Goal: Task Accomplishment & Management: Use online tool/utility

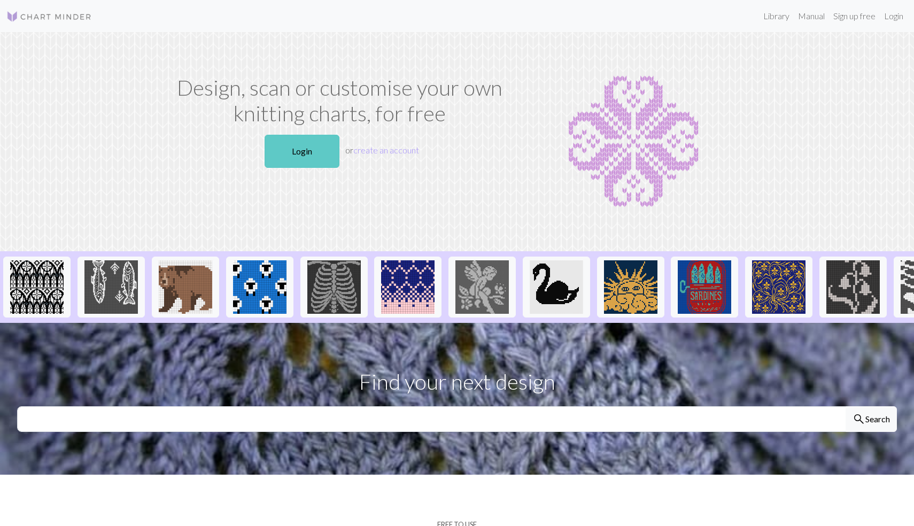
click at [328, 163] on link "Login" at bounding box center [302, 151] width 75 height 33
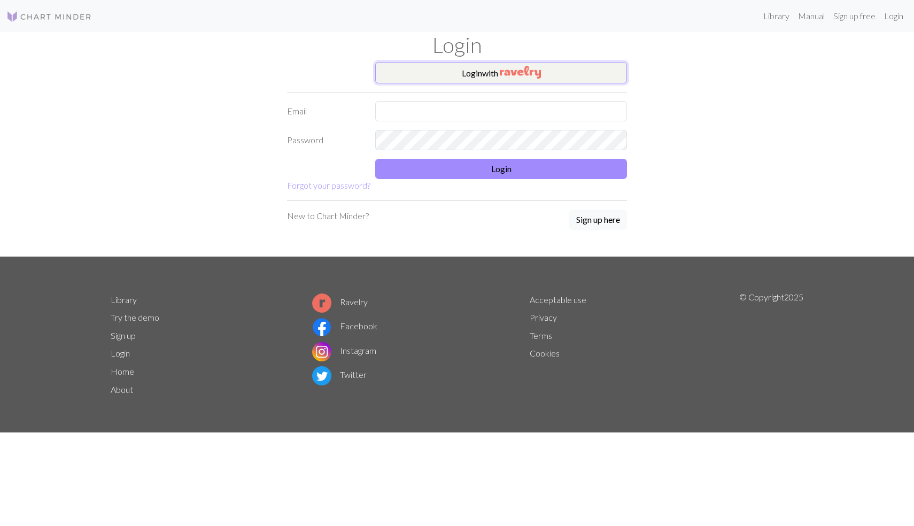
click at [505, 71] on img "button" at bounding box center [520, 72] width 41 height 13
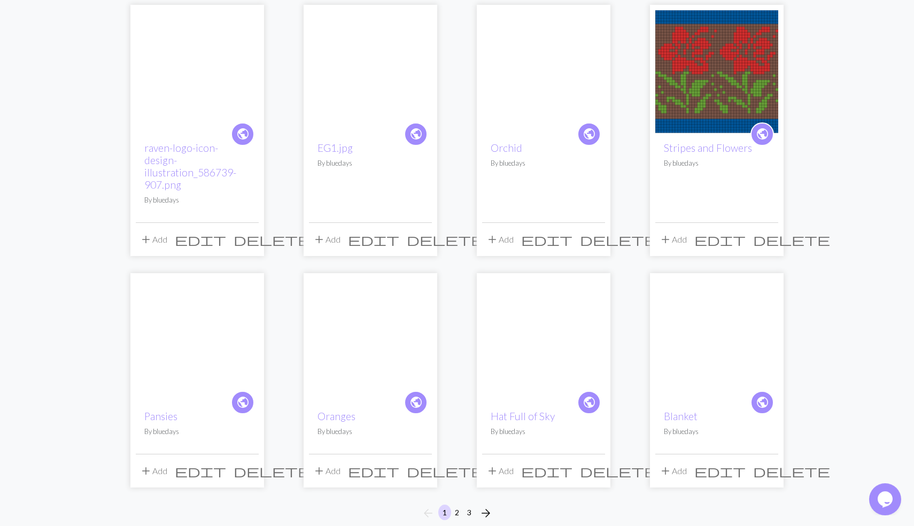
scroll to position [781, 0]
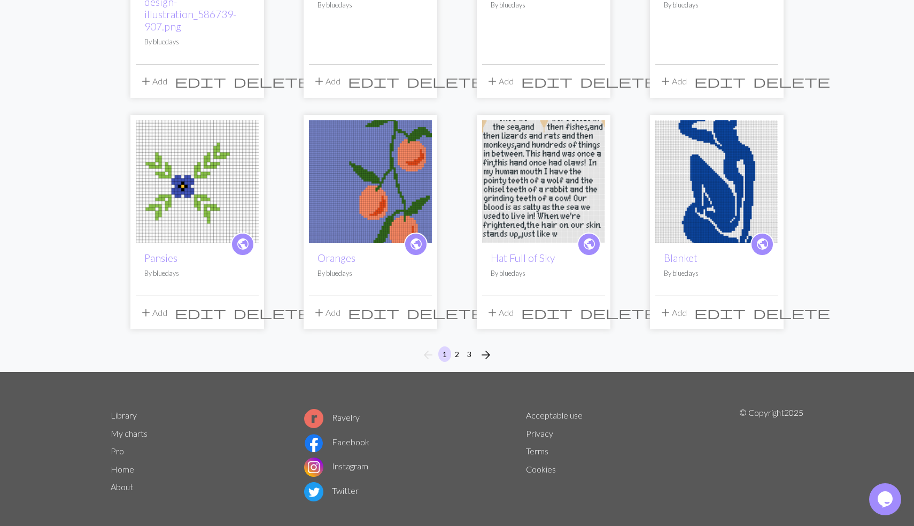
click at [769, 305] on span "delete" at bounding box center [791, 312] width 77 height 15
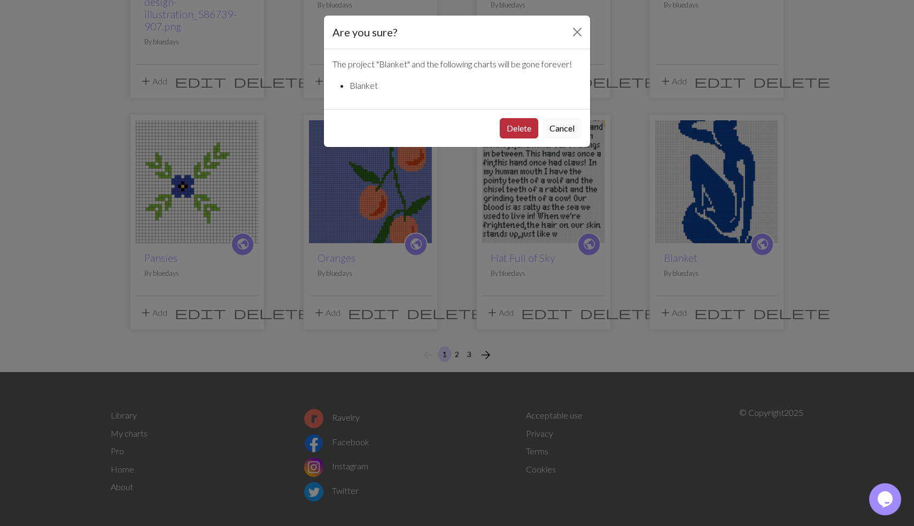
click at [520, 133] on button "Delete" at bounding box center [519, 128] width 38 height 20
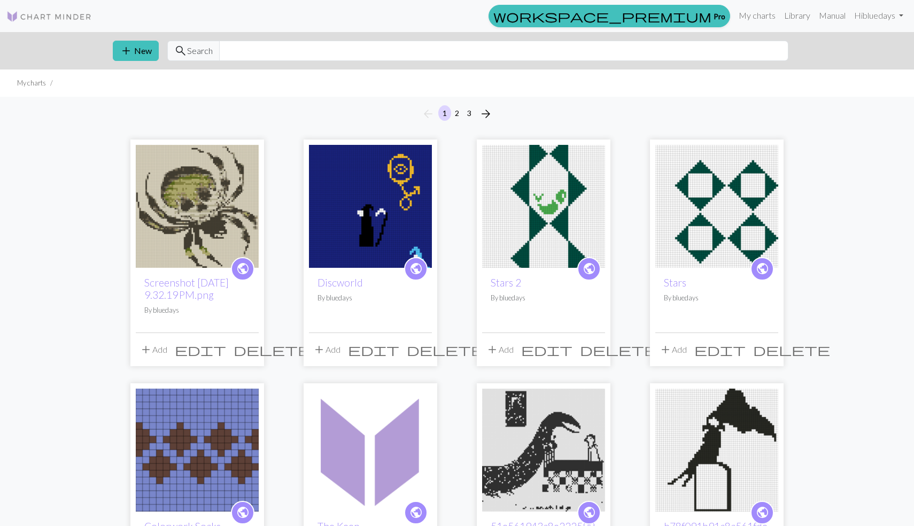
scroll to position [781, 0]
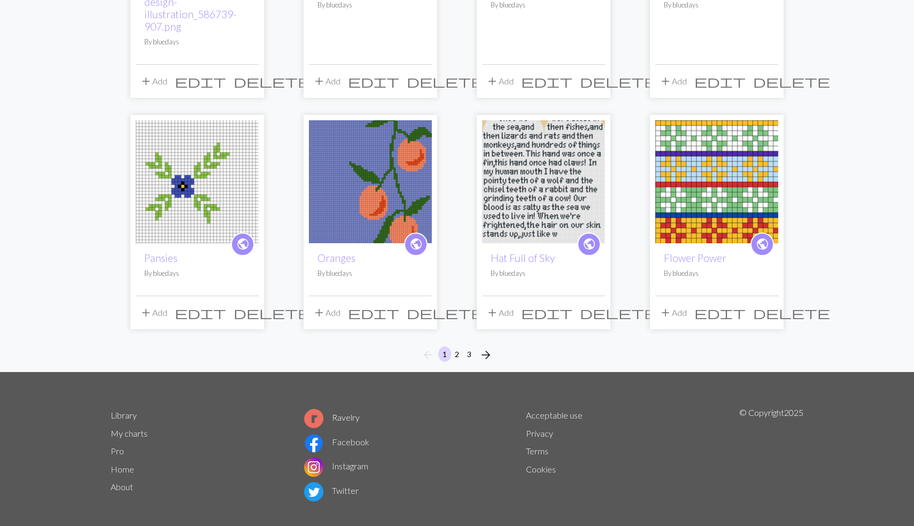
click at [424, 305] on span "delete" at bounding box center [445, 312] width 77 height 15
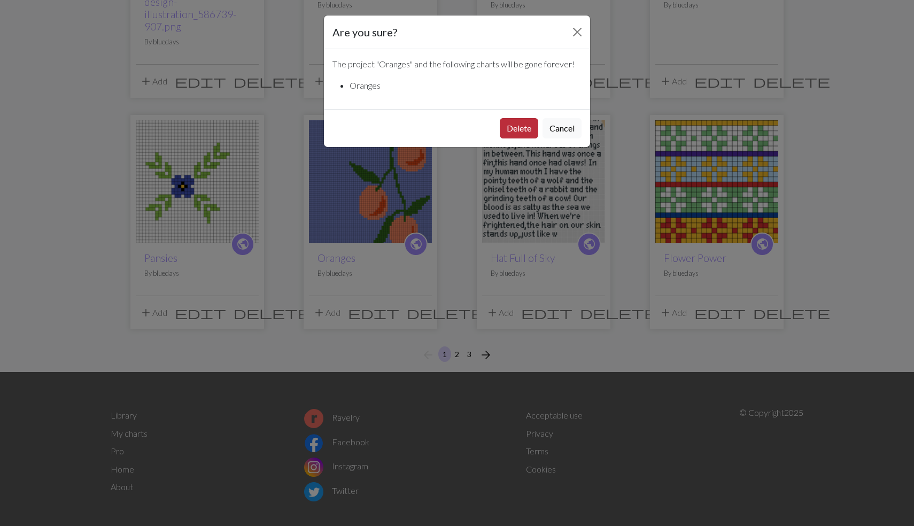
click at [521, 133] on button "Delete" at bounding box center [519, 128] width 38 height 20
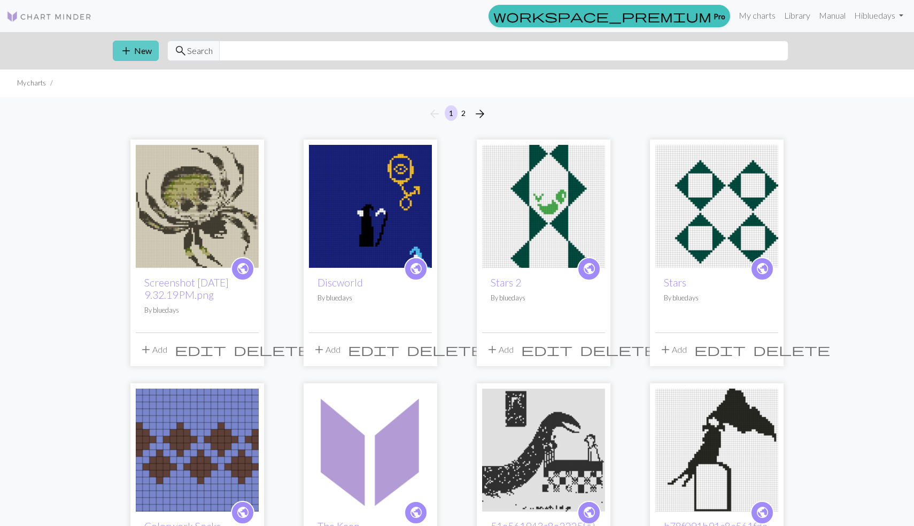
click at [136, 49] on button "add New" at bounding box center [136, 51] width 46 height 20
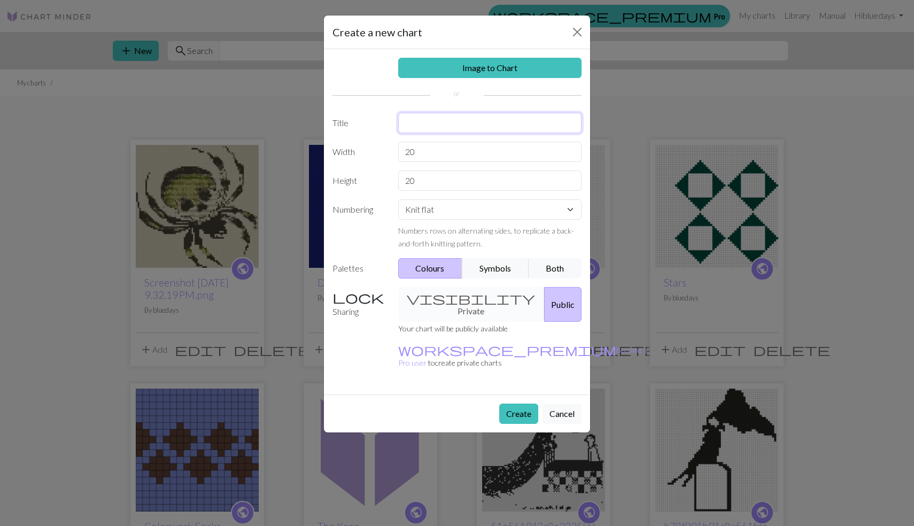
click at [436, 131] on input "text" at bounding box center [490, 123] width 184 height 20
type input "Hogfather"
drag, startPoint x: 431, startPoint y: 151, endPoint x: 363, endPoint y: 153, distance: 68.4
click at [398, 153] on input "20" at bounding box center [490, 152] width 184 height 20
type input "40"
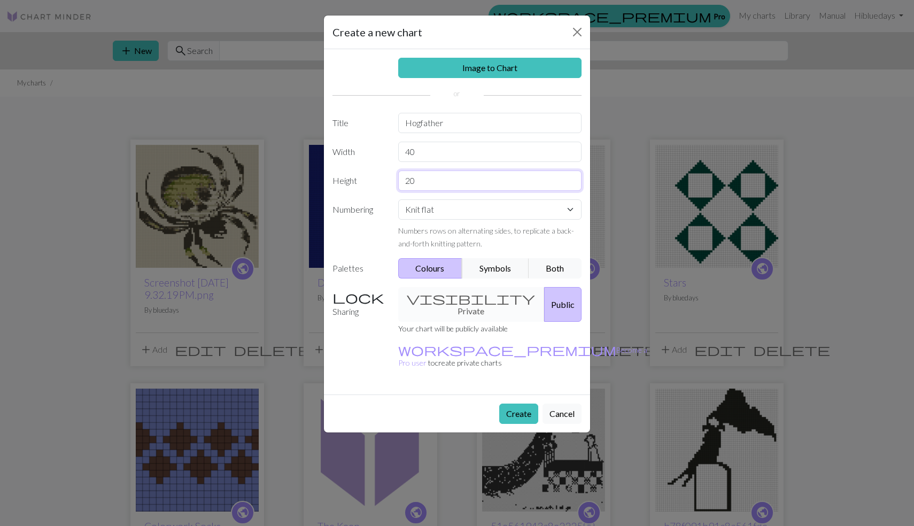
drag, startPoint x: 421, startPoint y: 180, endPoint x: 361, endPoint y: 180, distance: 59.9
click at [398, 180] on input "20" at bounding box center [490, 180] width 184 height 20
type input "40"
click at [516, 404] on button "Create" at bounding box center [518, 414] width 39 height 20
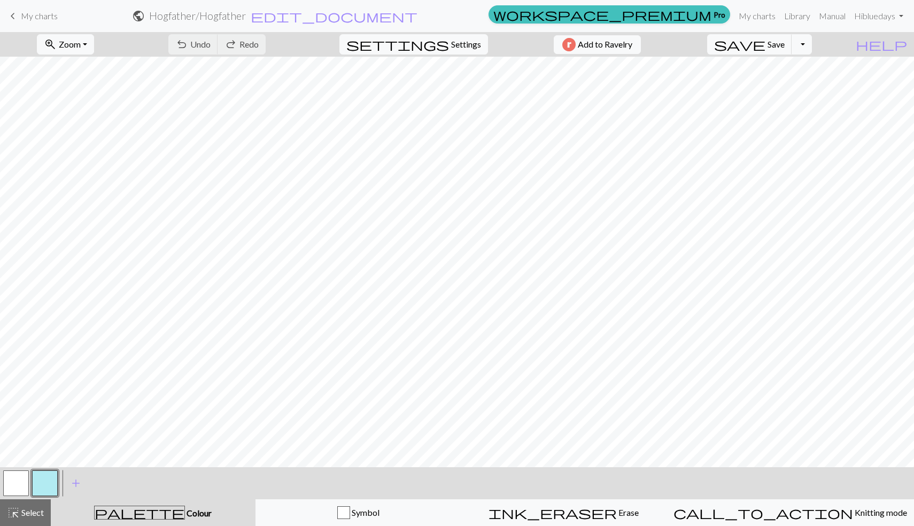
click at [38, 17] on span "My charts" at bounding box center [39, 16] width 37 height 10
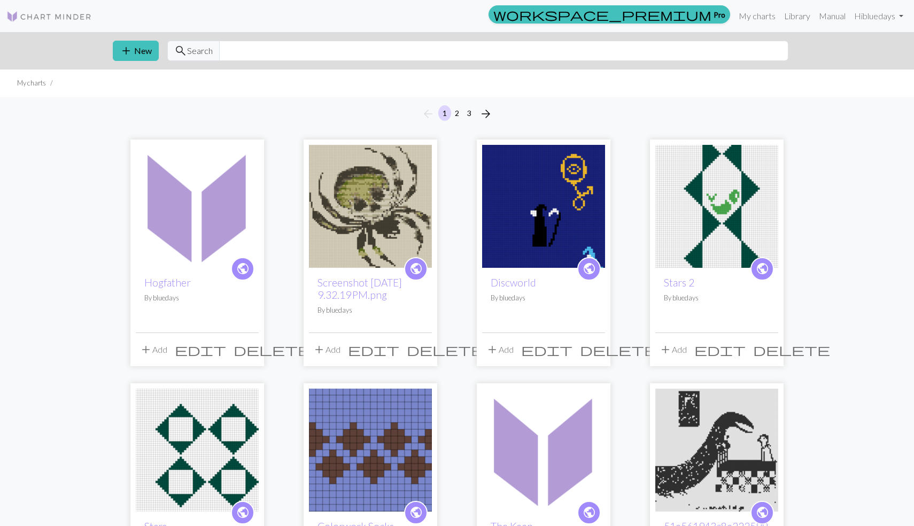
click at [48, 17] on img at bounding box center [49, 16] width 86 height 13
click at [765, 16] on link "My charts" at bounding box center [756, 15] width 45 height 21
click at [789, 13] on link "Library" at bounding box center [797, 15] width 35 height 21
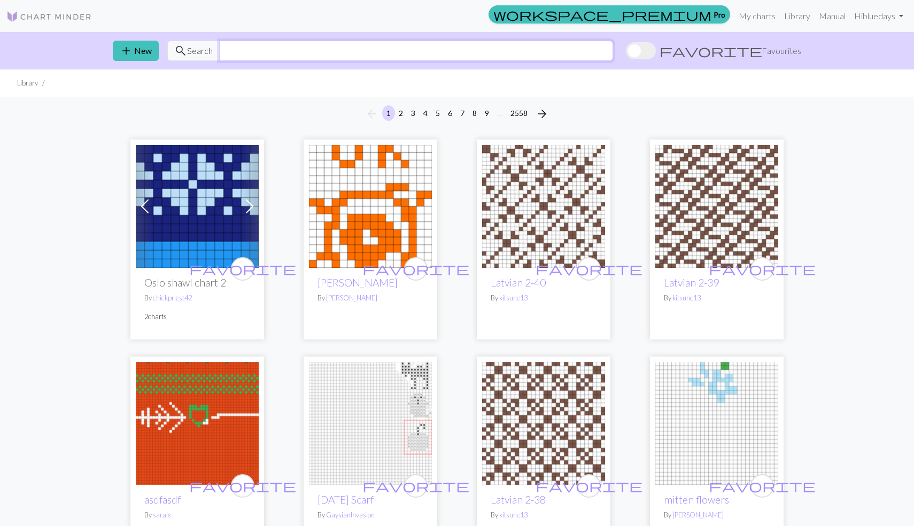
click at [415, 49] on input "text" at bounding box center [416, 51] width 394 height 20
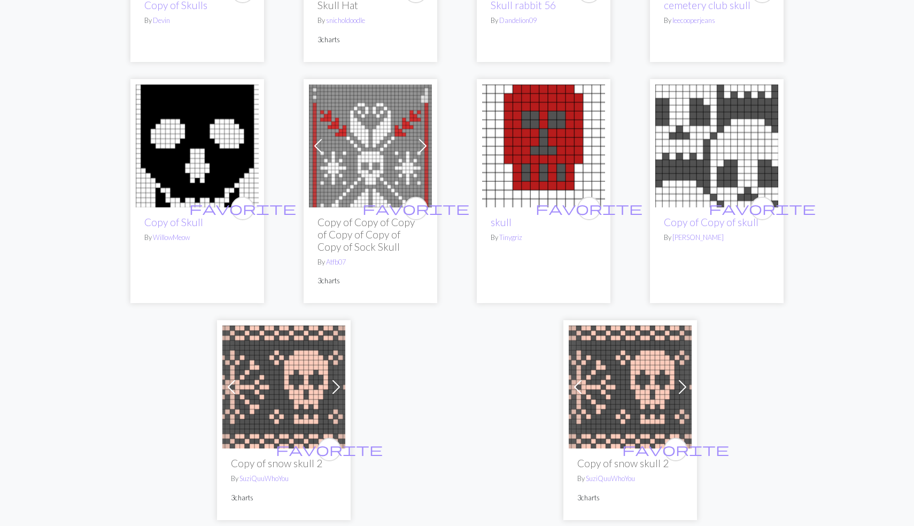
scroll to position [2515, 0]
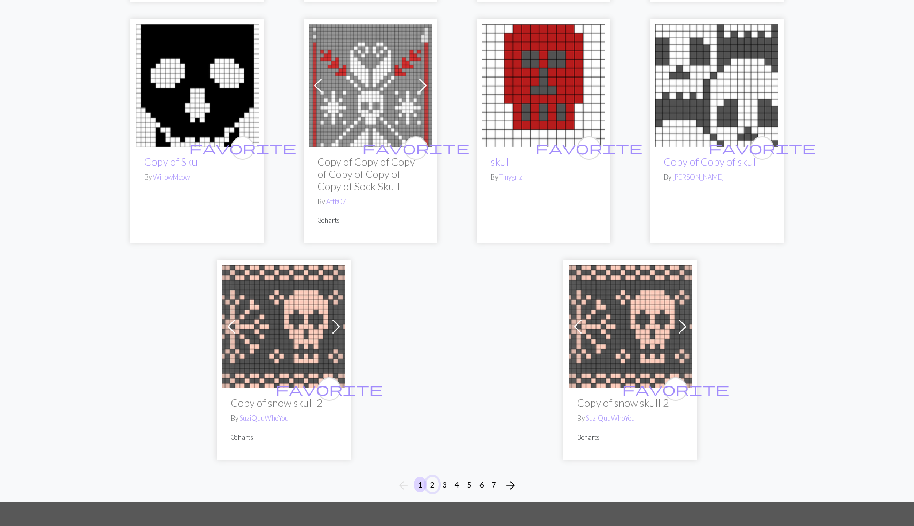
click at [436, 477] on button "2" at bounding box center [432, 484] width 13 height 15
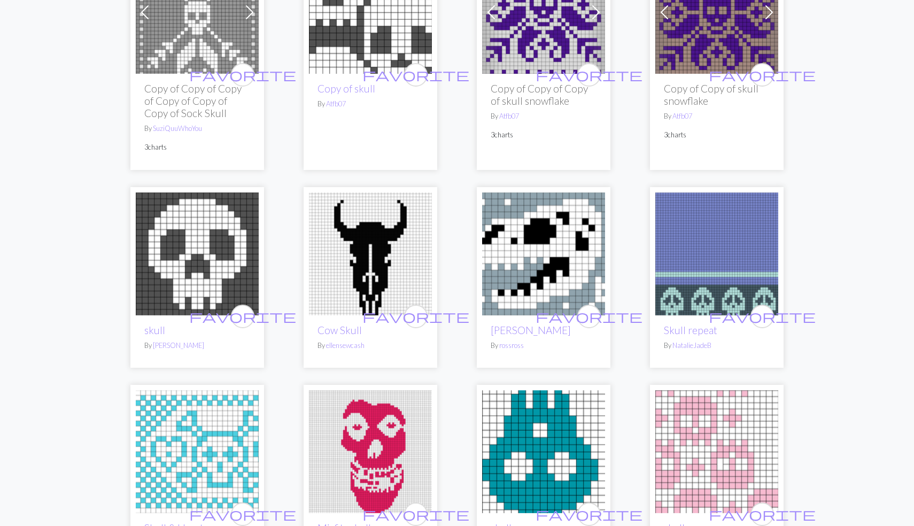
scroll to position [267, 0]
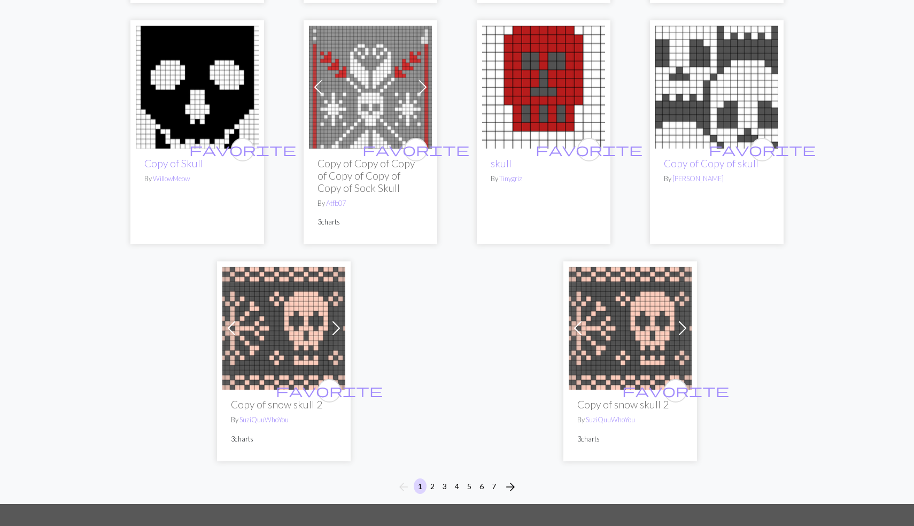
scroll to position [2514, 0]
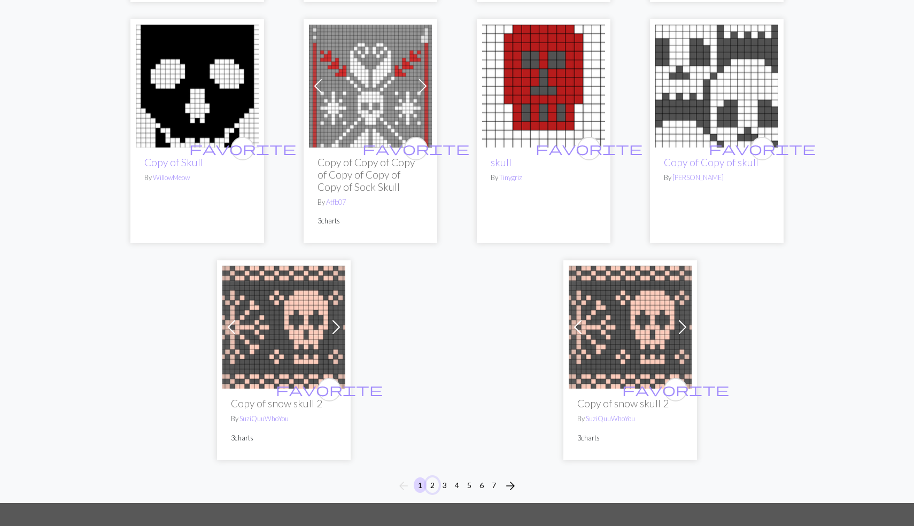
click at [433, 477] on button "2" at bounding box center [432, 484] width 13 height 15
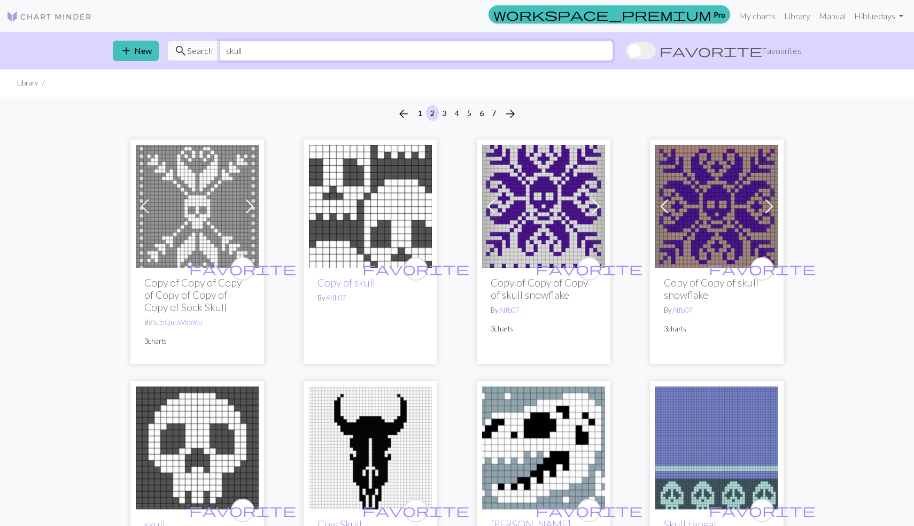
drag, startPoint x: 281, startPoint y: 51, endPoint x: 203, endPoint y: 42, distance: 78.0
click at [219, 42] on input "skull" at bounding box center [416, 51] width 394 height 20
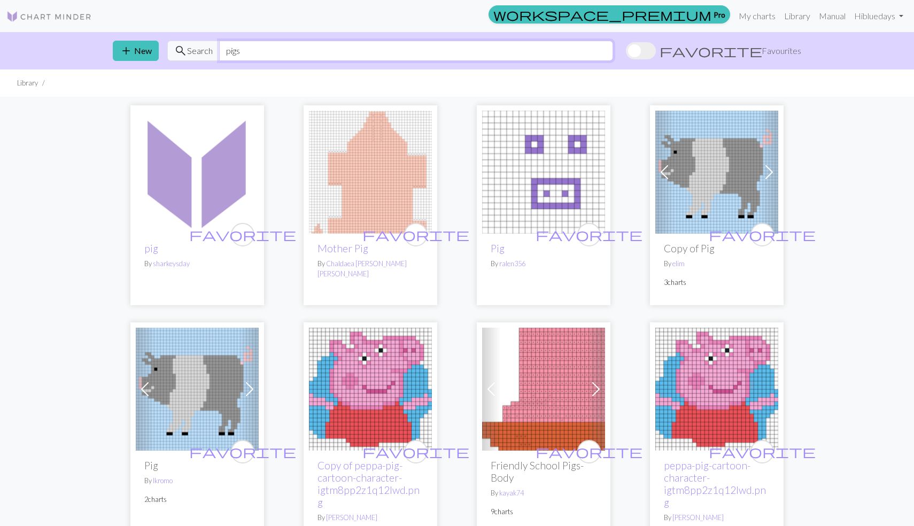
drag, startPoint x: 255, startPoint y: 55, endPoint x: 177, endPoint y: 48, distance: 78.9
click at [219, 48] on input "pigs" at bounding box center [416, 51] width 394 height 20
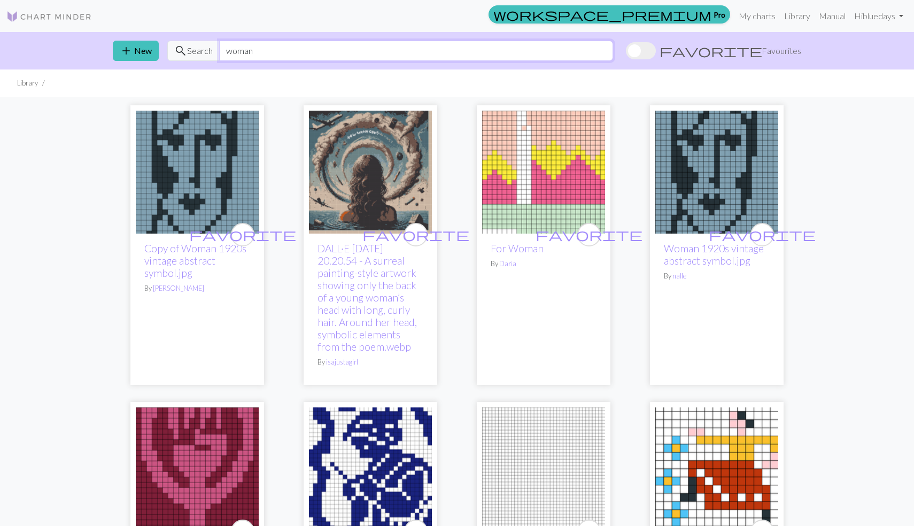
drag, startPoint x: 402, startPoint y: 57, endPoint x: 265, endPoint y: 42, distance: 138.2
click at [265, 41] on input "woman" at bounding box center [416, 51] width 394 height 20
type input "skull"
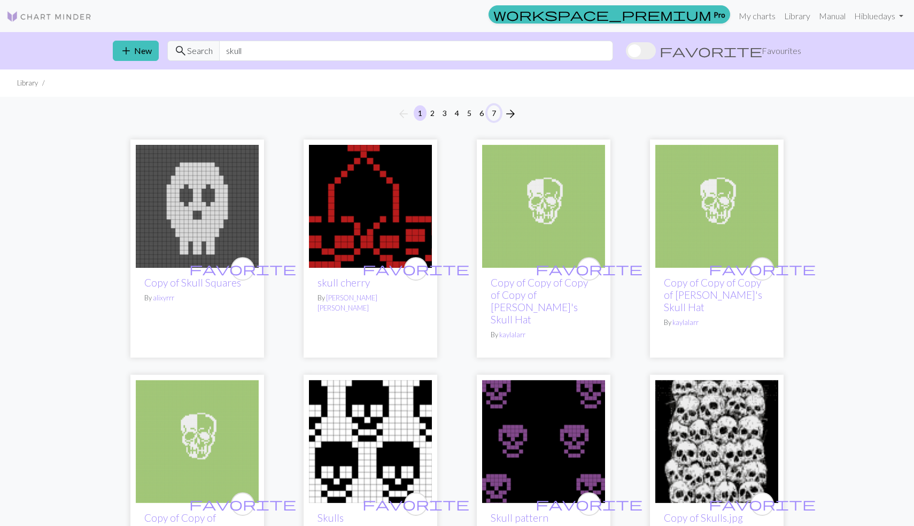
click at [495, 113] on button "7" at bounding box center [493, 112] width 13 height 15
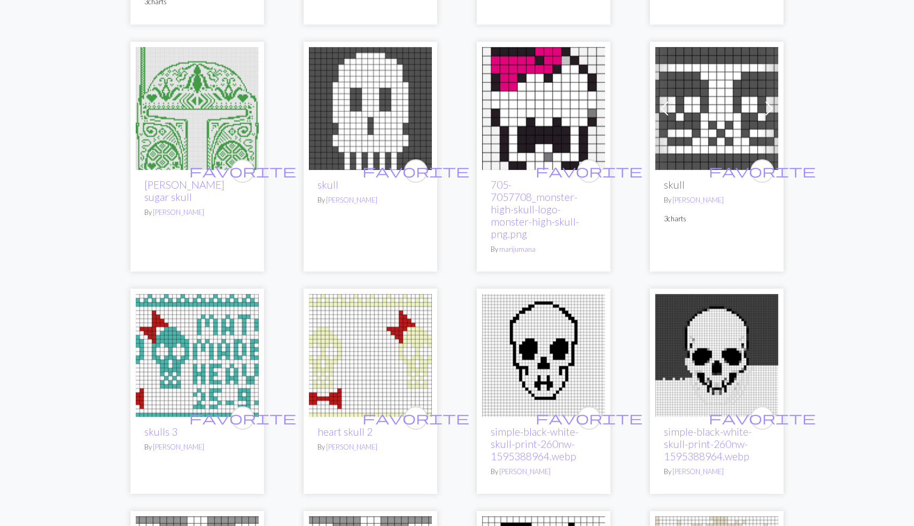
scroll to position [378, 0]
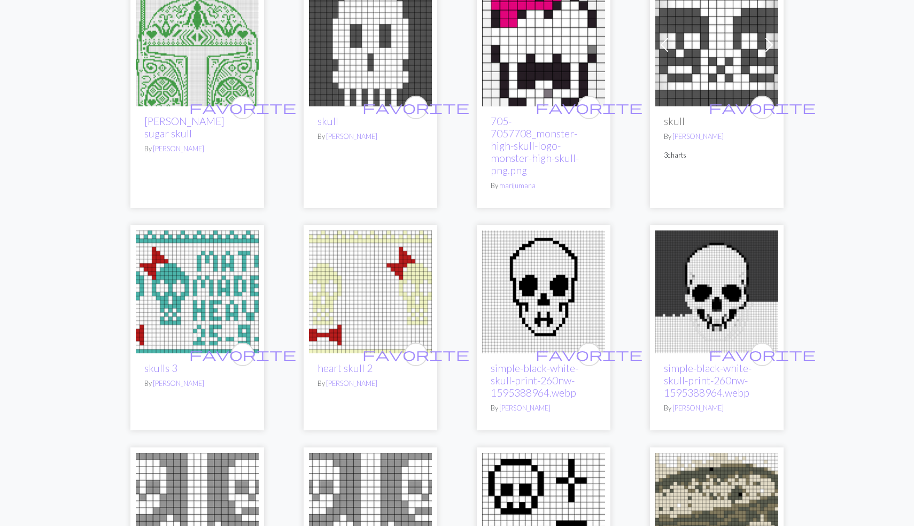
click at [739, 67] on img at bounding box center [716, 44] width 123 height 123
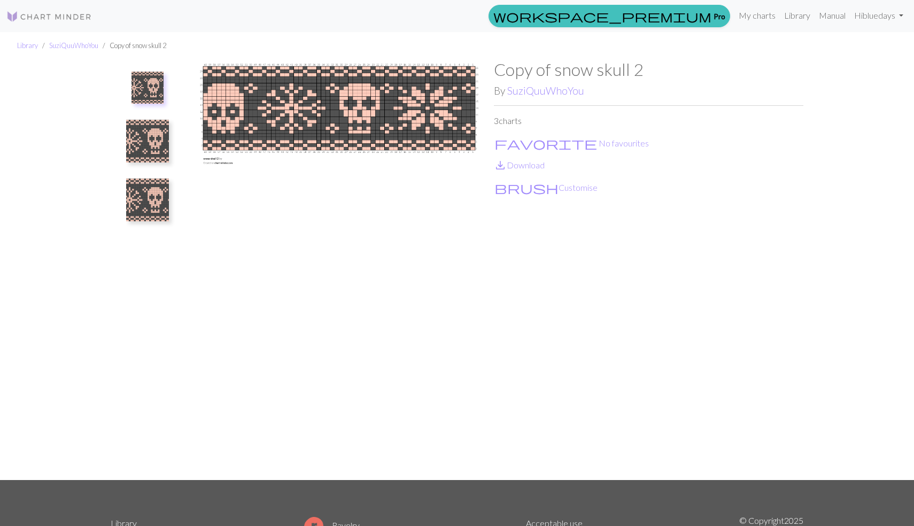
click at [148, 197] on img at bounding box center [147, 200] width 43 height 43
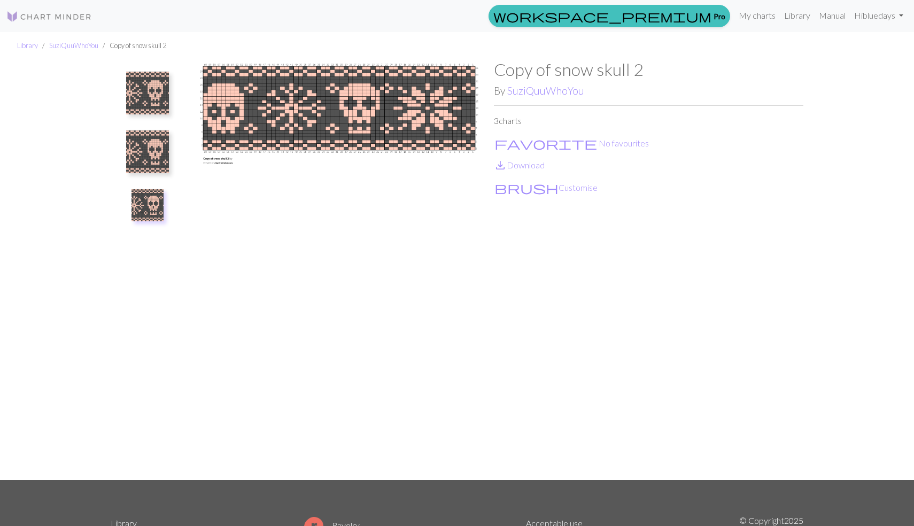
click at [143, 150] on img at bounding box center [147, 151] width 43 height 43
click at [152, 98] on img at bounding box center [147, 93] width 43 height 43
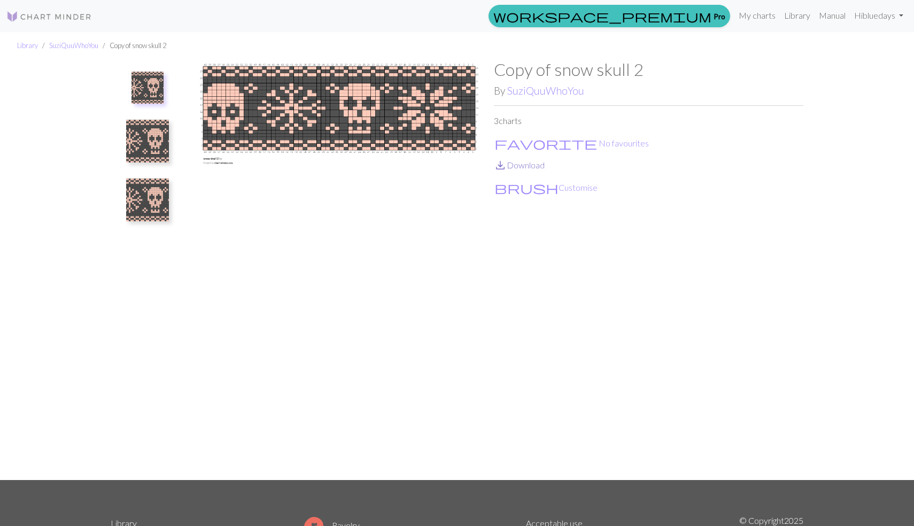
click at [531, 169] on link "save_alt Download" at bounding box center [519, 165] width 51 height 10
click at [761, 14] on link "My charts" at bounding box center [756, 15] width 45 height 21
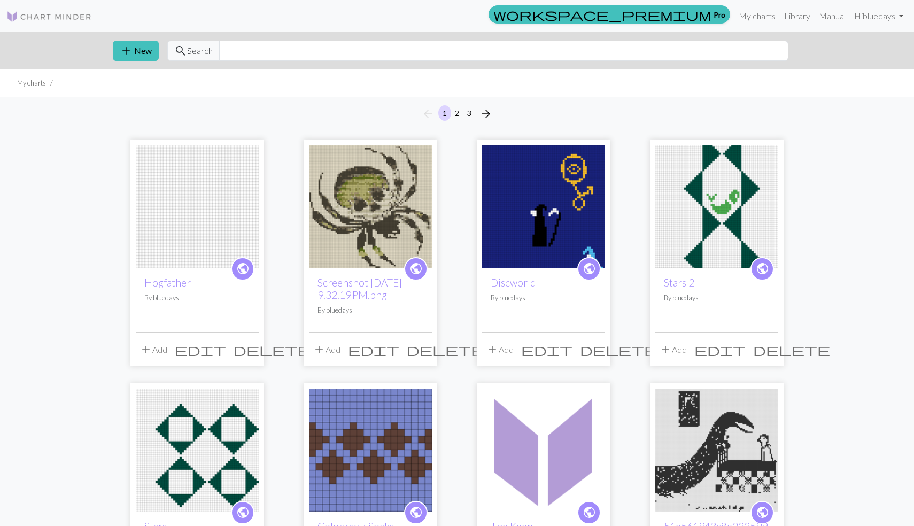
click at [191, 235] on img at bounding box center [197, 206] width 123 height 123
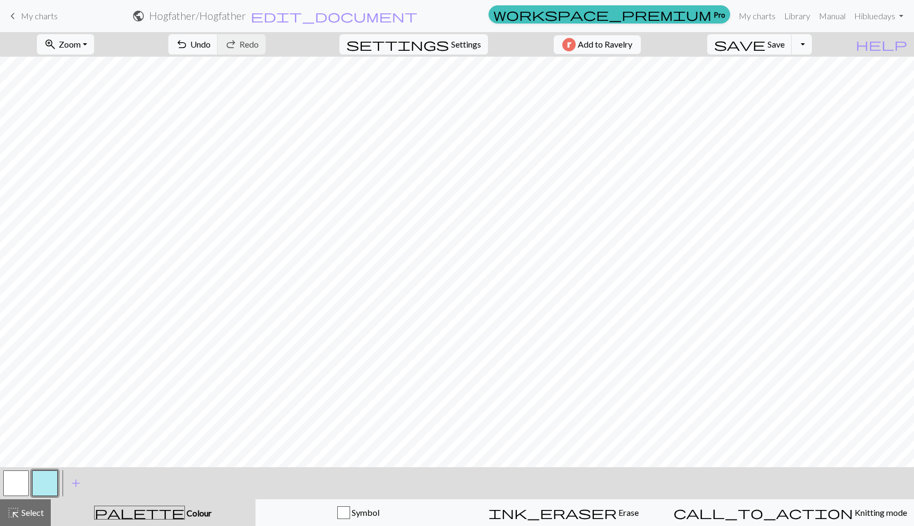
click at [21, 484] on button "button" at bounding box center [16, 483] width 26 height 26
click at [42, 485] on button "button" at bounding box center [45, 483] width 26 height 26
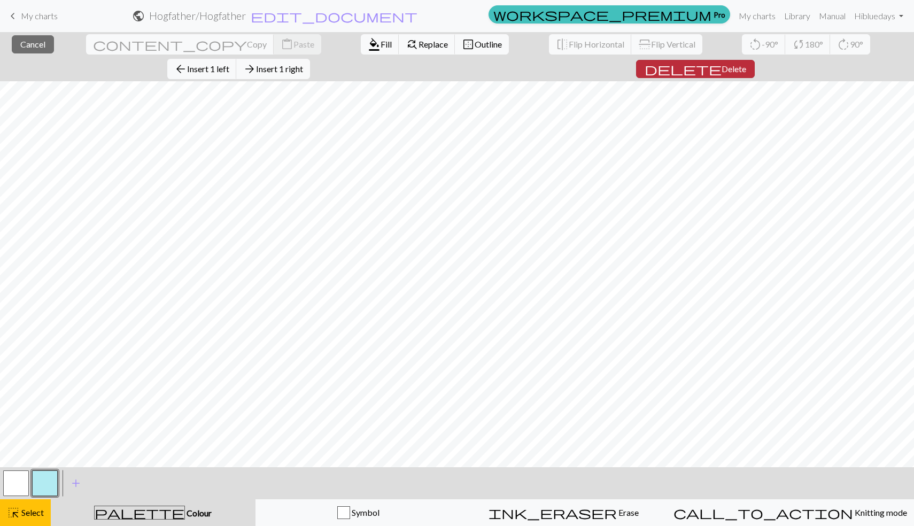
click at [721, 61] on span "delete" at bounding box center [683, 68] width 77 height 15
click at [20, 46] on span "Cancel" at bounding box center [32, 44] width 25 height 10
click at [746, 64] on span "Delete" at bounding box center [733, 69] width 25 height 10
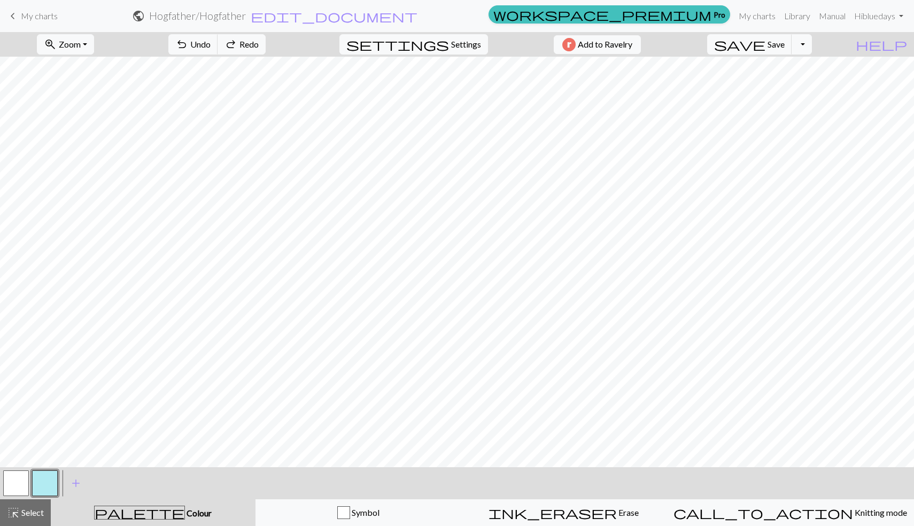
click at [15, 480] on button "button" at bounding box center [16, 483] width 26 height 26
click at [45, 478] on button "button" at bounding box center [45, 483] width 26 height 26
click at [50, 481] on button "button" at bounding box center [45, 483] width 26 height 26
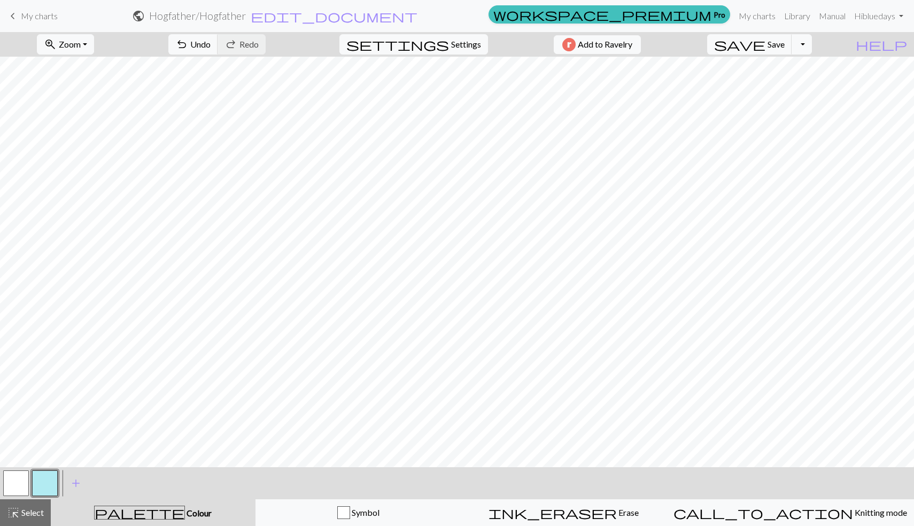
click at [15, 485] on button "button" at bounding box center [16, 483] width 26 height 26
click at [41, 474] on button "button" at bounding box center [45, 483] width 26 height 26
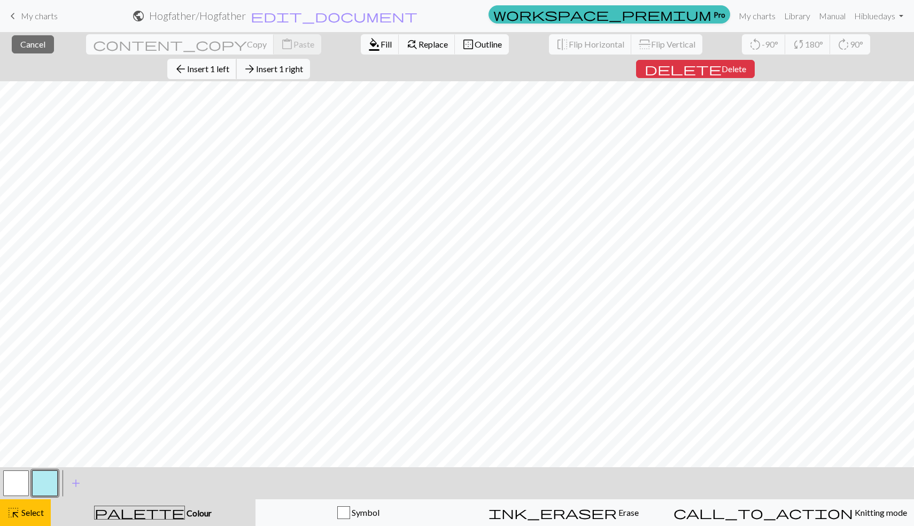
click at [229, 64] on span "Insert 1 left" at bounding box center [208, 69] width 42 height 10
click at [750, 64] on span "Delete" at bounding box center [738, 69] width 25 height 10
click at [726, 61] on span "delete" at bounding box center [687, 68] width 77 height 15
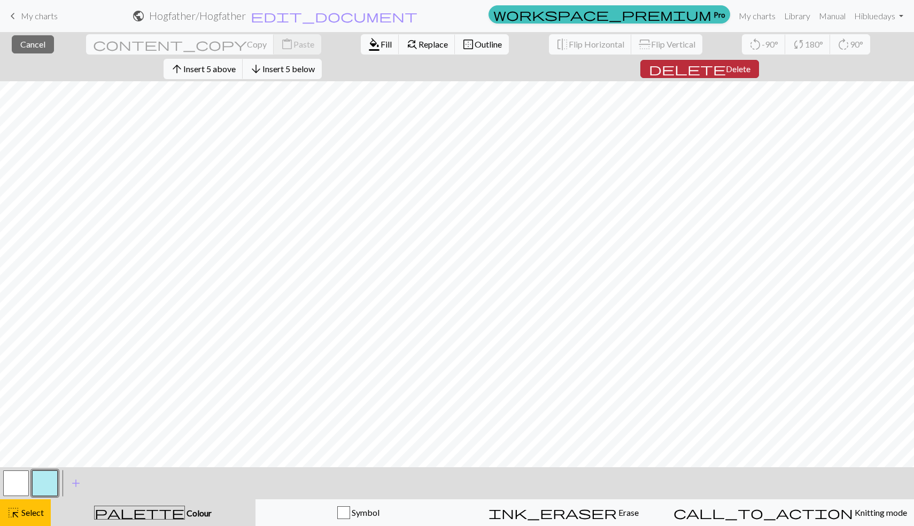
click at [750, 64] on span "Delete" at bounding box center [738, 69] width 25 height 10
click at [315, 64] on span "Insert 1 below" at bounding box center [288, 69] width 52 height 10
click at [728, 61] on span "delete" at bounding box center [689, 68] width 77 height 15
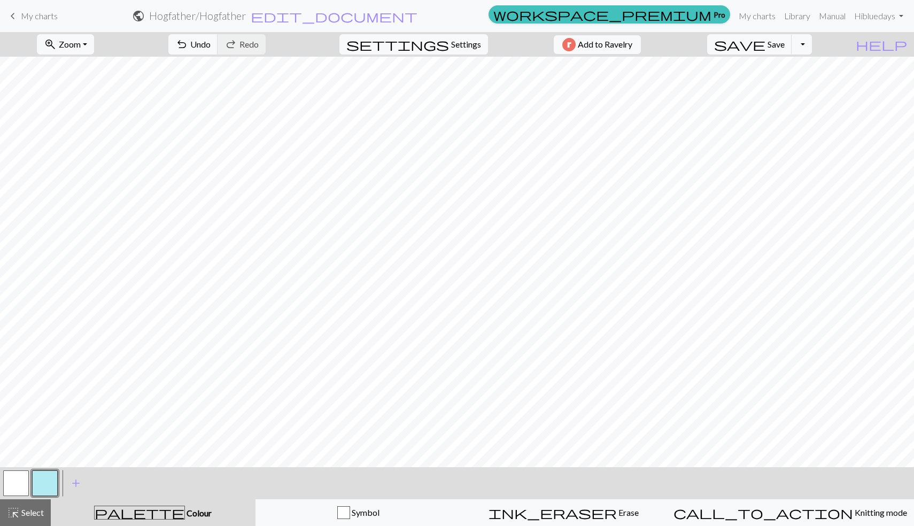
click at [15, 490] on button "button" at bounding box center [16, 483] width 26 height 26
click at [24, 490] on button "button" at bounding box center [16, 483] width 26 height 26
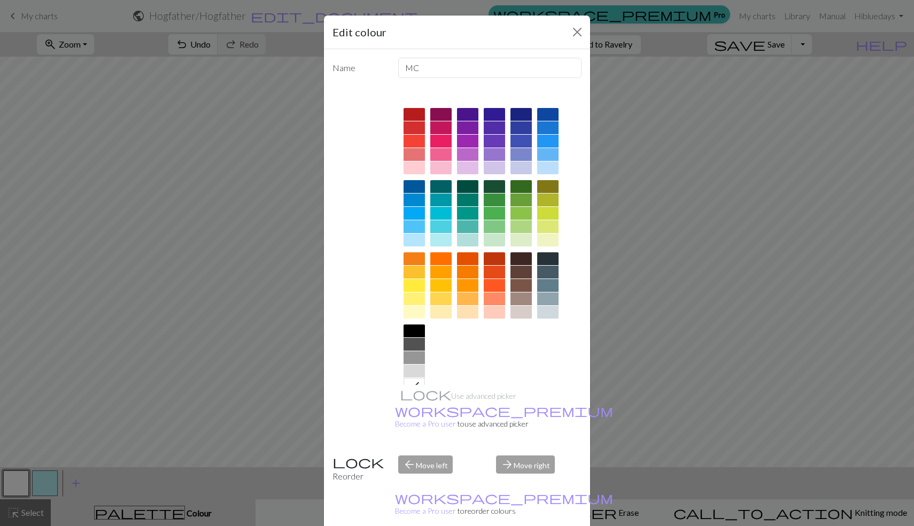
click at [435, 153] on div at bounding box center [440, 154] width 21 height 13
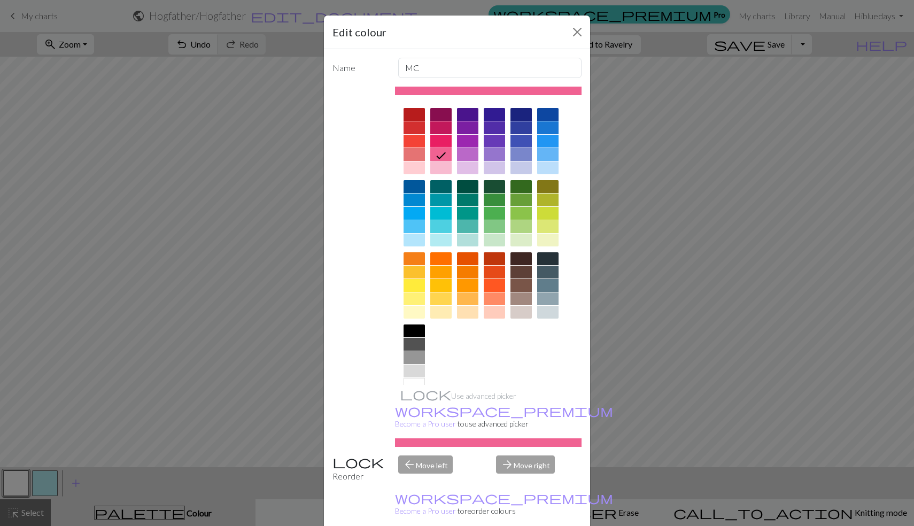
click at [436, 165] on div at bounding box center [440, 167] width 21 height 13
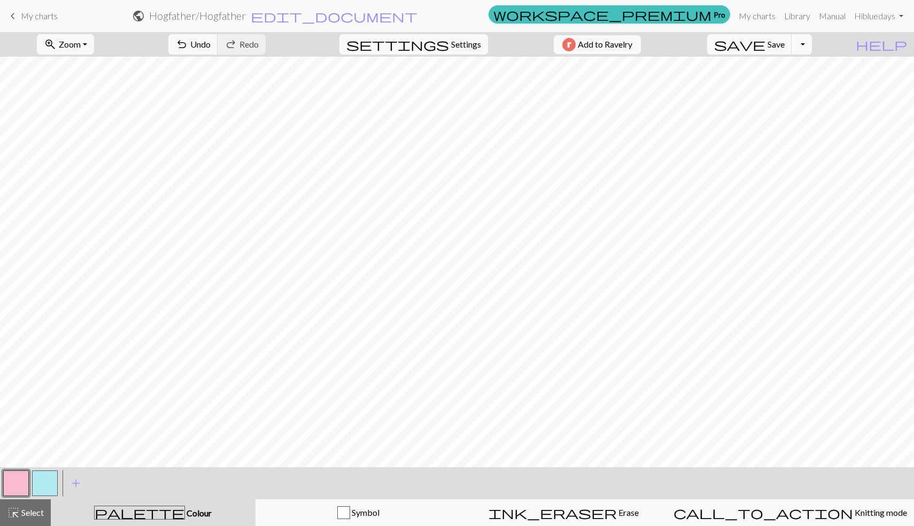
click at [38, 480] on button "button" at bounding box center [45, 483] width 26 height 26
click at [9, 483] on button "button" at bounding box center [16, 483] width 26 height 26
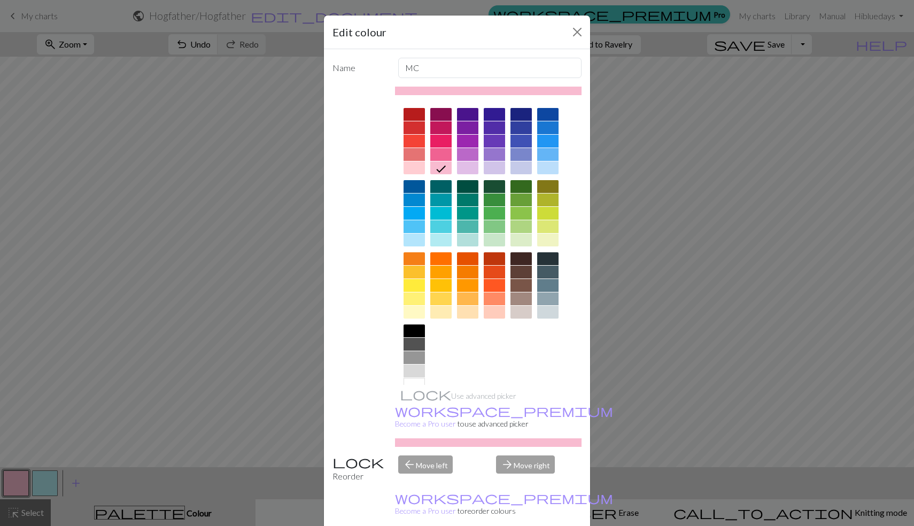
click at [410, 142] on div at bounding box center [414, 141] width 21 height 13
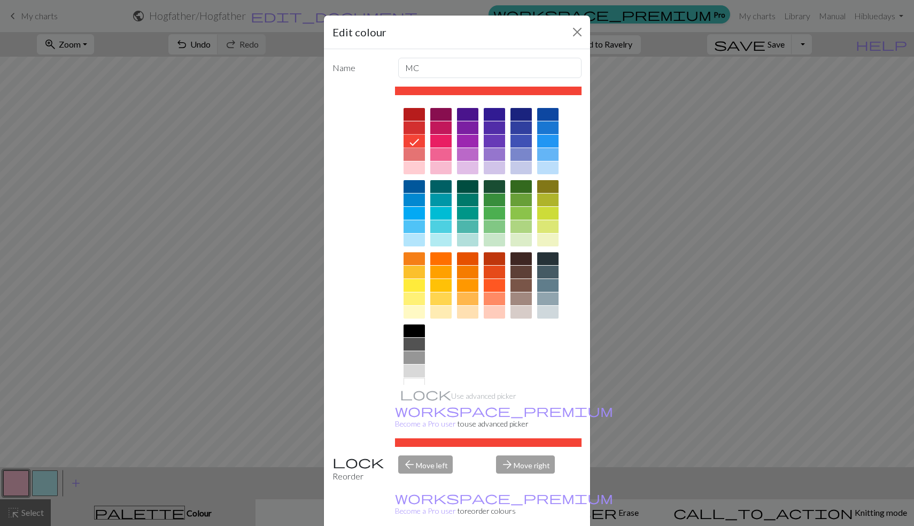
click at [410, 128] on div at bounding box center [414, 127] width 21 height 13
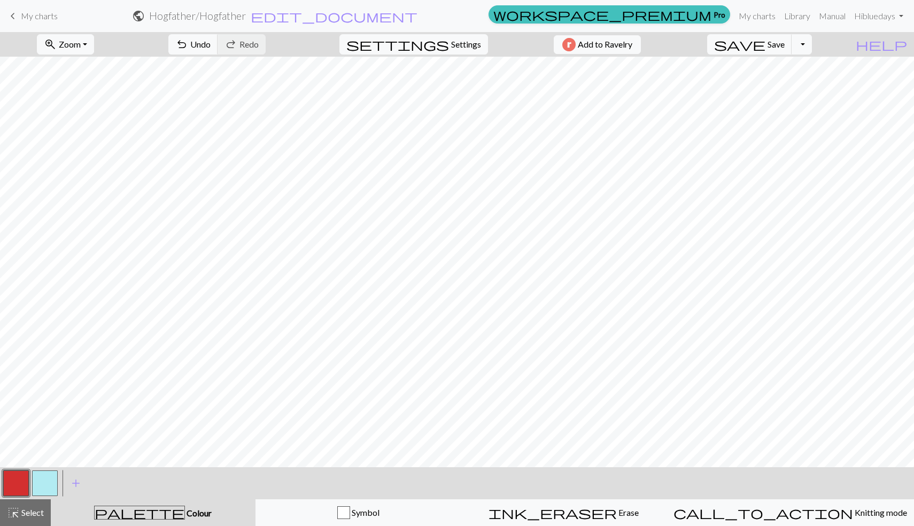
click at [17, 482] on button "button" at bounding box center [16, 483] width 26 height 26
click at [17, 482] on div "Edit colour Name MC Use advanced picker workspace_premium Become a Pro user to …" at bounding box center [457, 263] width 914 height 526
click at [17, 482] on button "button" at bounding box center [16, 483] width 26 height 26
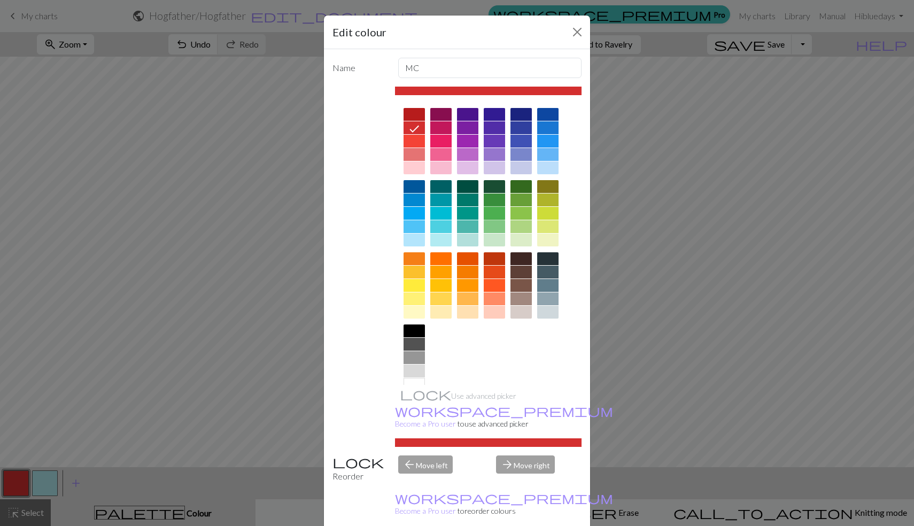
click at [486, 211] on div at bounding box center [494, 213] width 21 height 13
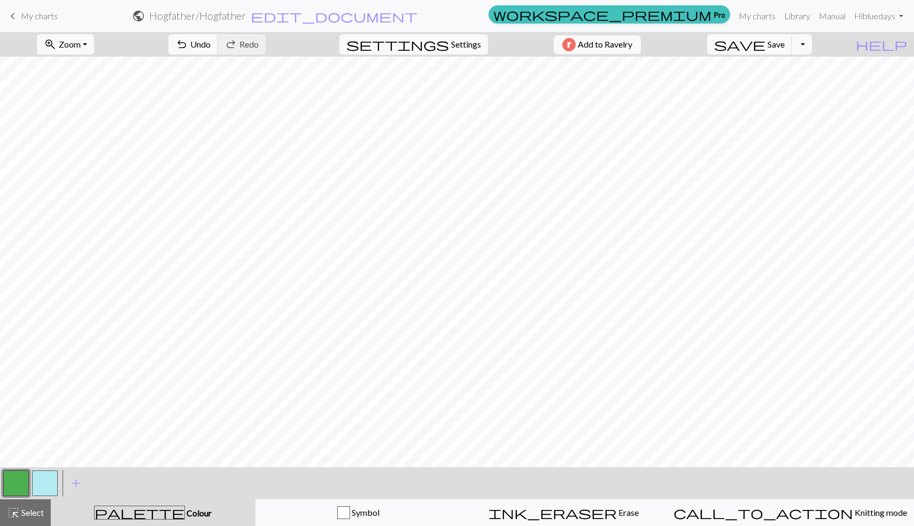
click at [46, 482] on button "button" at bounding box center [45, 483] width 26 height 26
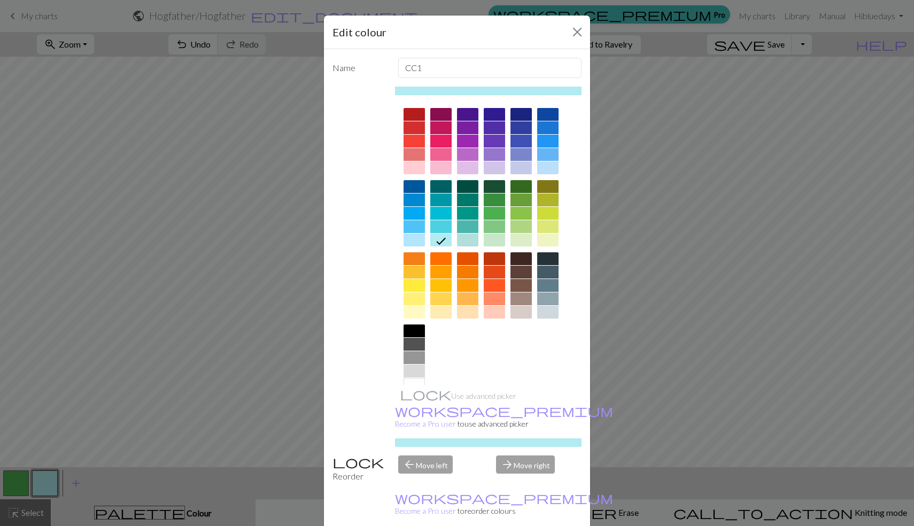
click at [441, 169] on div at bounding box center [440, 167] width 21 height 13
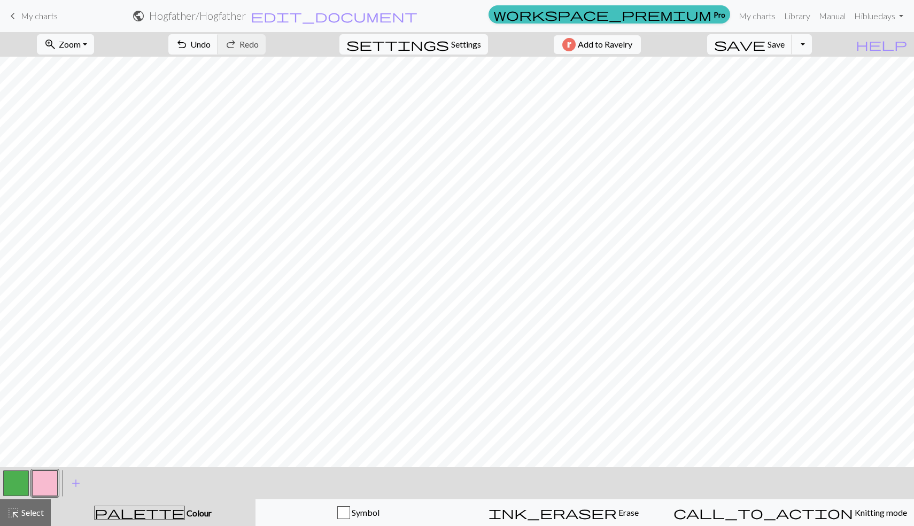
click at [20, 490] on button "button" at bounding box center [16, 483] width 26 height 26
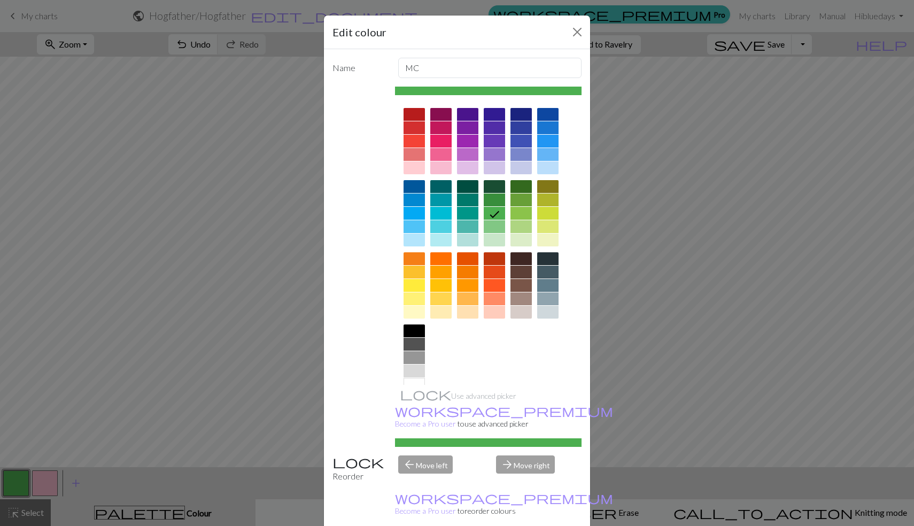
click at [413, 215] on div at bounding box center [414, 213] width 21 height 13
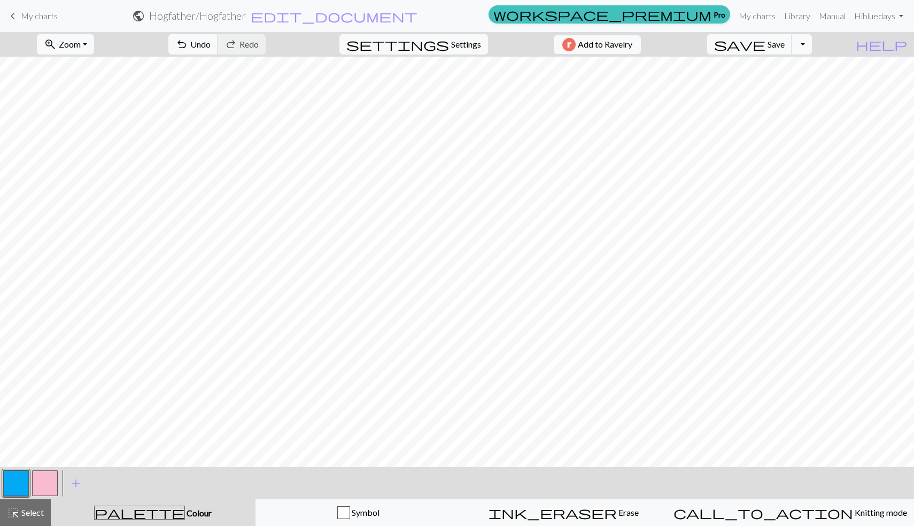
click at [44, 477] on button "button" at bounding box center [45, 483] width 26 height 26
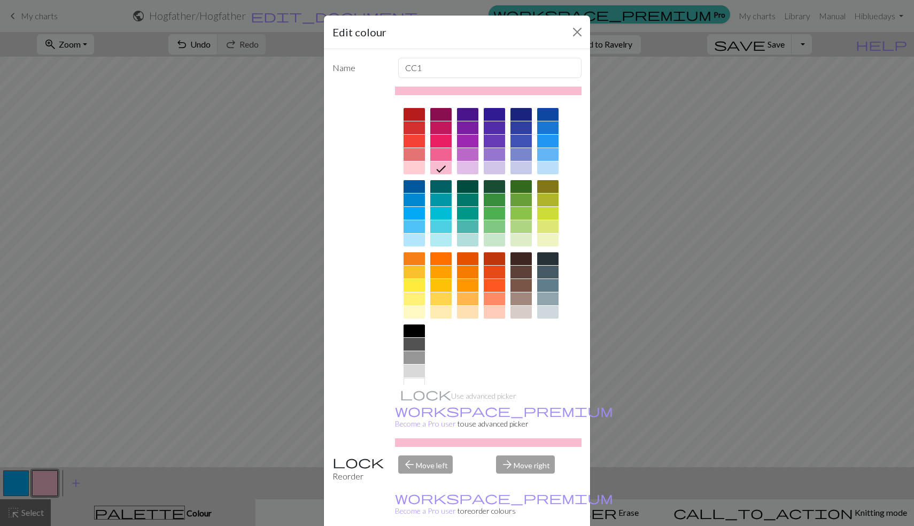
click at [546, 258] on div at bounding box center [547, 258] width 21 height 13
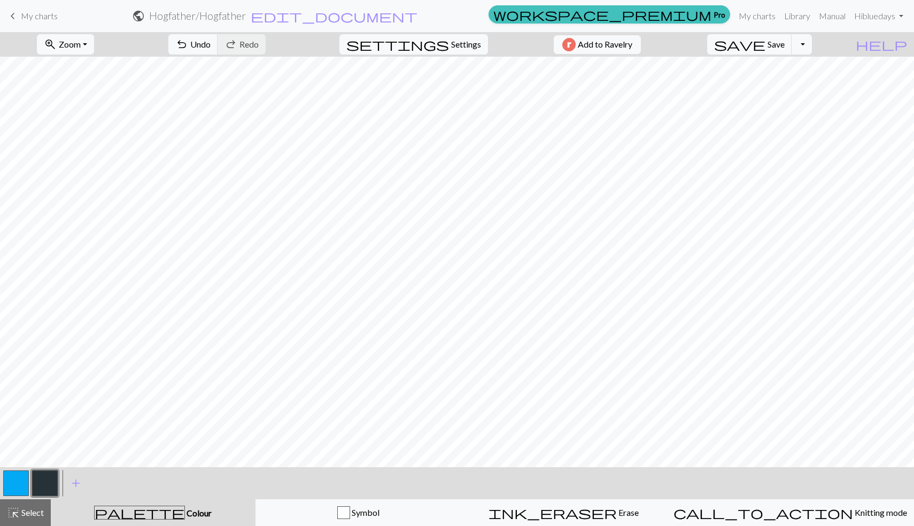
click at [15, 476] on button "button" at bounding box center [16, 483] width 26 height 26
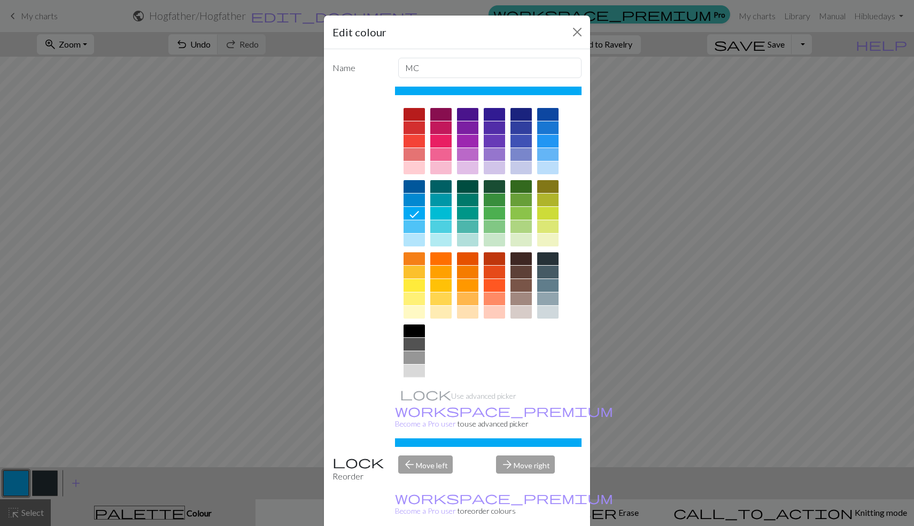
click at [415, 382] on div at bounding box center [414, 384] width 21 height 13
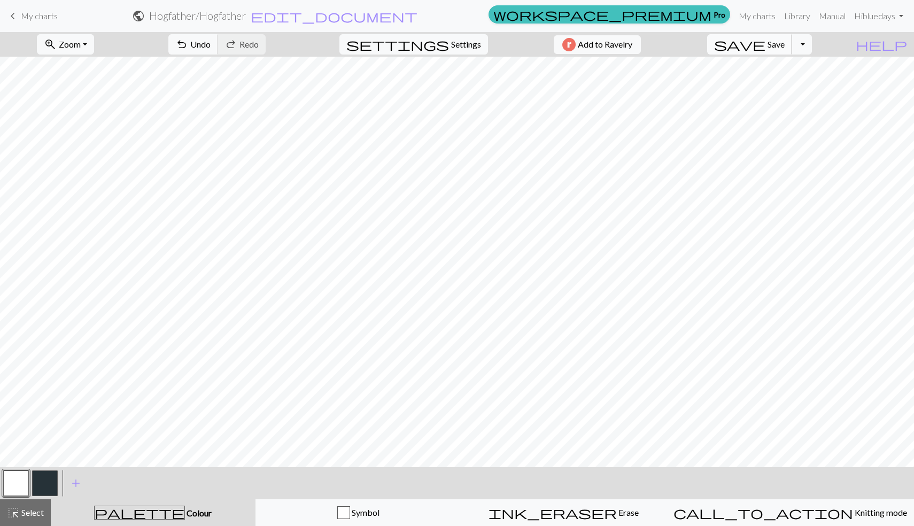
click at [765, 49] on span "save" at bounding box center [739, 44] width 51 height 15
click at [812, 45] on button "Toggle Dropdown" at bounding box center [802, 44] width 20 height 20
click at [777, 90] on button "save_alt Download" at bounding box center [723, 84] width 176 height 17
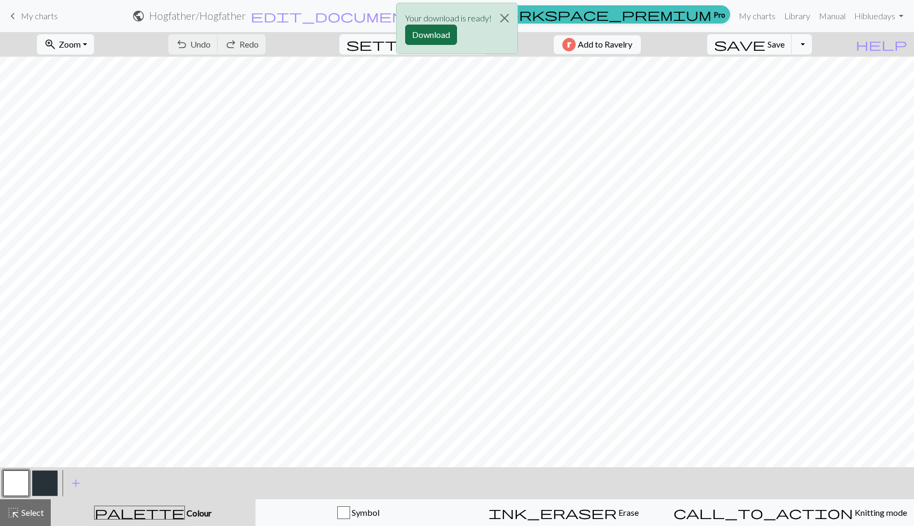
click at [435, 39] on button "Download" at bounding box center [431, 35] width 52 height 20
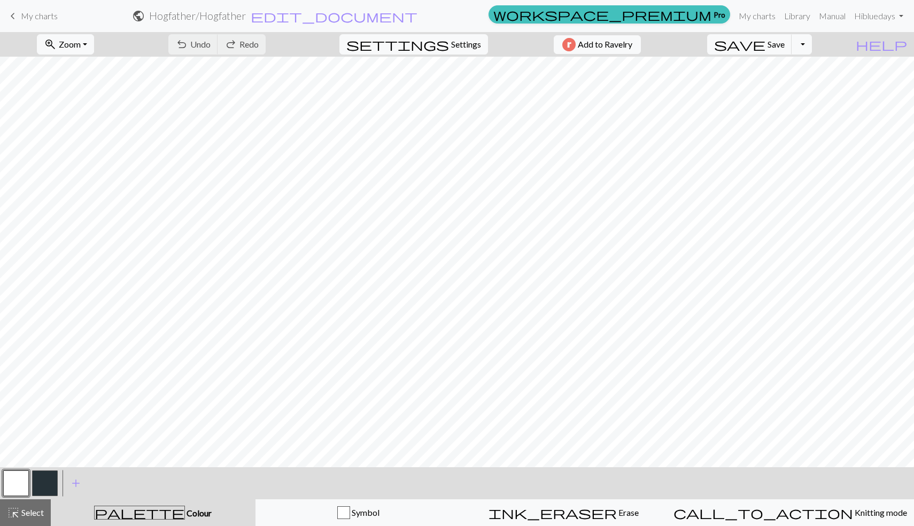
click at [30, 17] on span "My charts" at bounding box center [39, 16] width 37 height 10
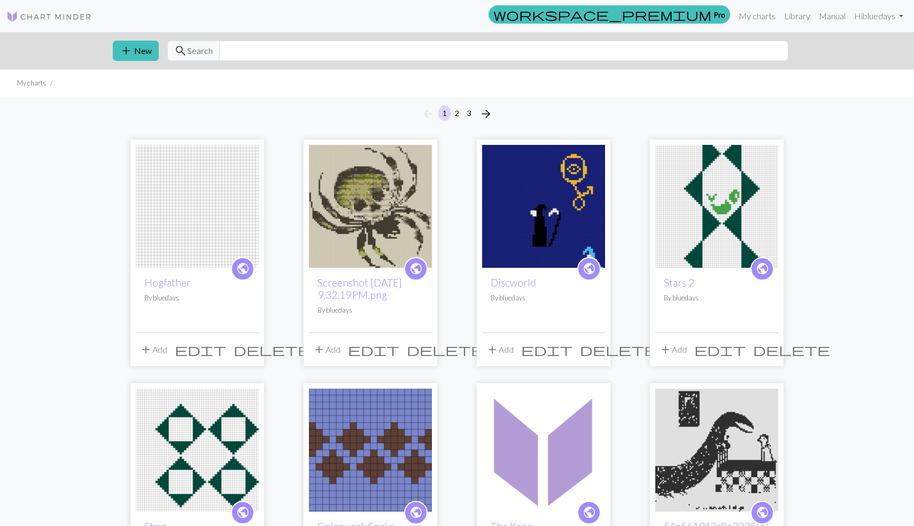
click at [200, 220] on img at bounding box center [197, 206] width 123 height 123
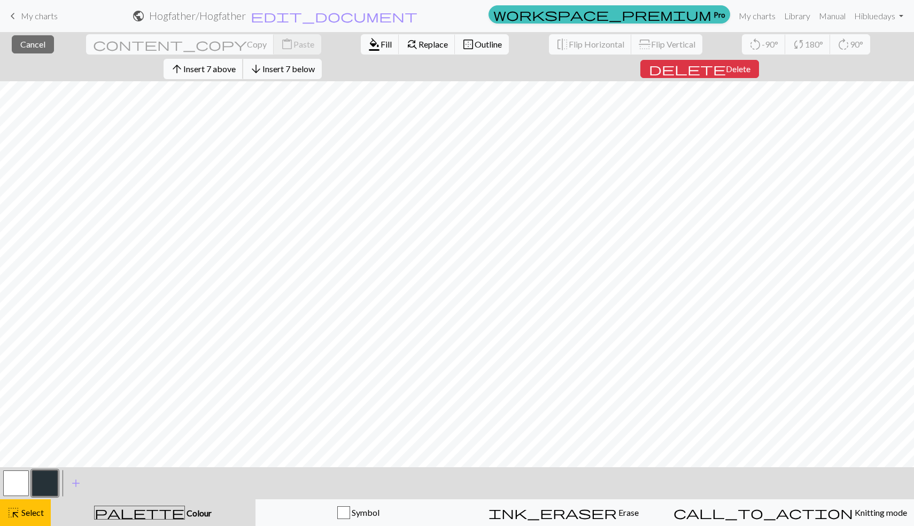
click at [236, 64] on span "Insert 7 above" at bounding box center [209, 69] width 52 height 10
click at [236, 64] on span "Insert 8 above" at bounding box center [209, 69] width 52 height 10
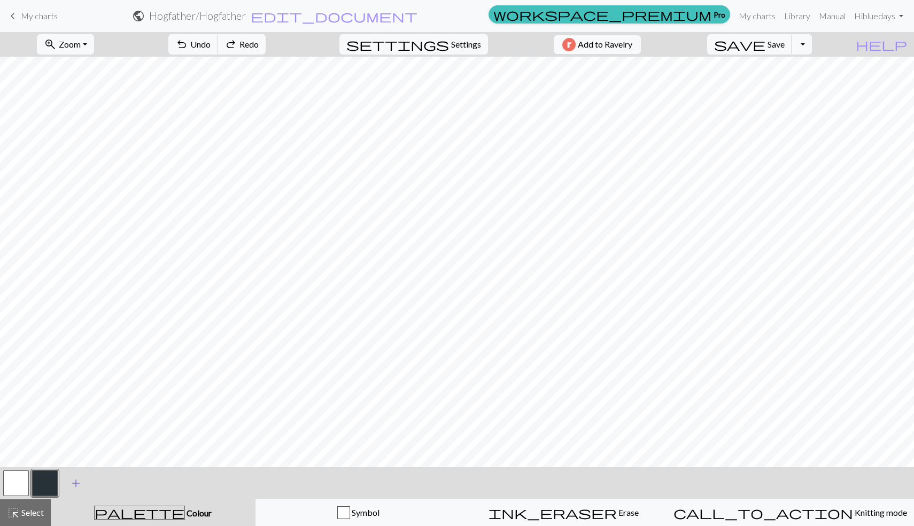
click at [73, 482] on span "add" at bounding box center [75, 483] width 13 height 15
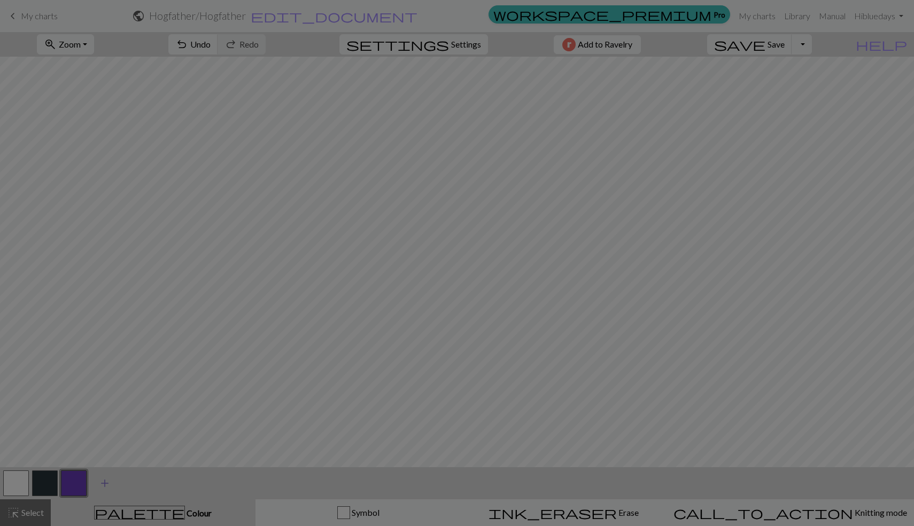
click at [73, 482] on div "Edit colour Name CC2 Use advanced picker workspace_premium Become a Pro user to…" at bounding box center [457, 263] width 914 height 526
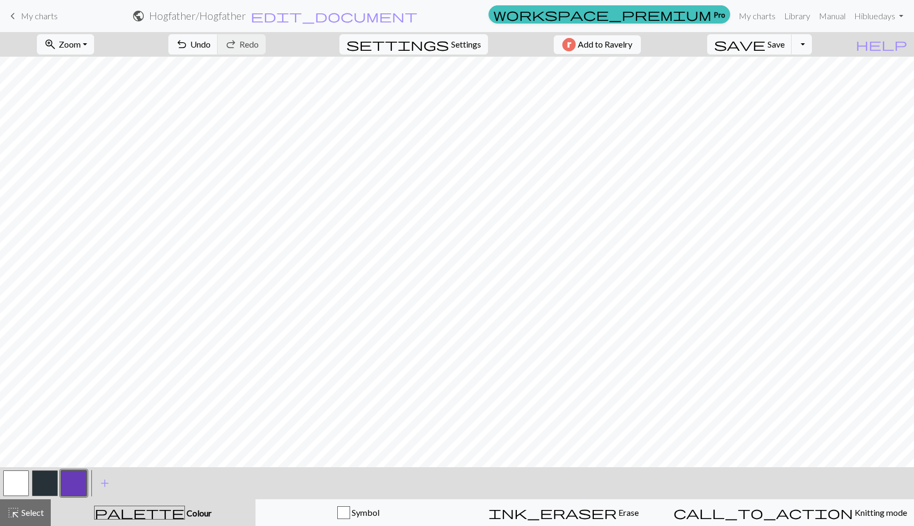
click at [79, 478] on button "button" at bounding box center [74, 483] width 26 height 26
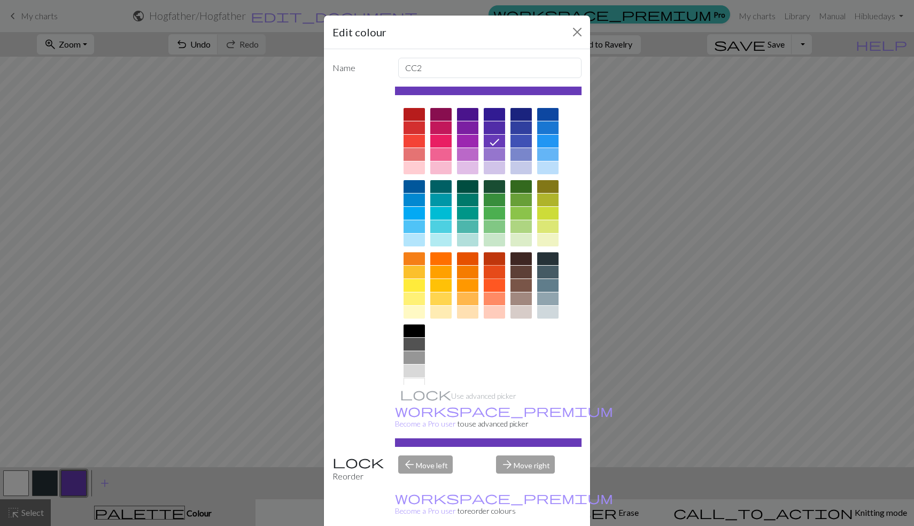
click at [495, 270] on div at bounding box center [494, 272] width 21 height 13
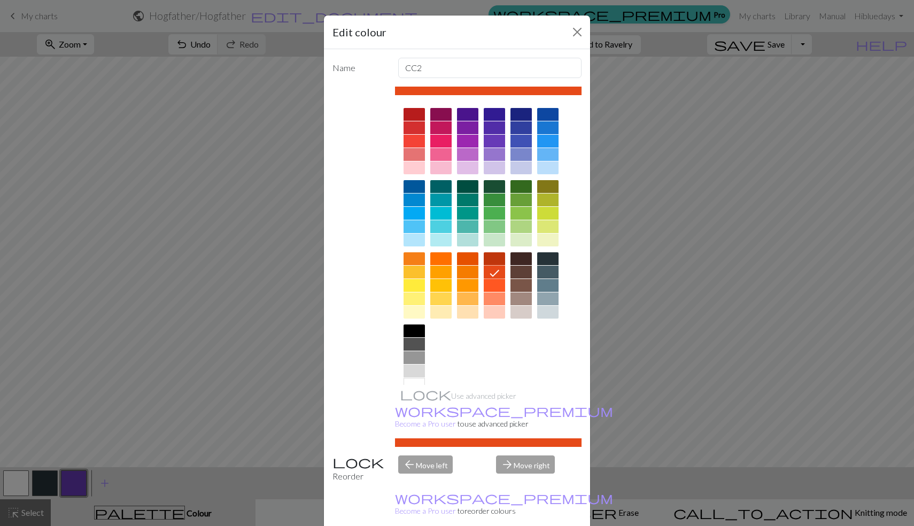
click at [415, 138] on div at bounding box center [414, 141] width 21 height 13
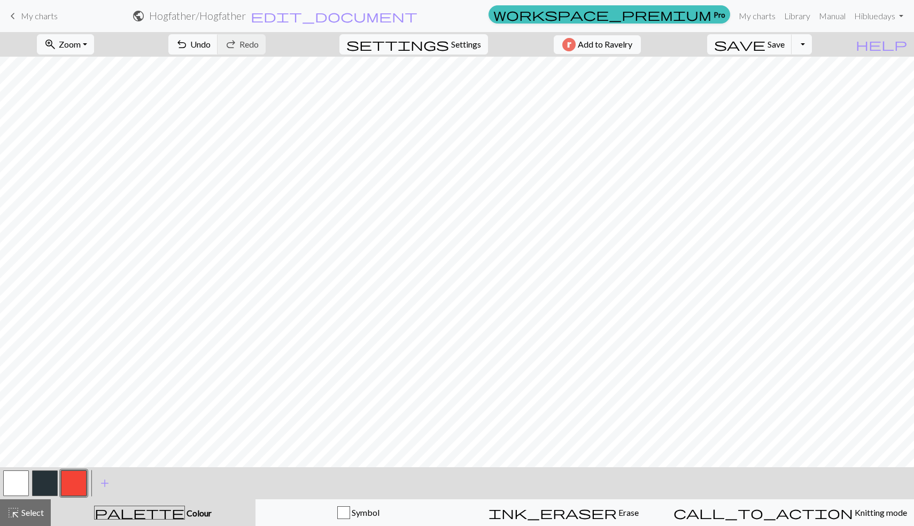
click at [17, 482] on button "button" at bounding box center [16, 483] width 26 height 26
click at [80, 486] on button "button" at bounding box center [74, 483] width 26 height 26
click at [50, 486] on button "button" at bounding box center [45, 483] width 26 height 26
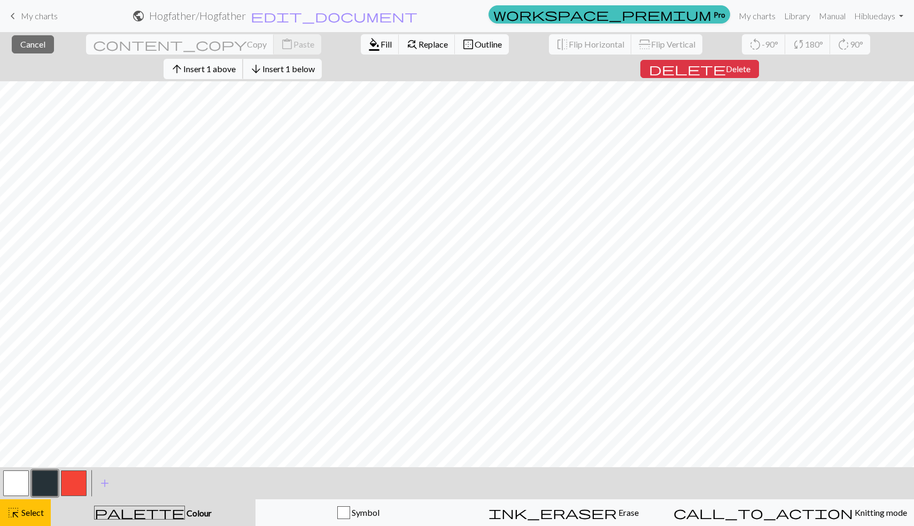
click at [236, 64] on span "Insert 1 above" at bounding box center [209, 69] width 52 height 10
click at [315, 64] on span "Insert 1 below" at bounding box center [288, 69] width 52 height 10
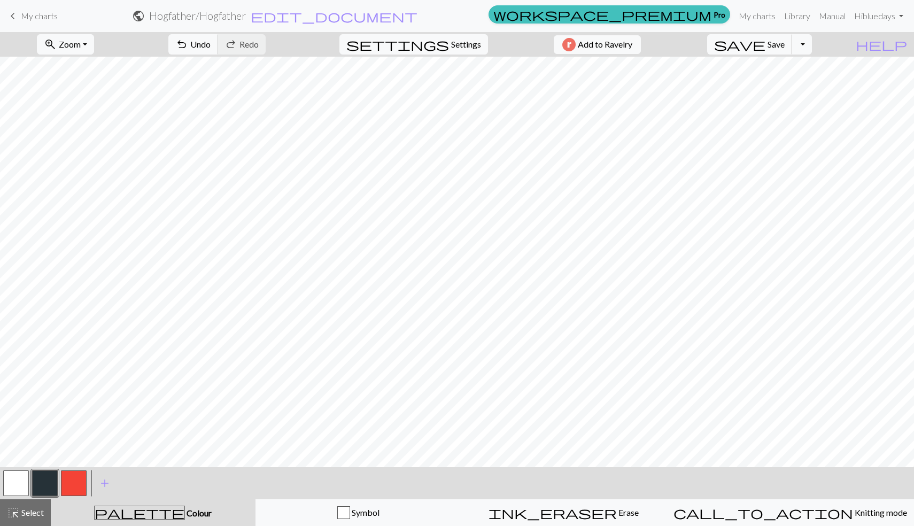
click at [22, 479] on button "button" at bounding box center [16, 483] width 26 height 26
click at [266, 37] on button "redo Redo Redo" at bounding box center [242, 44] width 48 height 20
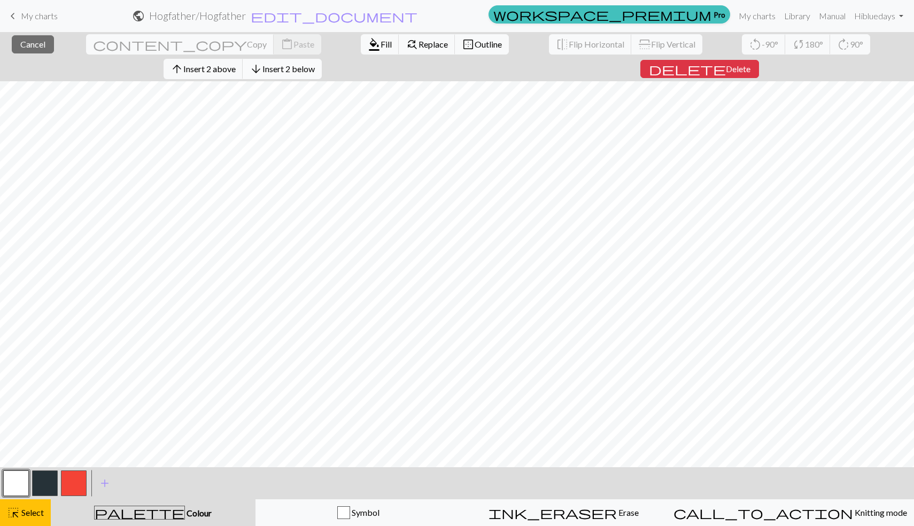
click at [315, 64] on span "Insert 2 below" at bounding box center [288, 69] width 52 height 10
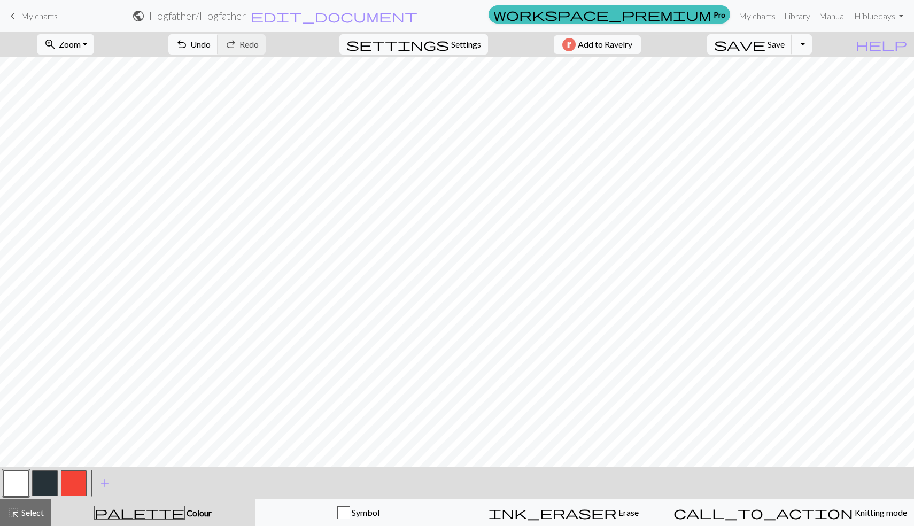
click at [43, 480] on button "button" at bounding box center [45, 483] width 26 height 26
click at [27, 493] on button "button" at bounding box center [16, 483] width 26 height 26
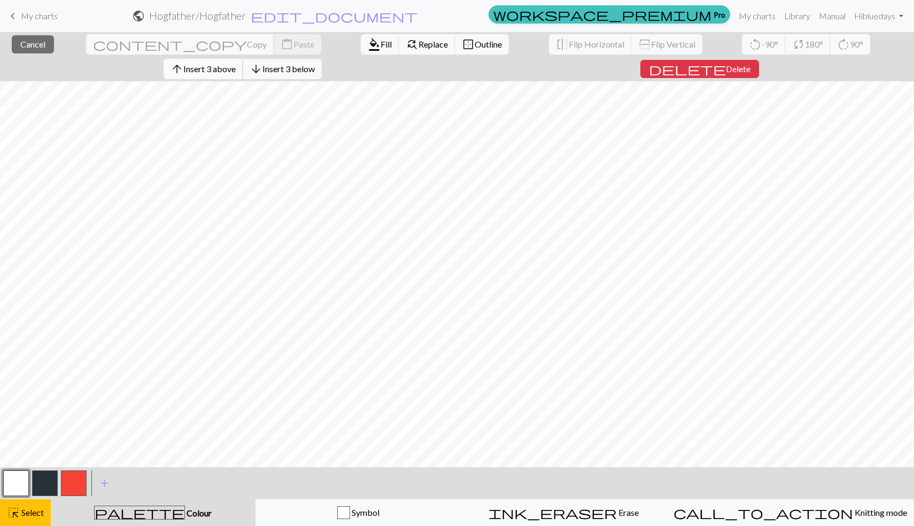
click at [236, 64] on span "Insert 3 above" at bounding box center [209, 69] width 52 height 10
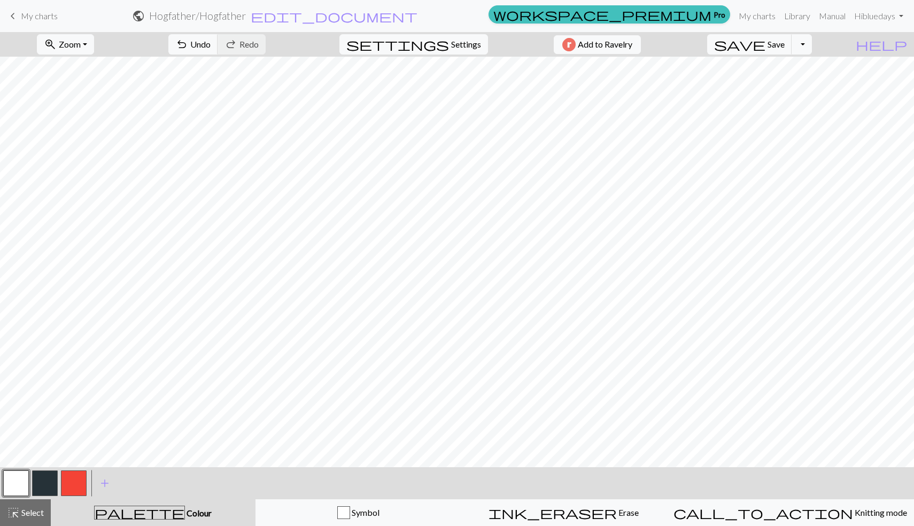
click at [41, 493] on button "button" at bounding box center [45, 483] width 26 height 26
click at [13, 481] on button "button" at bounding box center [16, 483] width 26 height 26
click at [74, 478] on button "button" at bounding box center [74, 483] width 26 height 26
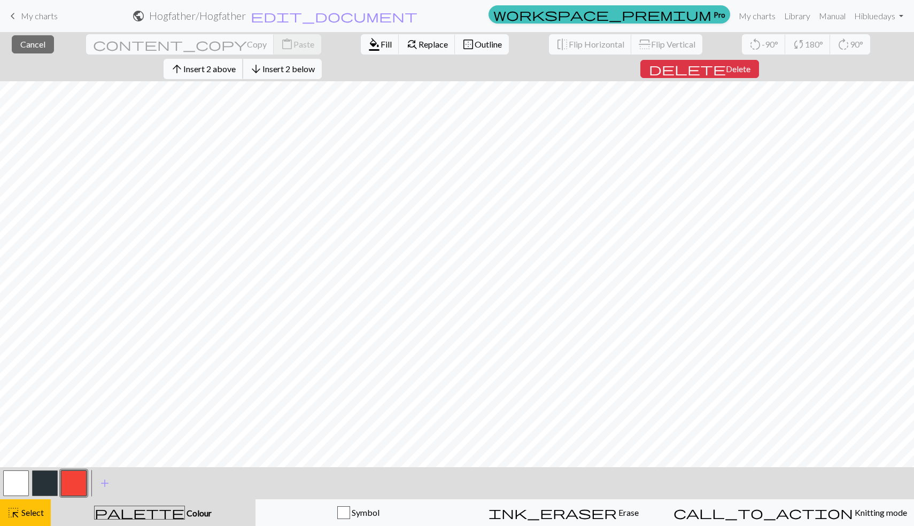
click at [236, 64] on span "Insert 2 above" at bounding box center [209, 69] width 52 height 10
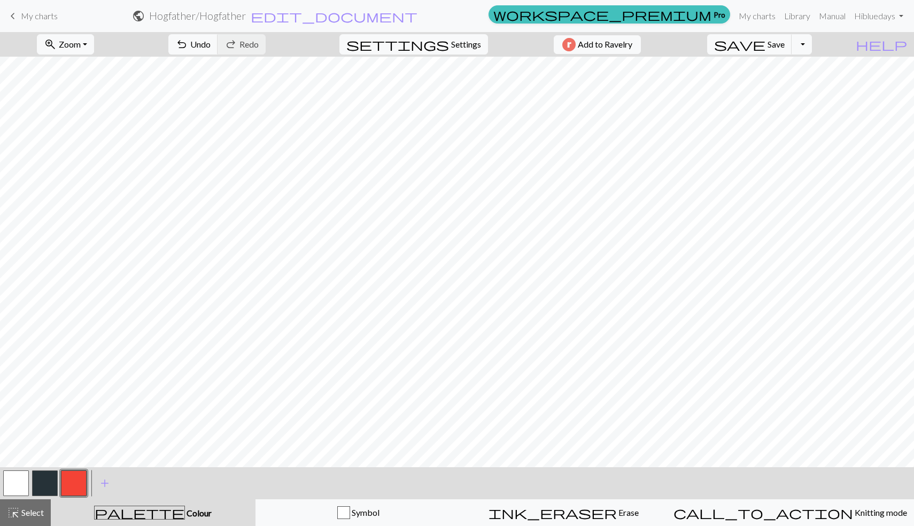
click at [41, 474] on button "button" at bounding box center [45, 483] width 26 height 26
click at [75, 478] on button "button" at bounding box center [74, 483] width 26 height 26
click at [48, 469] on div at bounding box center [44, 483] width 29 height 29
click at [45, 483] on button "button" at bounding box center [45, 483] width 26 height 26
click at [73, 487] on button "button" at bounding box center [74, 483] width 26 height 26
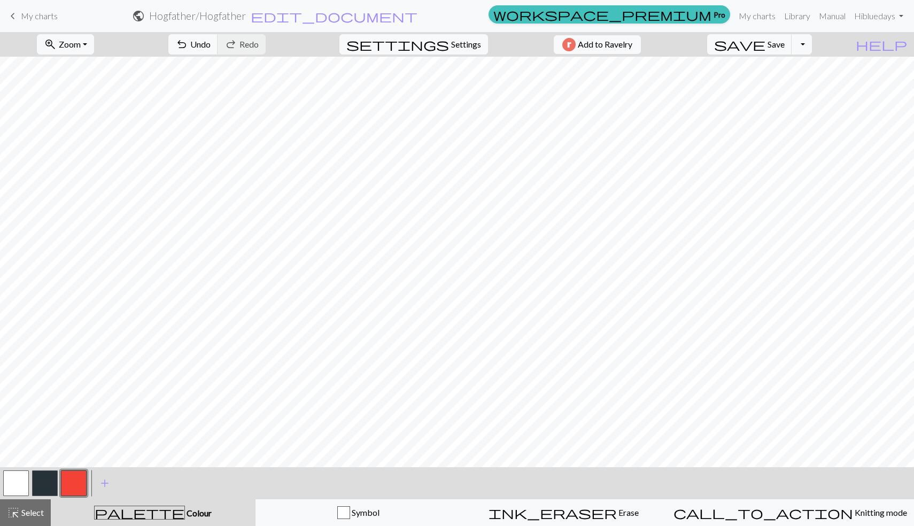
click at [44, 487] on button "button" at bounding box center [45, 483] width 26 height 26
click at [85, 488] on button "button" at bounding box center [74, 483] width 26 height 26
click at [39, 488] on button "button" at bounding box center [45, 483] width 26 height 26
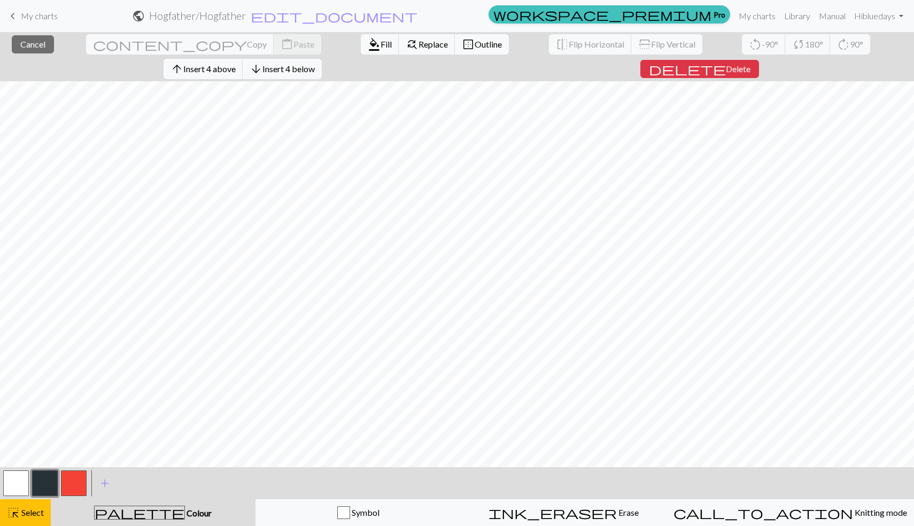
click at [23, 498] on div "< >" at bounding box center [45, 483] width 87 height 32
click at [18, 485] on button "button" at bounding box center [16, 483] width 26 height 26
click at [750, 64] on span "Delete" at bounding box center [738, 69] width 25 height 10
click at [243, 59] on button "arrow_upward Insert 4 above" at bounding box center [204, 69] width 80 height 20
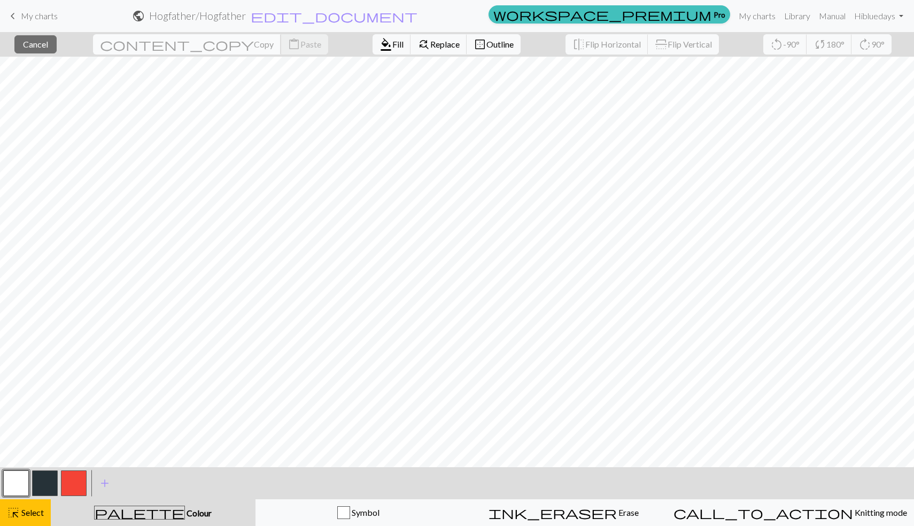
click at [254, 45] on span "Copy" at bounding box center [264, 44] width 20 height 10
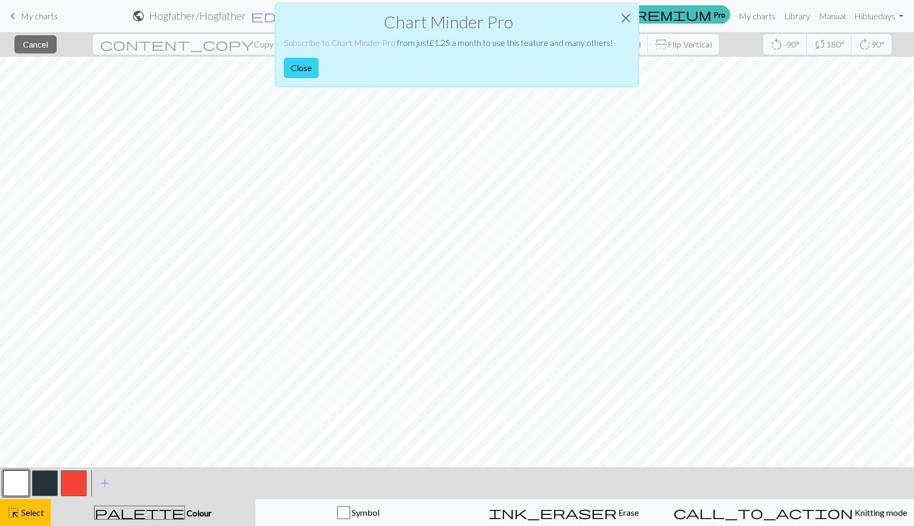
click at [294, 68] on button "Close" at bounding box center [301, 68] width 35 height 20
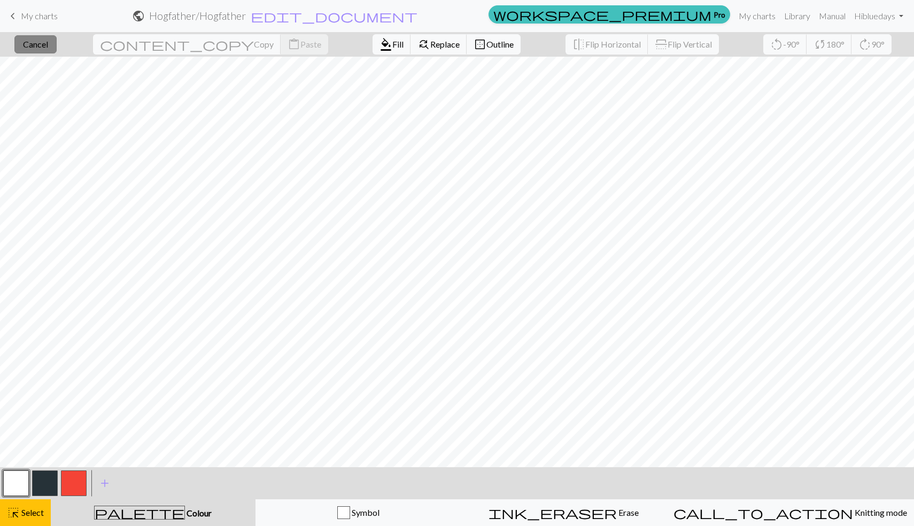
click at [43, 38] on button "close Cancel" at bounding box center [35, 44] width 42 height 18
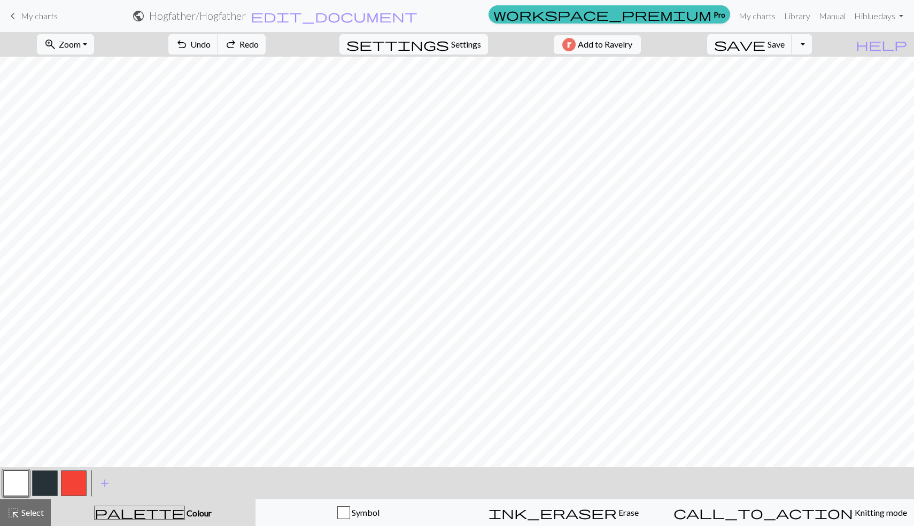
click at [74, 481] on button "button" at bounding box center [74, 483] width 26 height 26
click at [43, 477] on button "button" at bounding box center [45, 483] width 26 height 26
click at [20, 482] on button "button" at bounding box center [16, 483] width 26 height 26
click at [49, 482] on button "button" at bounding box center [45, 483] width 26 height 26
click at [14, 490] on button "button" at bounding box center [16, 483] width 26 height 26
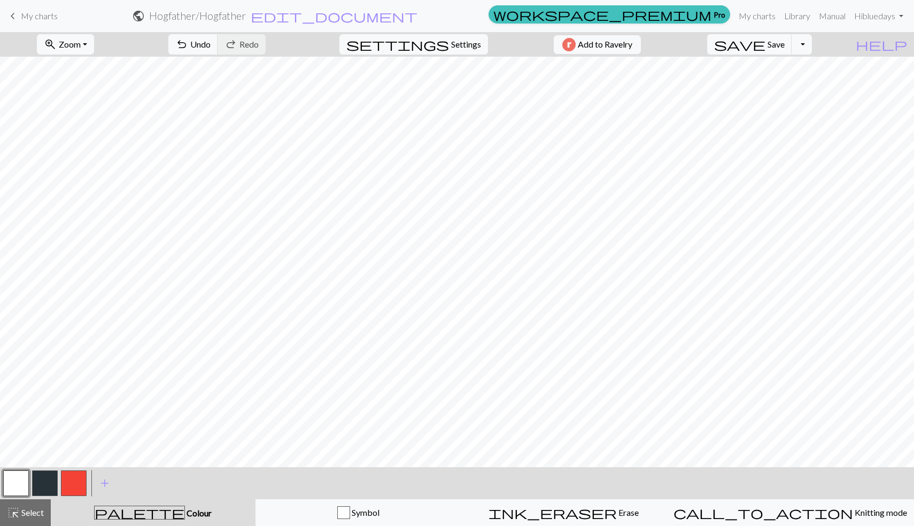
click at [35, 478] on button "button" at bounding box center [45, 483] width 26 height 26
click at [24, 474] on button "button" at bounding box center [16, 483] width 26 height 26
click at [44, 476] on button "button" at bounding box center [45, 483] width 26 height 26
click at [72, 483] on button "button" at bounding box center [74, 483] width 26 height 26
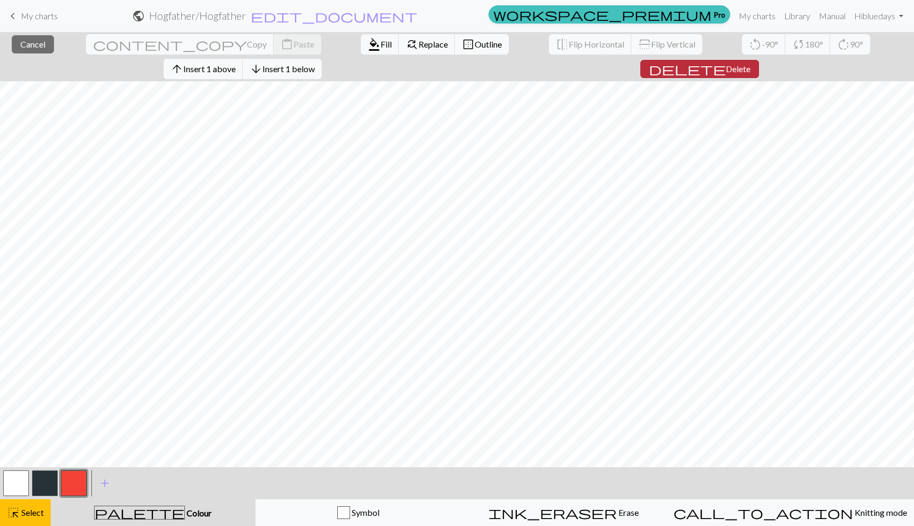
click at [750, 64] on span "Delete" at bounding box center [738, 69] width 25 height 10
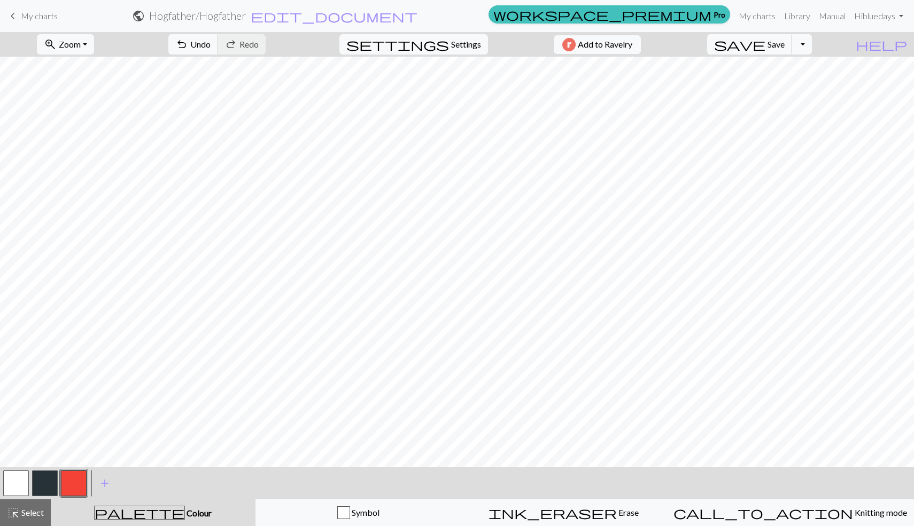
click at [51, 477] on button "button" at bounding box center [45, 483] width 26 height 26
click at [18, 477] on button "button" at bounding box center [16, 483] width 26 height 26
click at [72, 482] on button "button" at bounding box center [74, 483] width 26 height 26
click at [51, 480] on button "button" at bounding box center [45, 483] width 26 height 26
click at [50, 482] on button "button" at bounding box center [45, 483] width 26 height 26
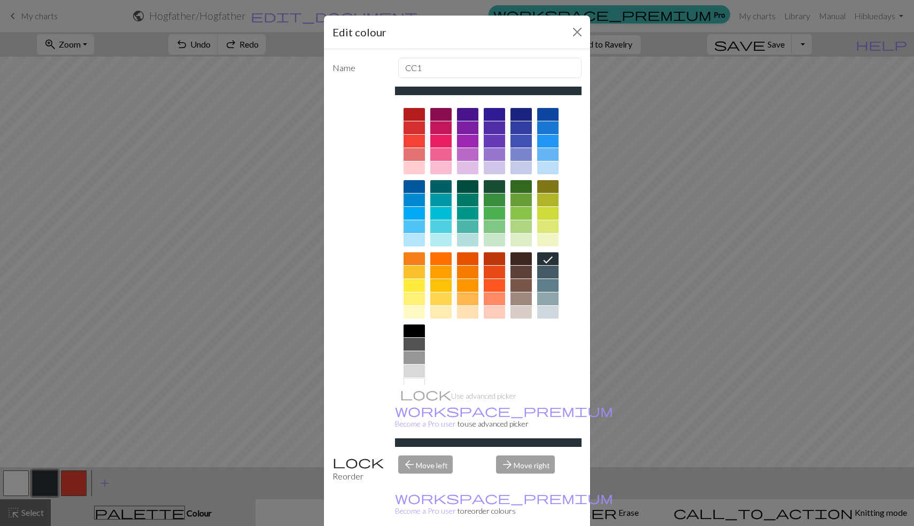
click at [571, 515] on div "ink_eraser Erase Erase" at bounding box center [564, 512] width 192 height 13
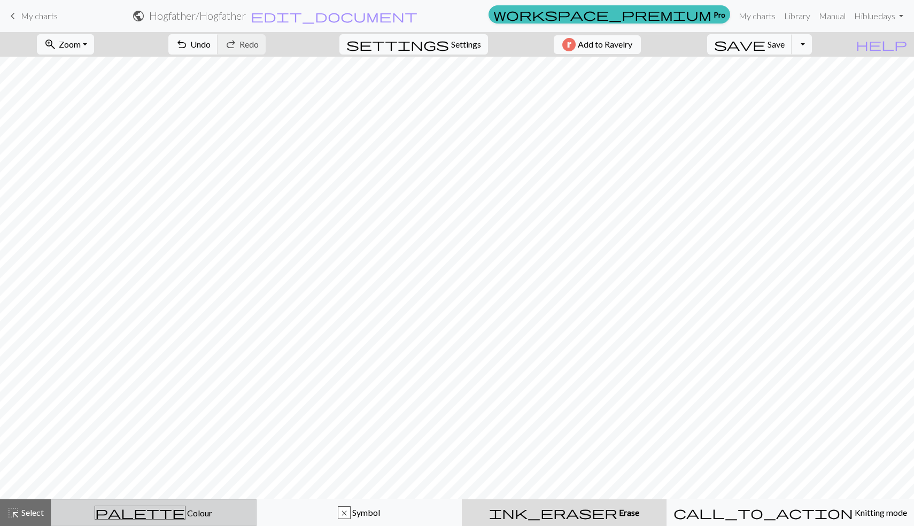
click at [185, 511] on span "Colour" at bounding box center [198, 513] width 27 height 10
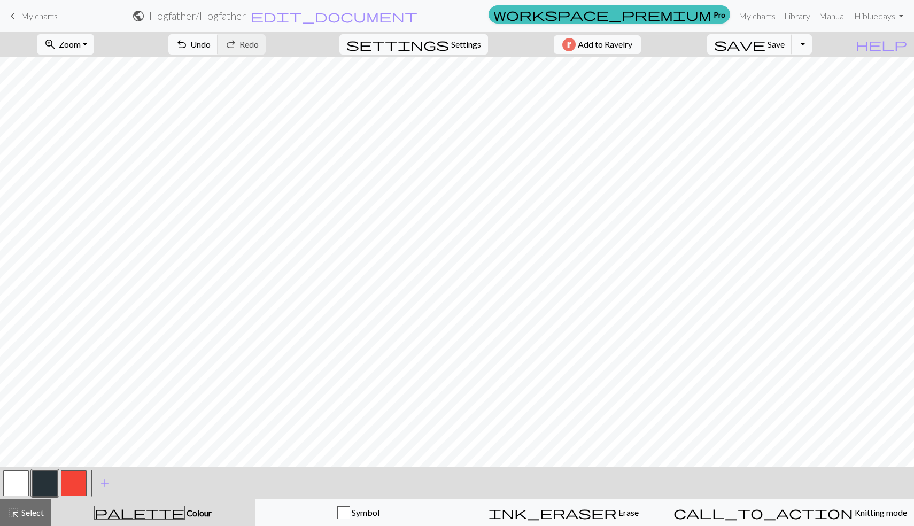
click at [46, 486] on button "button" at bounding box center [45, 483] width 26 height 26
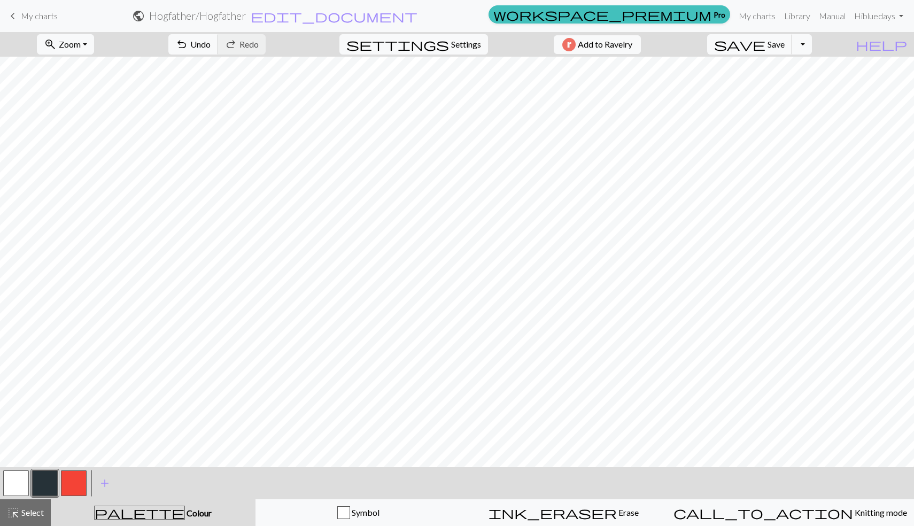
click at [15, 483] on button "button" at bounding box center [16, 483] width 26 height 26
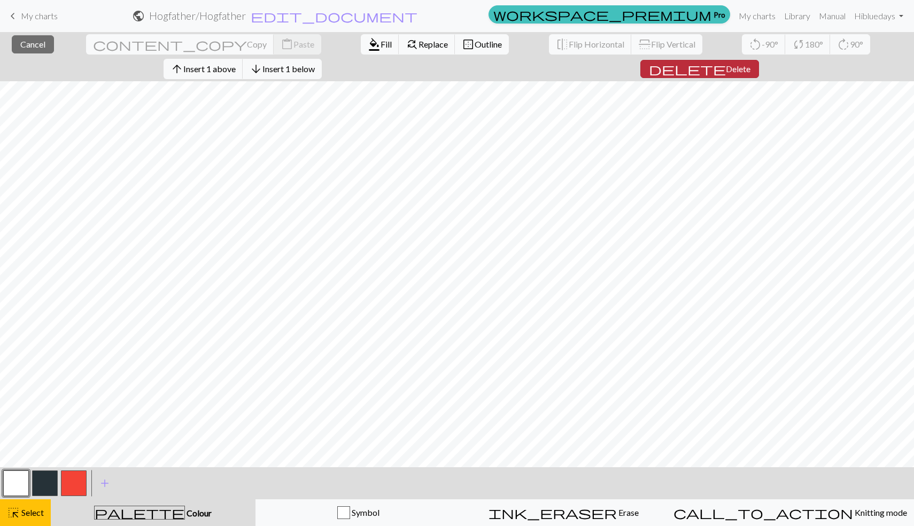
click at [750, 64] on span "Delete" at bounding box center [738, 69] width 25 height 10
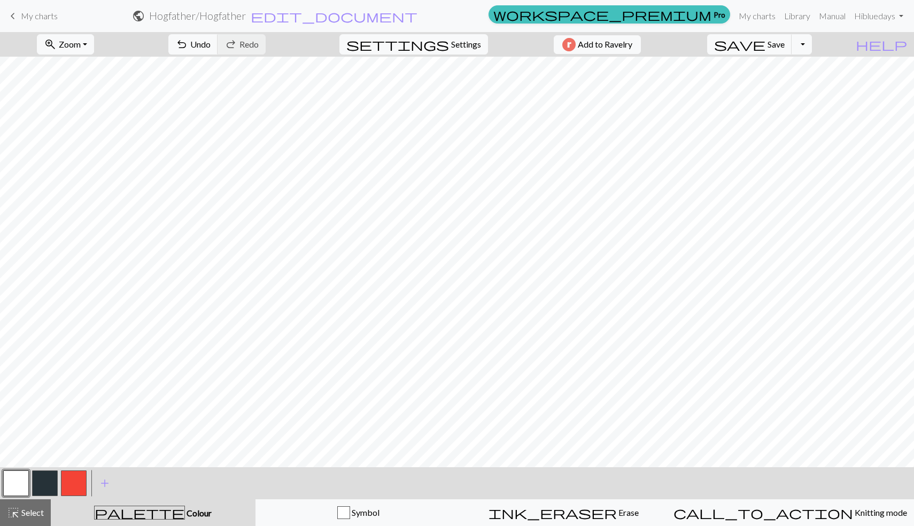
click at [69, 482] on button "button" at bounding box center [74, 483] width 26 height 26
click at [4, 482] on button "button" at bounding box center [16, 483] width 26 height 26
click at [51, 484] on button "button" at bounding box center [45, 483] width 26 height 26
click at [25, 484] on button "button" at bounding box center [16, 483] width 26 height 26
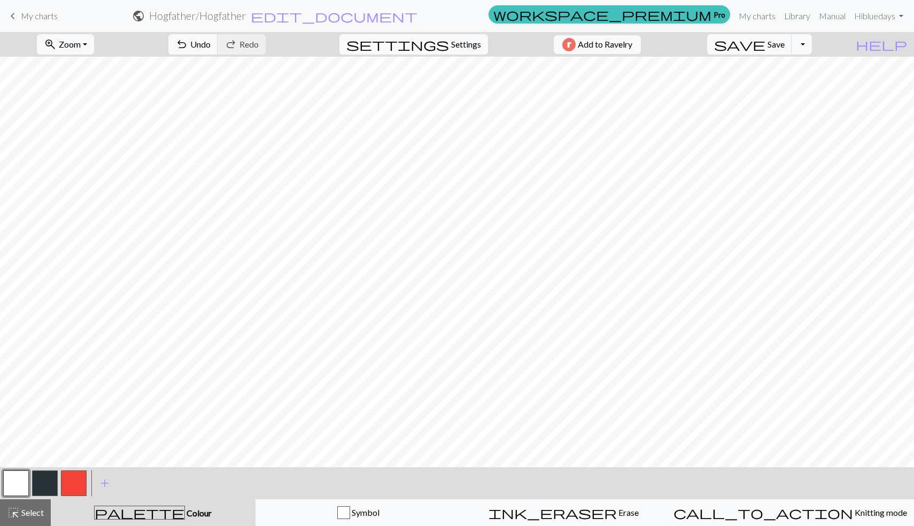
click at [70, 486] on button "button" at bounding box center [74, 483] width 26 height 26
click at [36, 483] on button "button" at bounding box center [45, 483] width 26 height 26
click at [68, 479] on button "button" at bounding box center [74, 483] width 26 height 26
click at [37, 483] on button "button" at bounding box center [45, 483] width 26 height 26
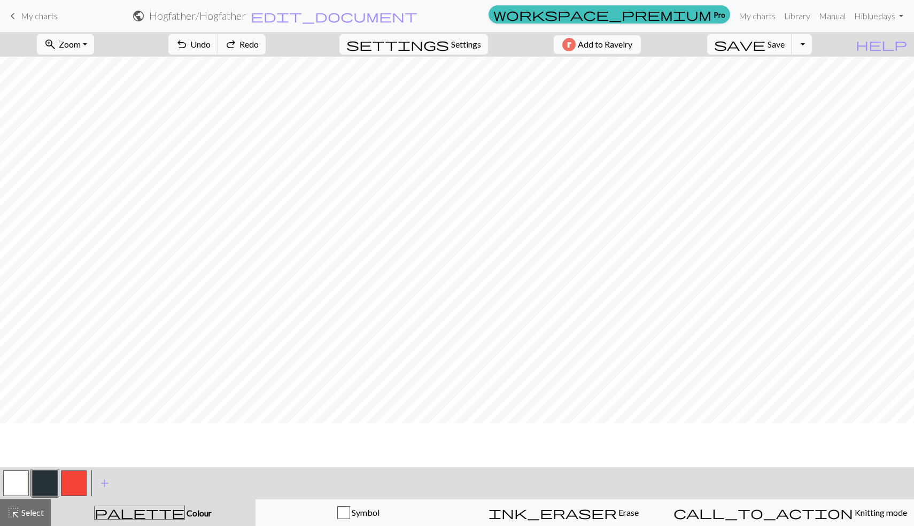
scroll to position [0, 0]
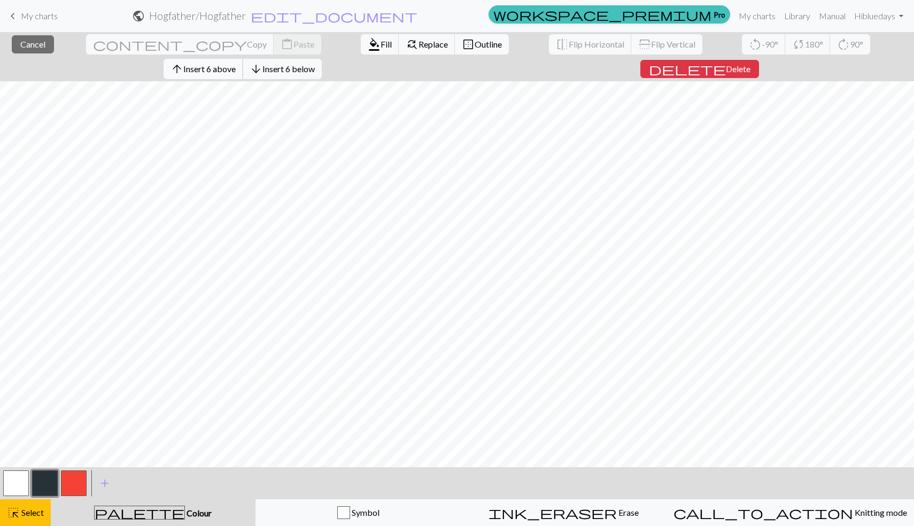
click at [236, 64] on span "Insert 6 above" at bounding box center [209, 69] width 52 height 10
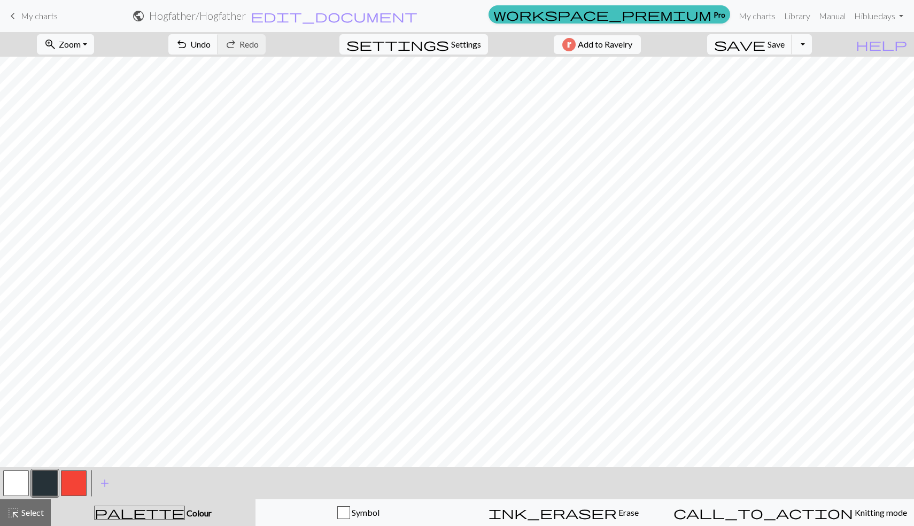
click at [82, 479] on button "button" at bounding box center [74, 483] width 26 height 26
click at [52, 490] on button "button" at bounding box center [45, 483] width 26 height 26
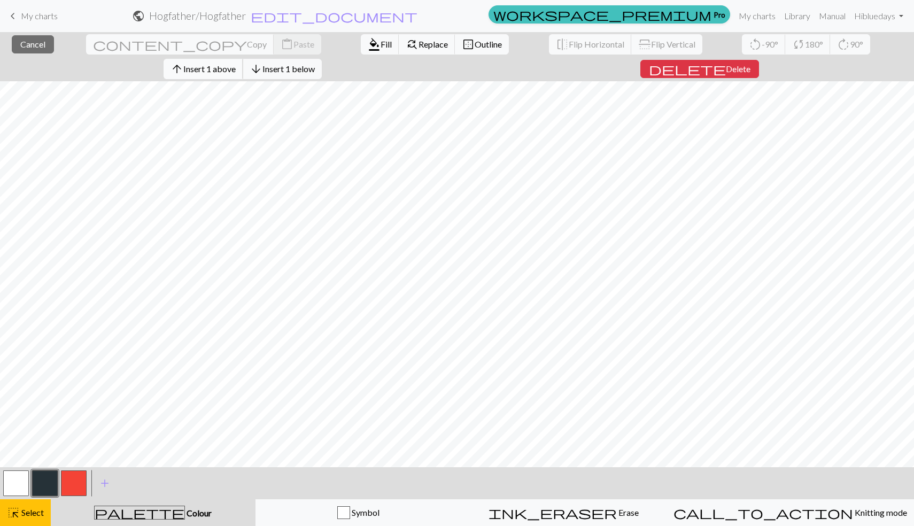
click at [236, 64] on span "Insert 1 above" at bounding box center [209, 69] width 52 height 10
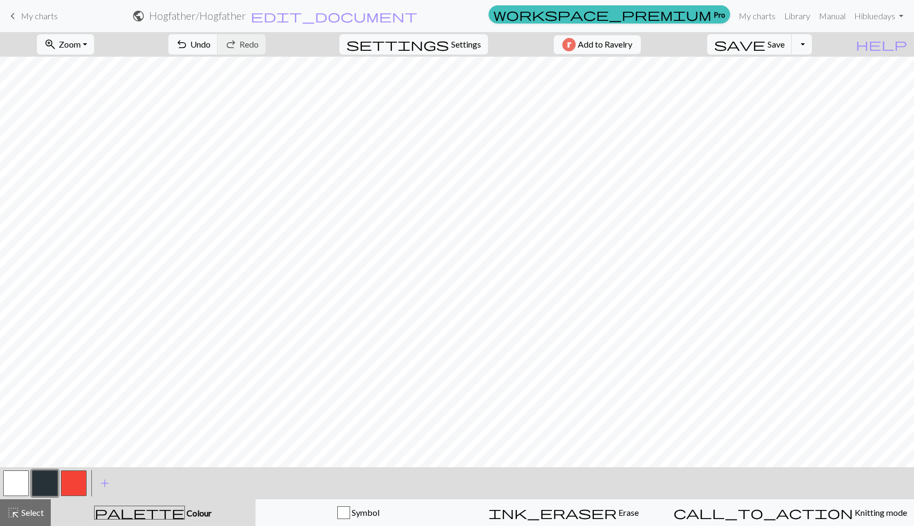
click at [77, 477] on button "button" at bounding box center [74, 483] width 26 height 26
click at [21, 469] on div at bounding box center [16, 483] width 29 height 29
click at [12, 483] on button "button" at bounding box center [16, 483] width 26 height 26
click at [785, 42] on span "Save" at bounding box center [775, 44] width 17 height 10
click at [56, 476] on button "button" at bounding box center [45, 483] width 26 height 26
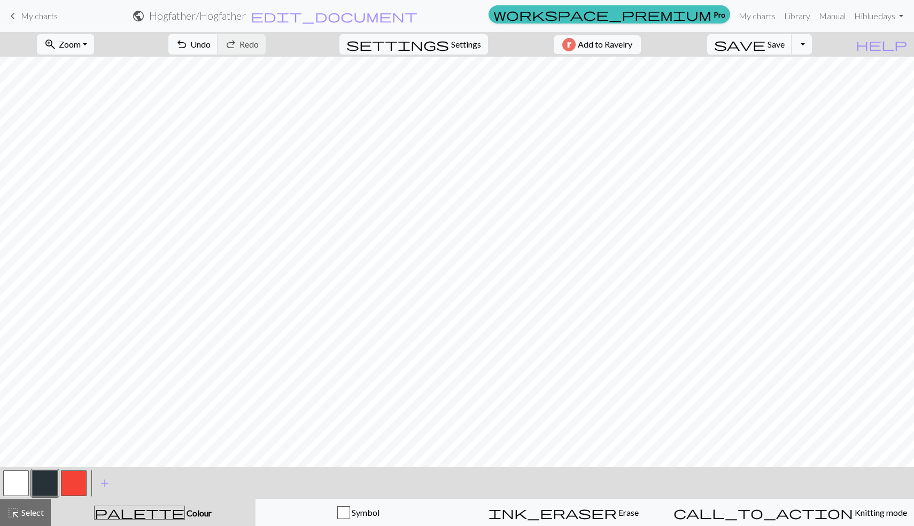
click at [13, 483] on button "button" at bounding box center [16, 483] width 26 height 26
click at [42, 480] on button "button" at bounding box center [45, 483] width 26 height 26
click at [15, 483] on button "button" at bounding box center [16, 483] width 26 height 26
click at [47, 477] on button "button" at bounding box center [45, 483] width 26 height 26
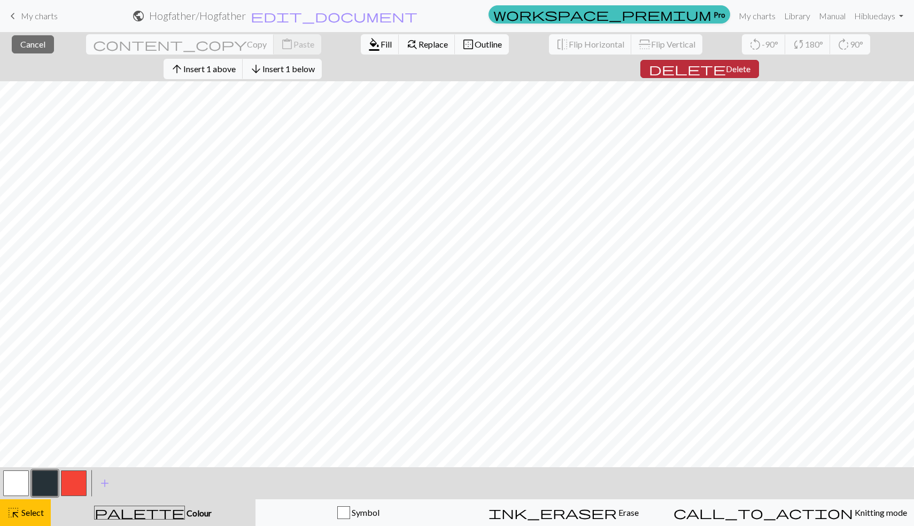
click at [750, 64] on span "Delete" at bounding box center [738, 69] width 25 height 10
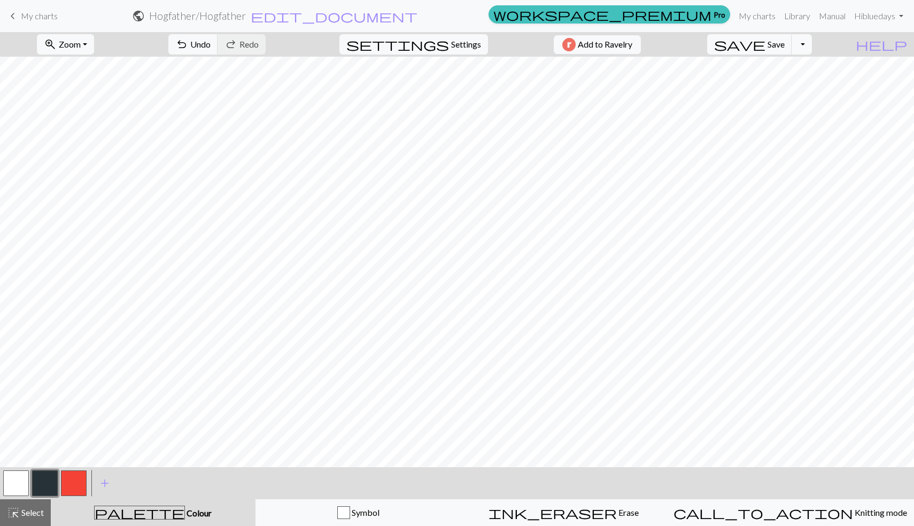
click at [21, 487] on button "button" at bounding box center [16, 483] width 26 height 26
click at [37, 477] on button "button" at bounding box center [45, 483] width 26 height 26
click at [18, 484] on button "button" at bounding box center [16, 483] width 26 height 26
click at [42, 483] on button "button" at bounding box center [45, 483] width 26 height 26
click at [785, 46] on span "Save" at bounding box center [775, 44] width 17 height 10
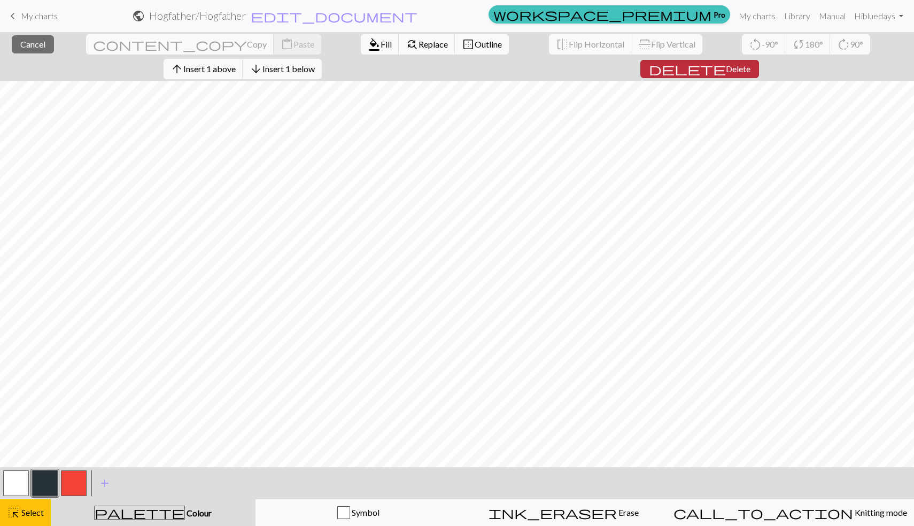
click at [750, 64] on span "Delete" at bounding box center [738, 69] width 25 height 10
click at [759, 60] on button "delete Delete" at bounding box center [699, 69] width 119 height 18
click at [750, 64] on span "Delete" at bounding box center [738, 69] width 25 height 10
click at [759, 60] on button "delete Delete" at bounding box center [699, 69] width 119 height 18
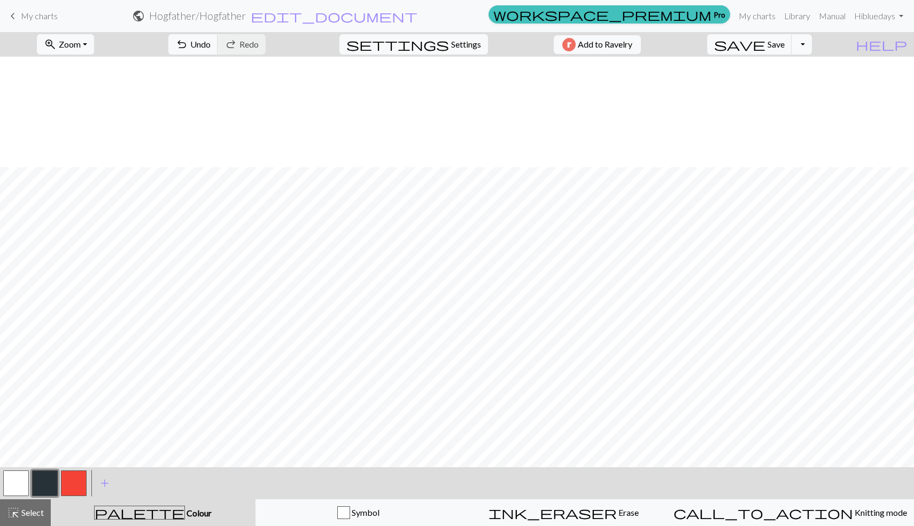
scroll to position [140, 0]
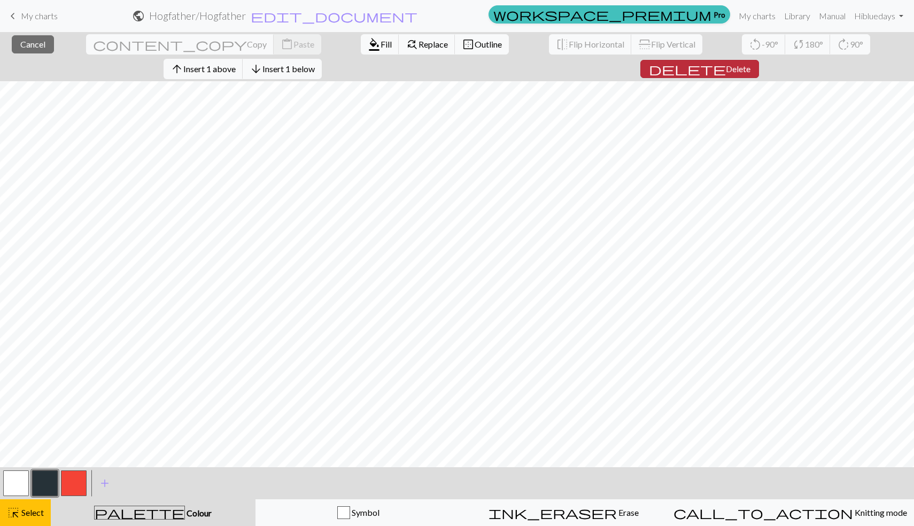
click at [750, 64] on span "Delete" at bounding box center [738, 69] width 25 height 10
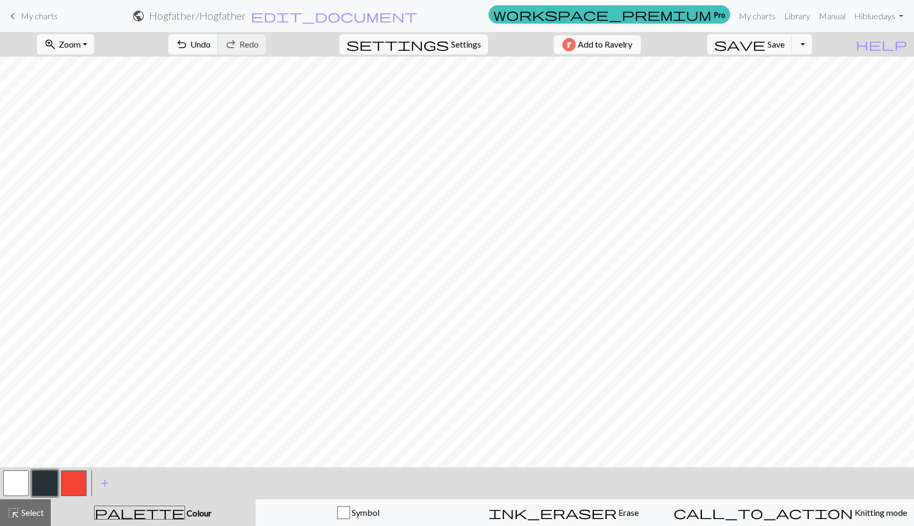
scroll to position [0, 0]
click at [20, 487] on button "button" at bounding box center [16, 483] width 26 height 26
click at [48, 479] on button "button" at bounding box center [45, 483] width 26 height 26
click at [785, 40] on span "Save" at bounding box center [775, 44] width 17 height 10
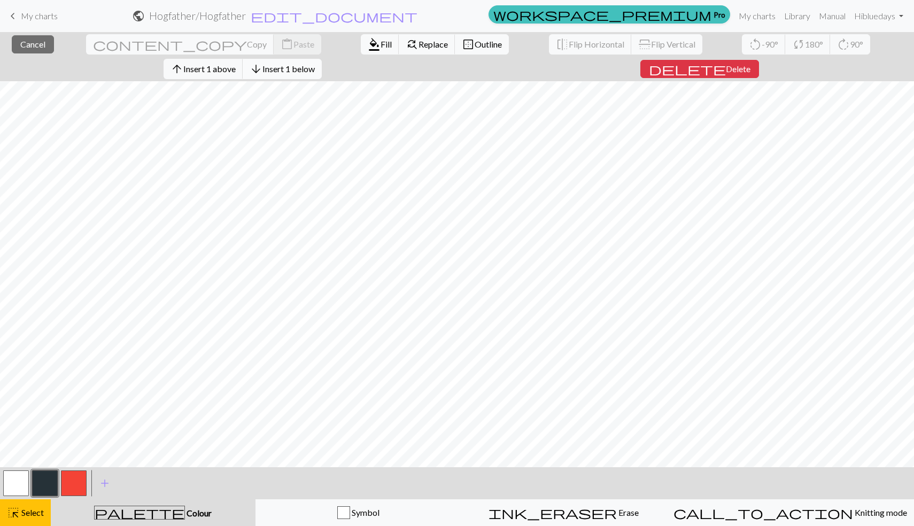
click at [322, 59] on button "arrow_downward Insert 1 below" at bounding box center [282, 69] width 79 height 20
click at [315, 64] on span "Insert 1 below" at bounding box center [288, 69] width 52 height 10
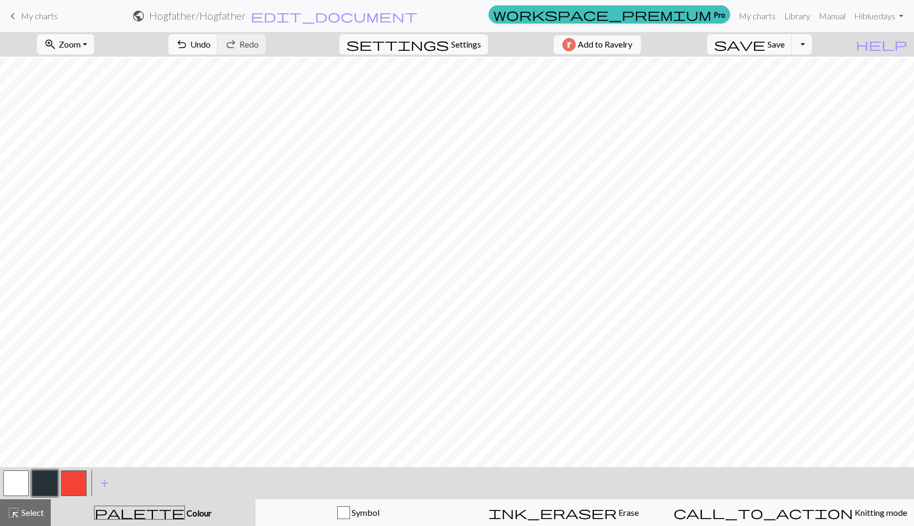
scroll to position [31, 0]
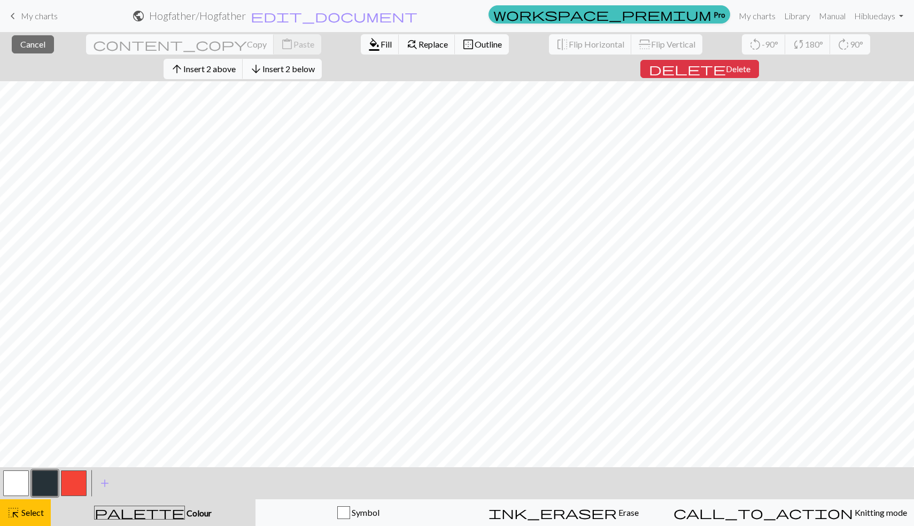
click at [315, 64] on span "Insert 2 below" at bounding box center [288, 69] width 52 height 10
click at [236, 64] on span "Insert 3 above" at bounding box center [209, 69] width 52 height 10
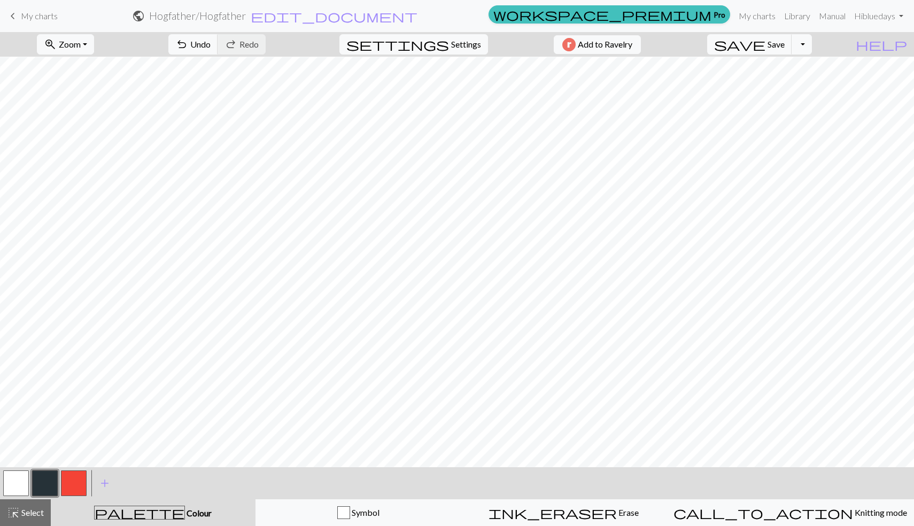
click at [60, 487] on div at bounding box center [73, 483] width 29 height 29
click at [73, 478] on button "button" at bounding box center [74, 483] width 26 height 26
click at [19, 489] on button "button" at bounding box center [16, 483] width 26 height 26
click at [31, 480] on div at bounding box center [44, 483] width 29 height 29
click at [38, 480] on button "button" at bounding box center [45, 483] width 26 height 26
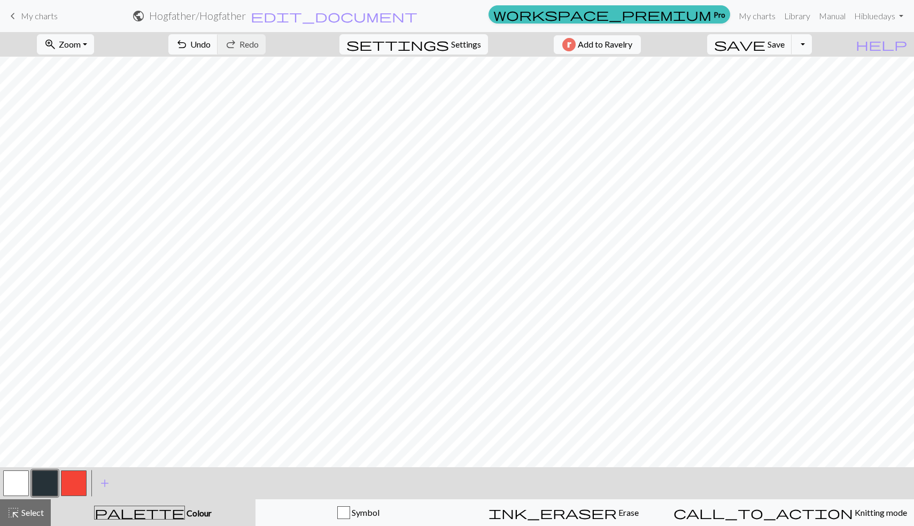
click at [24, 474] on button "button" at bounding box center [16, 483] width 26 height 26
click at [38, 486] on button "button" at bounding box center [45, 483] width 26 height 26
click at [14, 485] on button "button" at bounding box center [16, 483] width 26 height 26
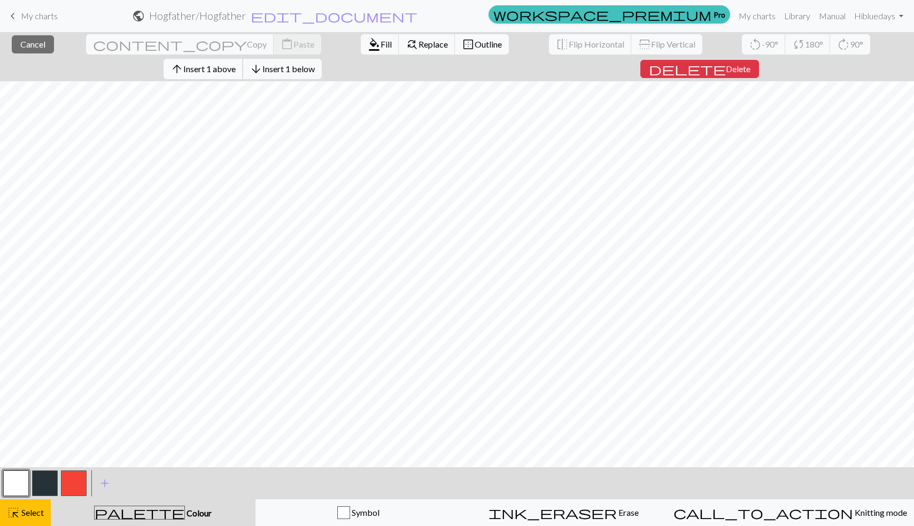
click at [236, 64] on span "Insert 1 above" at bounding box center [209, 69] width 52 height 10
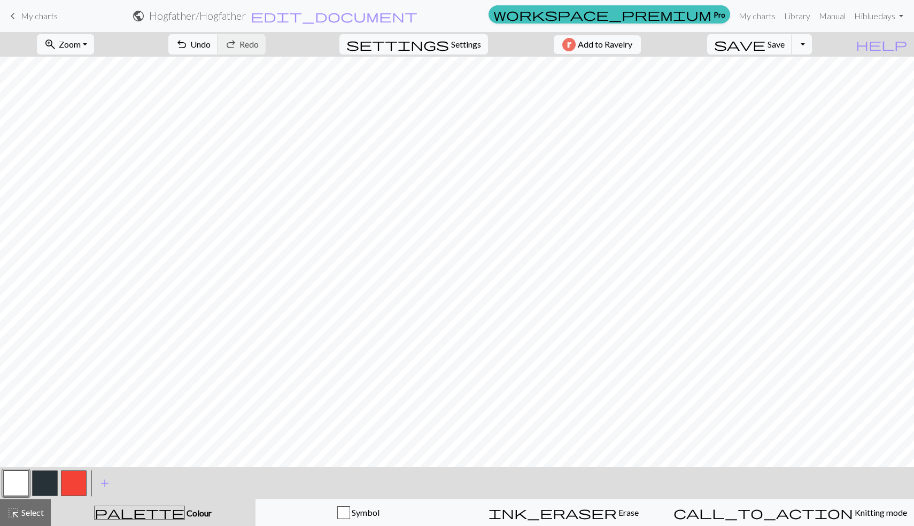
click at [39, 482] on button "button" at bounding box center [45, 483] width 26 height 26
click at [21, 484] on button "button" at bounding box center [16, 483] width 26 height 26
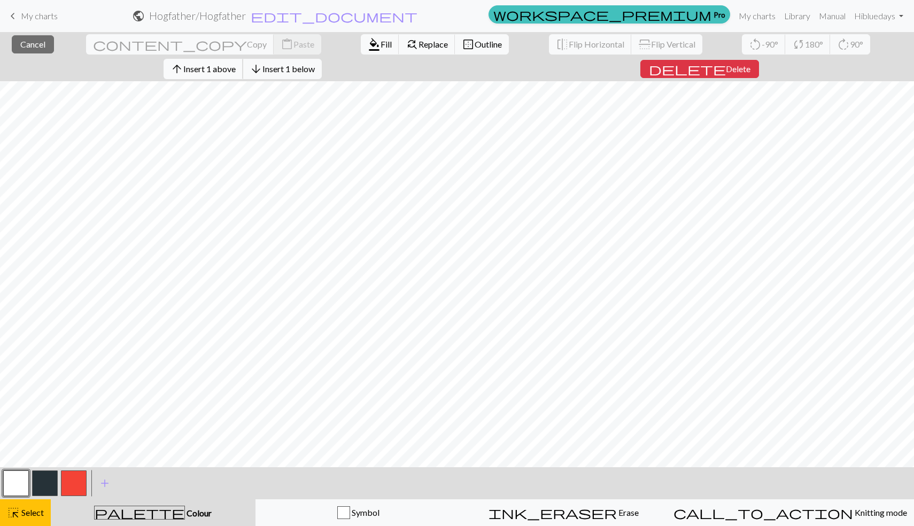
click at [236, 64] on span "Insert 1 above" at bounding box center [209, 69] width 52 height 10
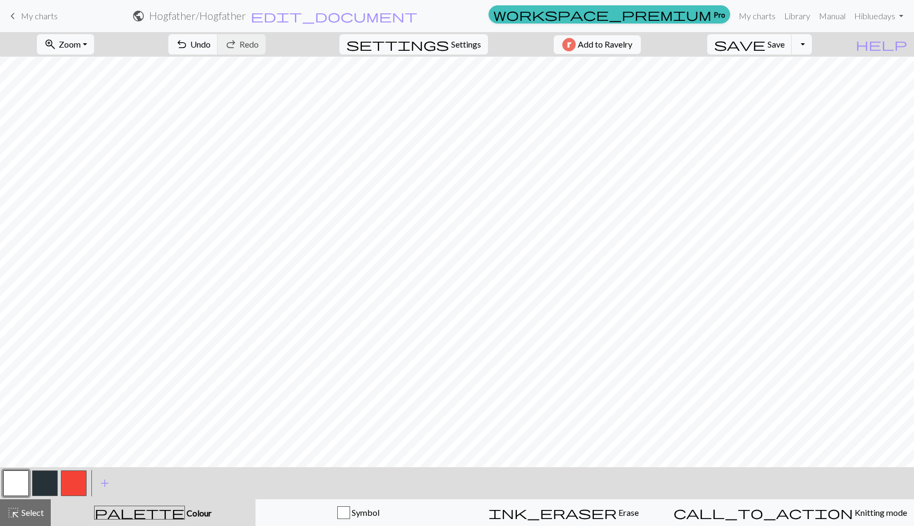
click at [40, 490] on button "button" at bounding box center [45, 483] width 26 height 26
click at [11, 481] on button "button" at bounding box center [16, 483] width 26 height 26
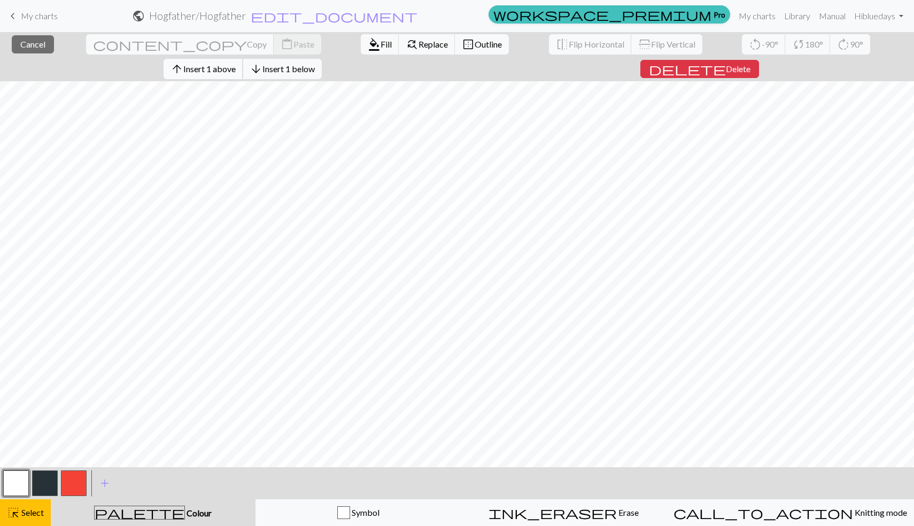
click at [236, 64] on span "Insert 1 above" at bounding box center [209, 69] width 52 height 10
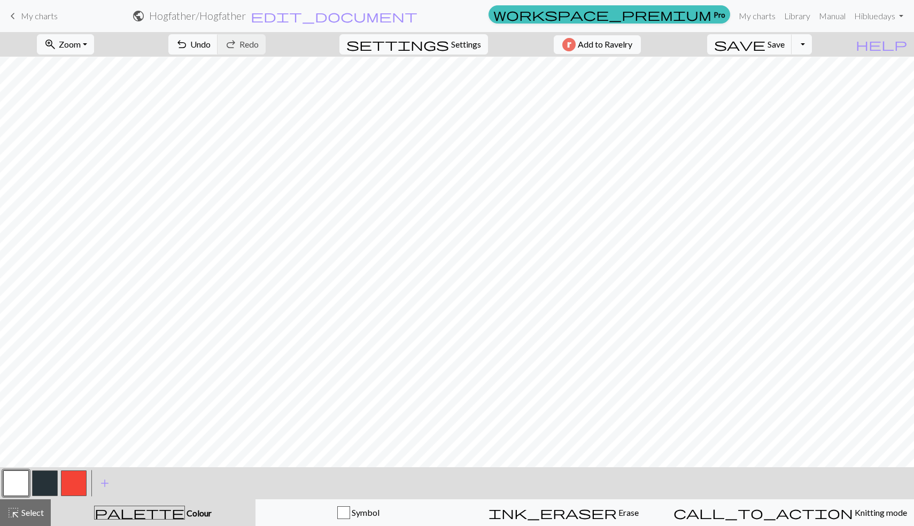
click at [39, 480] on button "button" at bounding box center [45, 483] width 26 height 26
click at [82, 486] on button "button" at bounding box center [74, 483] width 26 height 26
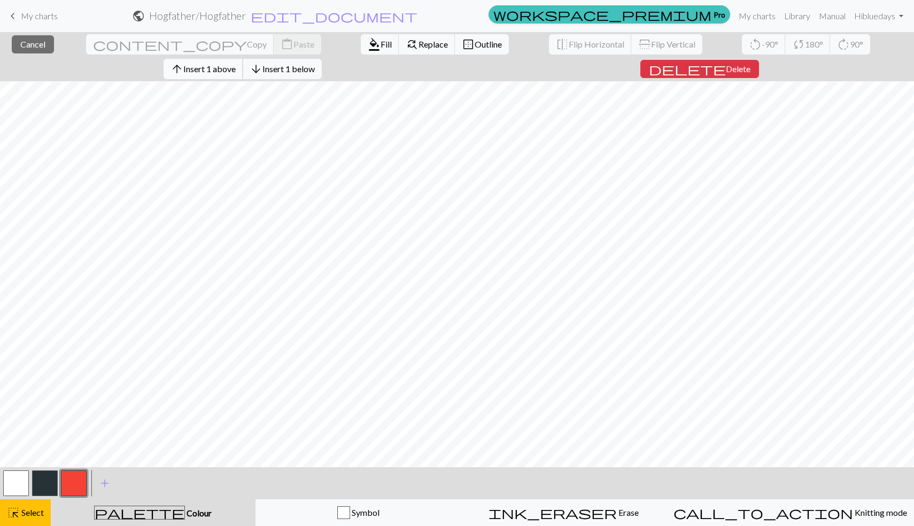
click at [236, 64] on span "Insert 1 above" at bounding box center [209, 69] width 52 height 10
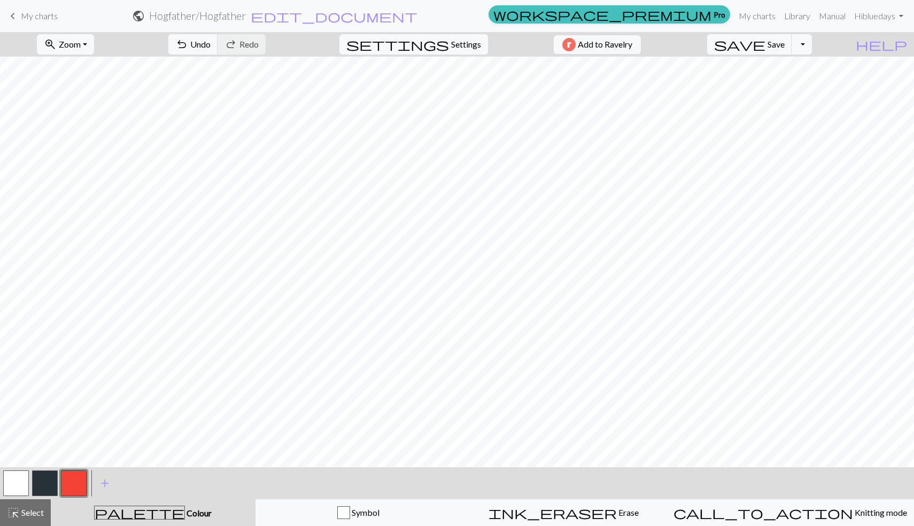
click at [37, 485] on button "button" at bounding box center [45, 483] width 26 height 26
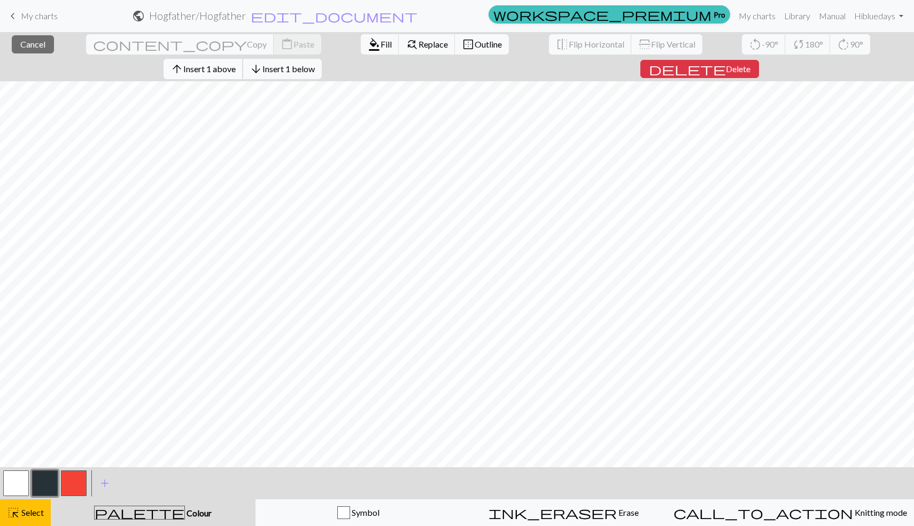
click at [243, 59] on button "arrow_upward Insert 1 above" at bounding box center [204, 69] width 80 height 20
click at [236, 64] on span "Insert 1 above" at bounding box center [209, 69] width 52 height 10
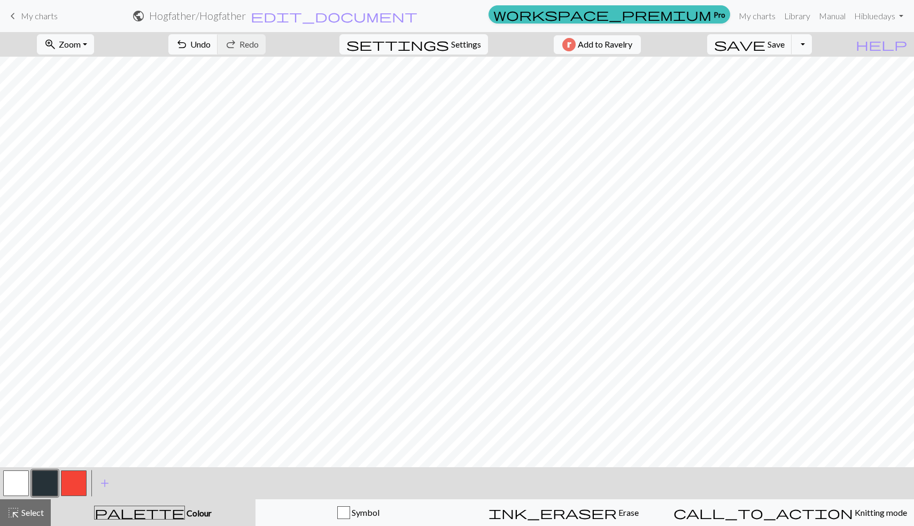
click at [19, 482] on button "button" at bounding box center [16, 483] width 26 height 26
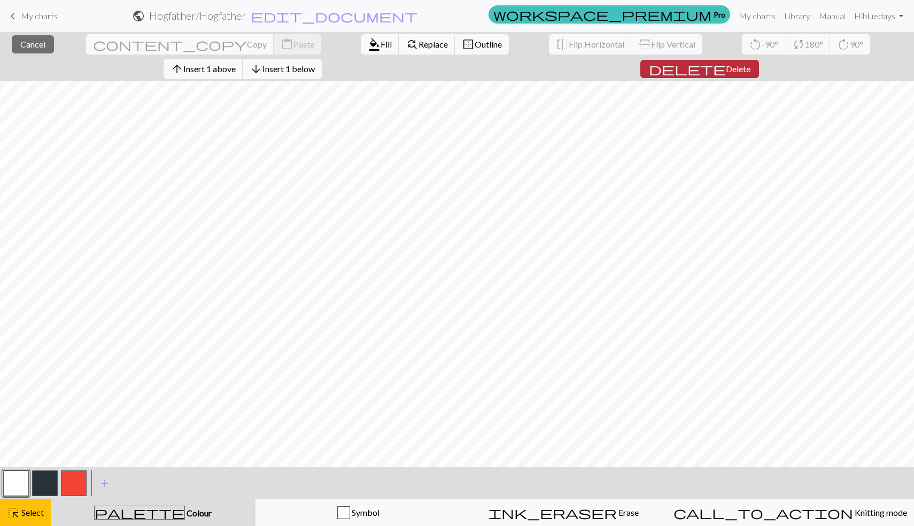
click at [750, 64] on span "Delete" at bounding box center [738, 69] width 25 height 10
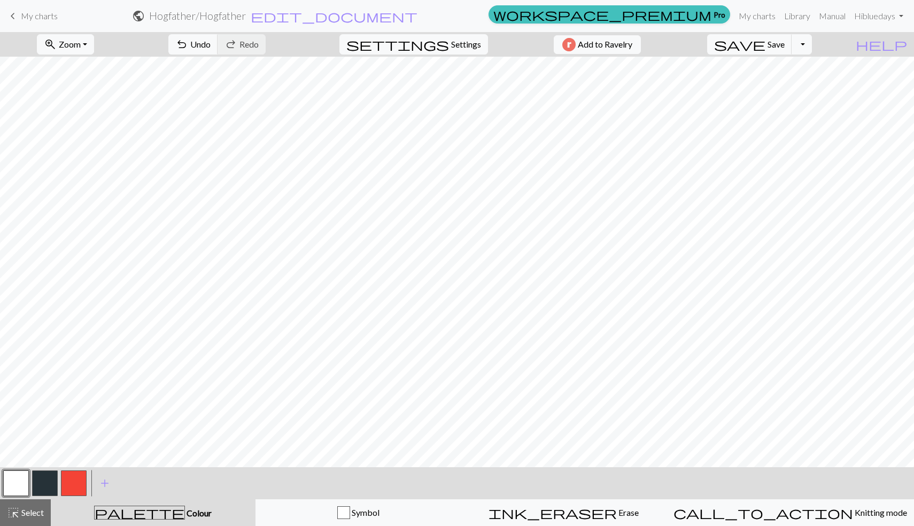
click at [36, 487] on button "button" at bounding box center [45, 483] width 26 height 26
click at [12, 487] on button "button" at bounding box center [16, 483] width 26 height 26
click at [44, 481] on button "button" at bounding box center [45, 483] width 26 height 26
click at [71, 482] on button "button" at bounding box center [74, 483] width 26 height 26
click at [14, 485] on button "button" at bounding box center [16, 483] width 26 height 26
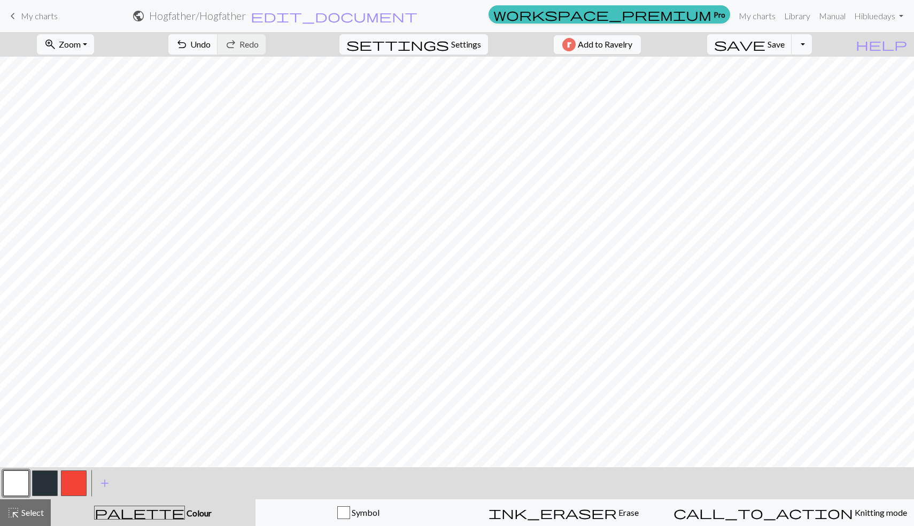
click at [73, 481] on button "button" at bounding box center [74, 483] width 26 height 26
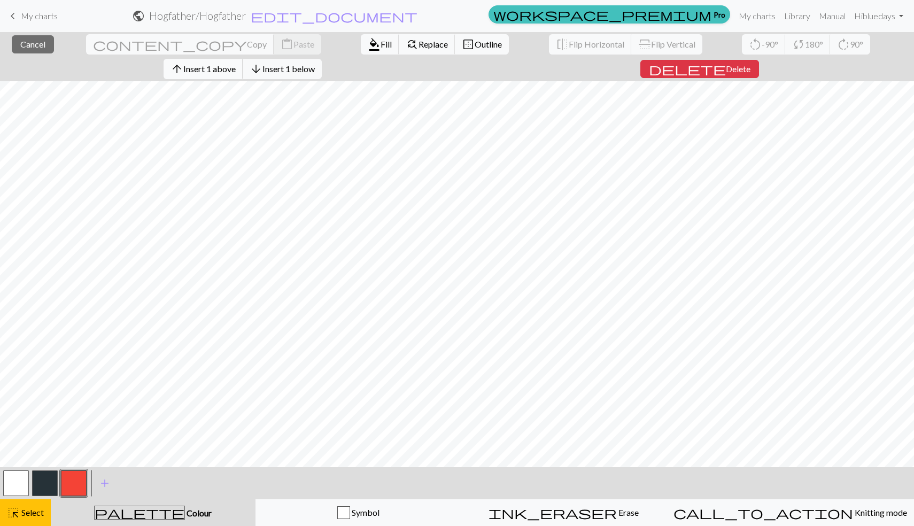
click at [183, 61] on span "arrow_upward" at bounding box center [176, 68] width 13 height 15
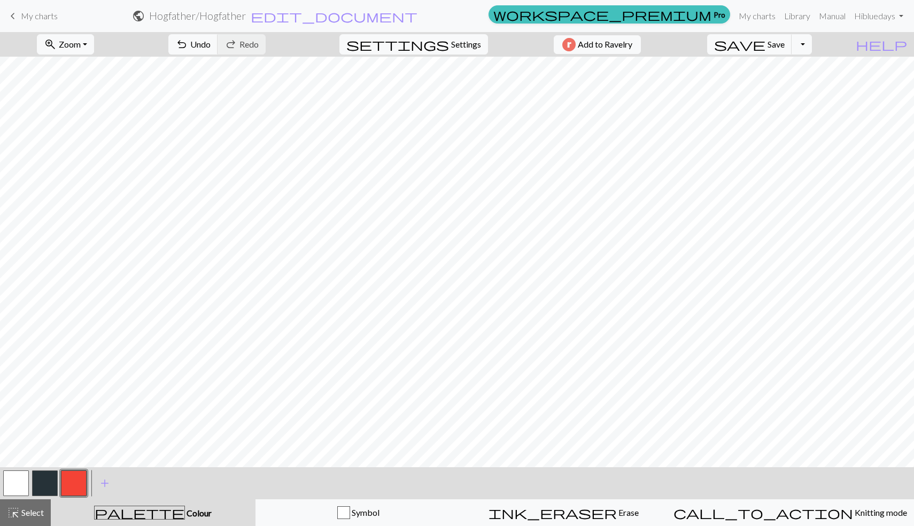
click at [44, 480] on button "button" at bounding box center [45, 483] width 26 height 26
click at [70, 488] on button "button" at bounding box center [74, 483] width 26 height 26
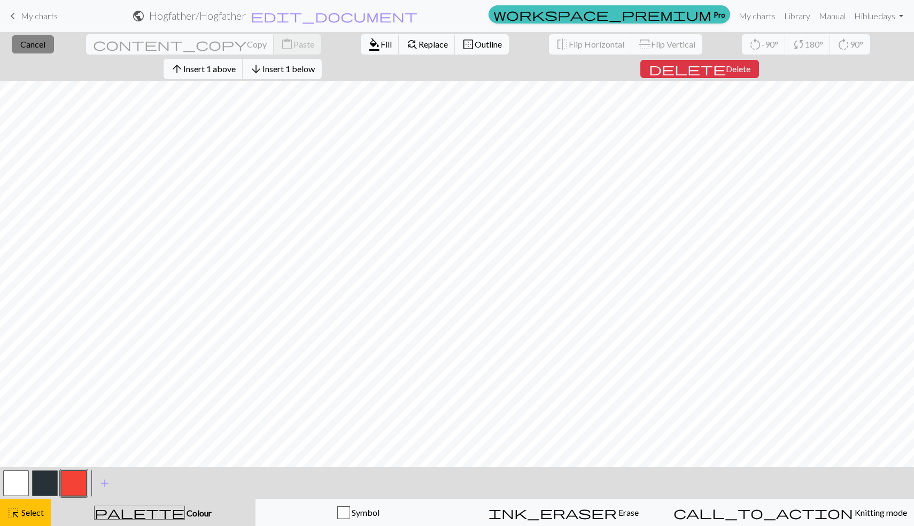
click at [28, 46] on span "Cancel" at bounding box center [32, 44] width 25 height 10
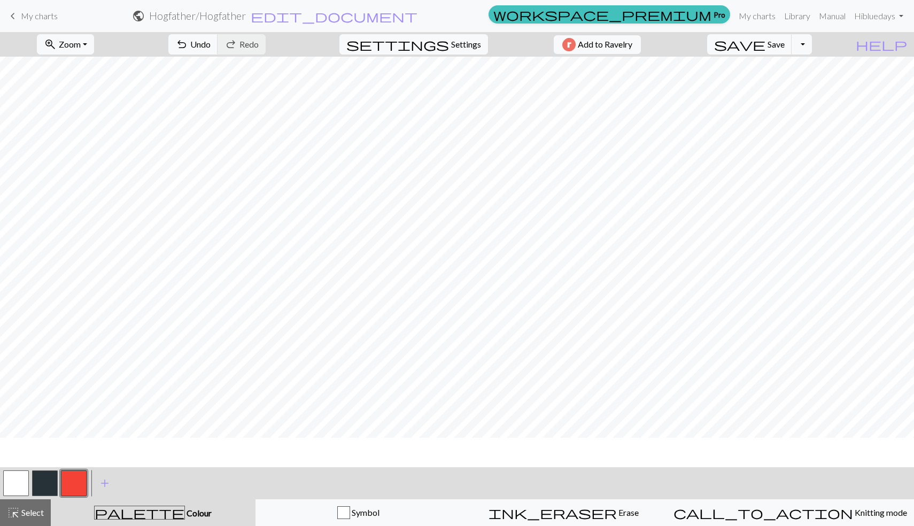
scroll to position [38, 0]
click at [17, 481] on button "button" at bounding box center [16, 483] width 26 height 26
click at [40, 478] on button "button" at bounding box center [45, 483] width 26 height 26
click at [25, 479] on button "button" at bounding box center [16, 483] width 26 height 26
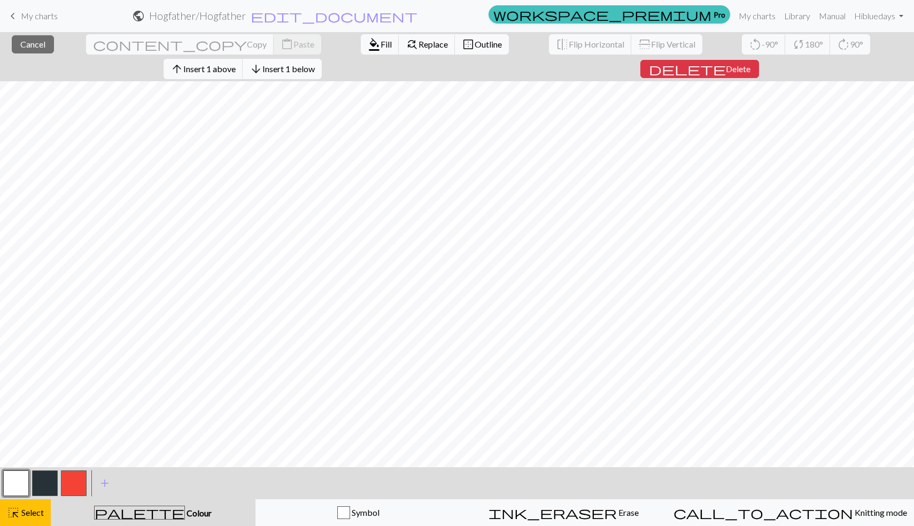
click at [315, 64] on span "Insert 1 below" at bounding box center [288, 69] width 52 height 10
click at [236, 64] on span "Insert 2 above" at bounding box center [209, 69] width 52 height 10
click at [236, 64] on span "Insert 4 above" at bounding box center [209, 69] width 52 height 10
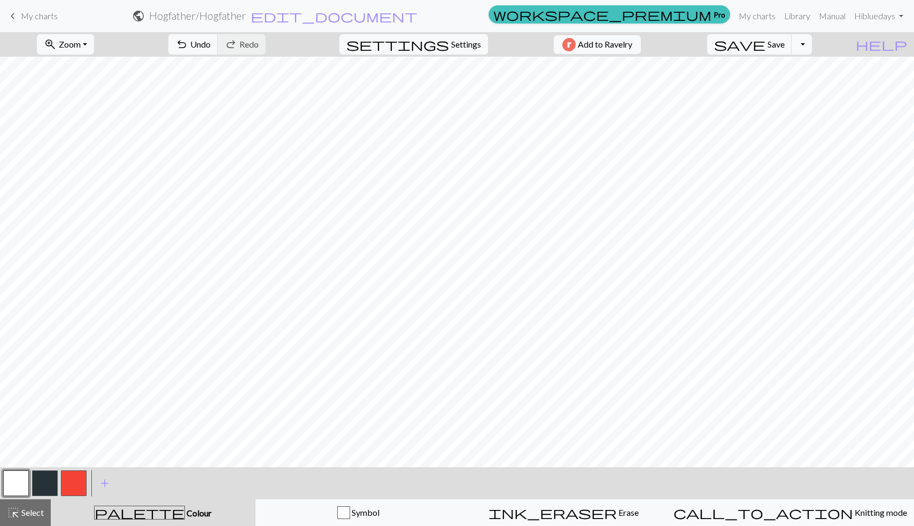
click at [43, 481] on button "button" at bounding box center [45, 483] width 26 height 26
click at [74, 491] on button "button" at bounding box center [74, 483] width 26 height 26
click at [44, 480] on button "button" at bounding box center [45, 483] width 26 height 26
click at [65, 482] on button "button" at bounding box center [74, 483] width 26 height 26
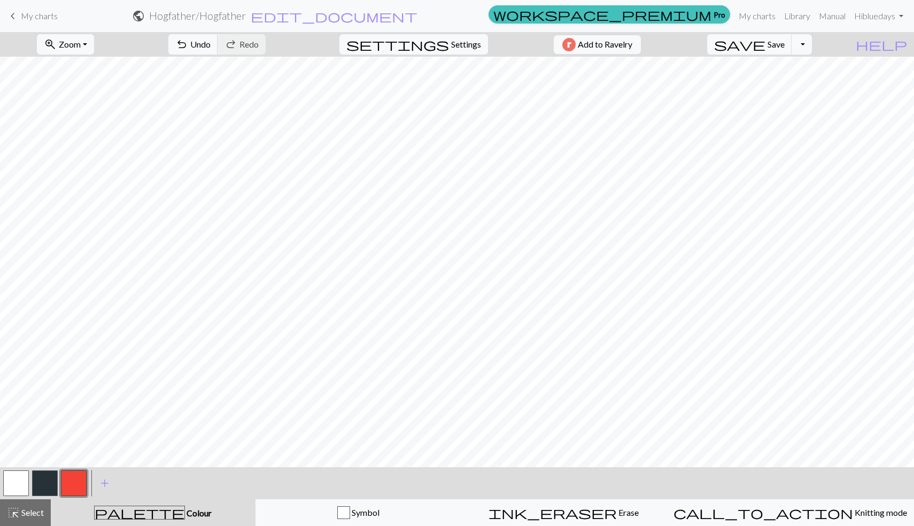
click at [44, 488] on button "button" at bounding box center [45, 483] width 26 height 26
click at [7, 479] on button "button" at bounding box center [16, 483] width 26 height 26
click at [42, 482] on button "button" at bounding box center [45, 483] width 26 height 26
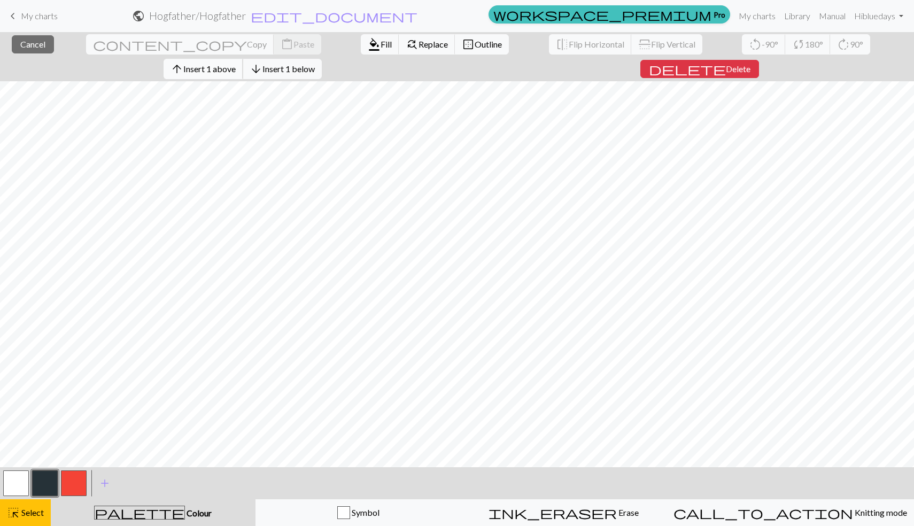
click at [243, 59] on button "arrow_upward Insert 1 above" at bounding box center [204, 69] width 80 height 20
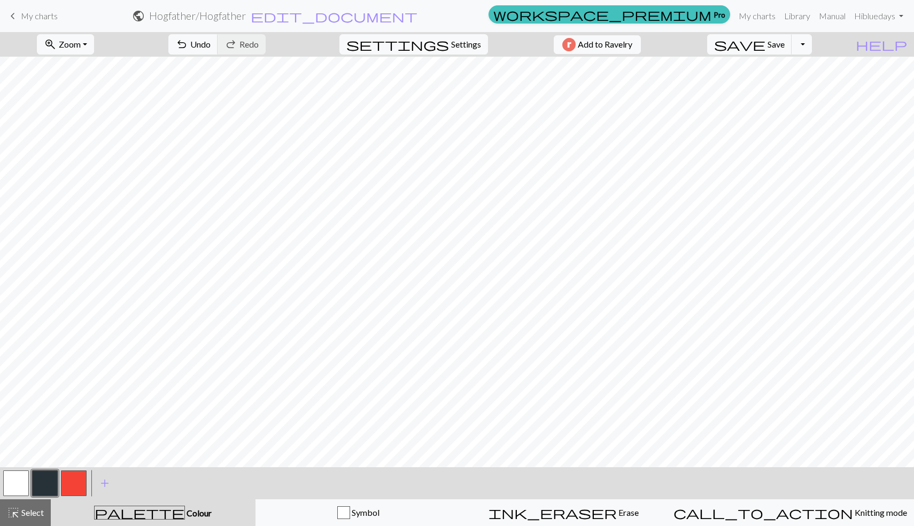
click at [6, 481] on button "button" at bounding box center [16, 483] width 26 height 26
click at [43, 487] on button "button" at bounding box center [45, 483] width 26 height 26
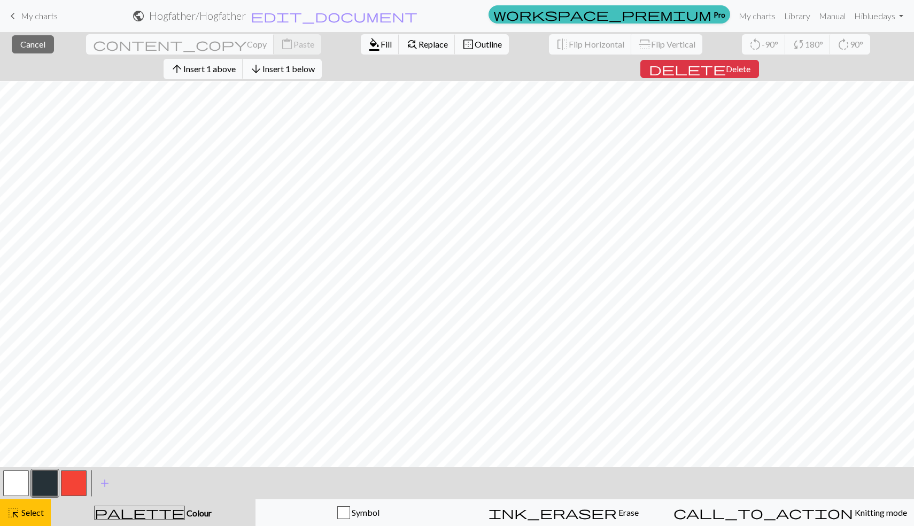
click at [315, 64] on span "Insert 1 below" at bounding box center [288, 69] width 52 height 10
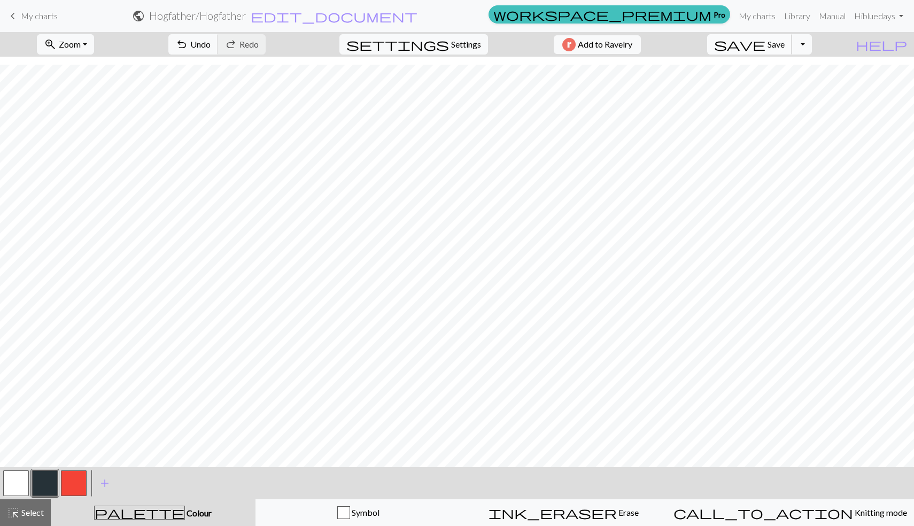
scroll to position [210, 0]
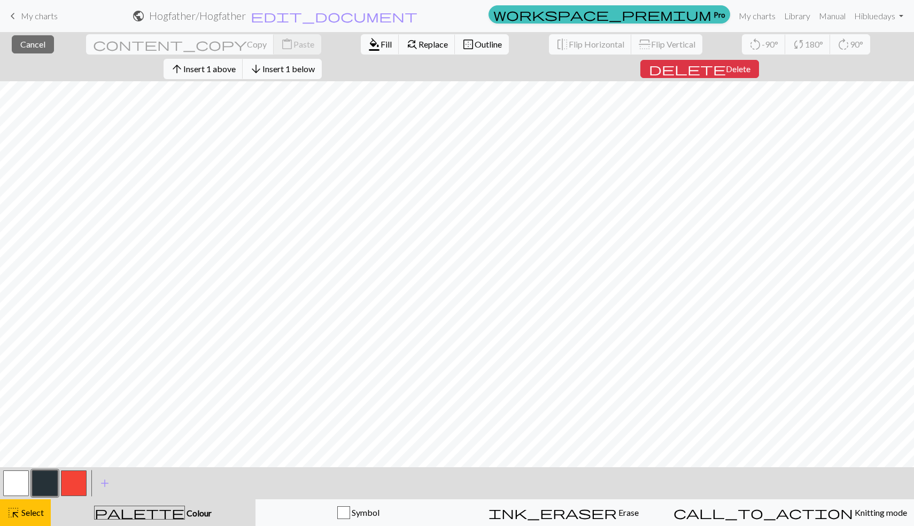
click at [315, 64] on span "Insert 1 below" at bounding box center [288, 69] width 52 height 10
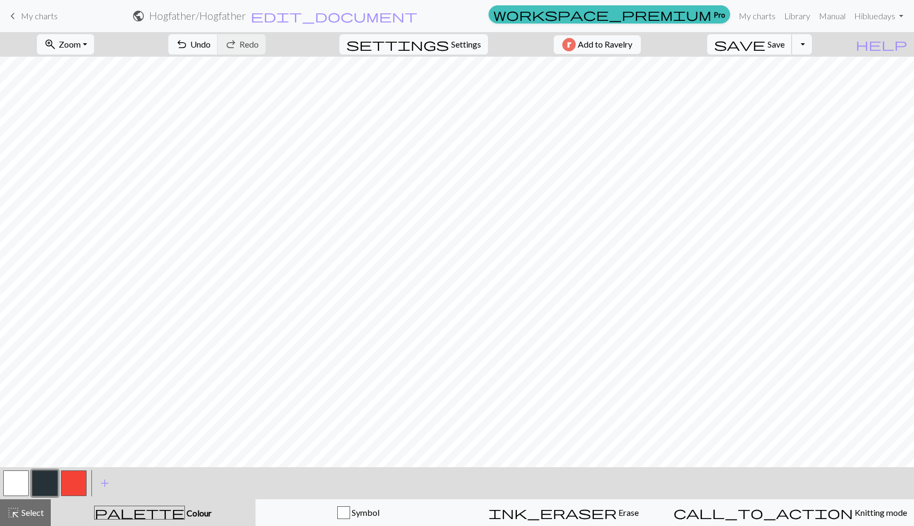
scroll to position [217, 0]
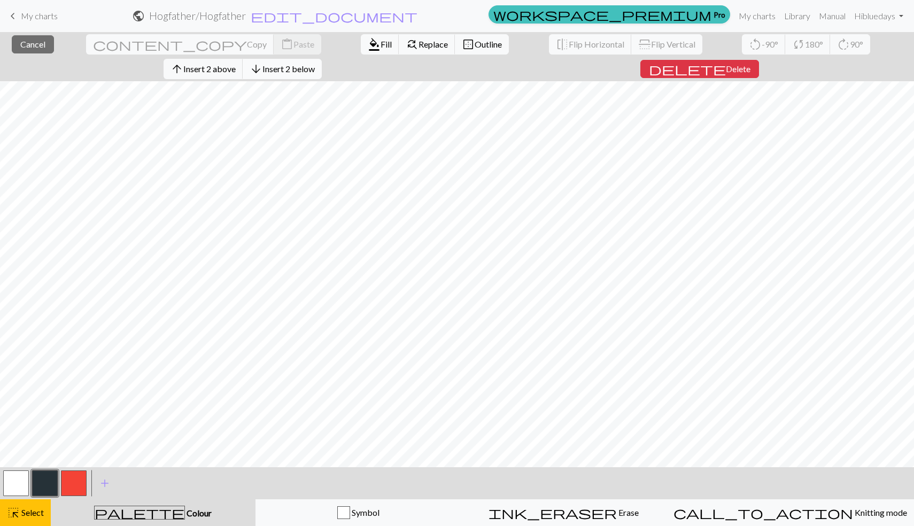
click at [315, 64] on span "Insert 2 below" at bounding box center [288, 69] width 52 height 10
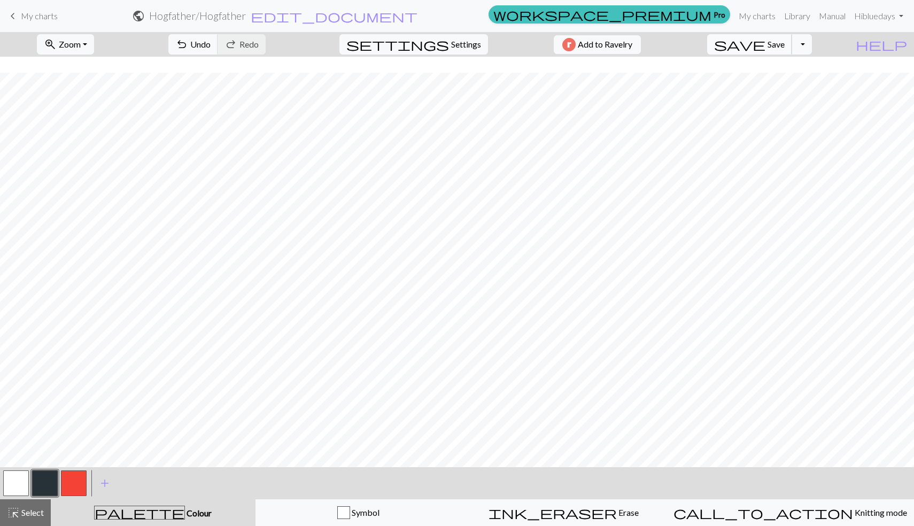
scroll to position [233, 0]
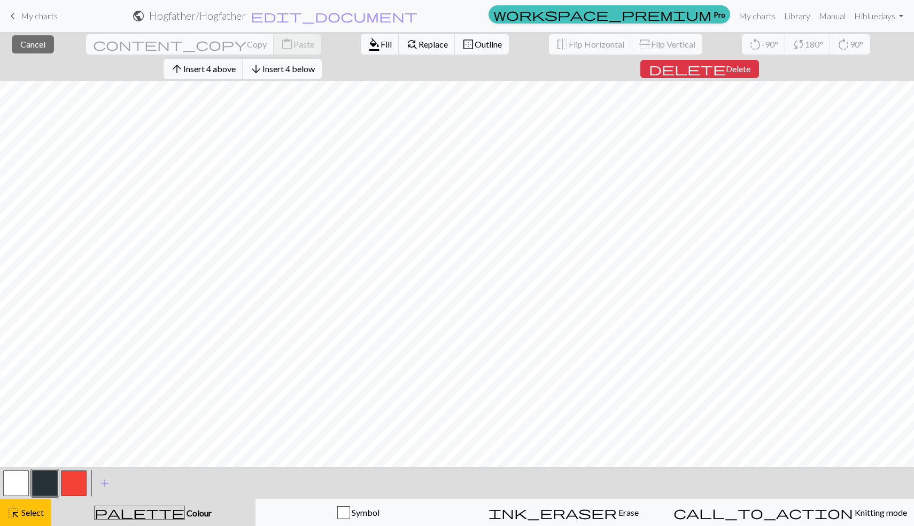
click at [315, 64] on span "Insert 4 below" at bounding box center [288, 69] width 52 height 10
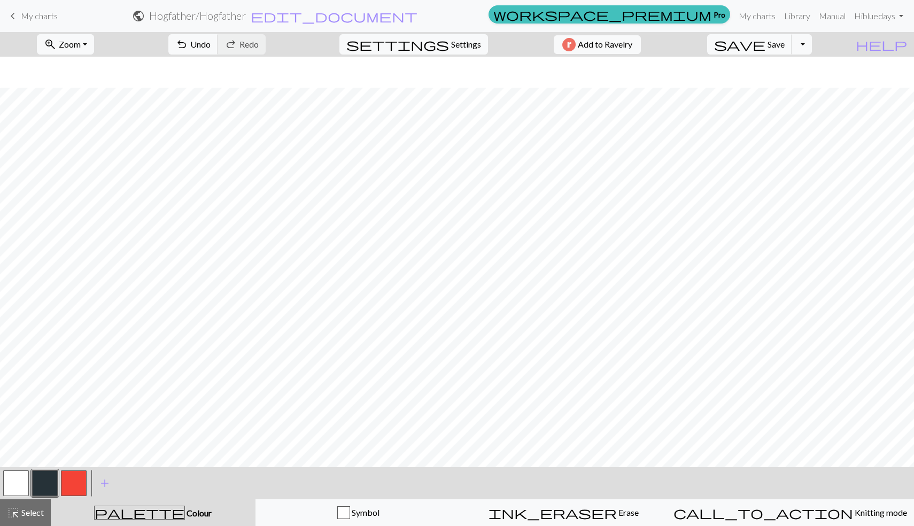
scroll to position [264, 0]
click at [80, 487] on button "button" at bounding box center [74, 483] width 26 height 26
click at [25, 483] on button "button" at bounding box center [16, 483] width 26 height 26
click at [68, 480] on button "button" at bounding box center [74, 483] width 26 height 26
click at [48, 480] on button "button" at bounding box center [45, 483] width 26 height 26
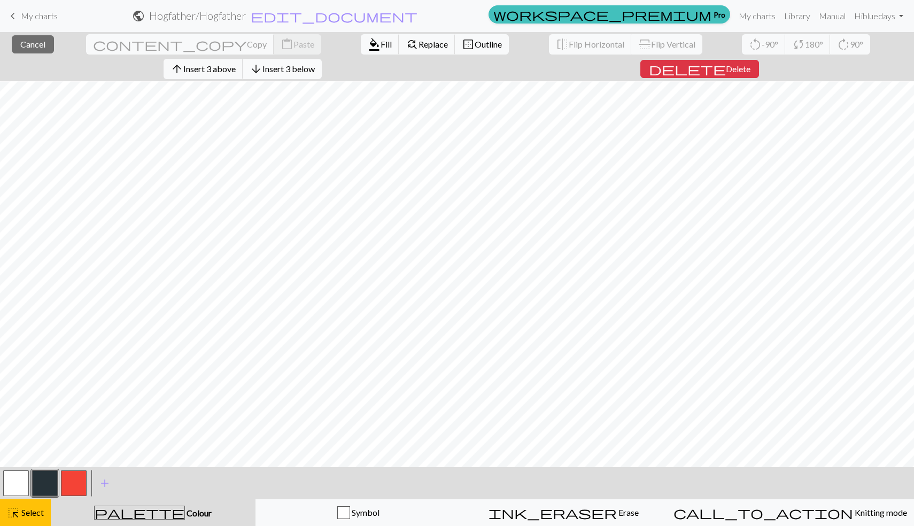
click at [315, 64] on span "Insert 3 below" at bounding box center [288, 69] width 52 height 10
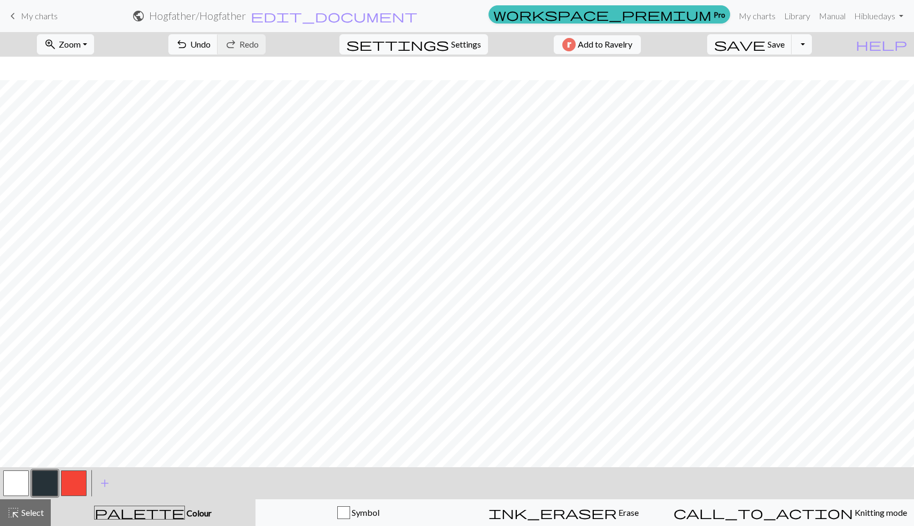
scroll to position [288, 0]
click at [71, 484] on button "button" at bounding box center [74, 483] width 26 height 26
click at [41, 480] on button "button" at bounding box center [45, 483] width 26 height 26
click at [19, 486] on button "button" at bounding box center [16, 483] width 26 height 26
click at [43, 475] on button "button" at bounding box center [45, 483] width 26 height 26
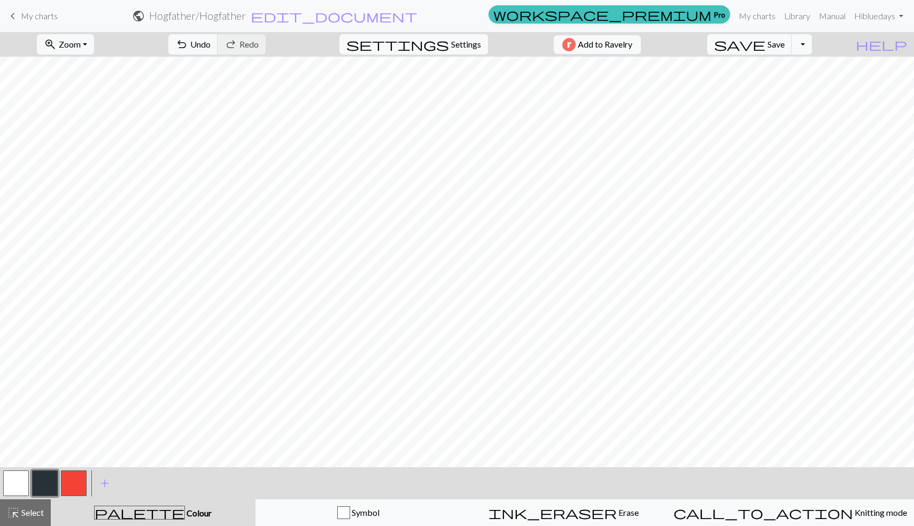
click at [4, 482] on button "button" at bounding box center [16, 483] width 26 height 26
click at [42, 483] on button "button" at bounding box center [45, 483] width 26 height 26
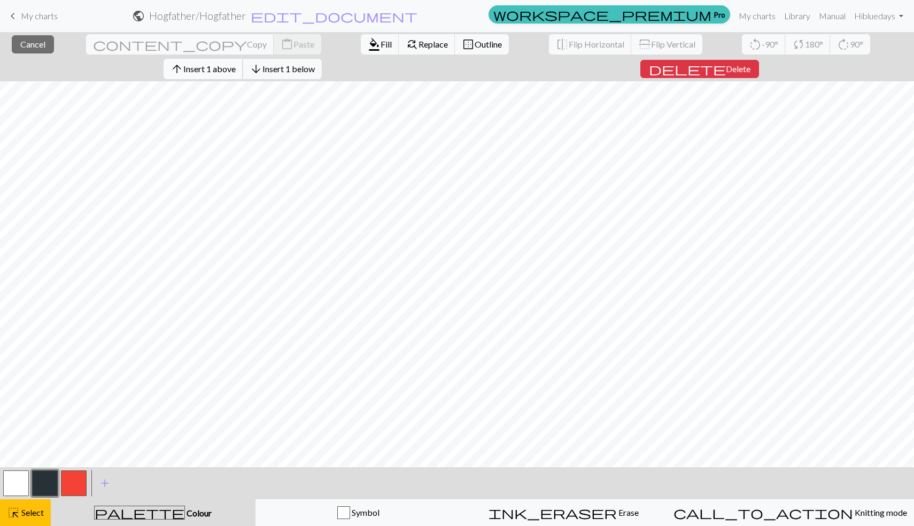
click at [236, 64] on span "Insert 1 above" at bounding box center [209, 69] width 52 height 10
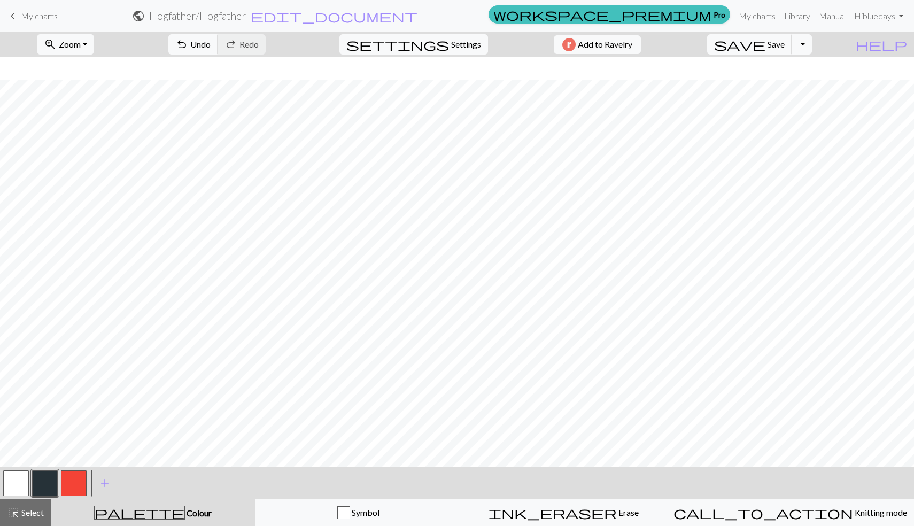
scroll to position [311, 0]
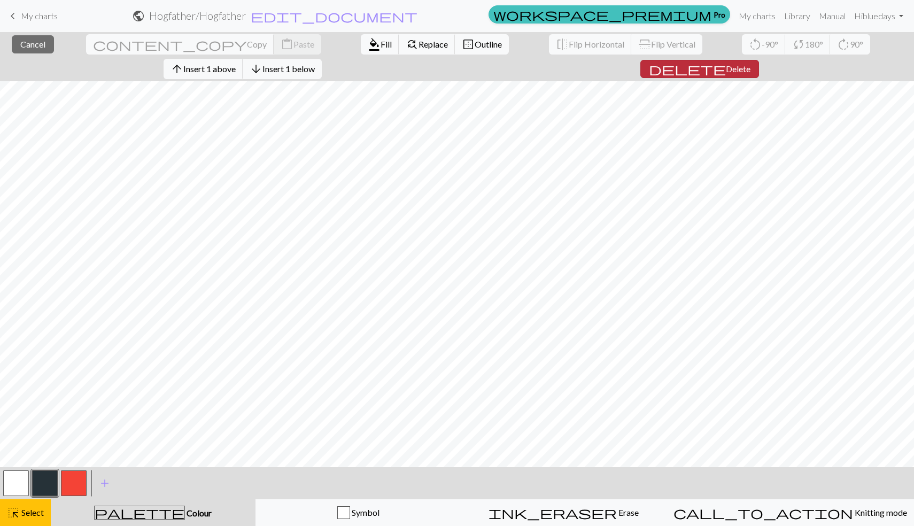
click at [726, 61] on span "delete" at bounding box center [687, 68] width 77 height 15
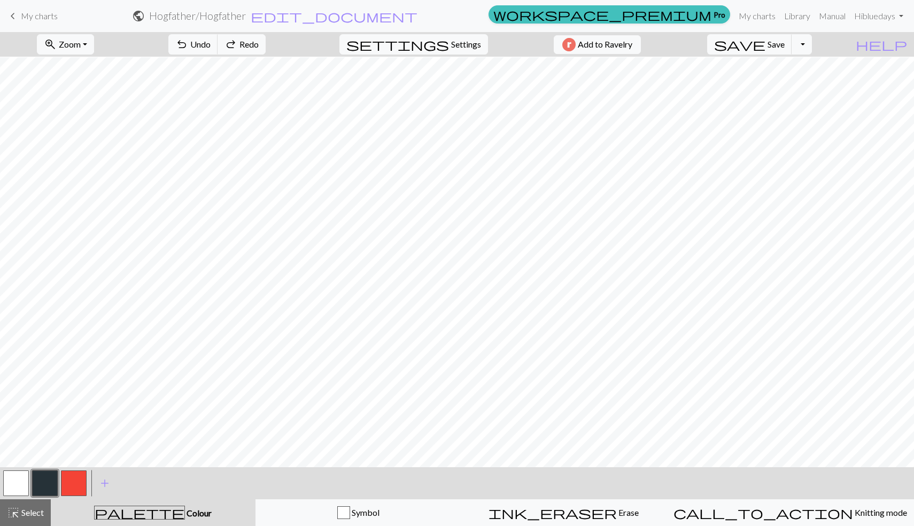
click at [71, 476] on button "button" at bounding box center [74, 483] width 26 height 26
click at [46, 480] on button "button" at bounding box center [45, 483] width 26 height 26
click at [105, 479] on span "add" at bounding box center [104, 483] width 13 height 15
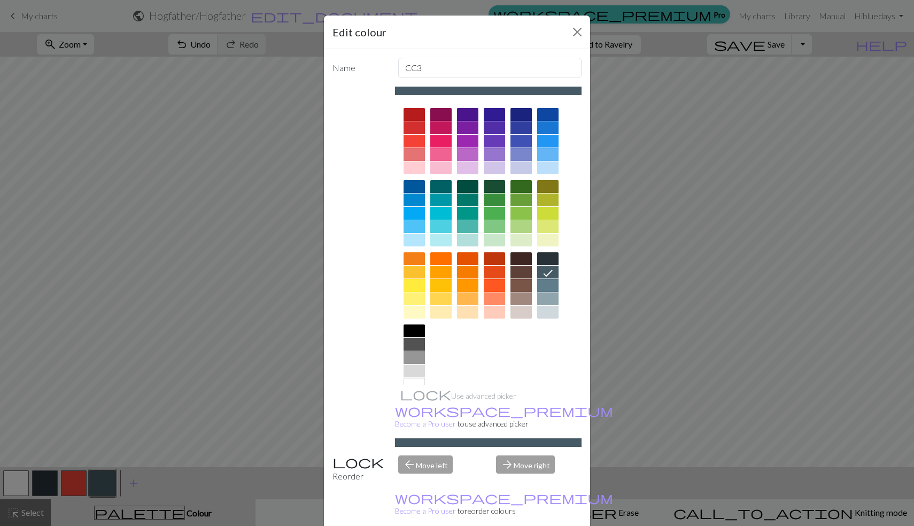
click at [490, 196] on div at bounding box center [494, 199] width 21 height 13
click at [514, 188] on div at bounding box center [520, 186] width 21 height 13
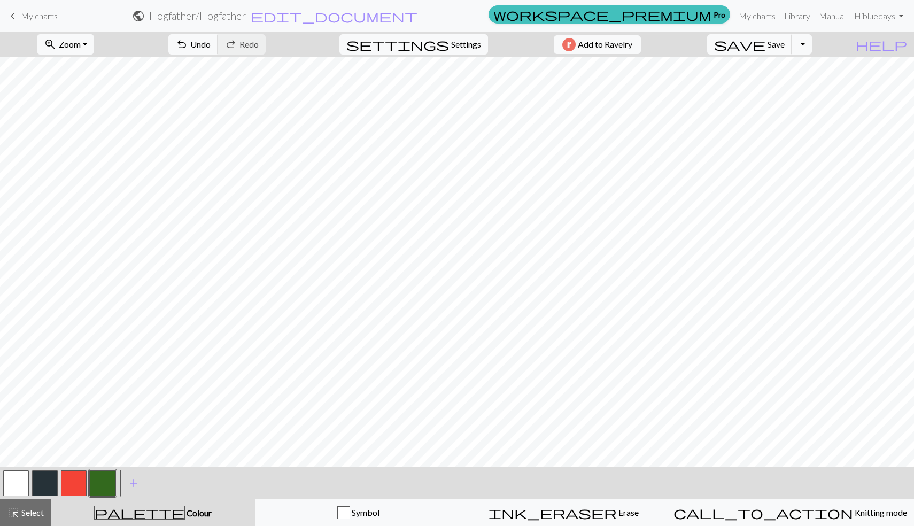
click at [52, 470] on button "button" at bounding box center [45, 483] width 26 height 26
click at [106, 480] on button "button" at bounding box center [103, 483] width 26 height 26
click at [46, 479] on button "button" at bounding box center [45, 483] width 26 height 26
click at [100, 483] on button "button" at bounding box center [103, 483] width 26 height 26
click at [45, 486] on button "button" at bounding box center [45, 483] width 26 height 26
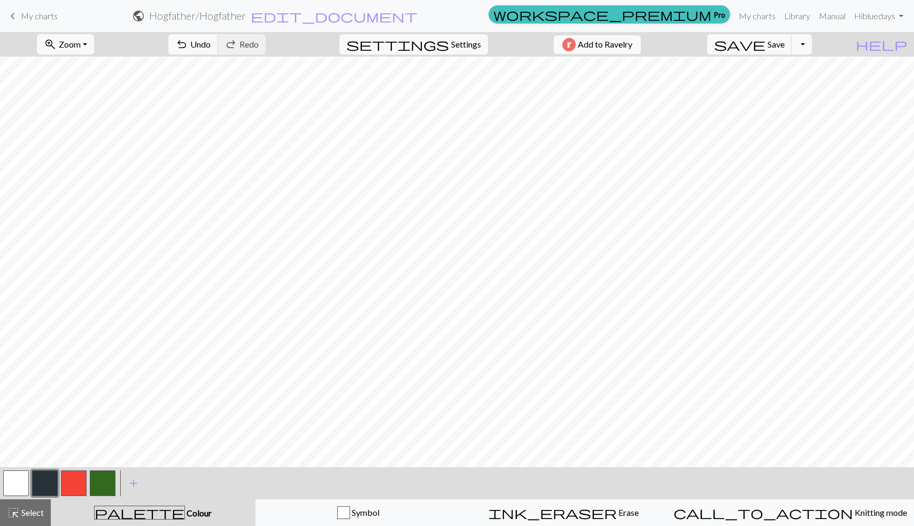
click at [79, 478] on button "button" at bounding box center [74, 483] width 26 height 26
click at [44, 477] on button "button" at bounding box center [45, 483] width 26 height 26
click at [29, 488] on div at bounding box center [16, 483] width 29 height 29
click at [20, 485] on button "button" at bounding box center [16, 483] width 26 height 26
click at [46, 475] on button "button" at bounding box center [45, 483] width 26 height 26
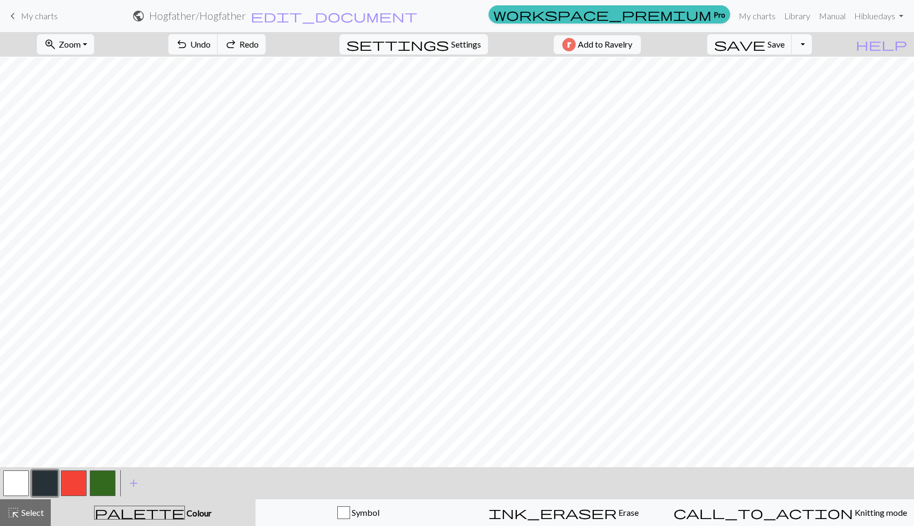
click at [102, 480] on button "button" at bounding box center [103, 483] width 26 height 26
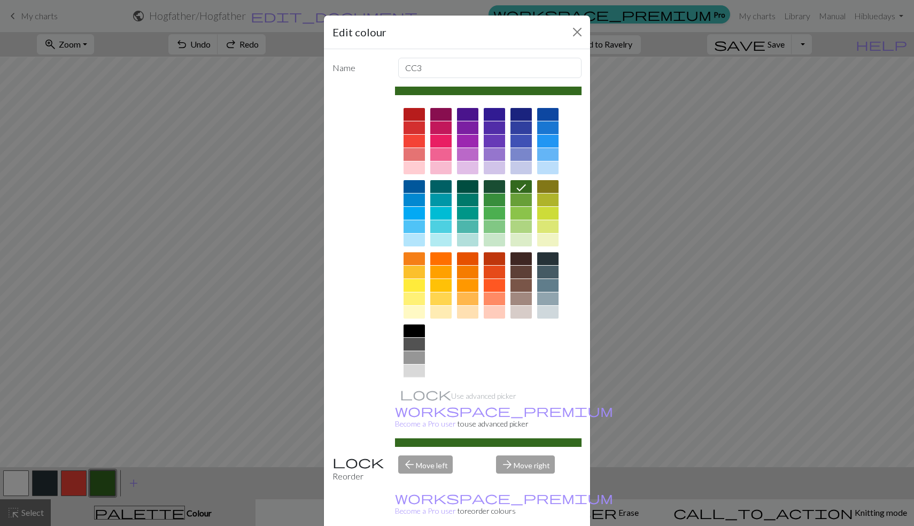
click at [410, 381] on div at bounding box center [414, 384] width 21 height 13
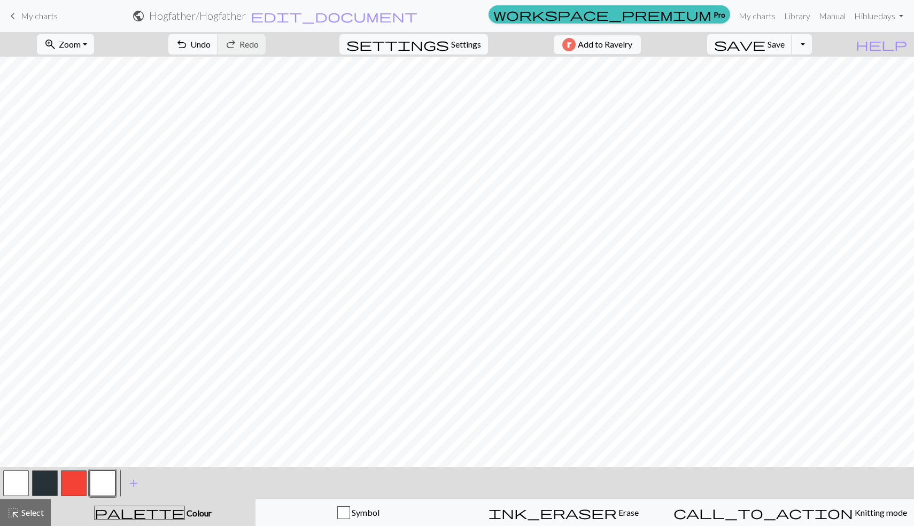
click at [76, 483] on button "button" at bounding box center [74, 483] width 26 height 26
click at [785, 46] on span "Save" at bounding box center [775, 44] width 17 height 10
click at [15, 475] on button "button" at bounding box center [16, 483] width 26 height 26
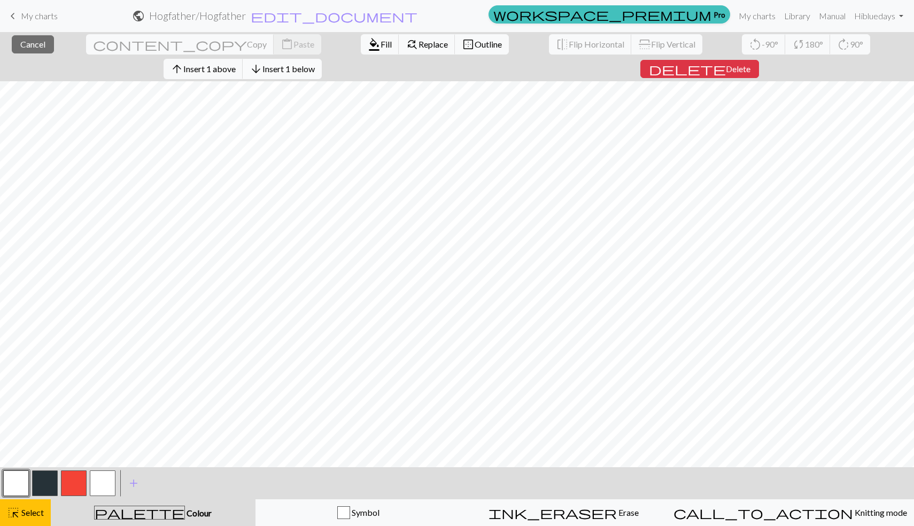
click at [315, 64] on span "Insert 1 below" at bounding box center [288, 69] width 52 height 10
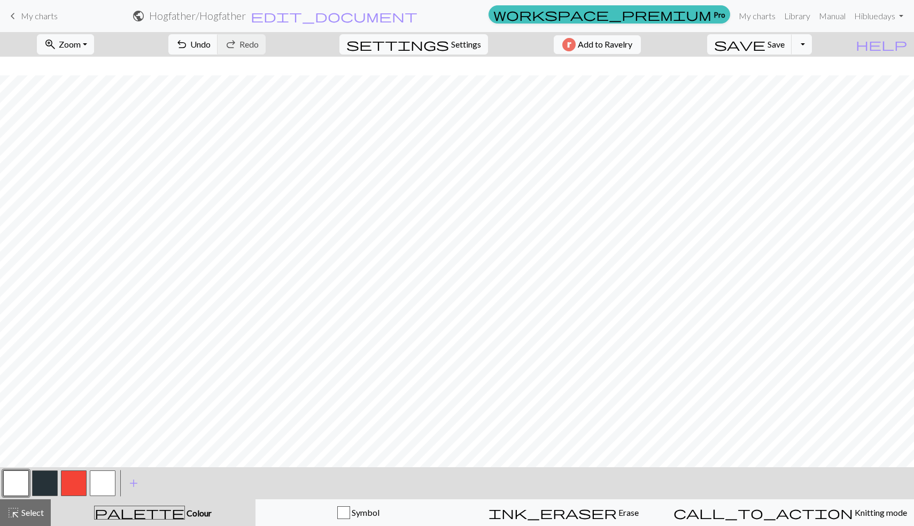
scroll to position [84, 0]
click at [74, 479] on button "button" at bounding box center [74, 483] width 26 height 26
click at [15, 485] on button "button" at bounding box center [16, 483] width 26 height 26
click at [77, 482] on button "button" at bounding box center [74, 483] width 26 height 26
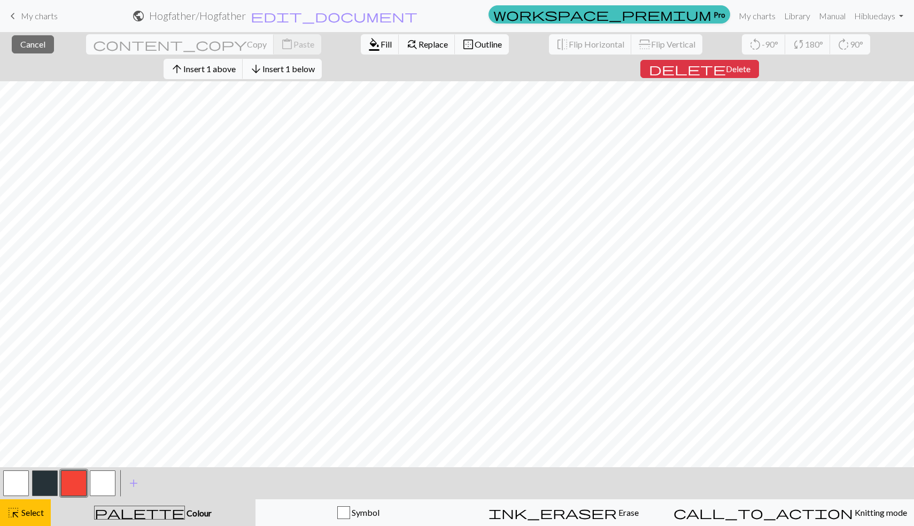
click at [322, 59] on button "arrow_downward Insert 1 below" at bounding box center [282, 69] width 79 height 20
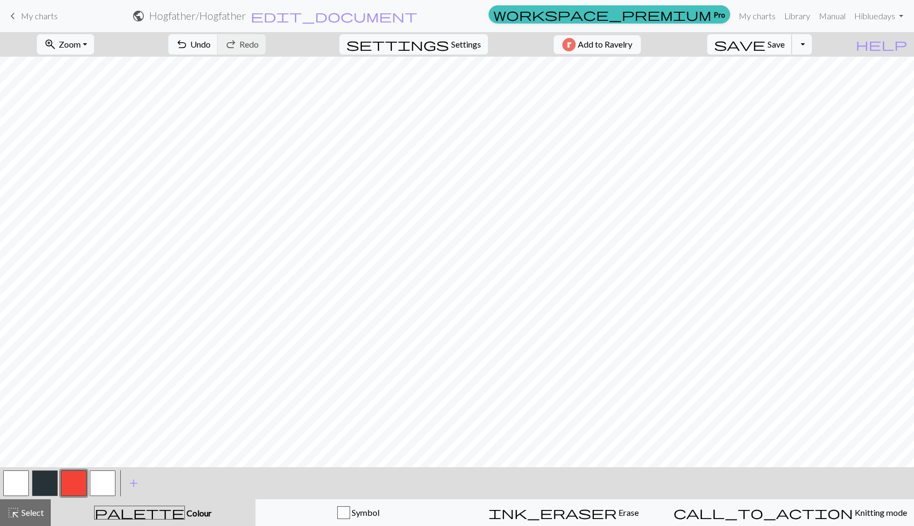
click at [765, 43] on span "save" at bounding box center [739, 44] width 51 height 15
click at [44, 477] on button "button" at bounding box center [45, 483] width 26 height 26
click at [101, 486] on button "button" at bounding box center [103, 483] width 26 height 26
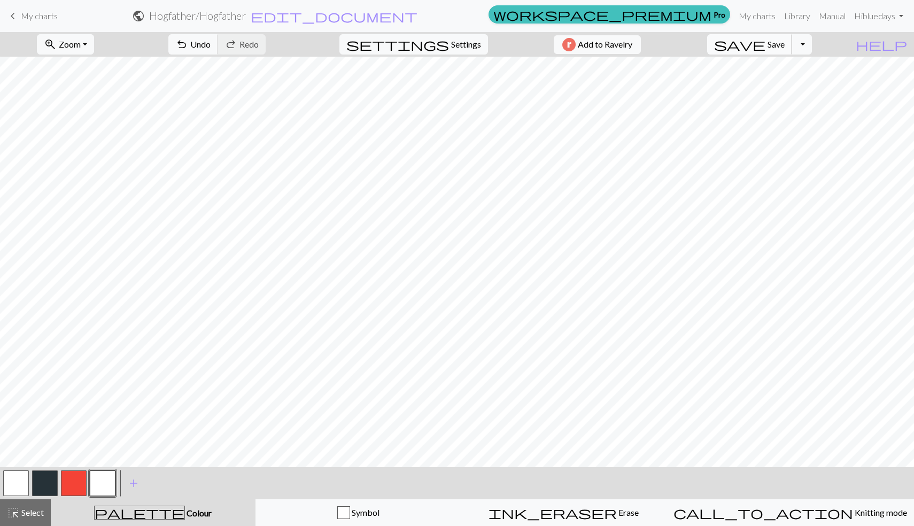
click at [785, 40] on span "Save" at bounding box center [775, 44] width 17 height 10
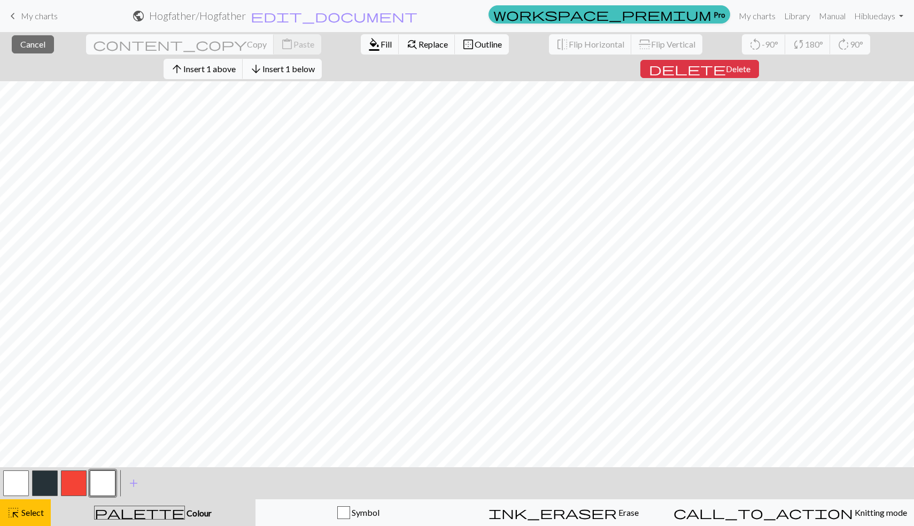
click at [315, 64] on span "Insert 1 below" at bounding box center [288, 69] width 52 height 10
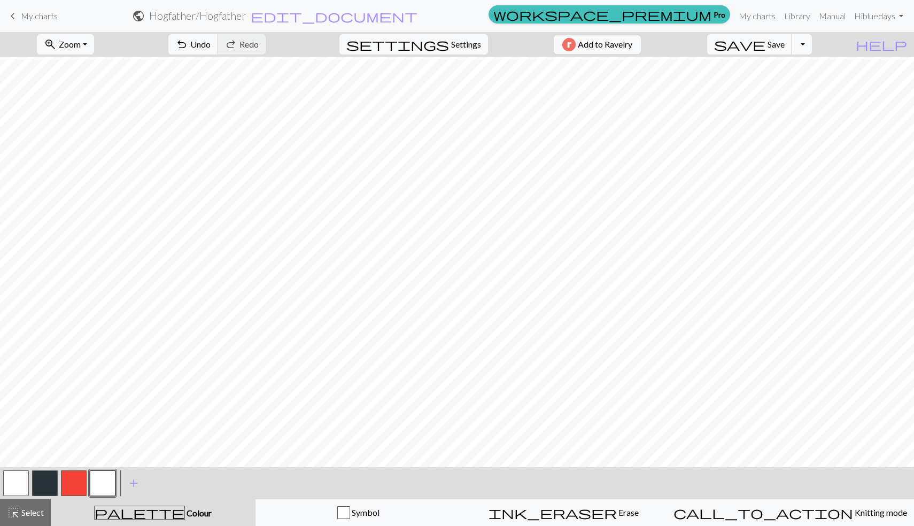
scroll to position [327, 0]
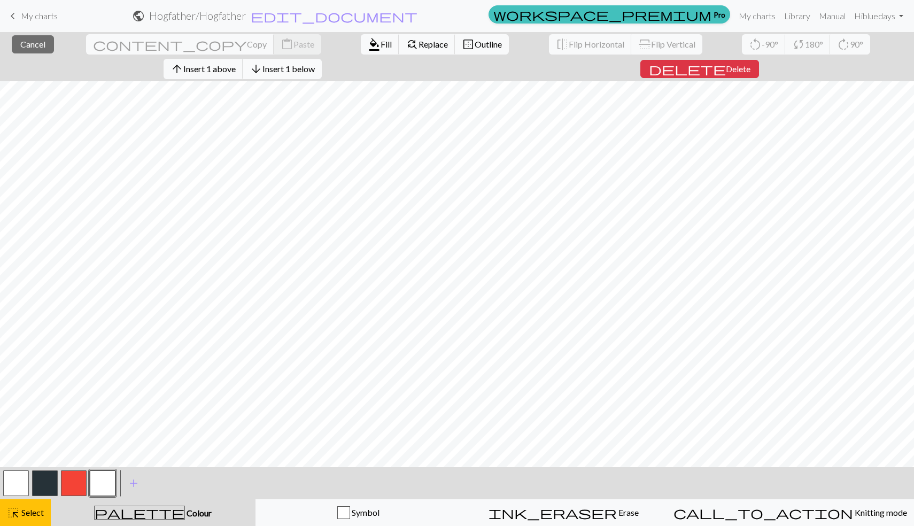
click at [315, 64] on span "Insert 1 below" at bounding box center [288, 69] width 52 height 10
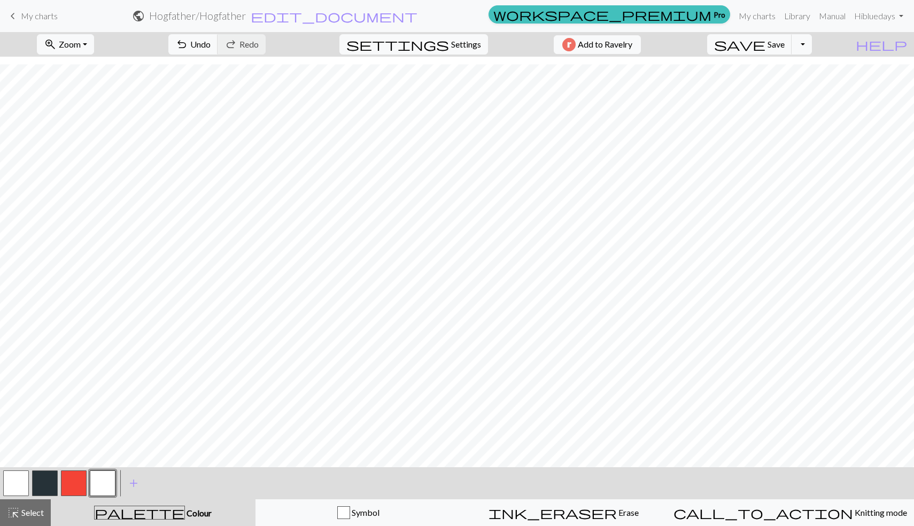
scroll to position [334, 0]
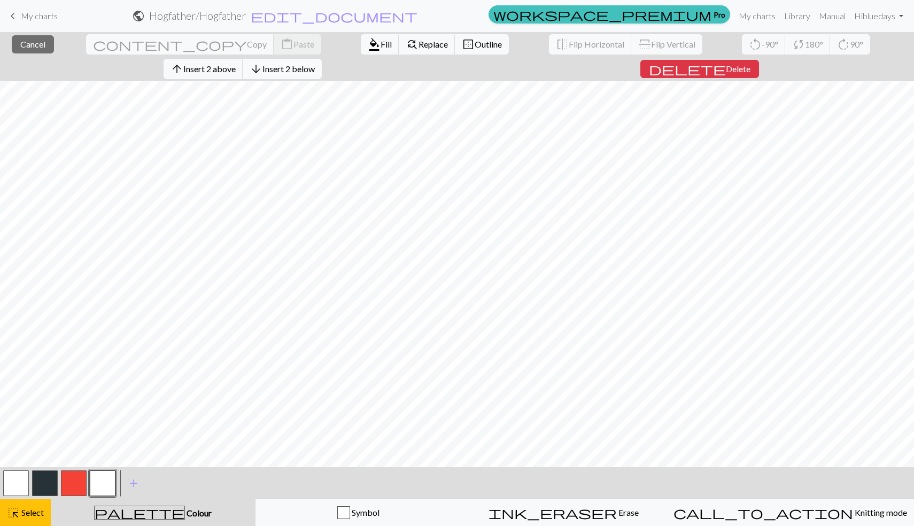
click at [315, 64] on span "Insert 2 below" at bounding box center [288, 69] width 52 height 10
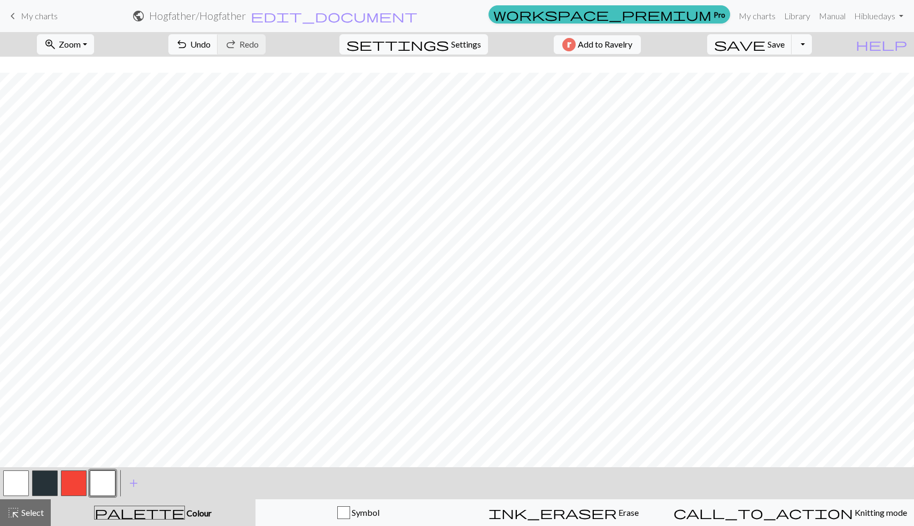
scroll to position [350, 0]
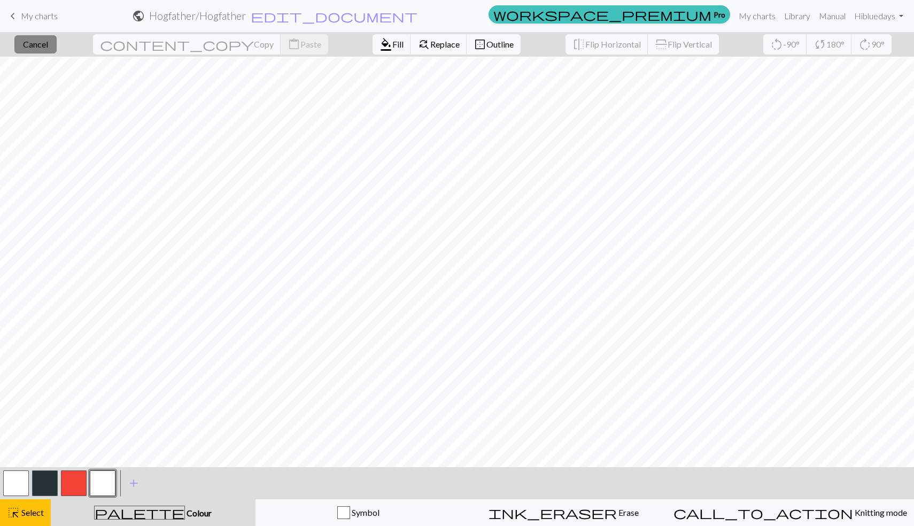
click at [57, 40] on button "close Cancel" at bounding box center [35, 44] width 42 height 18
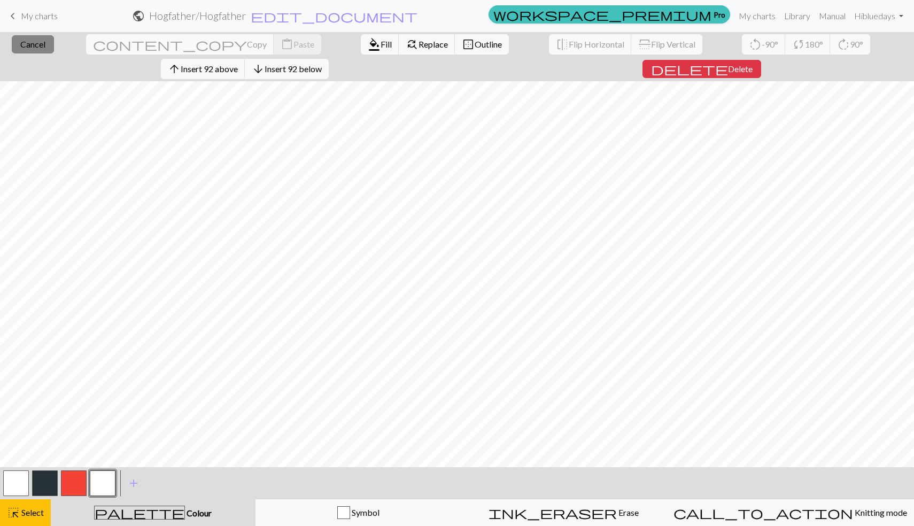
click at [27, 46] on span "Cancel" at bounding box center [32, 44] width 25 height 10
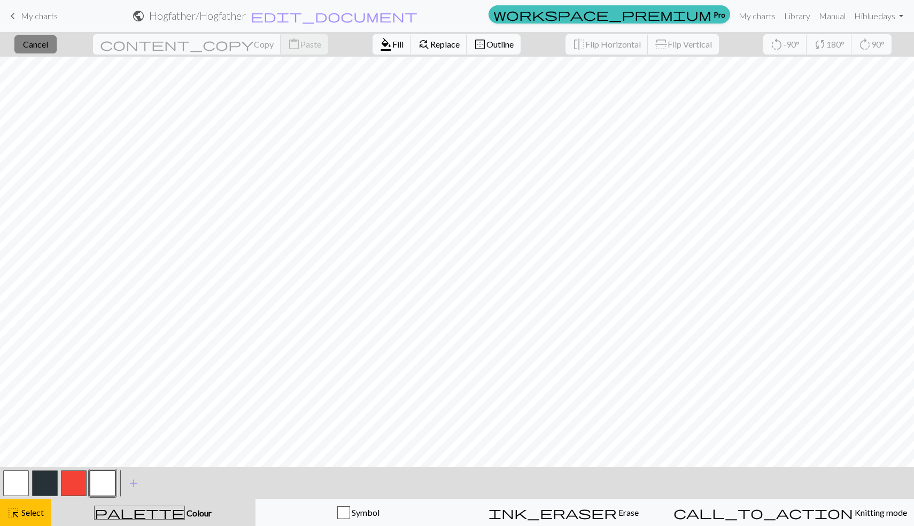
click at [44, 46] on span "Cancel" at bounding box center [35, 44] width 25 height 10
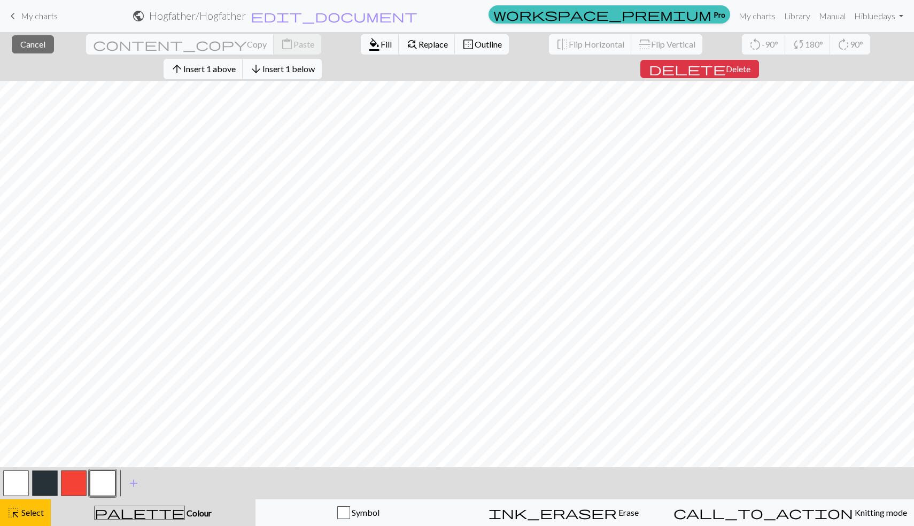
click at [315, 64] on span "Insert 1 below" at bounding box center [288, 69] width 52 height 10
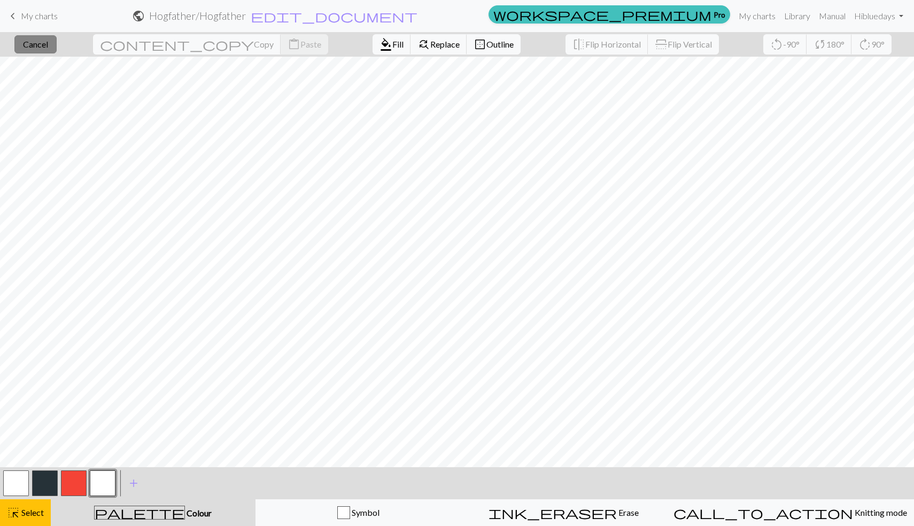
click at [43, 50] on button "close Cancel" at bounding box center [35, 44] width 42 height 18
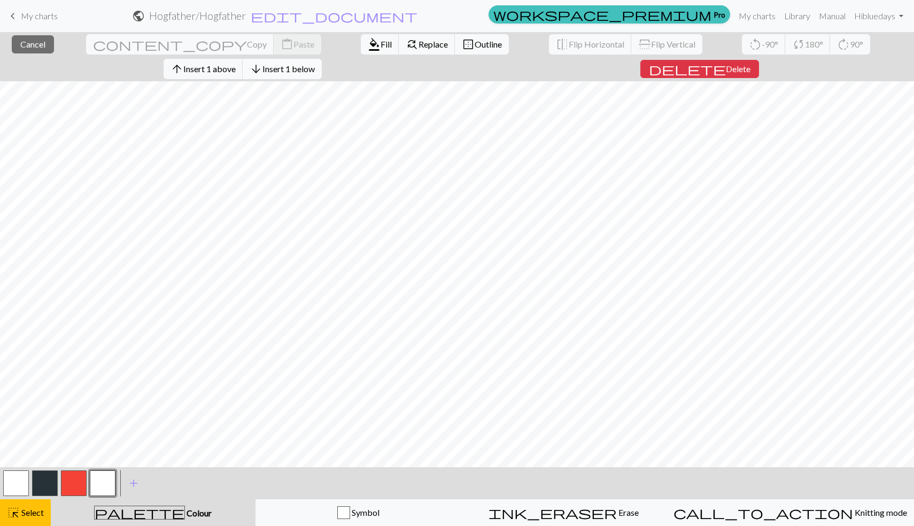
click at [315, 64] on span "Insert 1 below" at bounding box center [288, 69] width 52 height 10
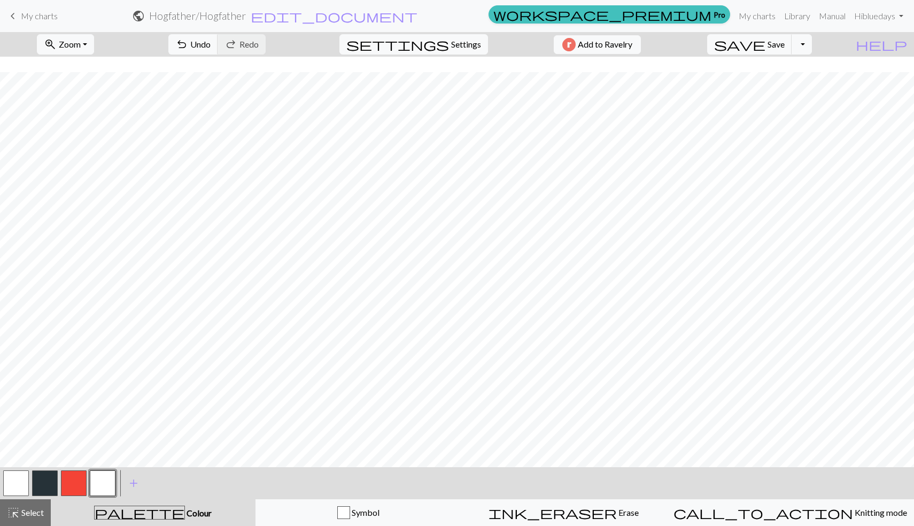
scroll to position [366, 0]
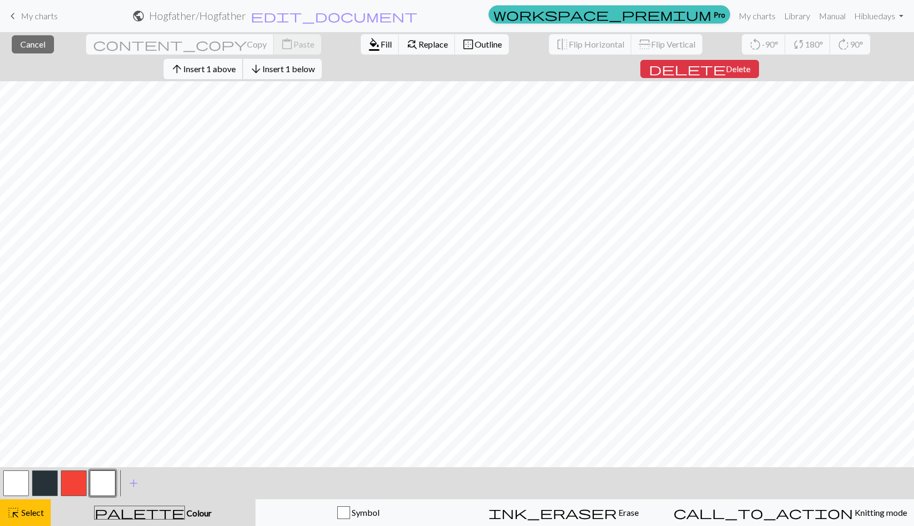
click at [243, 59] on button "arrow_upward Insert 1 above" at bounding box center [204, 69] width 80 height 20
click at [236, 64] on span "Insert 1 above" at bounding box center [209, 69] width 52 height 10
click at [243, 59] on button "arrow_upward Insert 1 above" at bounding box center [204, 69] width 80 height 20
click at [236, 64] on span "Insert 1 above" at bounding box center [209, 69] width 52 height 10
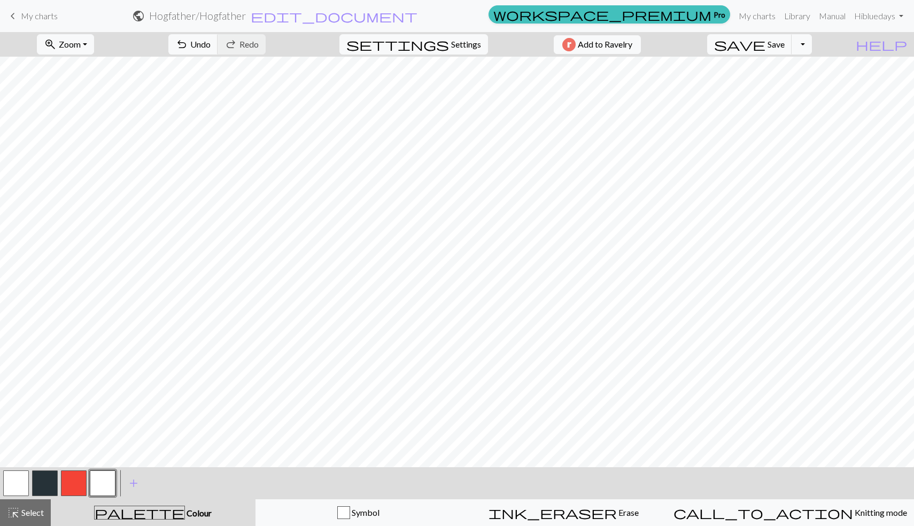
click at [87, 474] on div at bounding box center [73, 483] width 29 height 29
click at [76, 485] on button "button" at bounding box center [74, 483] width 26 height 26
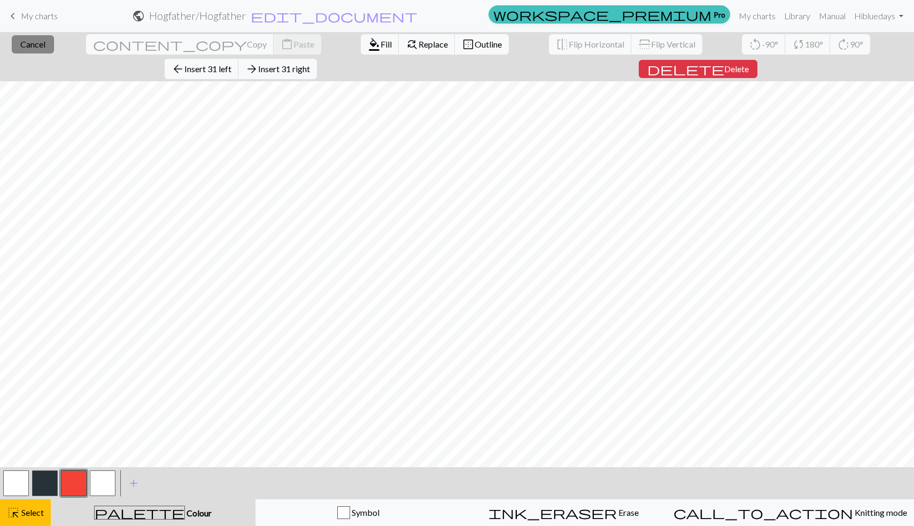
click at [14, 39] on button "close Cancel" at bounding box center [33, 44] width 42 height 18
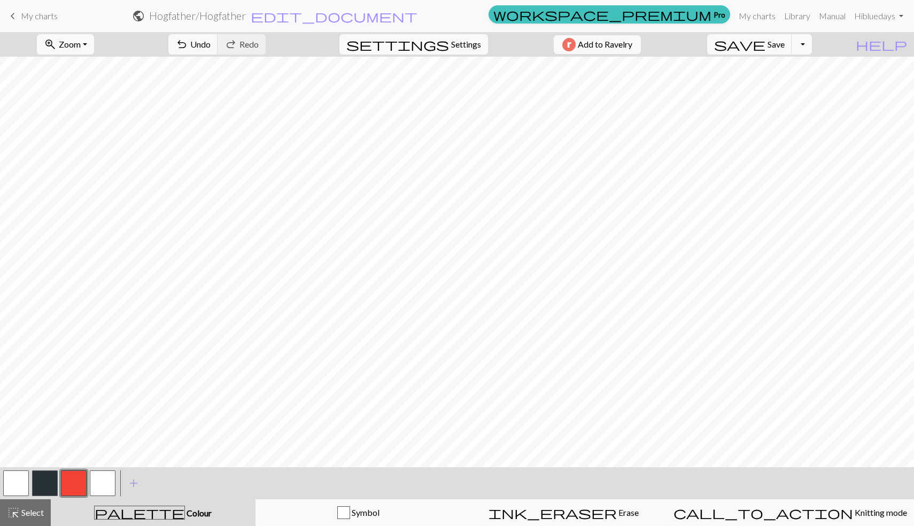
click at [52, 487] on button "button" at bounding box center [45, 483] width 26 height 26
click at [91, 480] on button "button" at bounding box center [103, 483] width 26 height 26
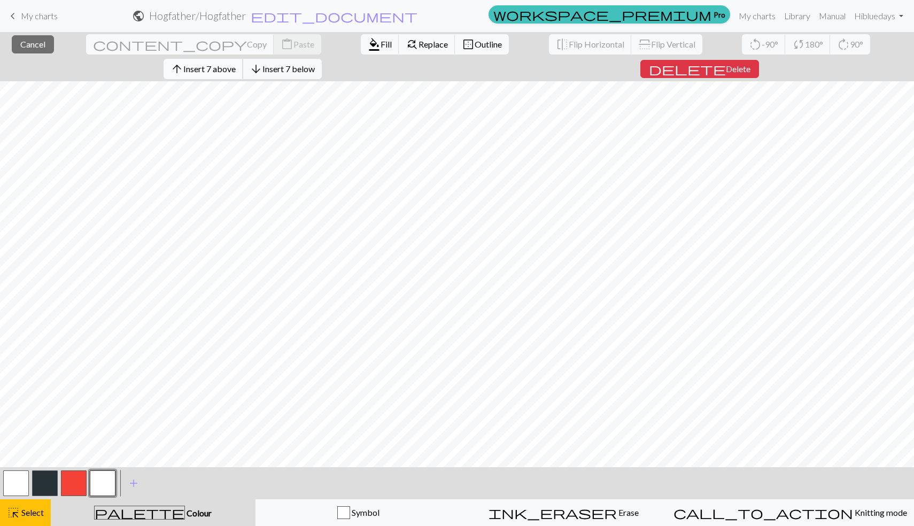
click at [236, 64] on span "Insert 7 above" at bounding box center [209, 69] width 52 height 10
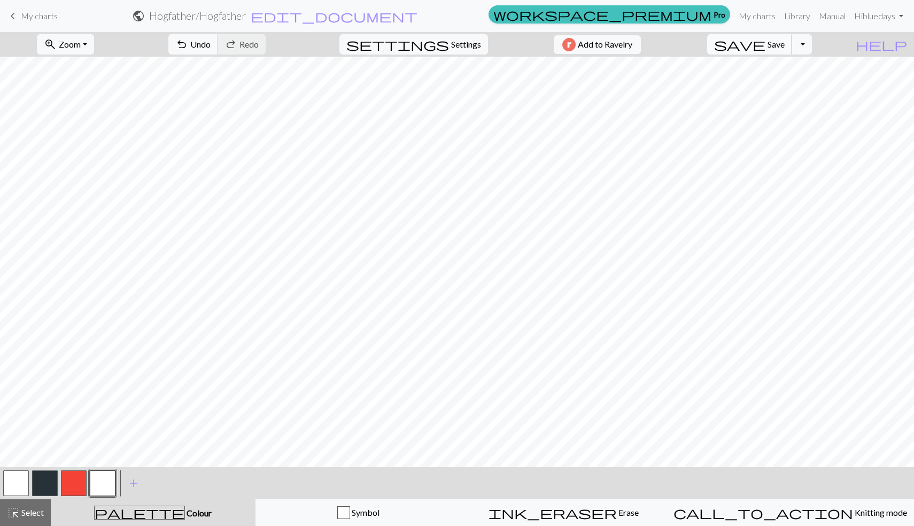
click at [787, 49] on button "save Save Save" at bounding box center [749, 44] width 85 height 20
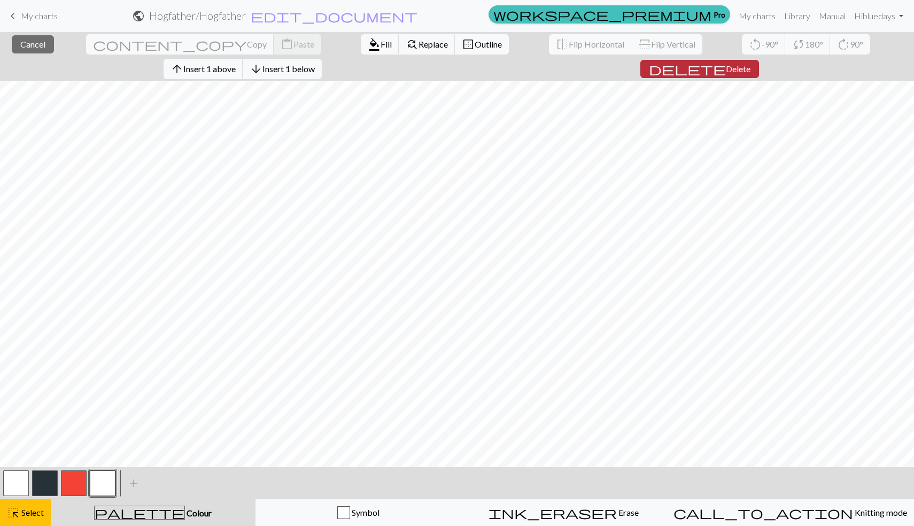
click at [726, 61] on span "delete" at bounding box center [687, 68] width 77 height 15
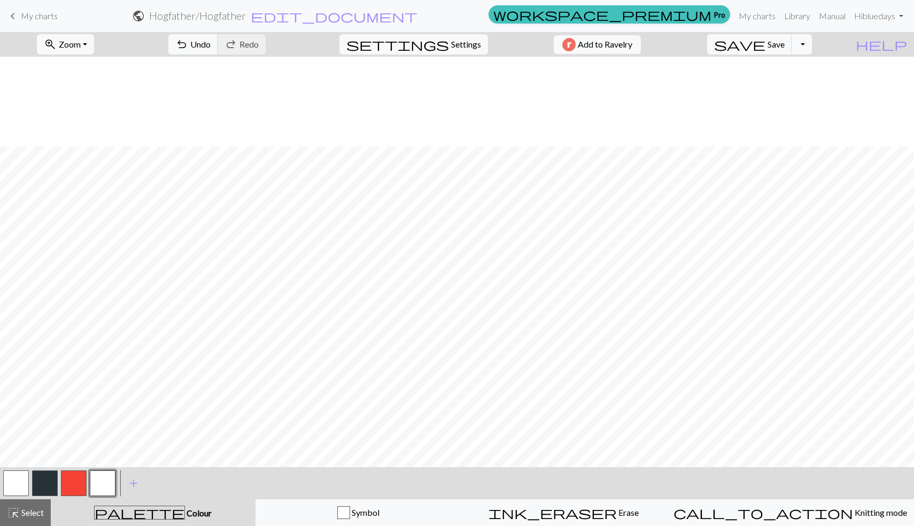
scroll to position [90, 0]
click at [50, 479] on button "button" at bounding box center [45, 483] width 26 height 26
click at [22, 480] on button "button" at bounding box center [16, 483] width 26 height 26
click at [52, 486] on button "button" at bounding box center [45, 483] width 26 height 26
click at [103, 476] on button "button" at bounding box center [103, 483] width 26 height 26
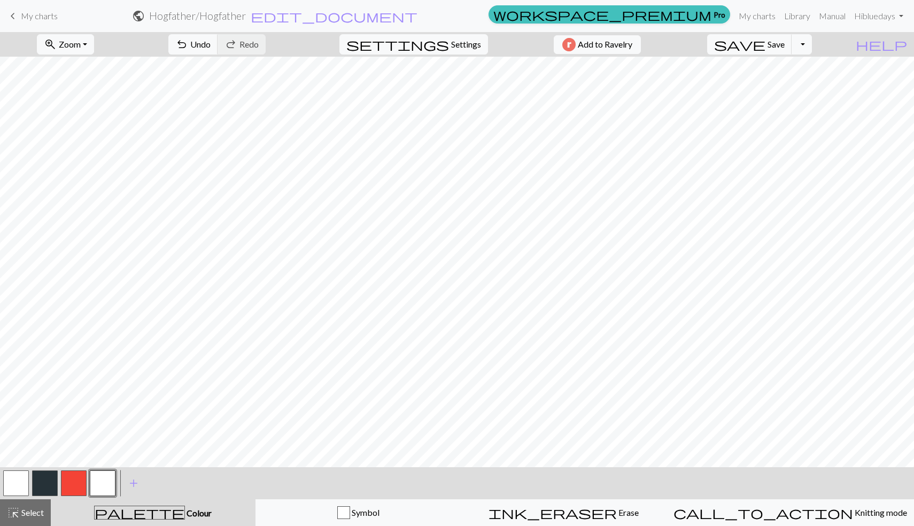
click at [11, 491] on button "button" at bounding box center [16, 483] width 26 height 26
click at [41, 480] on button "button" at bounding box center [45, 483] width 26 height 26
click at [100, 489] on button "button" at bounding box center [103, 483] width 26 height 26
click at [48, 480] on button "button" at bounding box center [45, 483] width 26 height 26
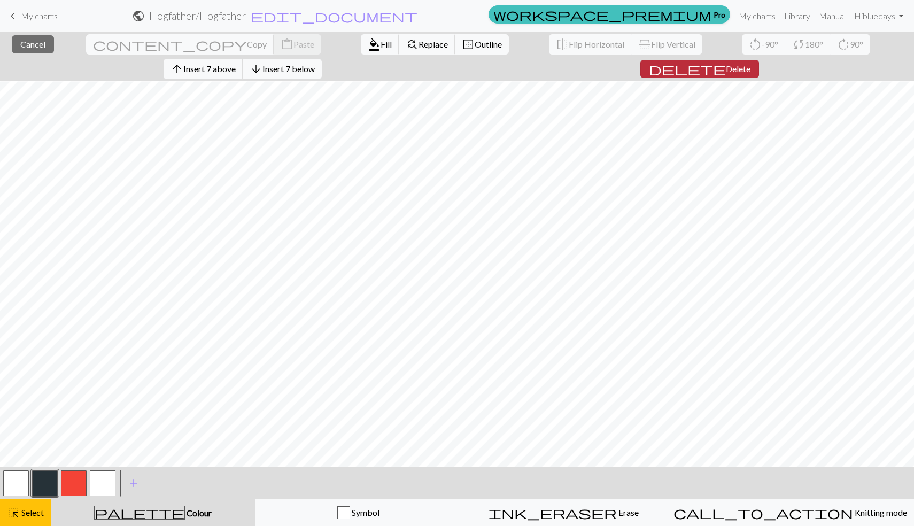
click at [726, 61] on span "delete" at bounding box center [687, 68] width 77 height 15
click at [33, 43] on span "Cancel" at bounding box center [32, 44] width 25 height 10
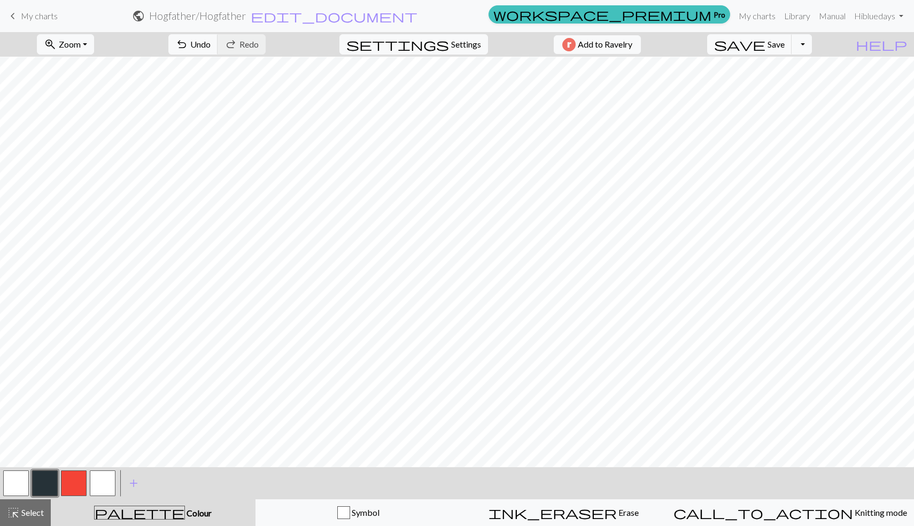
click at [18, 476] on button "button" at bounding box center [16, 483] width 26 height 26
click at [44, 482] on button "button" at bounding box center [45, 483] width 26 height 26
click at [13, 484] on button "button" at bounding box center [16, 483] width 26 height 26
click at [42, 483] on button "button" at bounding box center [45, 483] width 26 height 26
click at [25, 477] on button "button" at bounding box center [16, 483] width 26 height 26
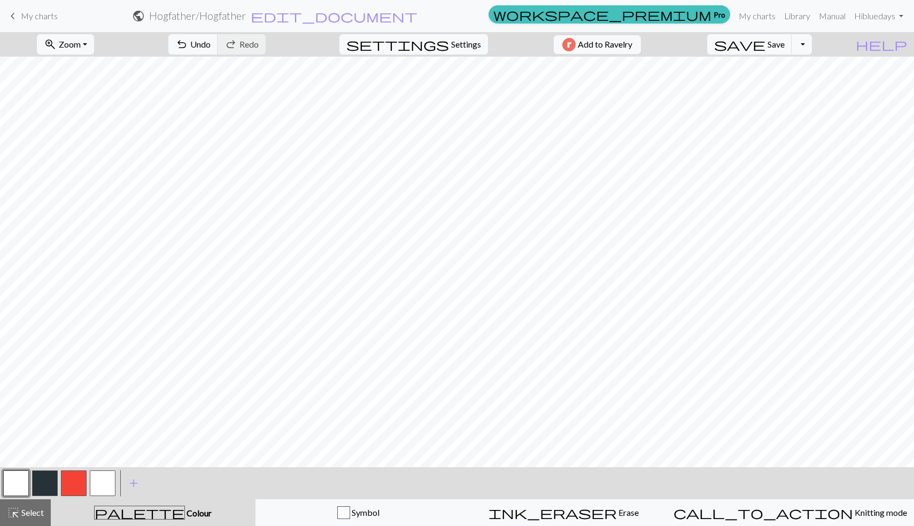
click at [50, 488] on button "button" at bounding box center [45, 483] width 26 height 26
click at [26, 478] on button "button" at bounding box center [16, 483] width 26 height 26
click at [49, 478] on button "button" at bounding box center [45, 483] width 26 height 26
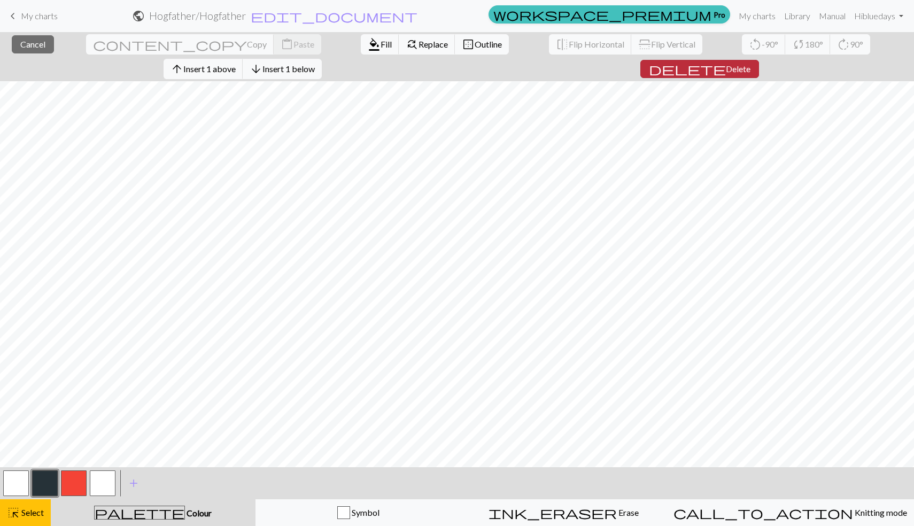
click at [750, 64] on span "Delete" at bounding box center [738, 69] width 25 height 10
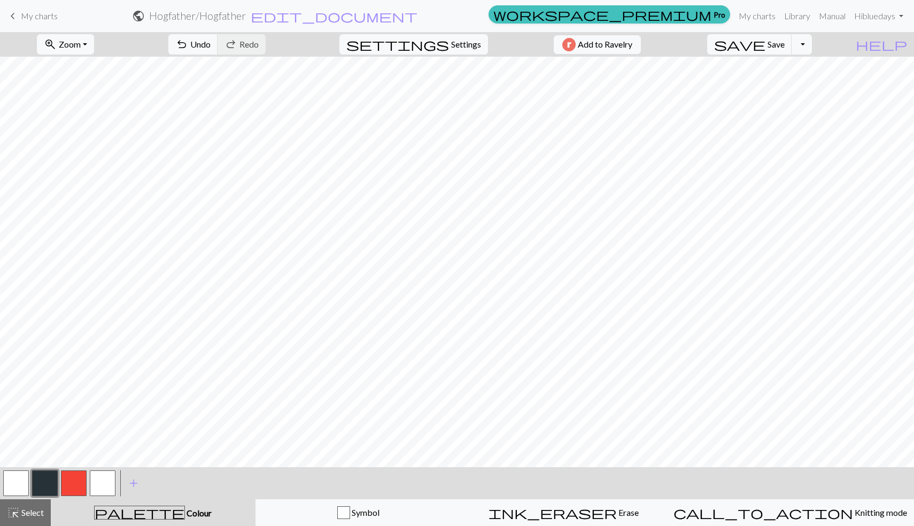
scroll to position [0, 0]
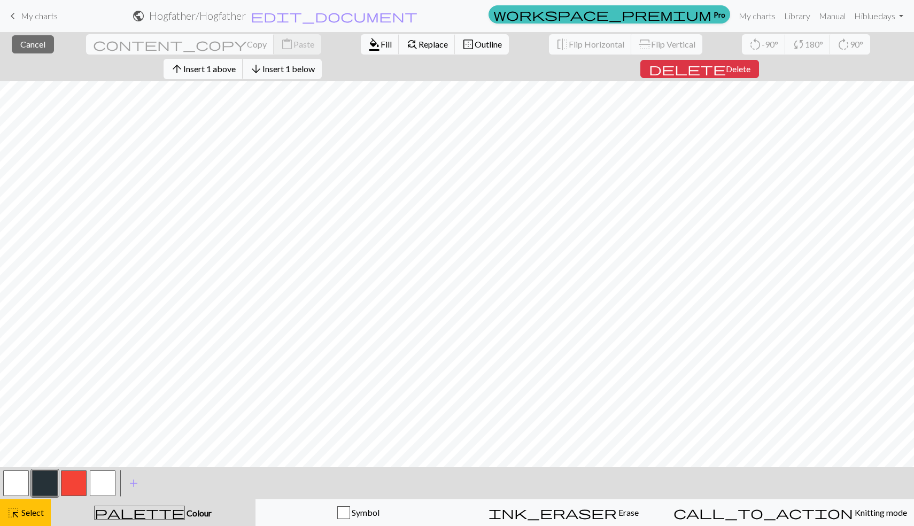
click at [236, 64] on span "Insert 1 above" at bounding box center [209, 69] width 52 height 10
click at [315, 64] on span "Insert 1 below" at bounding box center [288, 69] width 52 height 10
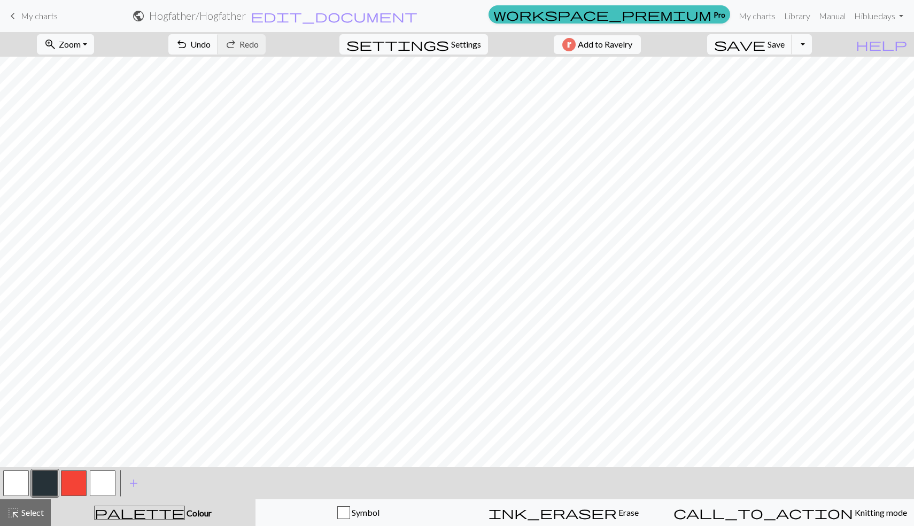
click at [47, 480] on button "button" at bounding box center [45, 483] width 26 height 26
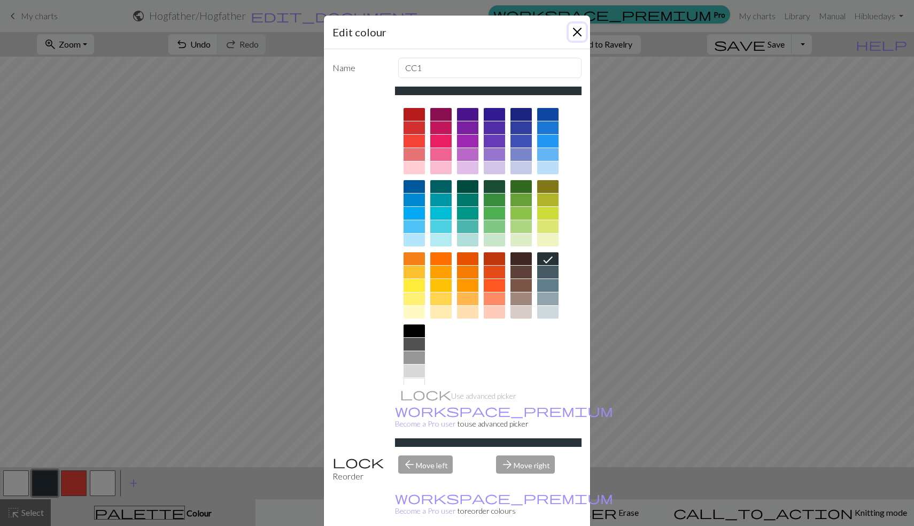
click at [576, 25] on button "Close" at bounding box center [577, 32] width 17 height 17
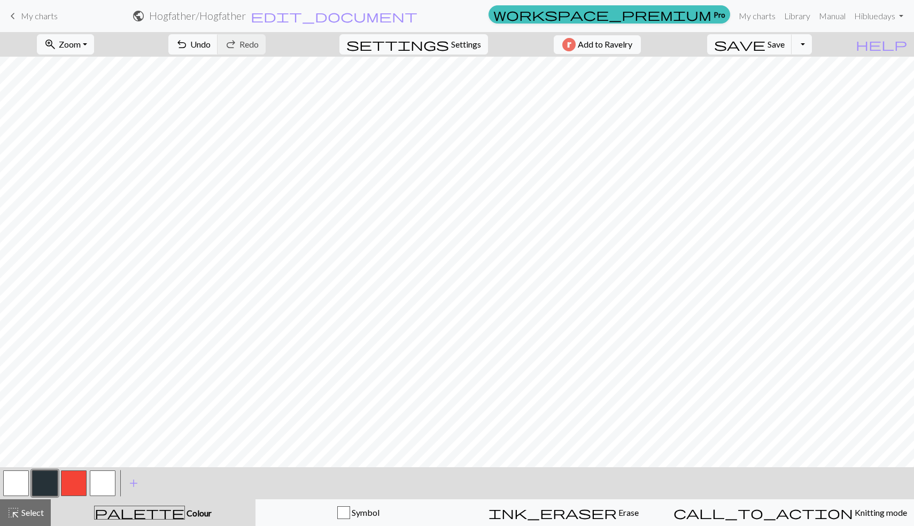
click at [84, 477] on button "button" at bounding box center [74, 483] width 26 height 26
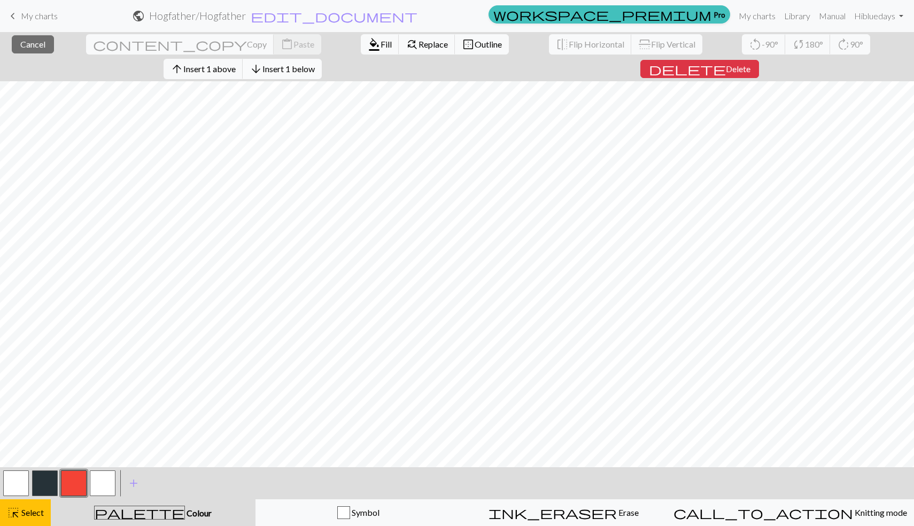
click at [315, 64] on span "Insert 1 below" at bounding box center [288, 69] width 52 height 10
click at [243, 59] on button "arrow_upward Insert 1 above" at bounding box center [204, 69] width 80 height 20
click at [236, 64] on span "Insert 2 above" at bounding box center [209, 69] width 52 height 10
click at [236, 64] on span "Insert 3 above" at bounding box center [209, 69] width 52 height 10
click at [236, 64] on span "Insert 5 above" at bounding box center [209, 69] width 52 height 10
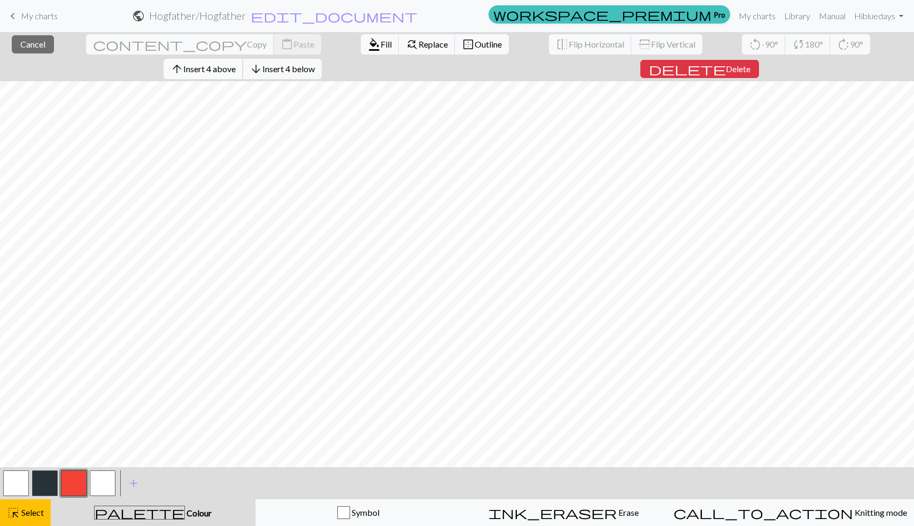
click at [236, 64] on span "Insert 4 above" at bounding box center [209, 69] width 52 height 10
click at [236, 64] on span "Insert 1 above" at bounding box center [209, 69] width 52 height 10
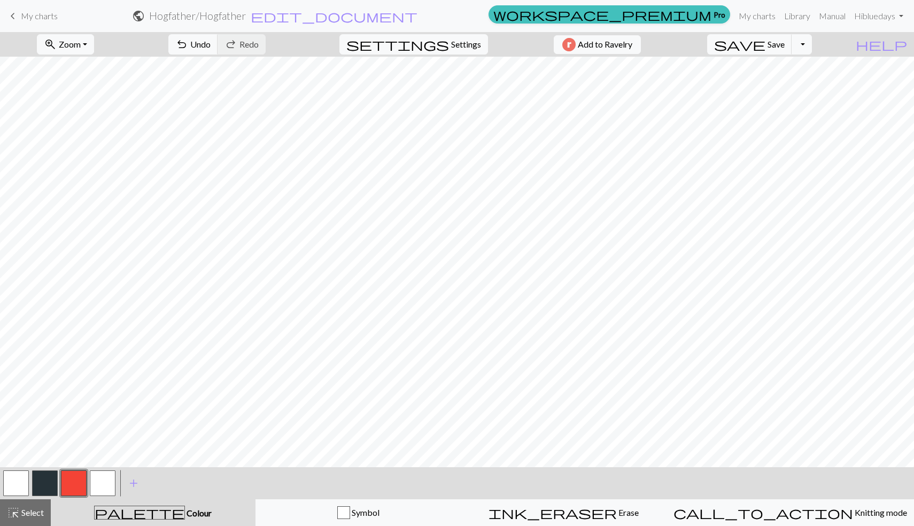
click at [46, 476] on button "button" at bounding box center [45, 483] width 26 height 26
click at [74, 481] on button "button" at bounding box center [74, 483] width 26 height 26
click at [18, 488] on button "button" at bounding box center [16, 483] width 26 height 26
click at [70, 480] on button "button" at bounding box center [74, 483] width 26 height 26
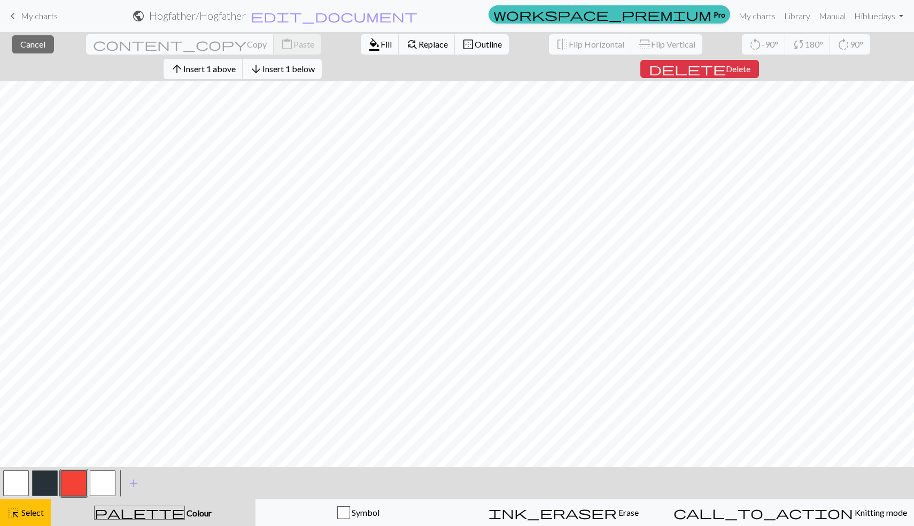
click at [322, 59] on button "arrow_downward Insert 1 below" at bounding box center [282, 69] width 79 height 20
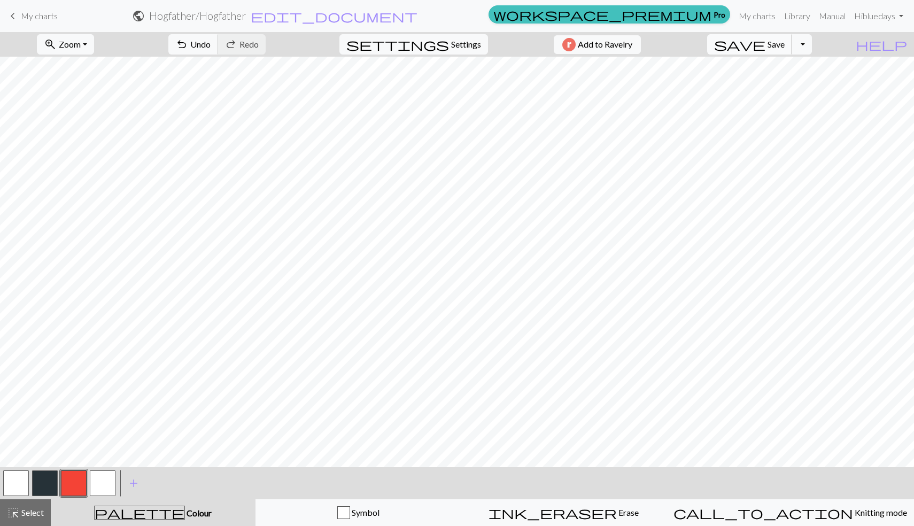
click at [785, 42] on span "Save" at bounding box center [775, 44] width 17 height 10
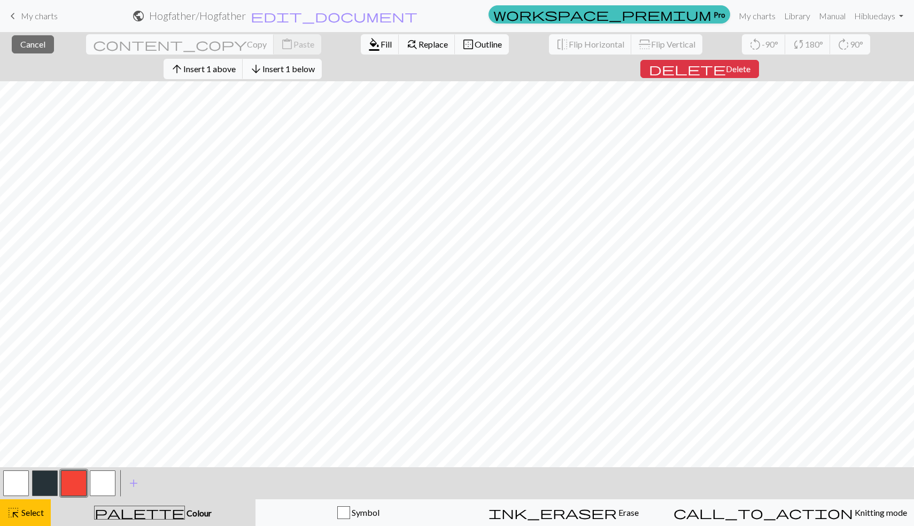
click at [315, 64] on span "Insert 1 below" at bounding box center [288, 69] width 52 height 10
click at [26, 48] on span "Cancel" at bounding box center [32, 44] width 25 height 10
click at [37, 40] on button "close Cancel" at bounding box center [33, 44] width 42 height 18
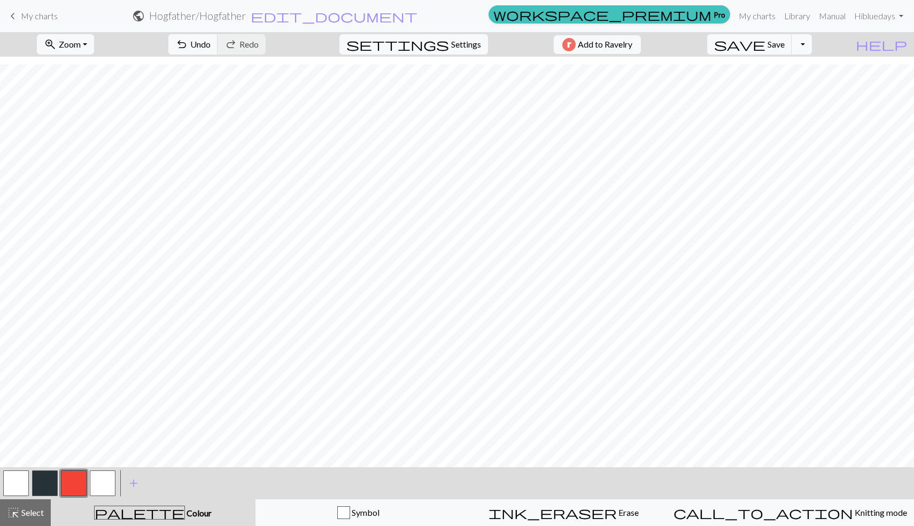
scroll to position [568, 0]
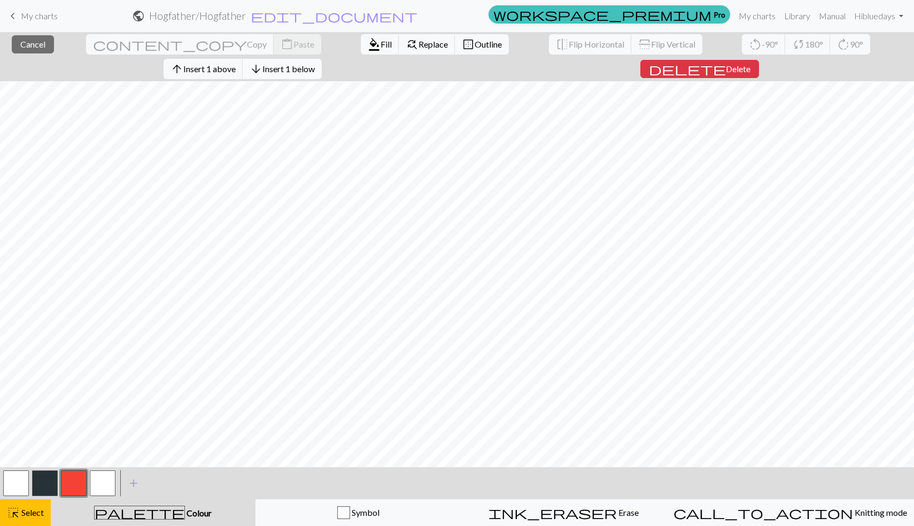
click at [322, 59] on button "arrow_downward Insert 1 below" at bounding box center [282, 69] width 79 height 20
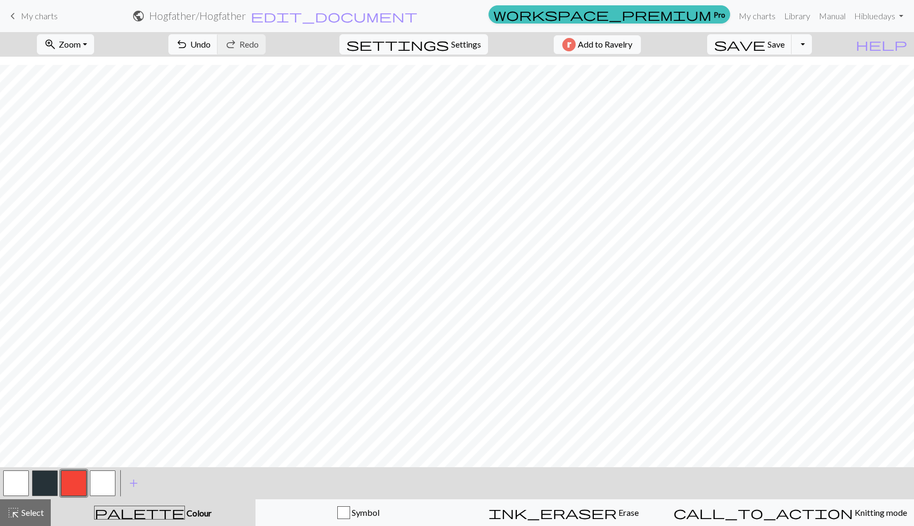
scroll to position [576, 0]
click at [111, 491] on button "button" at bounding box center [103, 483] width 26 height 26
click at [68, 490] on button "button" at bounding box center [74, 483] width 26 height 26
click at [9, 477] on button "button" at bounding box center [16, 483] width 26 height 26
click at [71, 491] on button "button" at bounding box center [74, 483] width 26 height 26
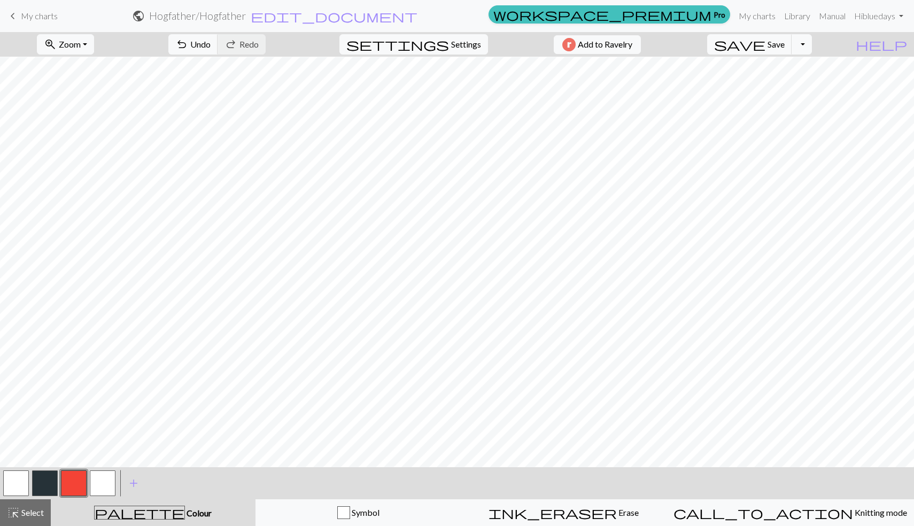
click at [101, 480] on button "button" at bounding box center [103, 483] width 26 height 26
click at [85, 478] on button "button" at bounding box center [74, 483] width 26 height 26
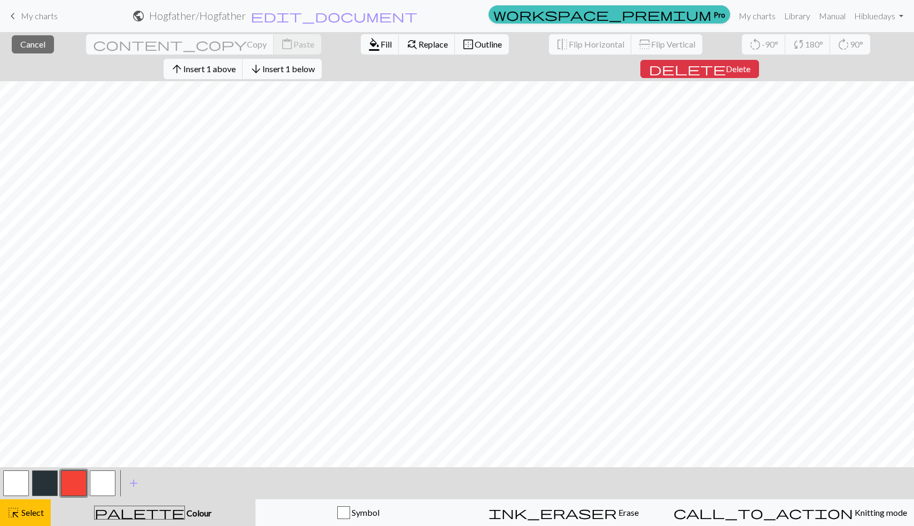
click at [315, 64] on span "Insert 1 below" at bounding box center [288, 69] width 52 height 10
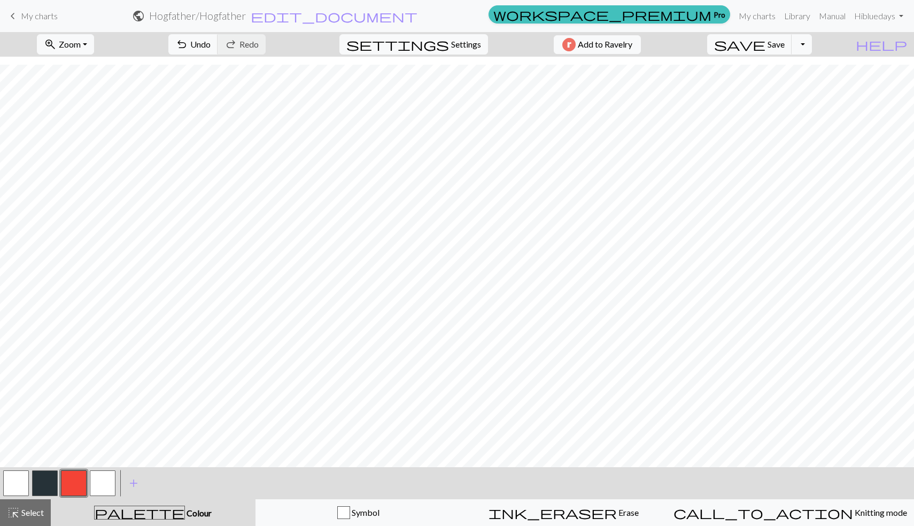
scroll to position [584, 0]
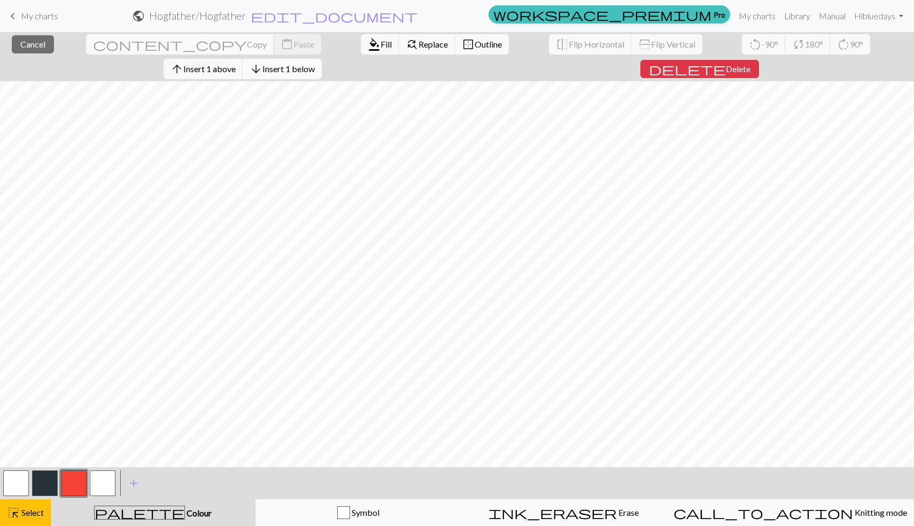
click at [315, 64] on span "Insert 1 below" at bounding box center [288, 69] width 52 height 10
click at [21, 44] on span "Cancel" at bounding box center [32, 44] width 25 height 10
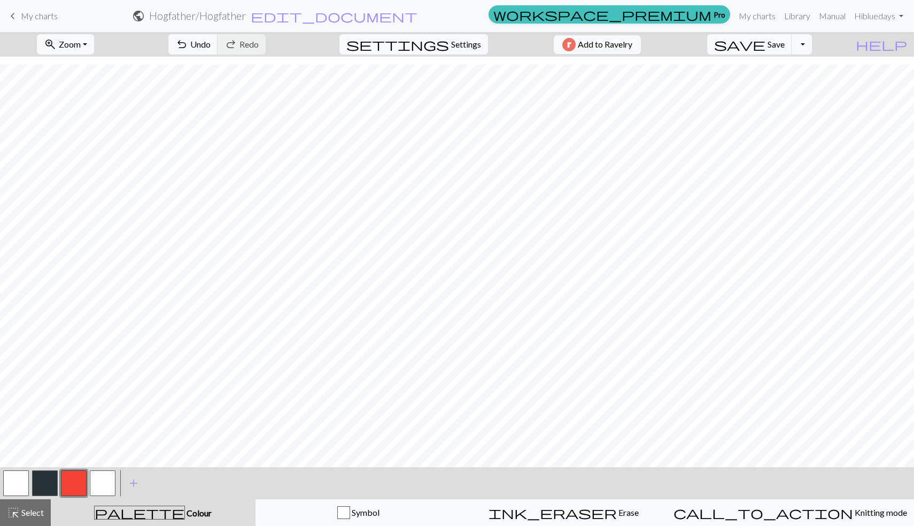
scroll to position [592, 0]
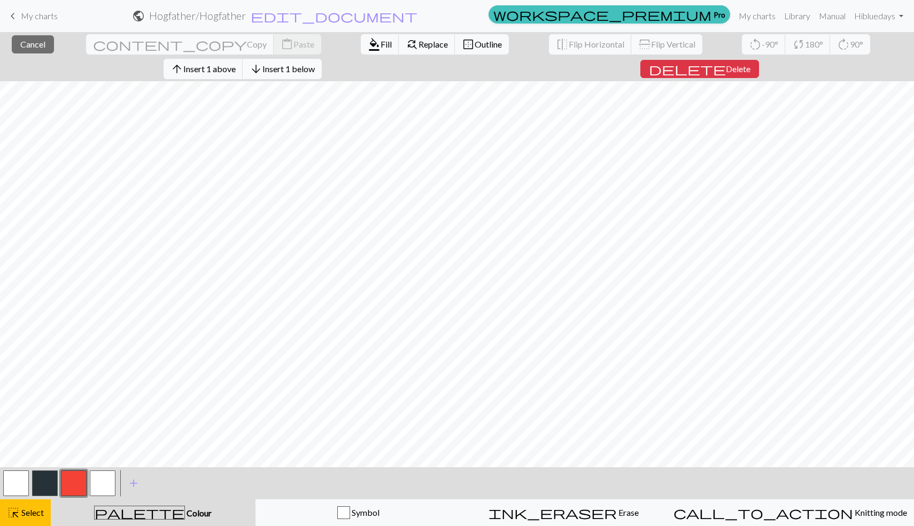
click at [315, 64] on span "Insert 1 below" at bounding box center [288, 69] width 52 height 10
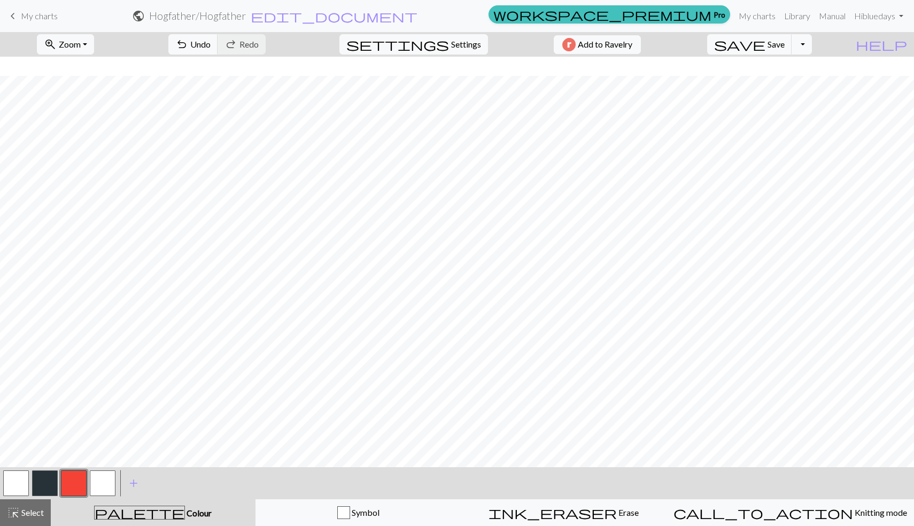
scroll to position [600, 0]
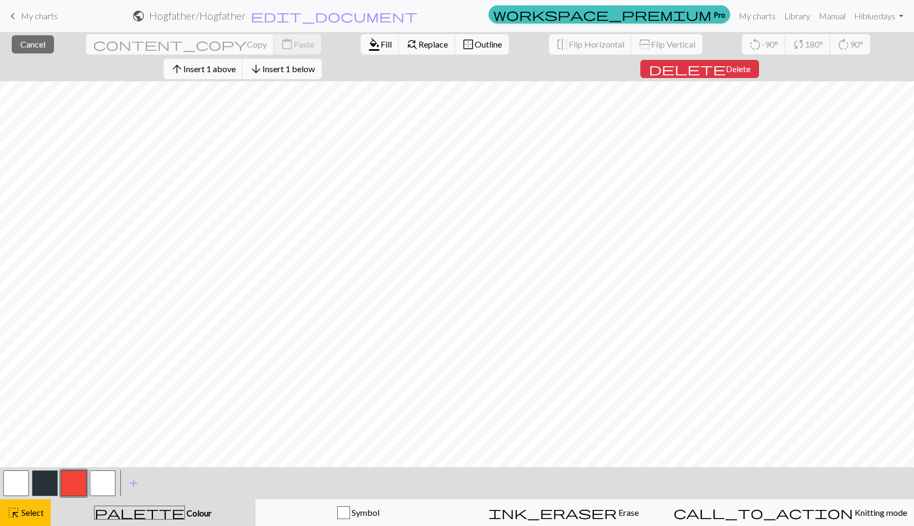
click at [315, 64] on span "Insert 1 below" at bounding box center [288, 69] width 52 height 10
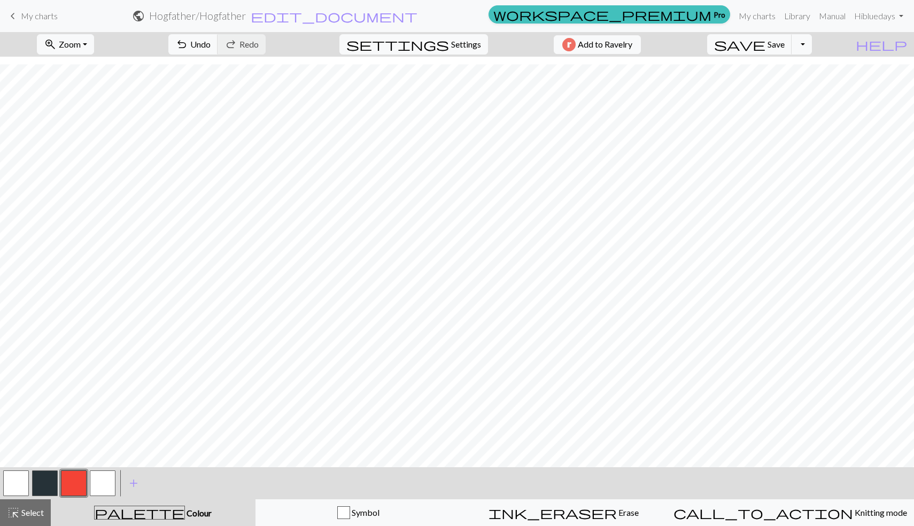
scroll to position [607, 0]
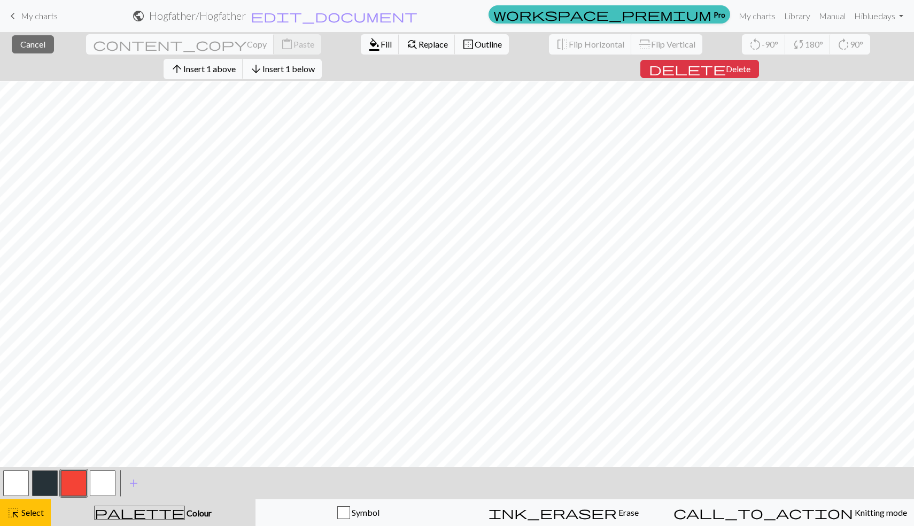
click at [322, 59] on button "arrow_downward Insert 1 below" at bounding box center [282, 69] width 79 height 20
click at [315, 64] on span "Insert 1 below" at bounding box center [288, 69] width 52 height 10
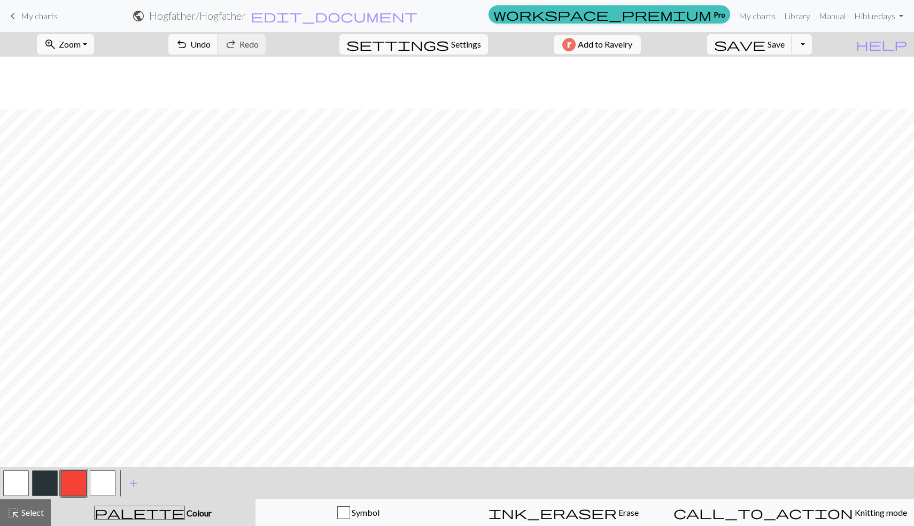
scroll to position [631, 0]
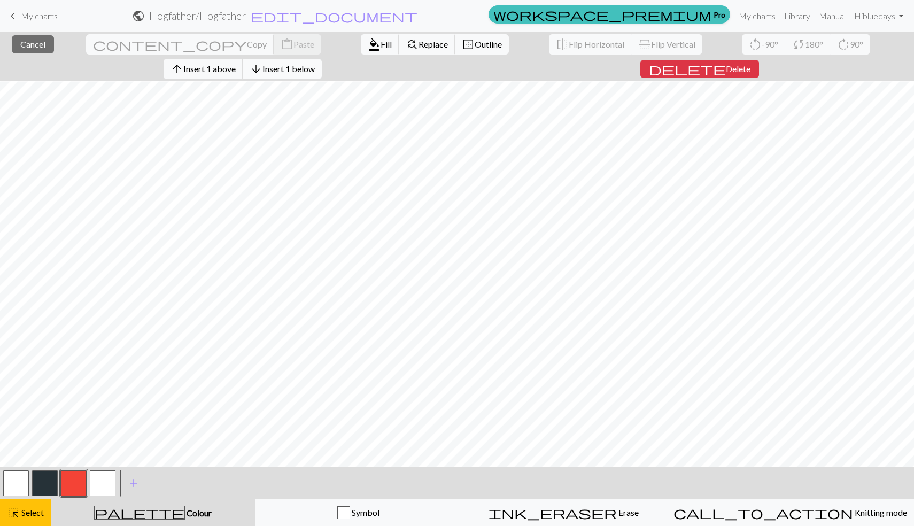
click at [315, 64] on span "Insert 1 below" at bounding box center [288, 69] width 52 height 10
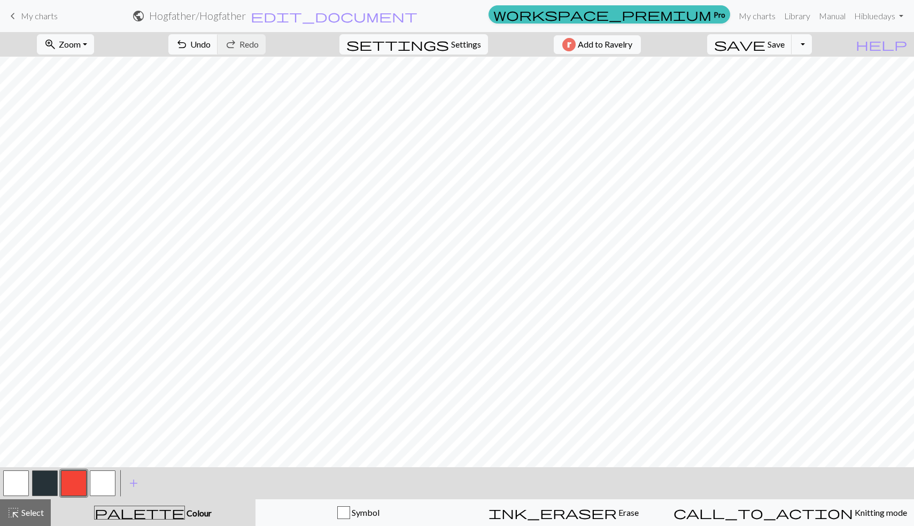
click at [51, 482] on button "button" at bounding box center [45, 483] width 26 height 26
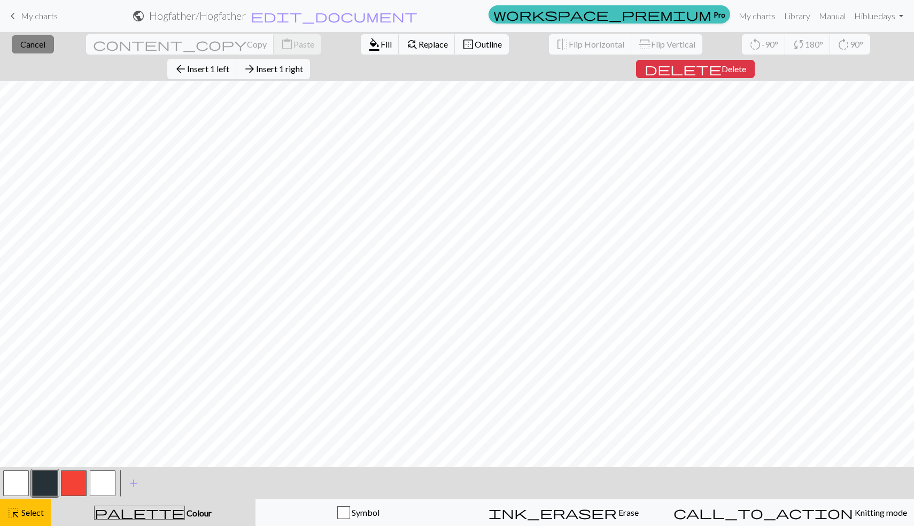
click at [28, 44] on span "Cancel" at bounding box center [32, 44] width 25 height 10
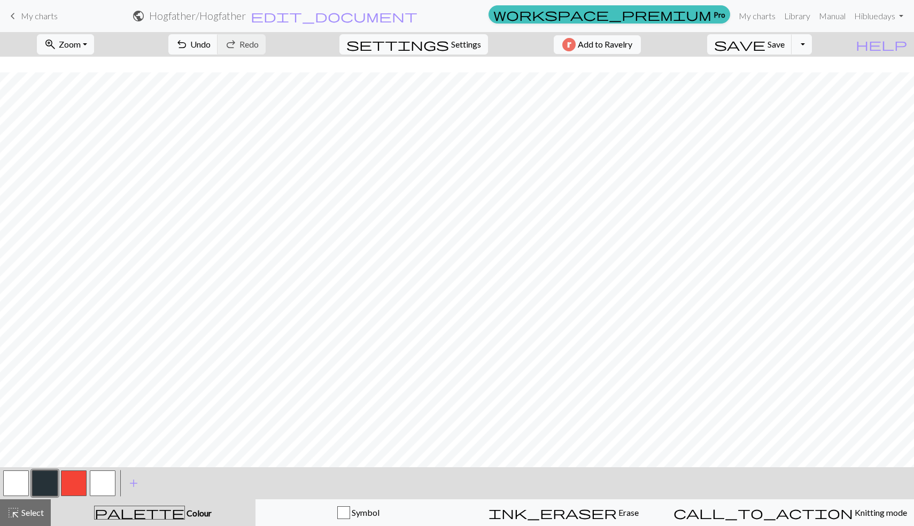
scroll to position [646, 0]
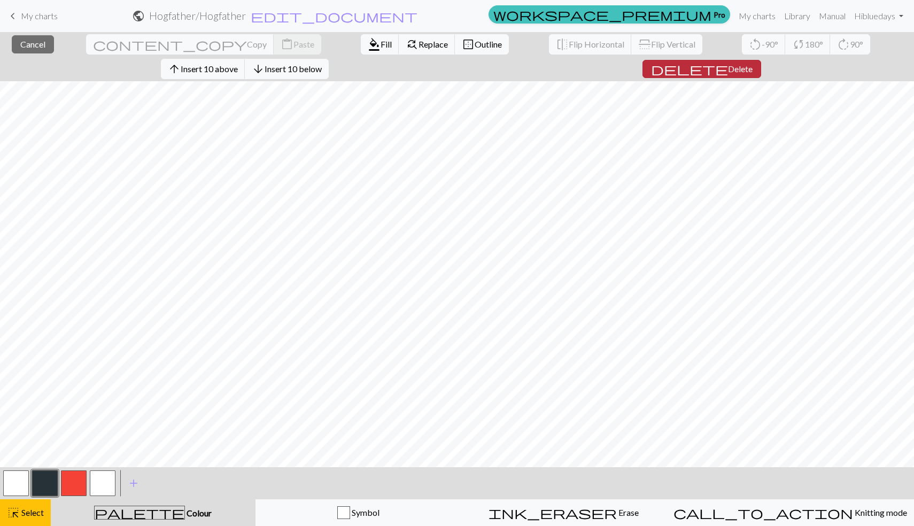
click at [752, 64] on span "Delete" at bounding box center [740, 69] width 25 height 10
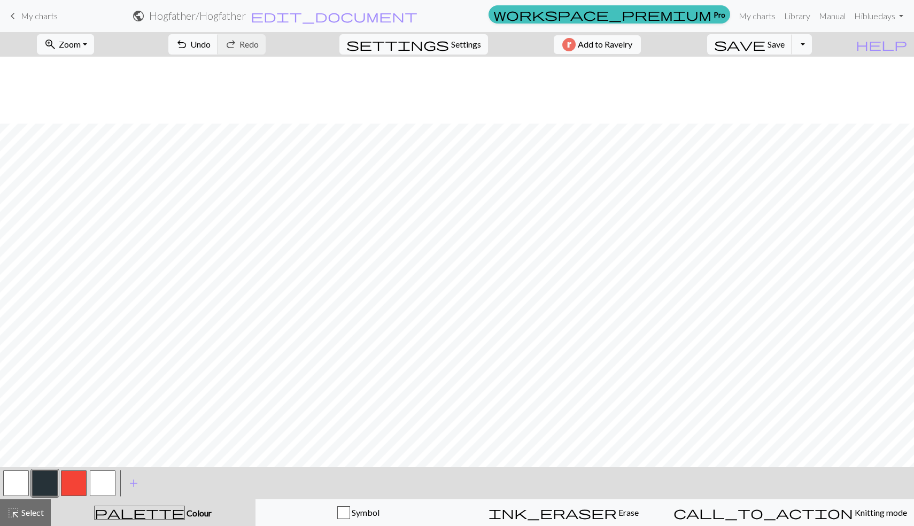
scroll to position [73, 0]
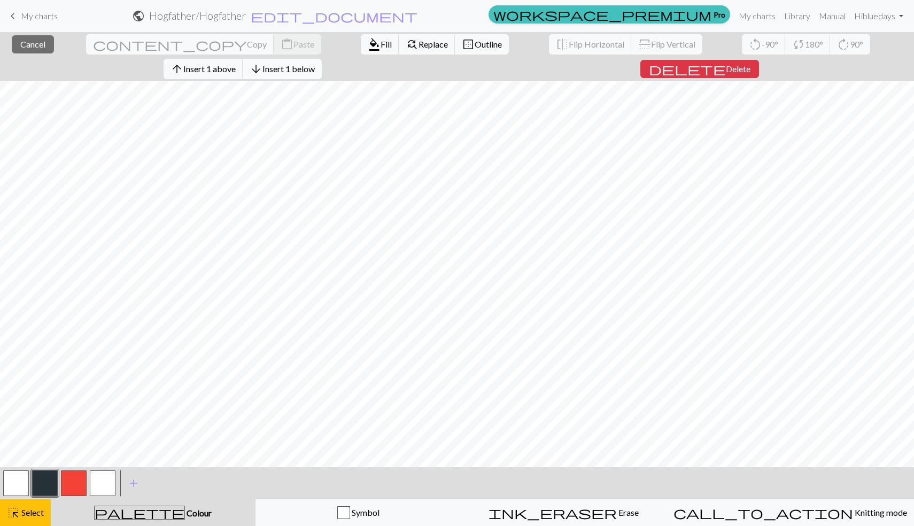
click at [315, 64] on span "Insert 1 below" at bounding box center [288, 69] width 52 height 10
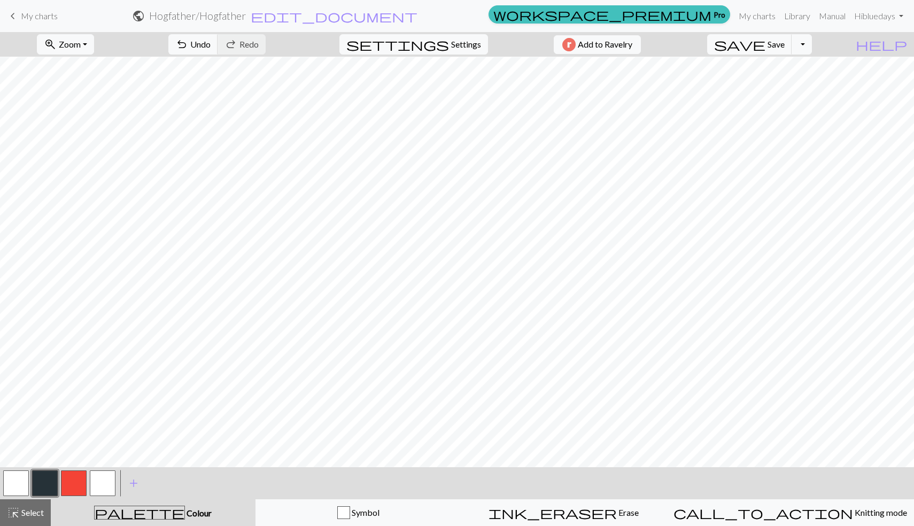
click at [99, 483] on button "button" at bounding box center [103, 483] width 26 height 26
click at [17, 491] on button "button" at bounding box center [16, 483] width 26 height 26
click at [49, 486] on button "button" at bounding box center [45, 483] width 26 height 26
click at [8, 484] on button "button" at bounding box center [16, 483] width 26 height 26
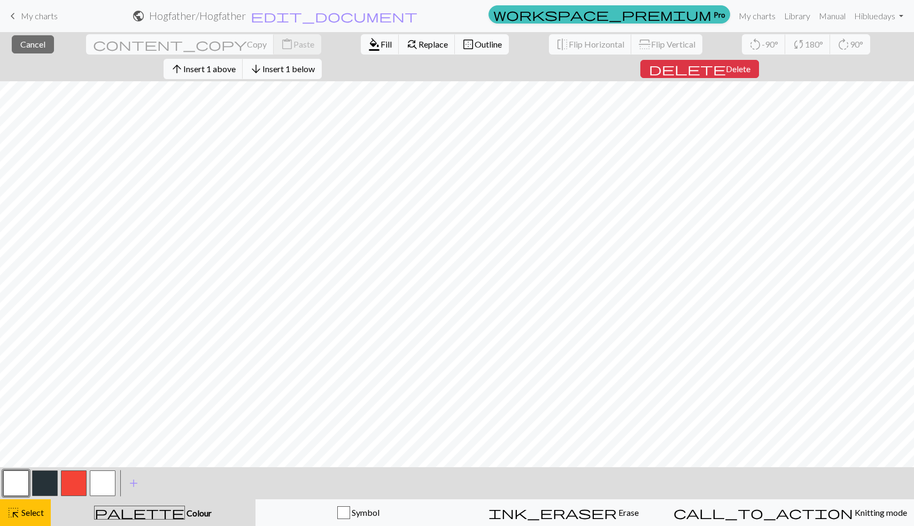
click at [315, 64] on span "Insert 1 below" at bounding box center [288, 69] width 52 height 10
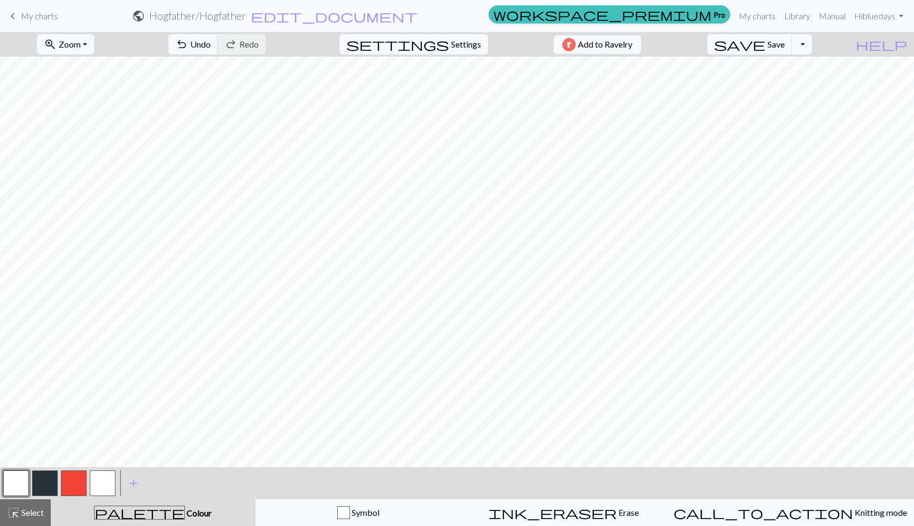
click at [45, 477] on button "button" at bounding box center [45, 483] width 26 height 26
click at [94, 482] on button "button" at bounding box center [103, 483] width 26 height 26
click at [44, 485] on button "button" at bounding box center [45, 483] width 26 height 26
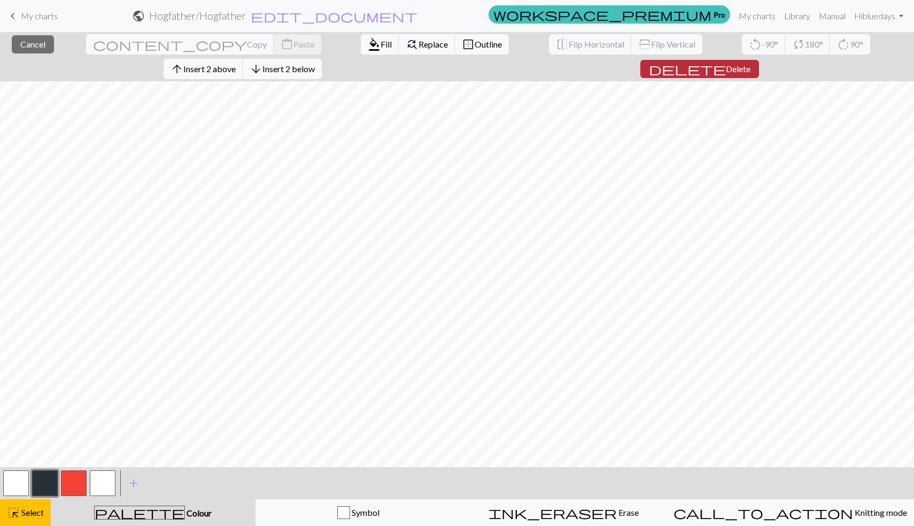
click at [726, 61] on span "delete" at bounding box center [687, 68] width 77 height 15
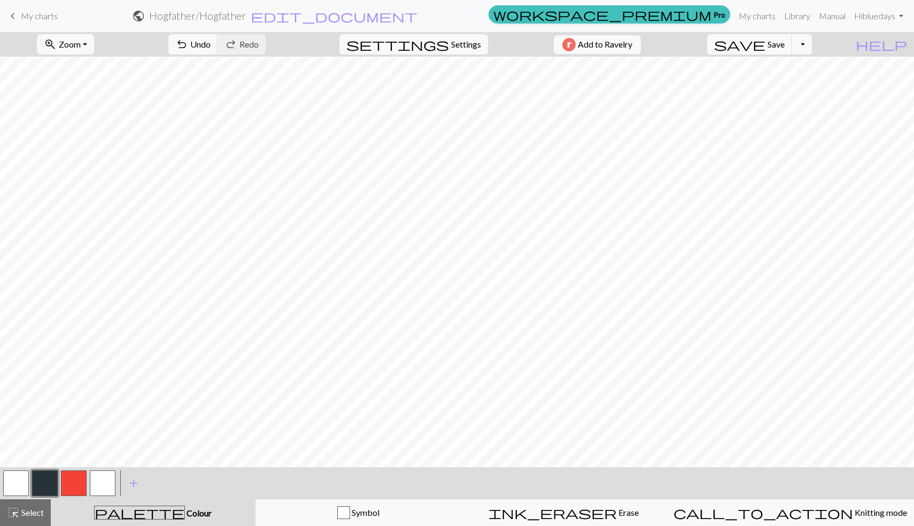
scroll to position [584, 0]
click at [117, 478] on div at bounding box center [102, 483] width 29 height 29
click at [14, 479] on button "button" at bounding box center [16, 483] width 26 height 26
click at [43, 485] on button "button" at bounding box center [45, 483] width 26 height 26
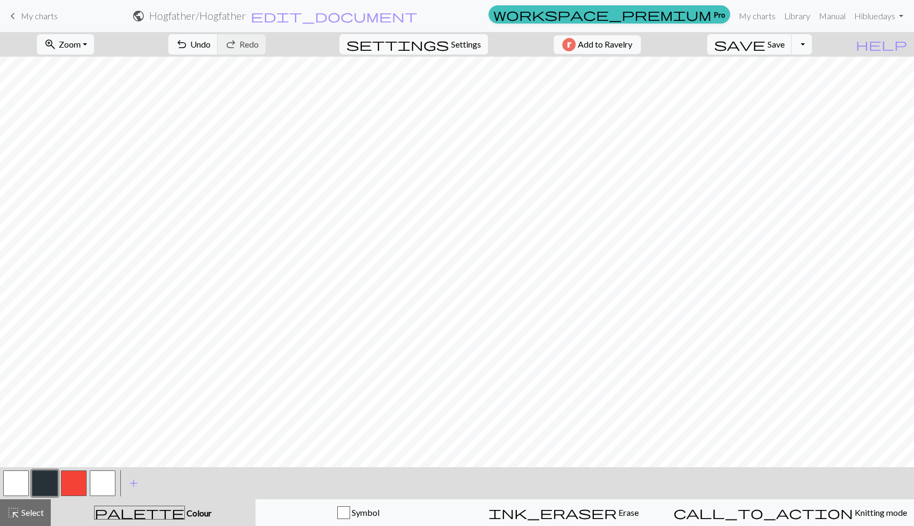
click at [7, 487] on button "button" at bounding box center [16, 483] width 26 height 26
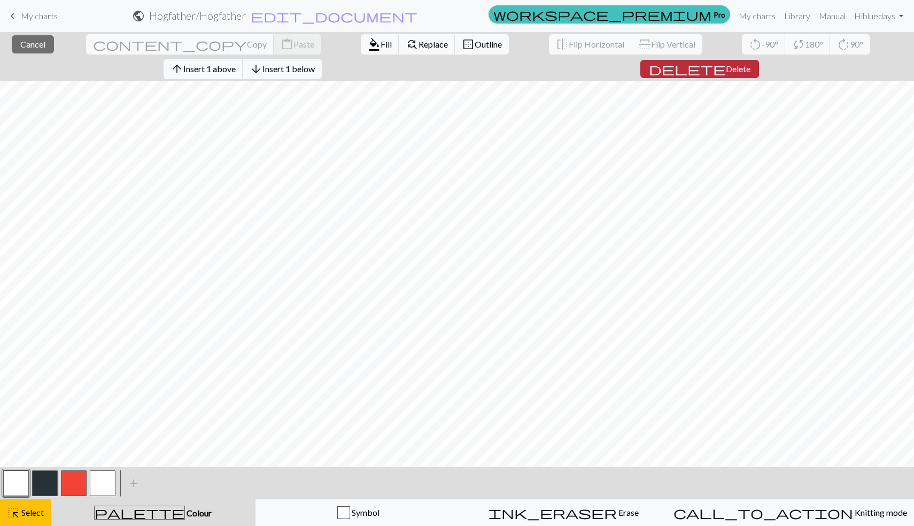
click at [726, 61] on span "delete" at bounding box center [687, 68] width 77 height 15
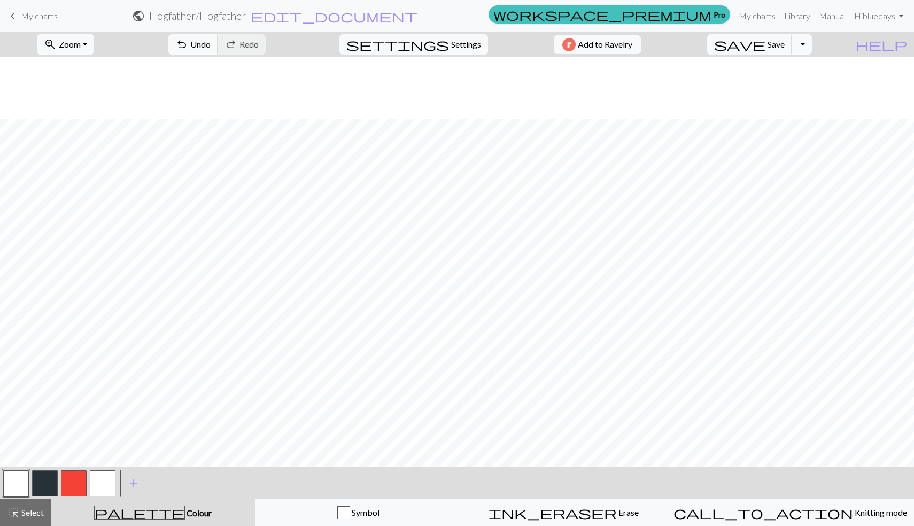
scroll to position [568, 0]
click at [46, 486] on button "button" at bounding box center [45, 483] width 26 height 26
click at [12, 487] on button "button" at bounding box center [16, 483] width 26 height 26
click at [52, 483] on button "button" at bounding box center [45, 483] width 26 height 26
click at [27, 480] on button "button" at bounding box center [16, 483] width 26 height 26
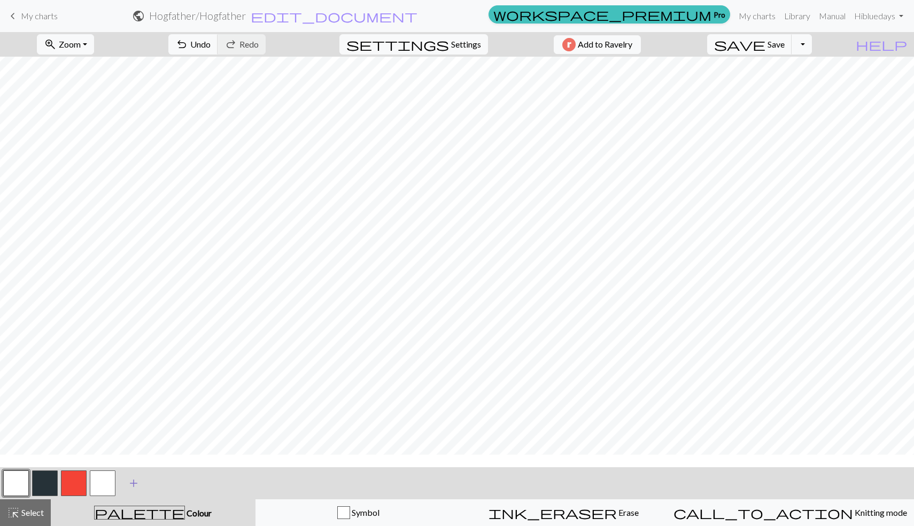
scroll to position [57, 0]
click at [35, 486] on button "button" at bounding box center [45, 483] width 26 height 26
click at [10, 486] on button "button" at bounding box center [16, 483] width 26 height 26
click at [45, 482] on button "button" at bounding box center [45, 483] width 26 height 26
click at [48, 490] on button "button" at bounding box center [45, 483] width 26 height 26
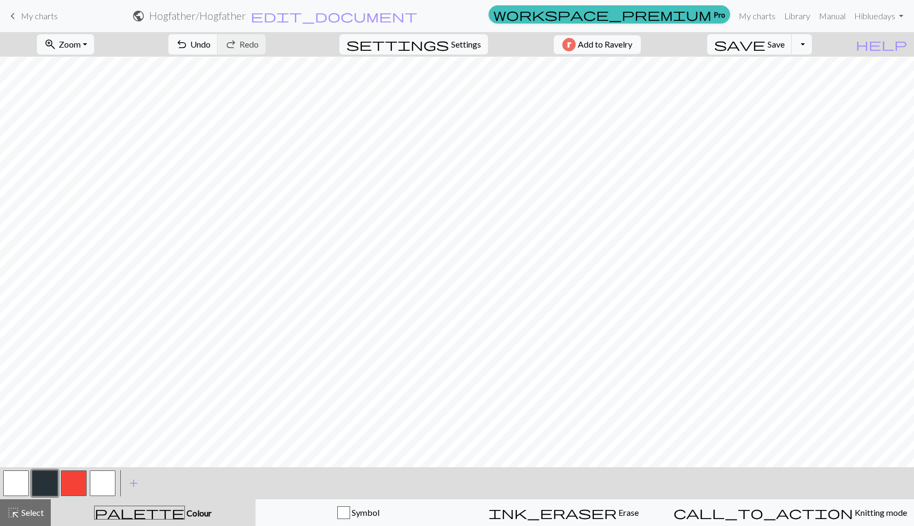
click at [4, 477] on button "button" at bounding box center [16, 483] width 26 height 26
click at [51, 481] on button "button" at bounding box center [45, 483] width 26 height 26
click at [25, 479] on button "button" at bounding box center [16, 483] width 26 height 26
click at [39, 478] on button "button" at bounding box center [45, 483] width 26 height 26
click at [19, 486] on button "button" at bounding box center [16, 483] width 26 height 26
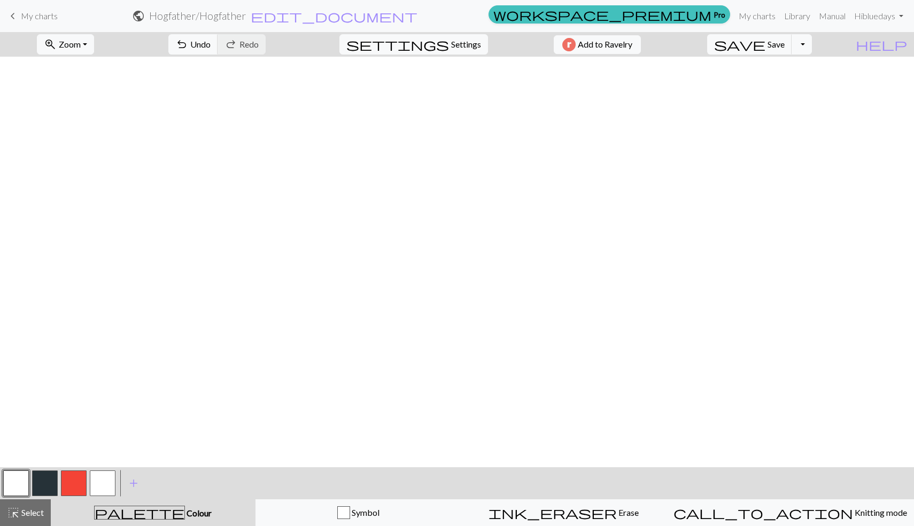
scroll to position [0, 0]
click at [788, 52] on button "save Save Save" at bounding box center [749, 44] width 85 height 20
click at [812, 46] on button "Toggle Dropdown" at bounding box center [802, 44] width 20 height 20
click at [788, 86] on button "save_alt Download" at bounding box center [723, 84] width 176 height 17
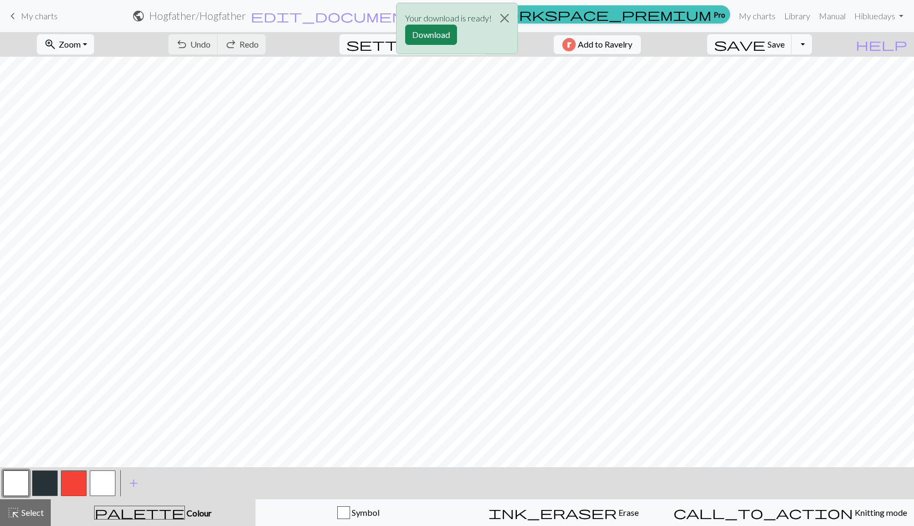
click at [461, 30] on div "Your download is ready! Download" at bounding box center [457, 28] width 122 height 51
click at [450, 30] on button "Download" at bounding box center [431, 35] width 52 height 20
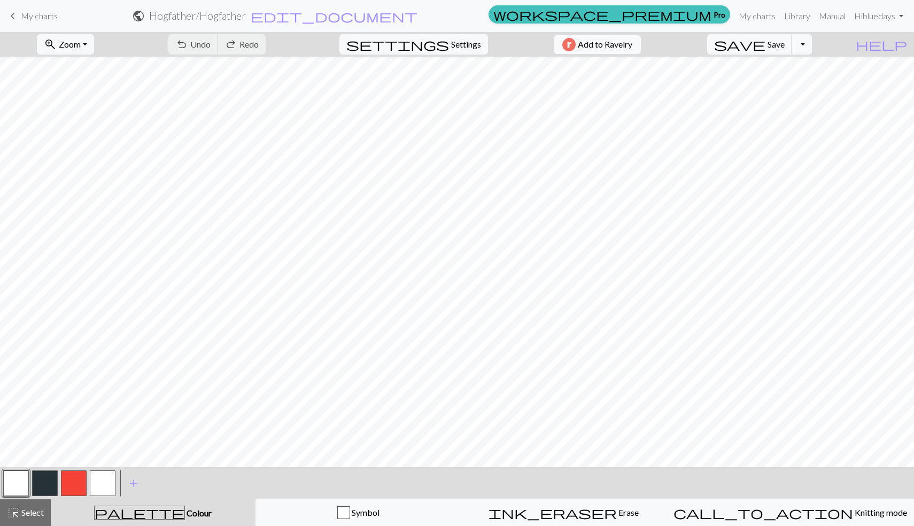
scroll to position [69, 0]
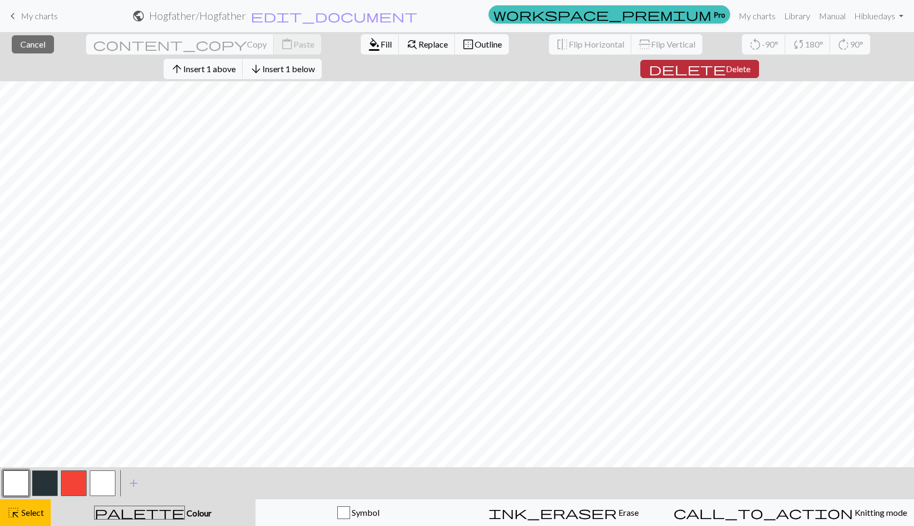
click at [750, 64] on span "Delete" at bounding box center [738, 69] width 25 height 10
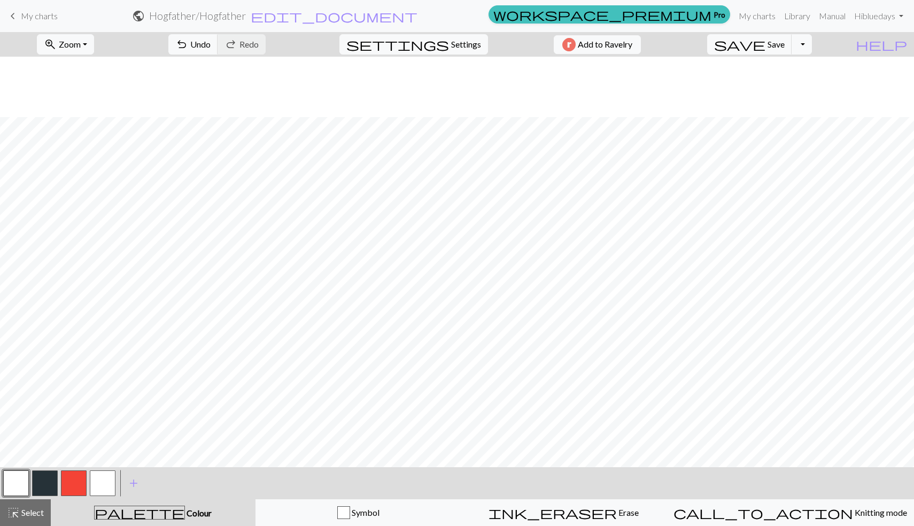
scroll to position [147, 0]
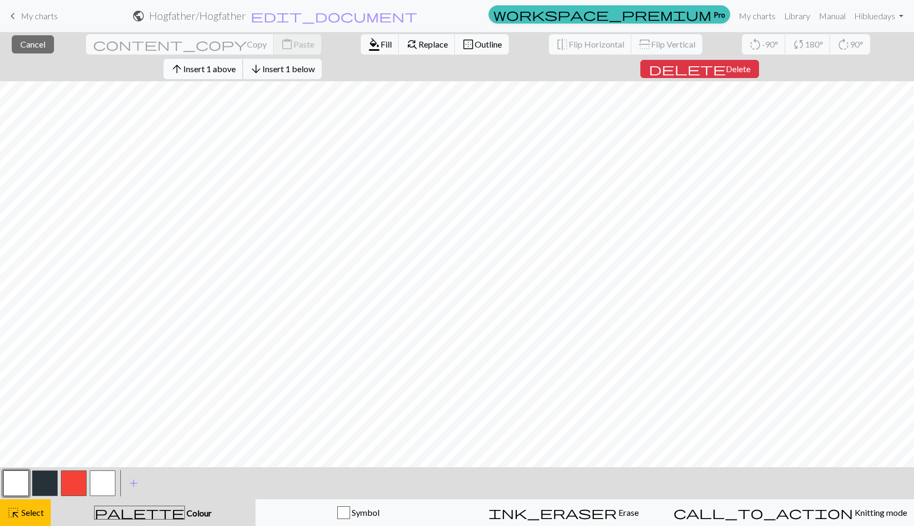
click at [236, 64] on span "Insert 1 above" at bounding box center [209, 69] width 52 height 10
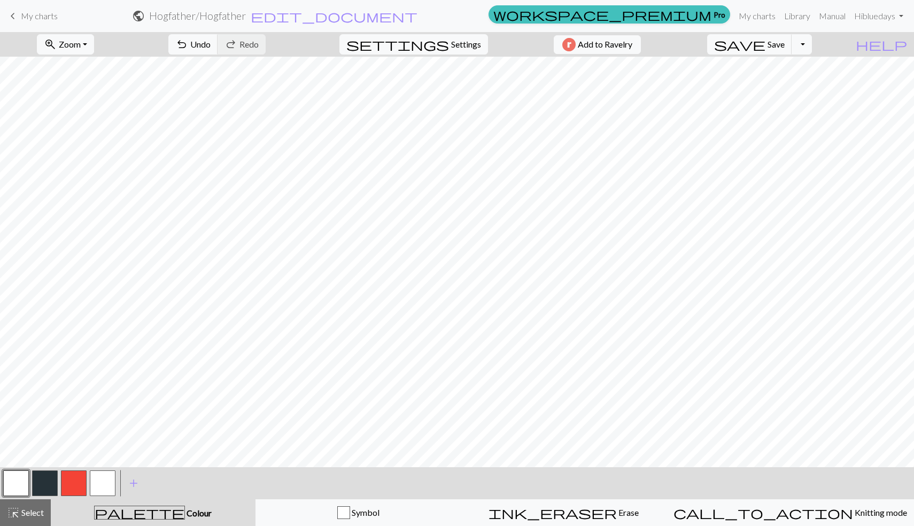
click at [39, 478] on button "button" at bounding box center [45, 483] width 26 height 26
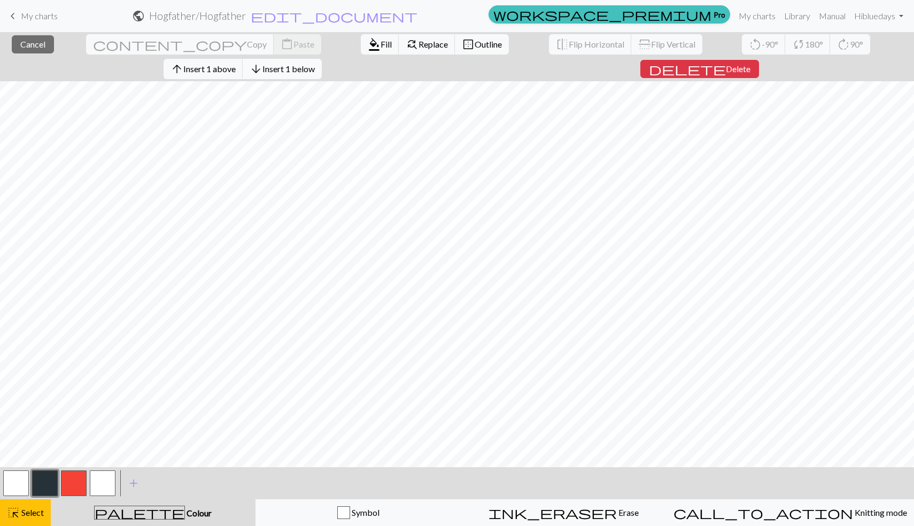
click at [322, 59] on button "arrow_downward Insert 1 below" at bounding box center [282, 69] width 79 height 20
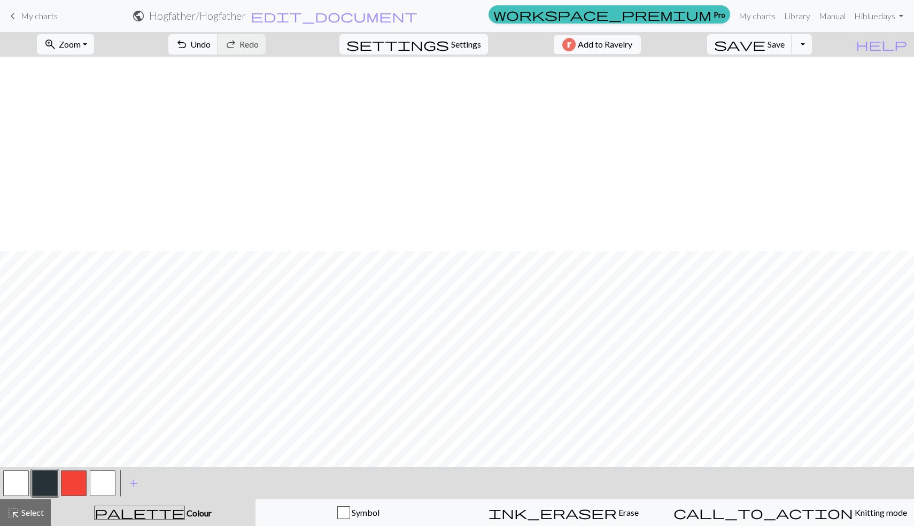
scroll to position [576, 0]
click at [789, 53] on button "save Save Save" at bounding box center [749, 44] width 85 height 20
click at [812, 51] on button "Toggle Dropdown" at bounding box center [802, 44] width 20 height 20
click at [781, 91] on button "save_alt Download" at bounding box center [723, 84] width 176 height 17
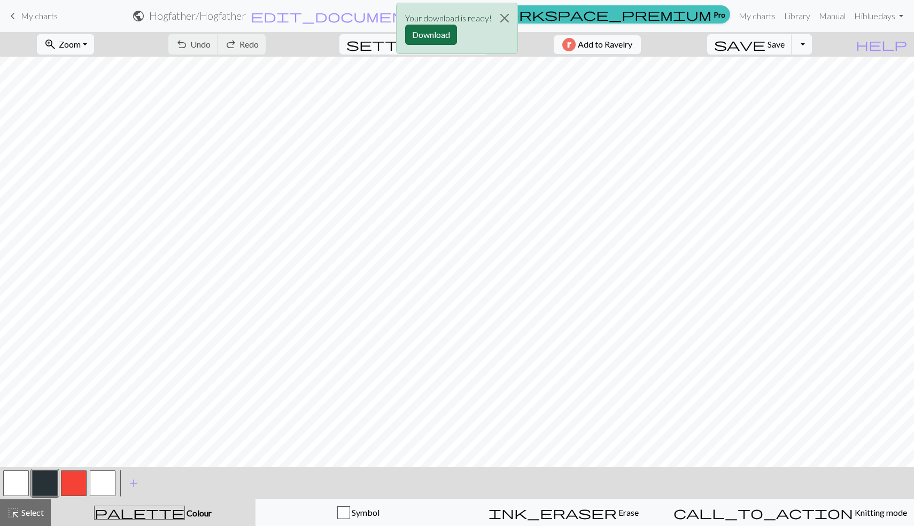
click at [420, 37] on button "Download" at bounding box center [431, 35] width 52 height 20
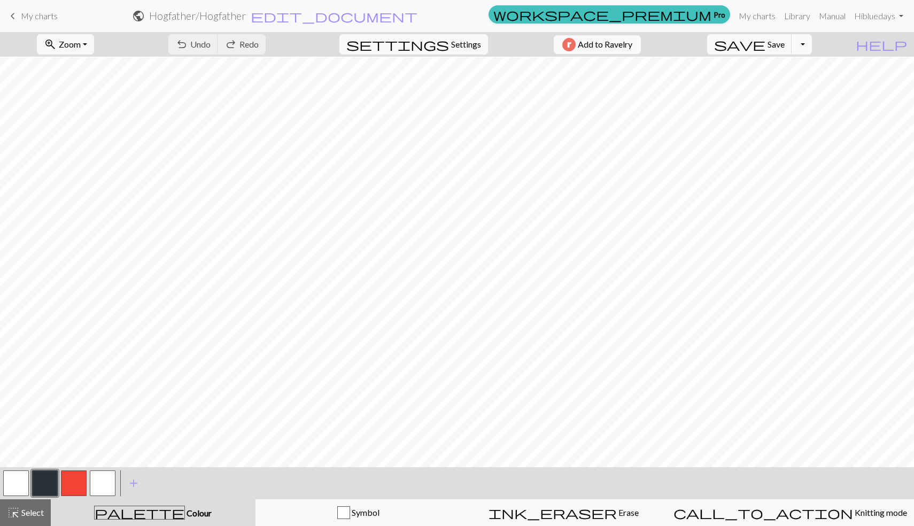
click at [50, 483] on button "button" at bounding box center [45, 483] width 26 height 26
click at [50, 483] on div "Edit colour Name CC1 Use advanced picker workspace_premium Become a Pro user to…" at bounding box center [457, 263] width 914 height 526
click at [12, 486] on button "button" at bounding box center [16, 483] width 26 height 26
click at [792, 38] on button "save Save Save" at bounding box center [749, 44] width 85 height 20
click at [49, 483] on button "button" at bounding box center [45, 483] width 26 height 26
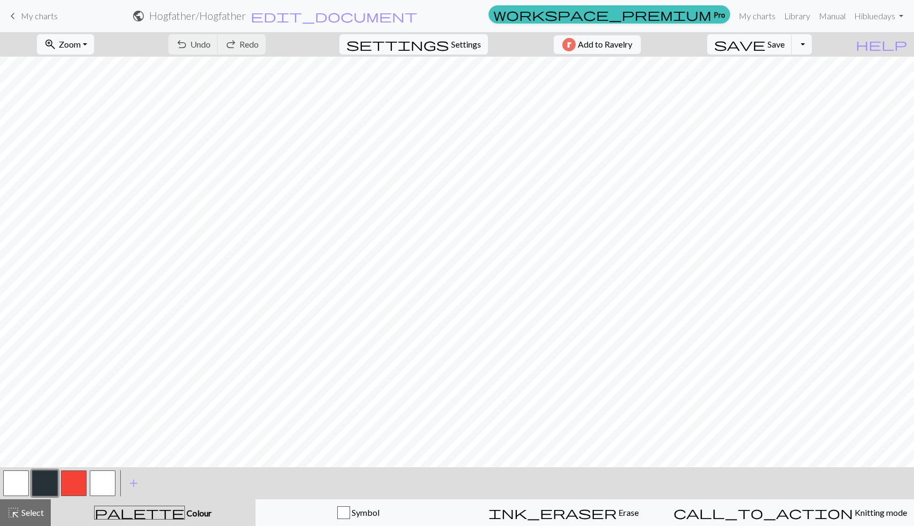
click at [49, 483] on button "button" at bounding box center [45, 483] width 26 height 26
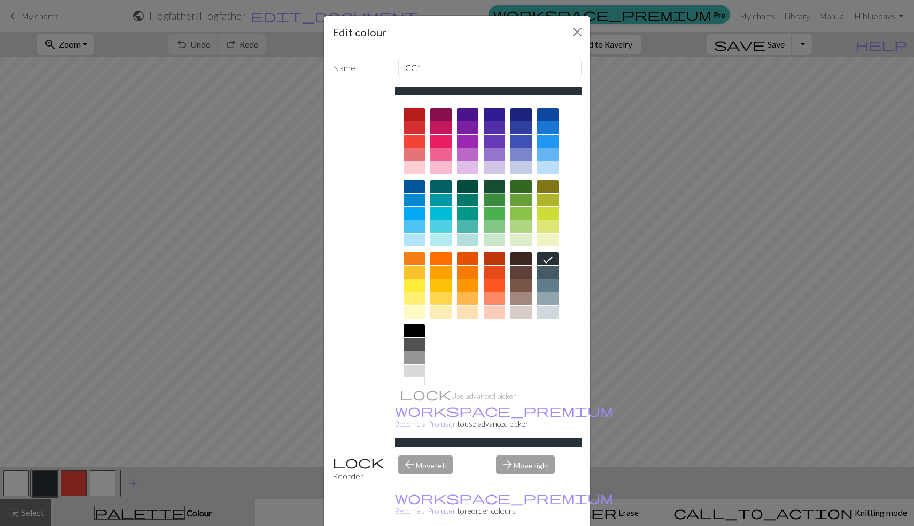
click at [491, 189] on div at bounding box center [494, 186] width 21 height 13
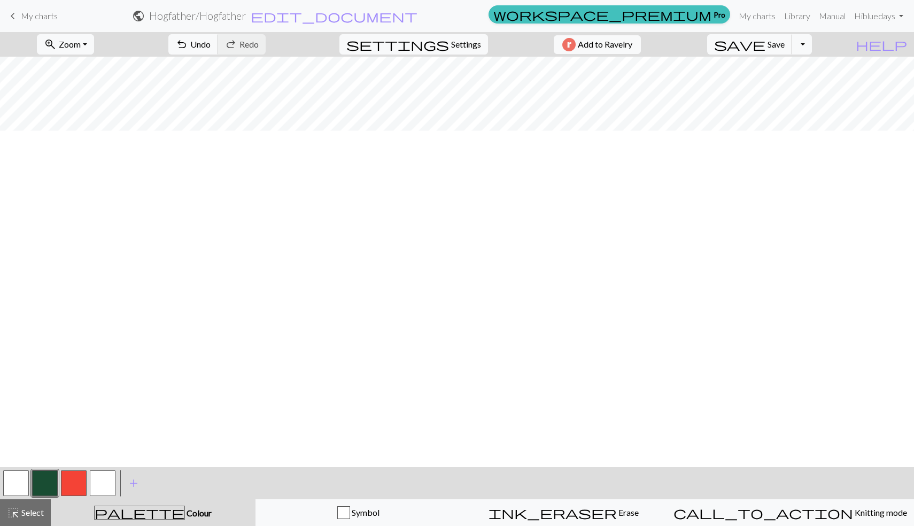
scroll to position [239, 0]
click at [35, 482] on button "button" at bounding box center [45, 483] width 26 height 26
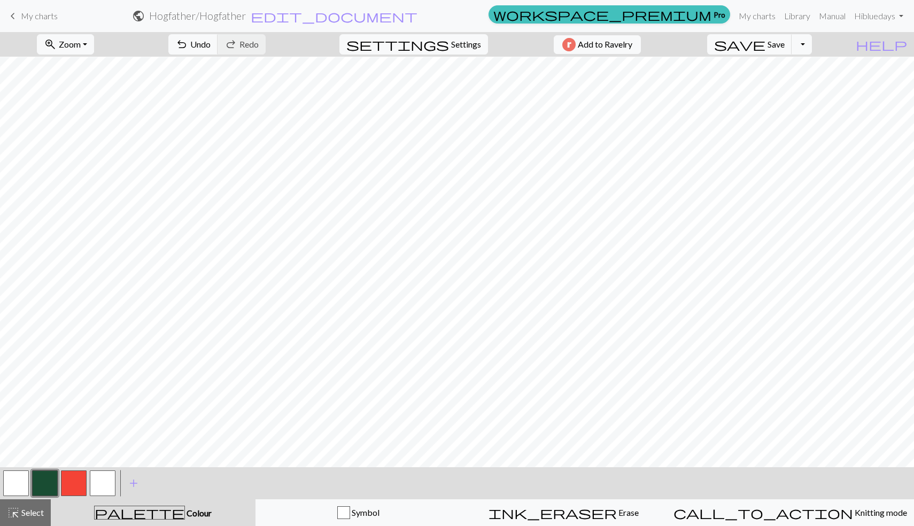
click at [15, 479] on button "button" at bounding box center [16, 483] width 26 height 26
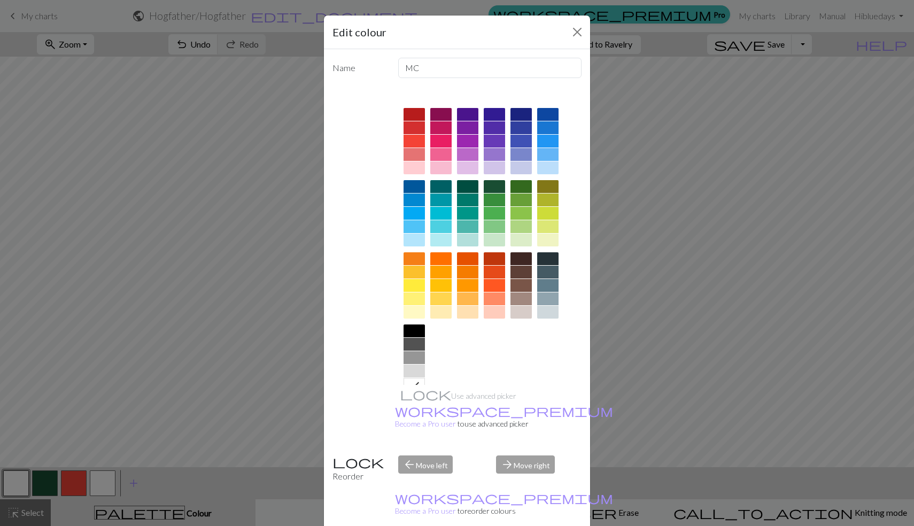
scroll to position [18, 0]
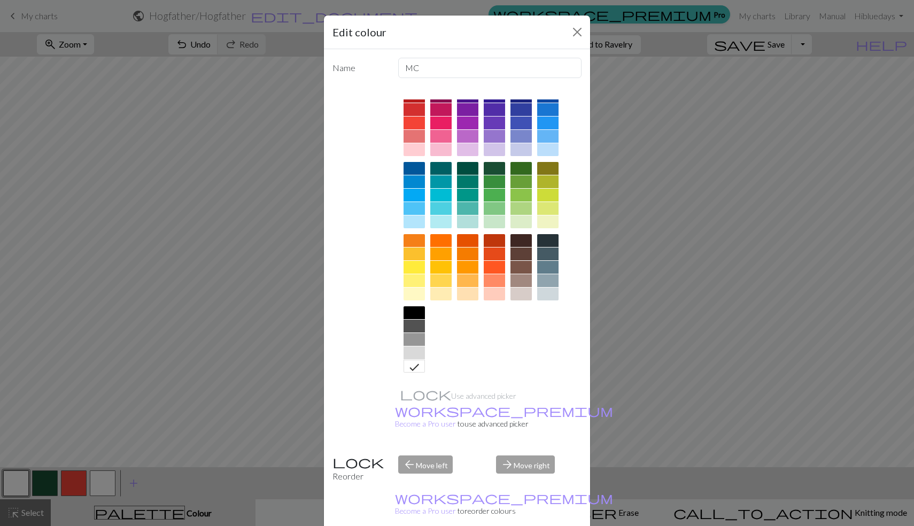
click at [417, 156] on div at bounding box center [414, 149] width 21 height 13
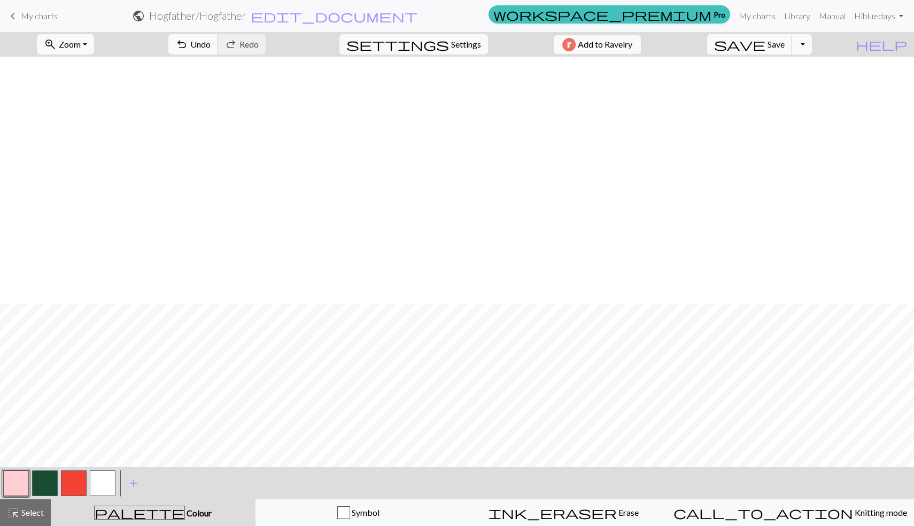
scroll to position [427, 0]
click at [113, 485] on button "button" at bounding box center [103, 483] width 26 height 26
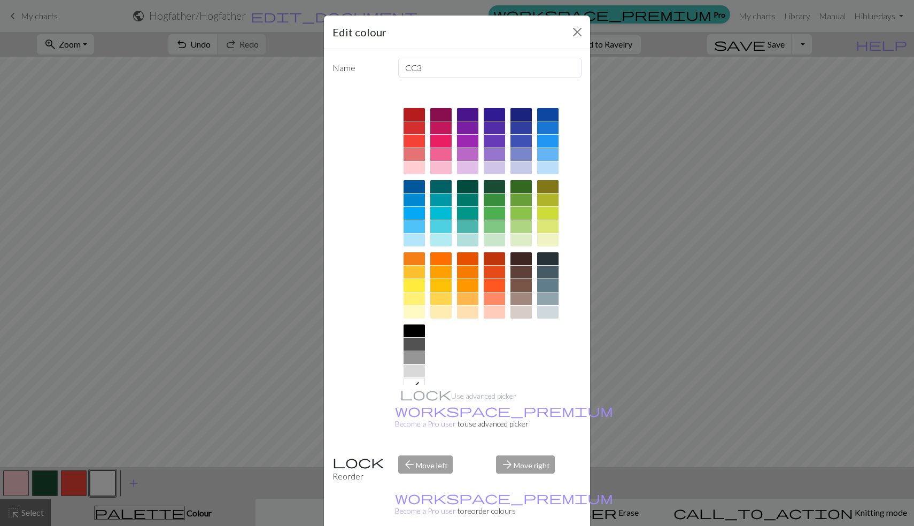
scroll to position [18, 0]
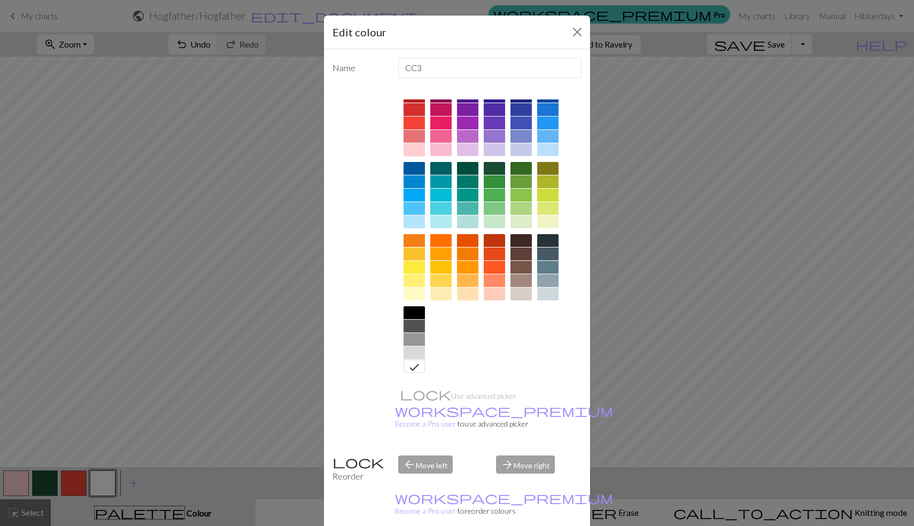
click at [414, 149] on div at bounding box center [414, 149] width 21 height 13
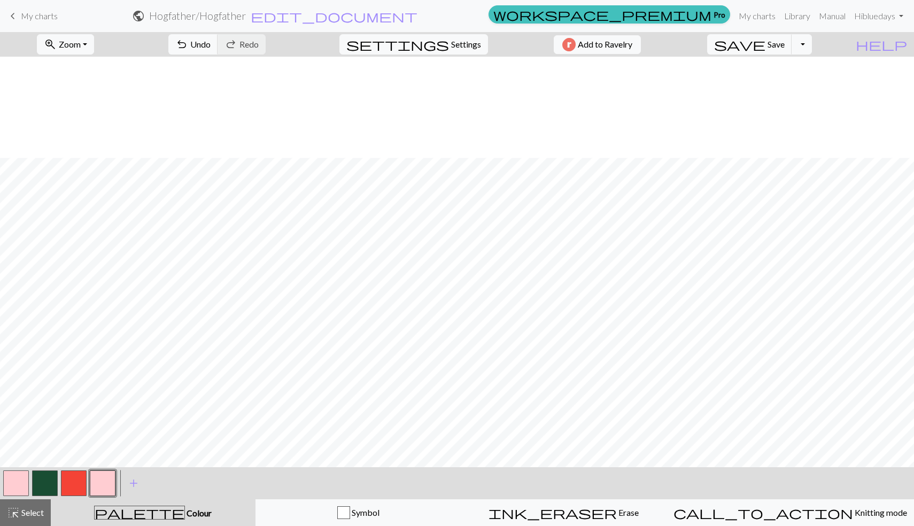
scroll to position [576, 0]
click at [765, 50] on span "save" at bounding box center [739, 44] width 51 height 15
click at [812, 46] on button "Toggle Dropdown" at bounding box center [802, 44] width 20 height 20
click at [792, 88] on button "save_alt Download" at bounding box center [723, 84] width 176 height 17
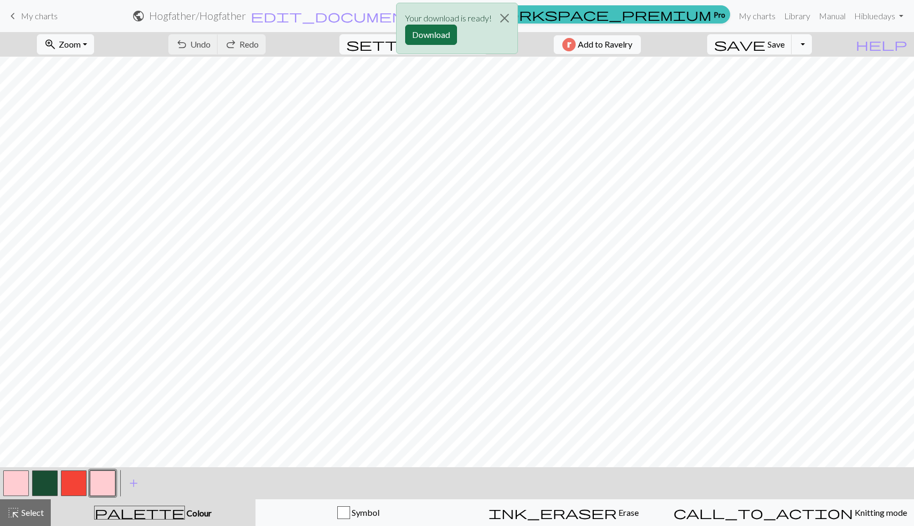
click at [438, 40] on button "Download" at bounding box center [431, 35] width 52 height 20
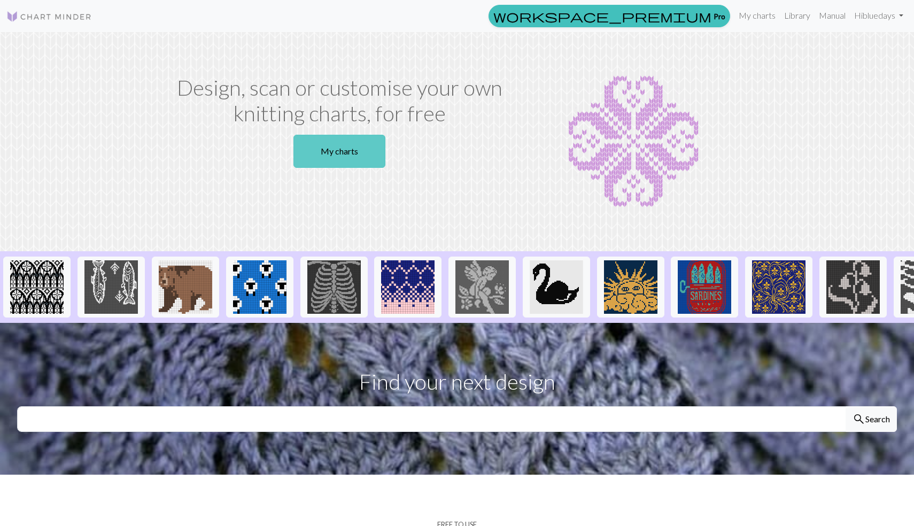
click at [364, 146] on link "My charts" at bounding box center [339, 151] width 92 height 33
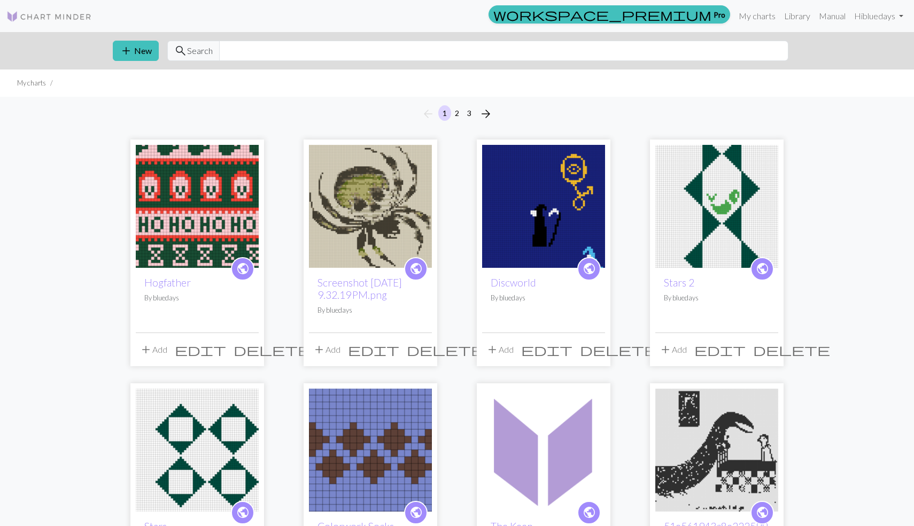
click at [176, 217] on img at bounding box center [197, 206] width 123 height 123
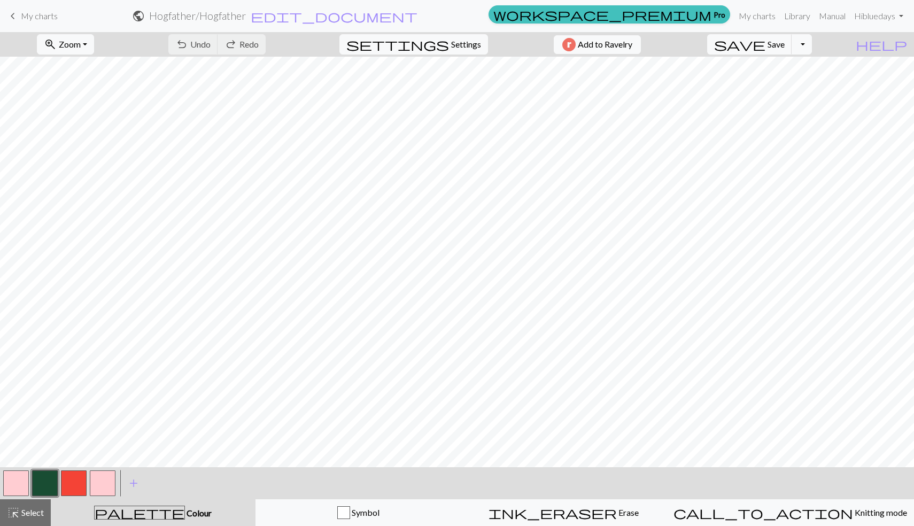
click at [44, 469] on div at bounding box center [44, 483] width 29 height 29
click at [36, 481] on button "button" at bounding box center [45, 483] width 26 height 26
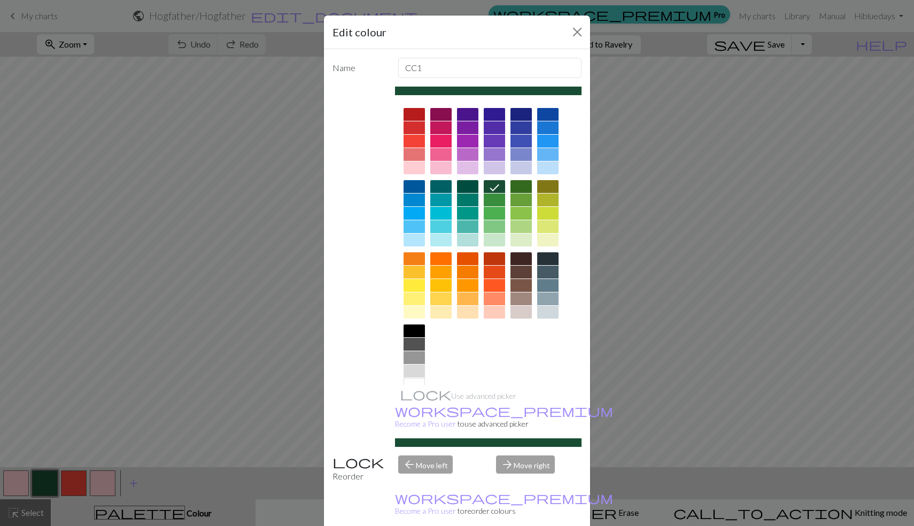
click at [516, 199] on div at bounding box center [520, 199] width 21 height 13
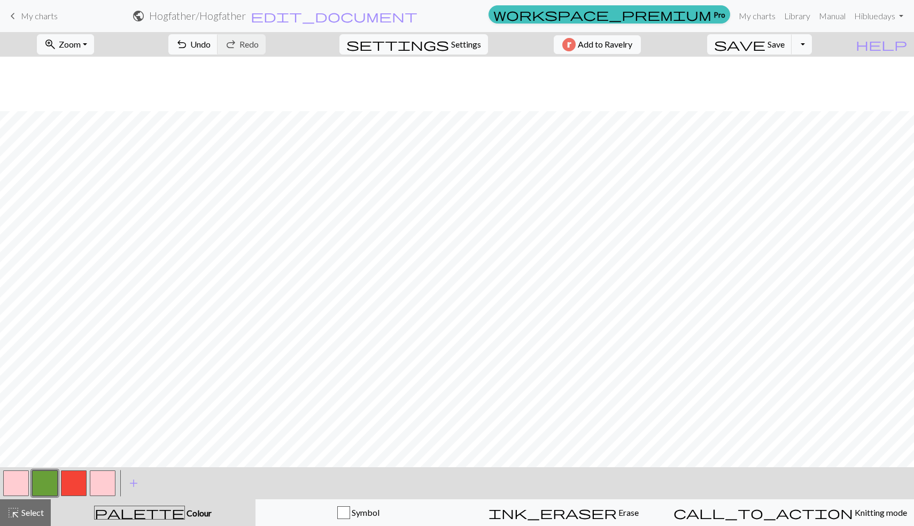
scroll to position [468, 0]
click at [48, 475] on button "button" at bounding box center [45, 483] width 26 height 26
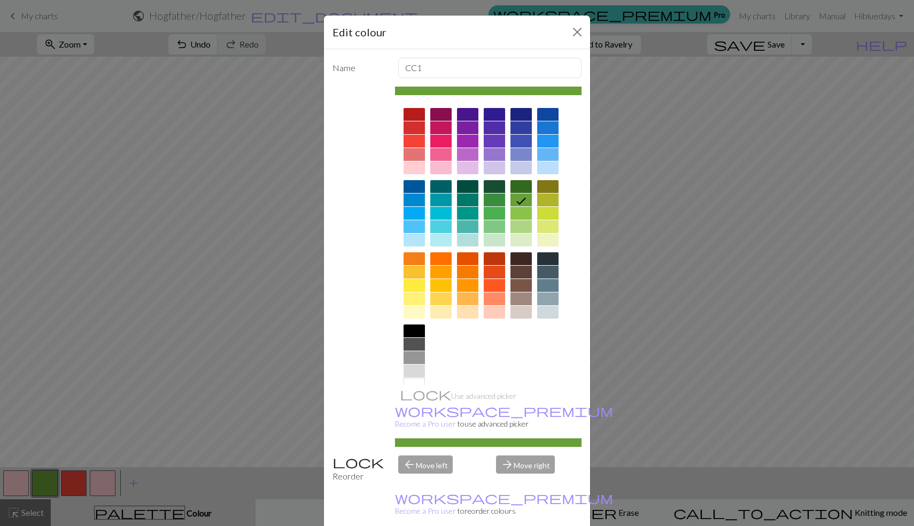
click at [447, 283] on div at bounding box center [440, 285] width 21 height 13
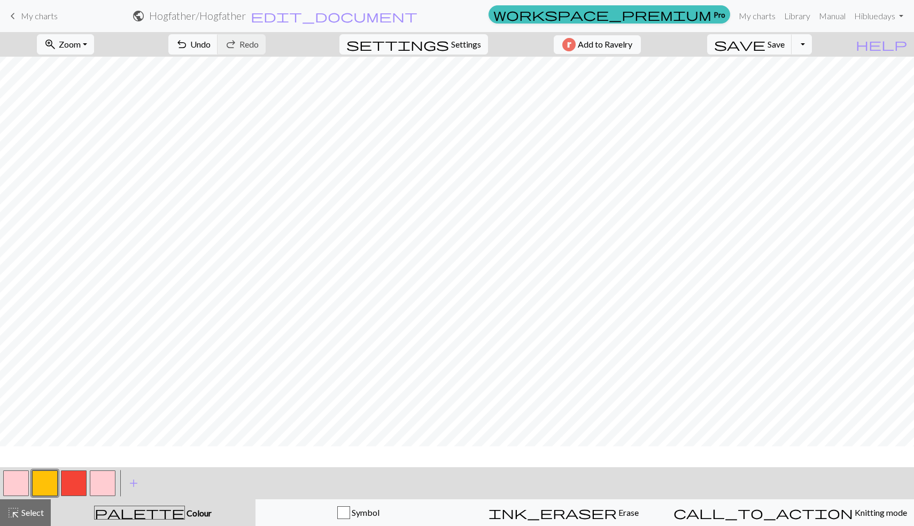
scroll to position [25, 0]
click at [41, 480] on button "button" at bounding box center [45, 483] width 26 height 26
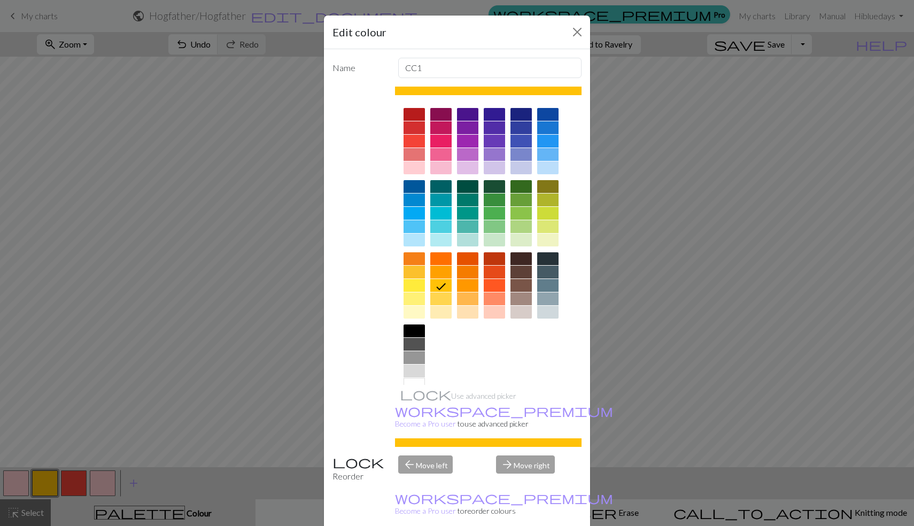
click at [414, 217] on div at bounding box center [414, 213] width 21 height 13
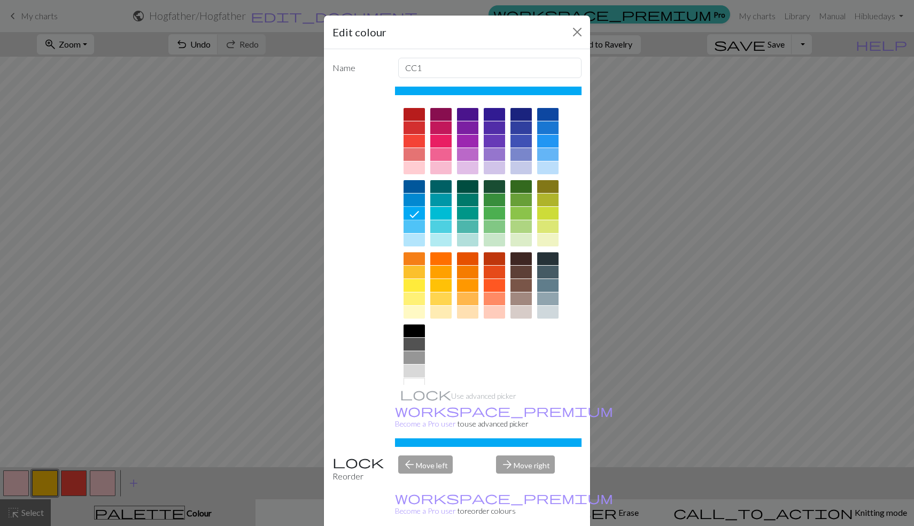
click at [416, 233] on div at bounding box center [414, 216] width 21 height 72
click at [446, 228] on div at bounding box center [440, 226] width 21 height 13
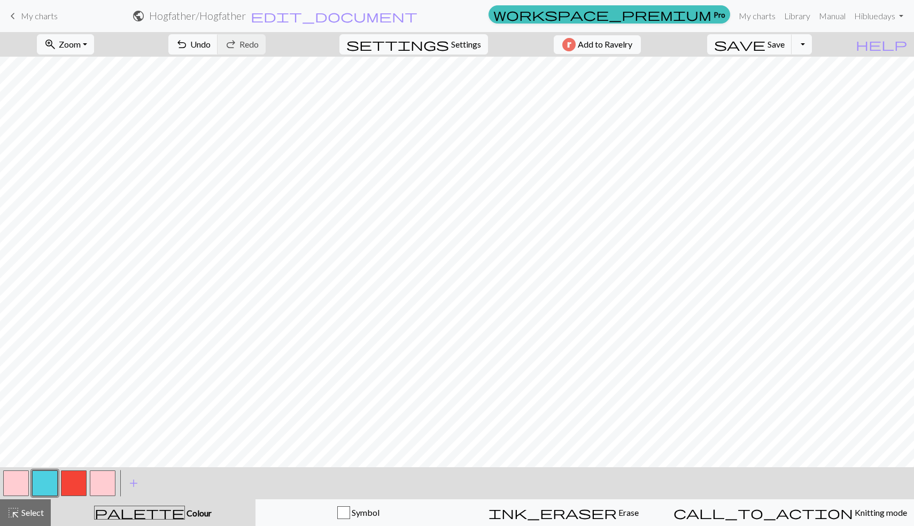
scroll to position [458, 0]
click at [37, 484] on button "button" at bounding box center [45, 483] width 26 height 26
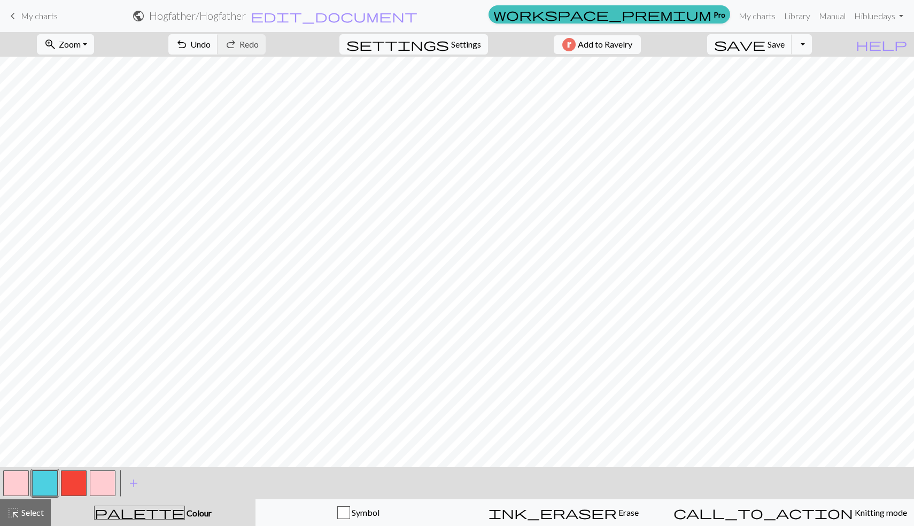
click at [11, 480] on button "button" at bounding box center [16, 483] width 26 height 26
click at [8, 481] on button "button" at bounding box center [16, 483] width 26 height 26
click at [8, 481] on div "Edit colour Name MC Use advanced picker workspace_premium Become a Pro user to …" at bounding box center [457, 263] width 914 height 526
click at [18, 489] on button "button" at bounding box center [16, 483] width 26 height 26
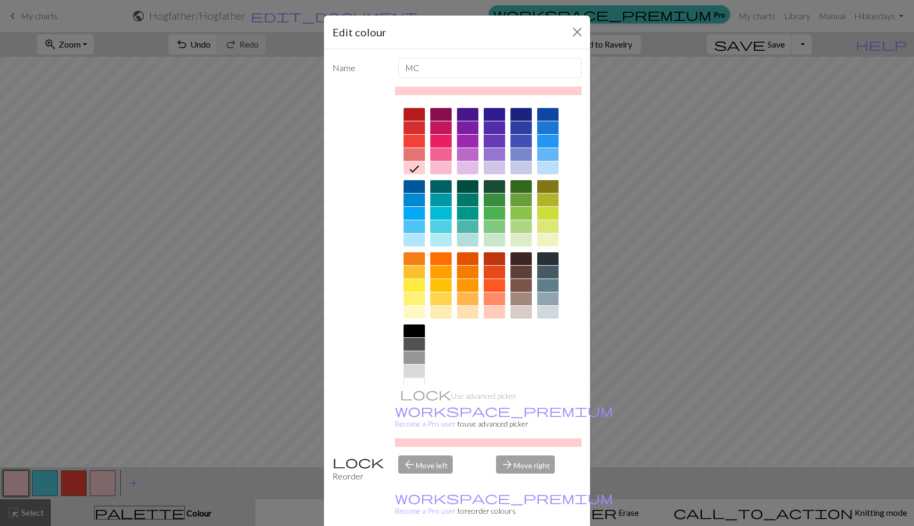
scroll to position [18, 0]
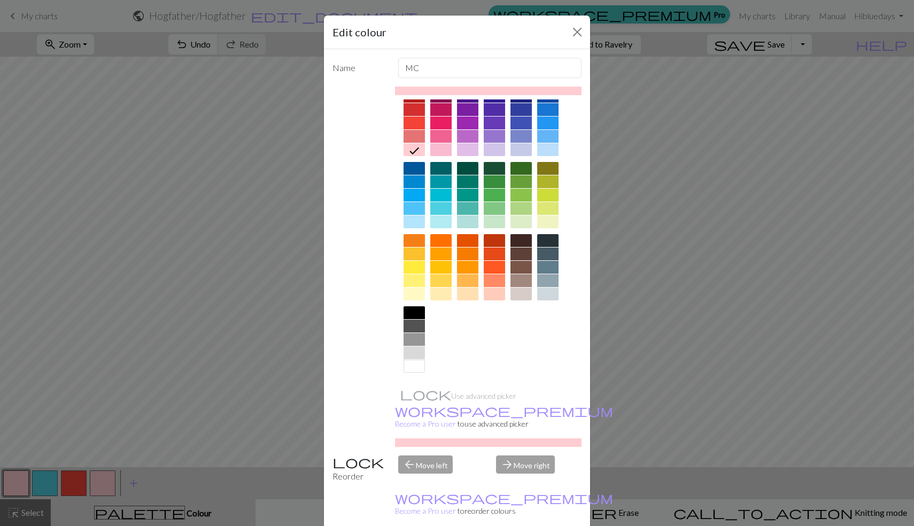
click at [414, 369] on div at bounding box center [414, 366] width 21 height 13
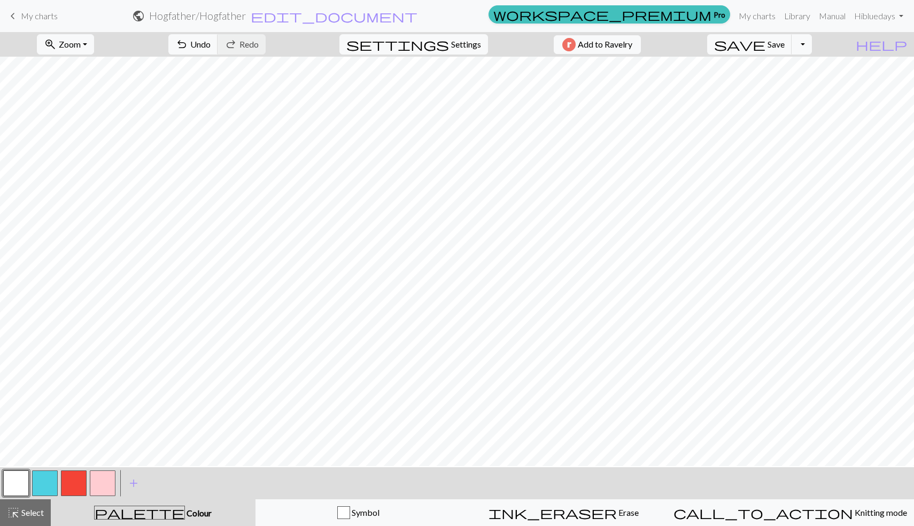
scroll to position [284, 0]
click at [98, 485] on button "button" at bounding box center [103, 483] width 26 height 26
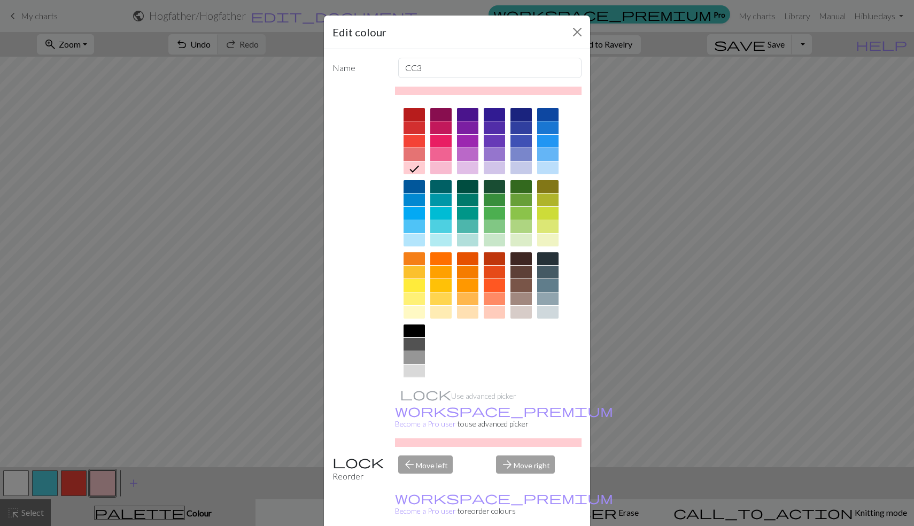
click at [420, 379] on div at bounding box center [414, 384] width 21 height 13
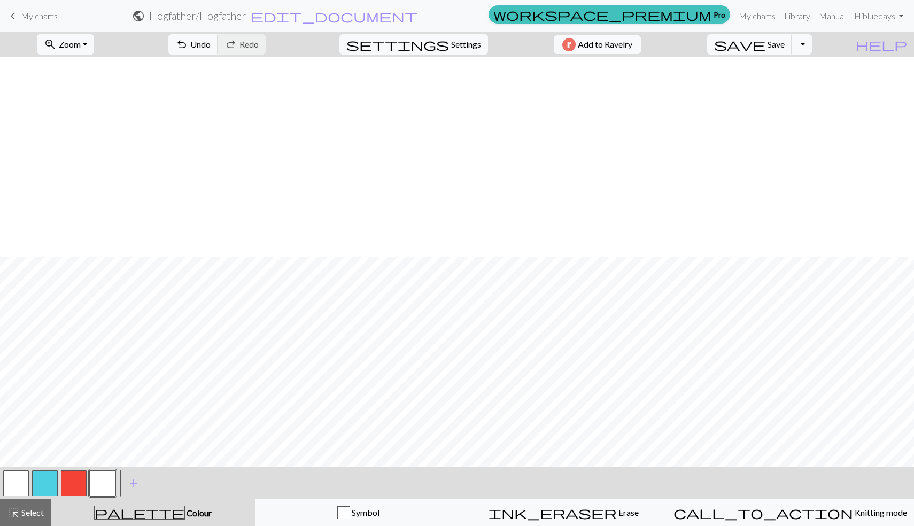
scroll to position [502, 0]
click at [42, 478] on button "button" at bounding box center [45, 483] width 26 height 26
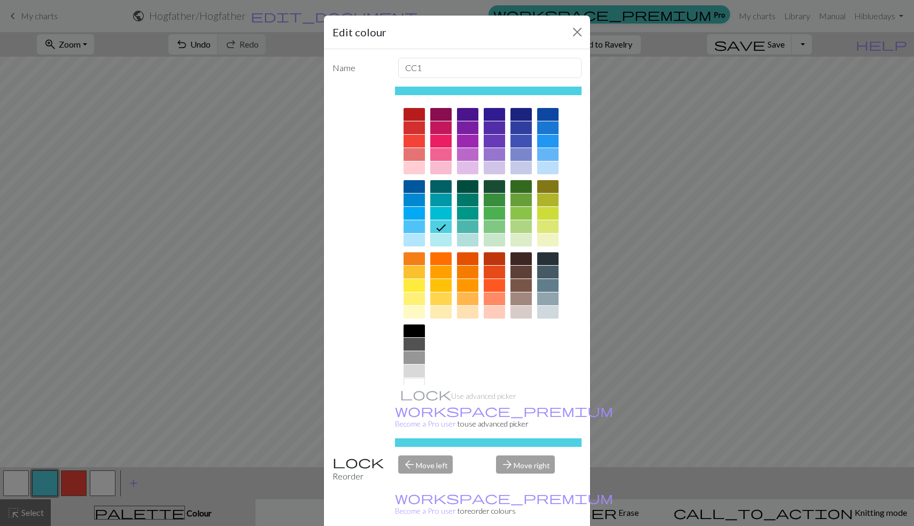
click at [471, 213] on div at bounding box center [467, 213] width 21 height 13
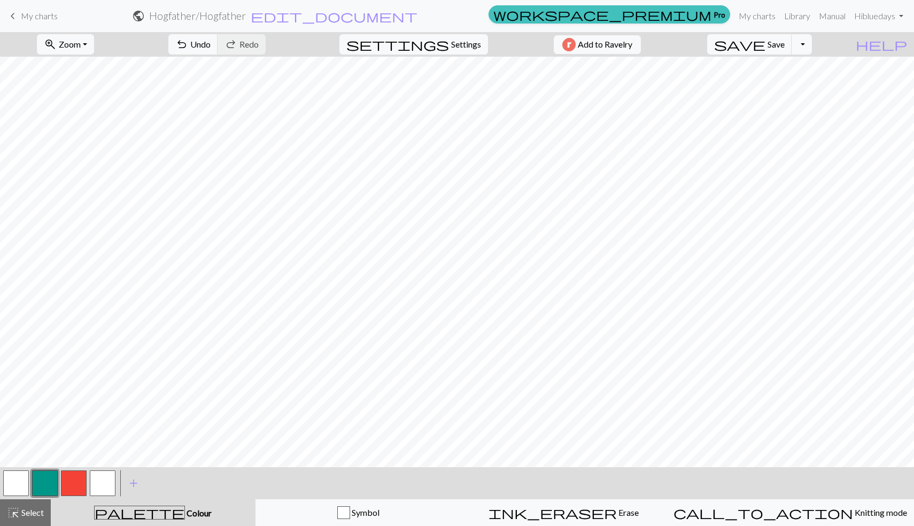
click at [24, 478] on button "button" at bounding box center [16, 483] width 26 height 26
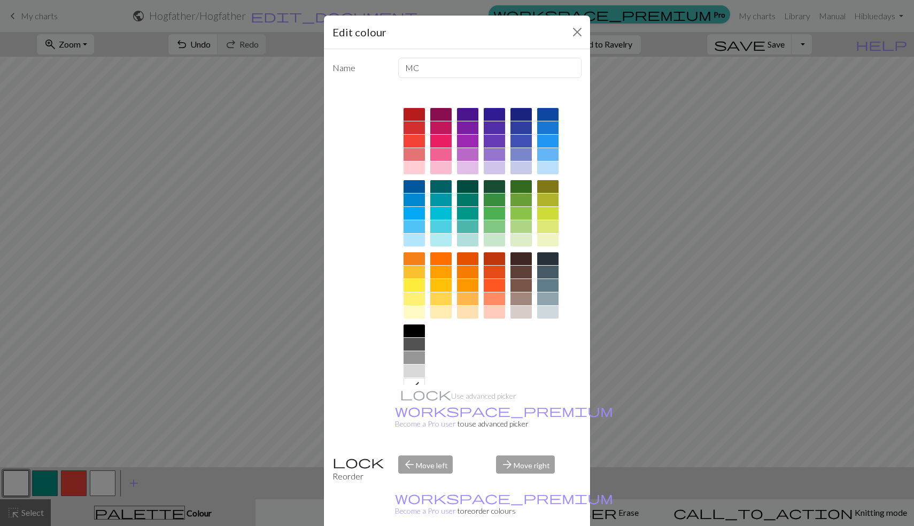
click at [422, 308] on div at bounding box center [414, 312] width 21 height 13
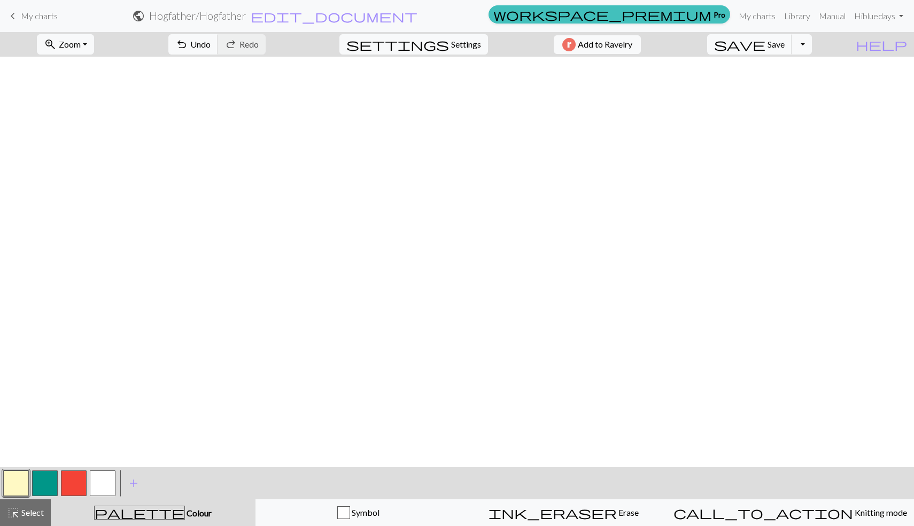
scroll to position [931, 0]
click at [102, 477] on button "button" at bounding box center [103, 483] width 26 height 26
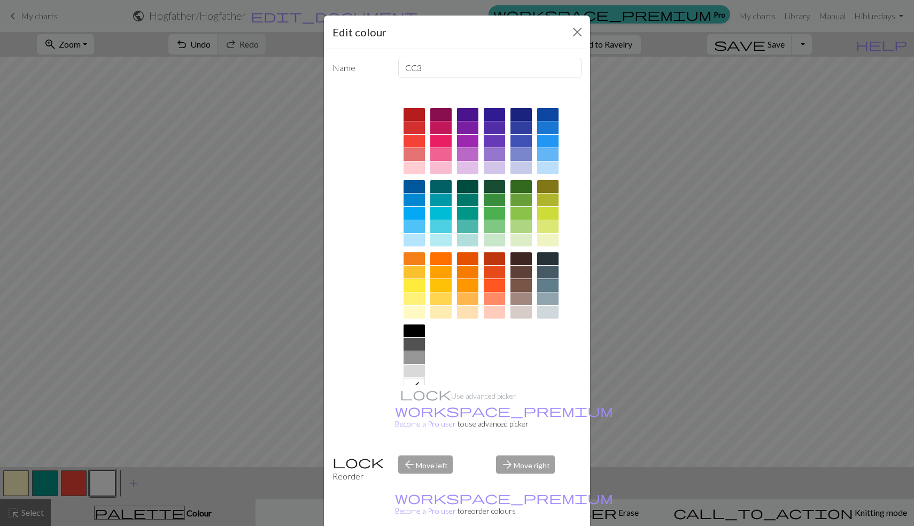
click at [414, 313] on div at bounding box center [414, 312] width 21 height 13
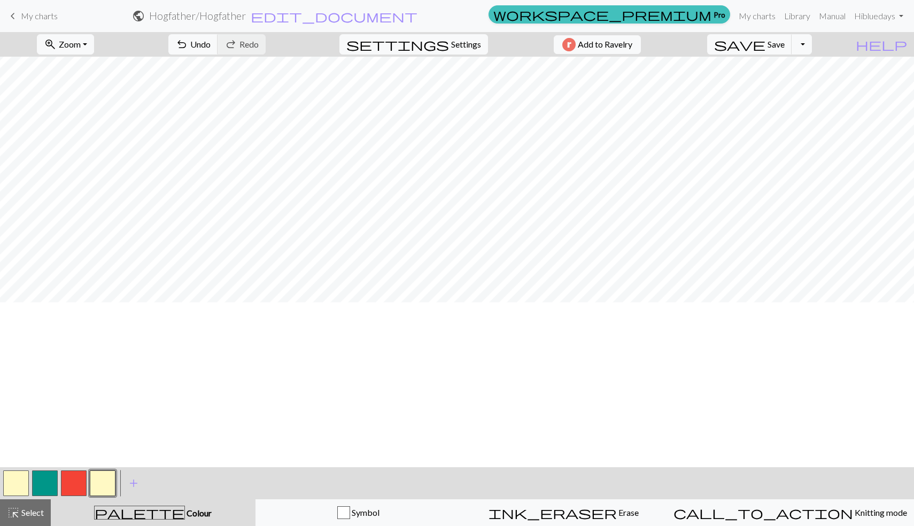
scroll to position [0, 0]
click at [765, 41] on span "save" at bounding box center [739, 44] width 51 height 15
click at [12, 484] on button "button" at bounding box center [16, 483] width 26 height 26
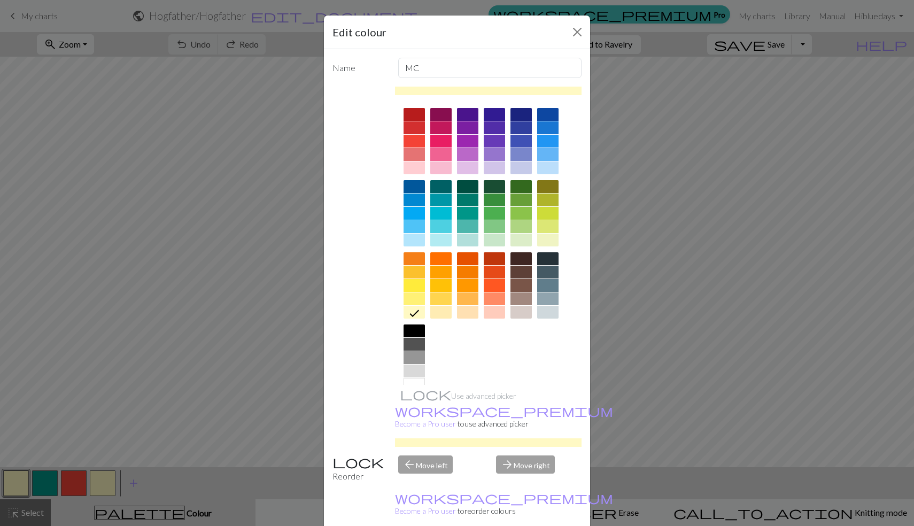
click at [416, 168] on div at bounding box center [414, 167] width 21 height 13
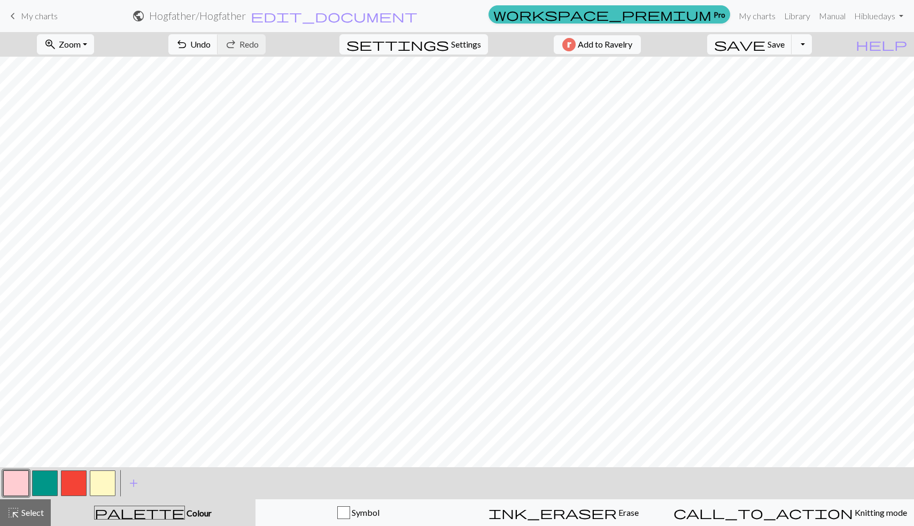
click at [108, 479] on button "button" at bounding box center [103, 483] width 26 height 26
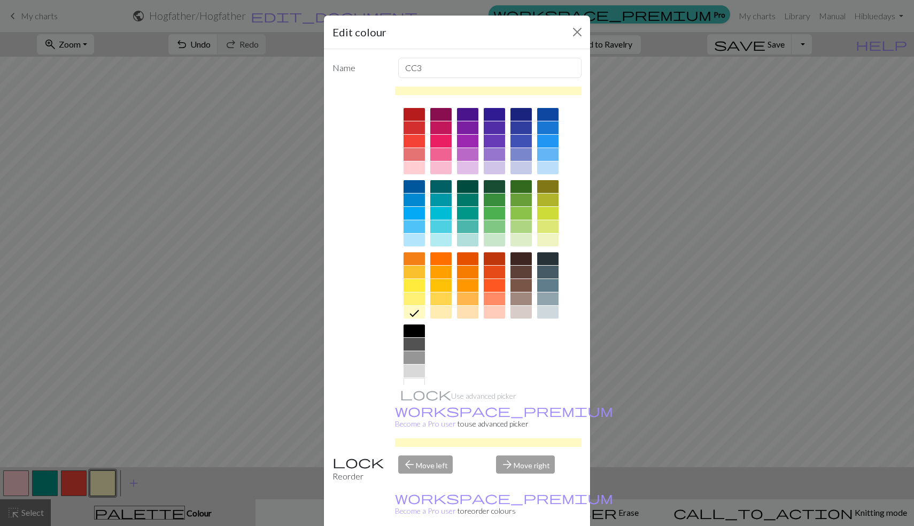
click at [419, 172] on div at bounding box center [414, 167] width 21 height 13
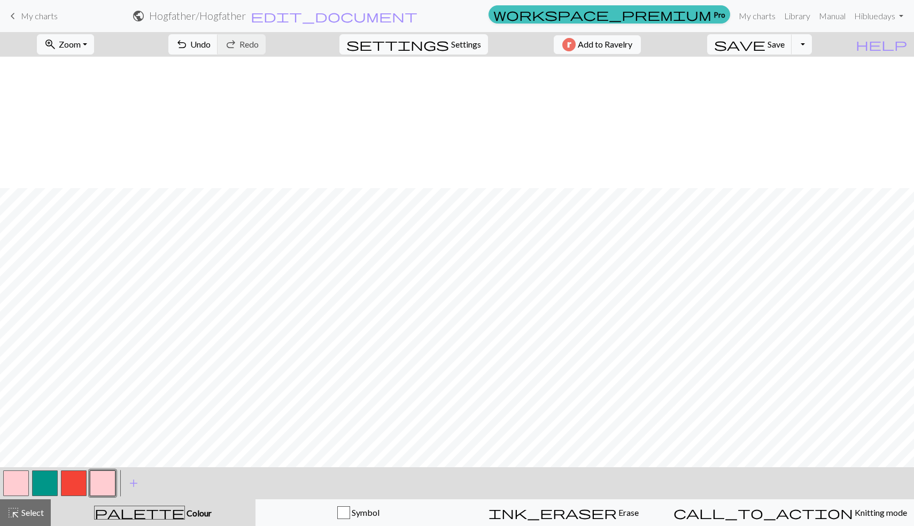
scroll to position [880, 0]
click at [46, 484] on button "button" at bounding box center [45, 483] width 26 height 26
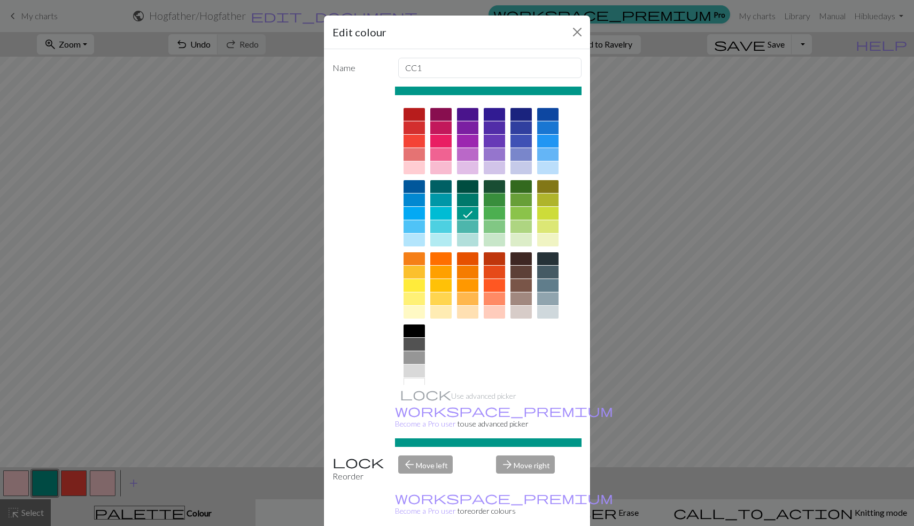
click at [490, 195] on div at bounding box center [494, 199] width 21 height 13
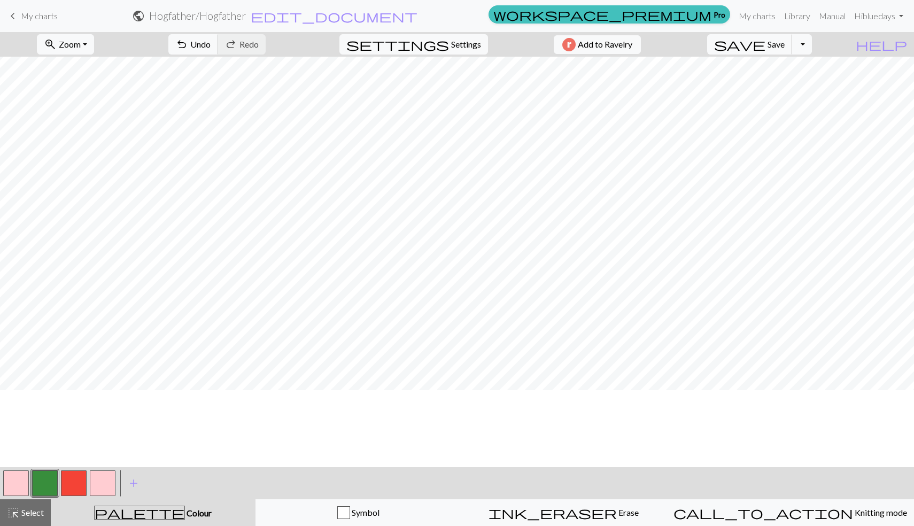
scroll to position [0, 0]
click at [43, 474] on button "button" at bounding box center [45, 483] width 26 height 26
click at [43, 474] on div "Edit colour Name CC1 Use advanced picker workspace_premium Become a Pro user to…" at bounding box center [457, 263] width 914 height 526
click at [52, 477] on button "button" at bounding box center [45, 483] width 26 height 26
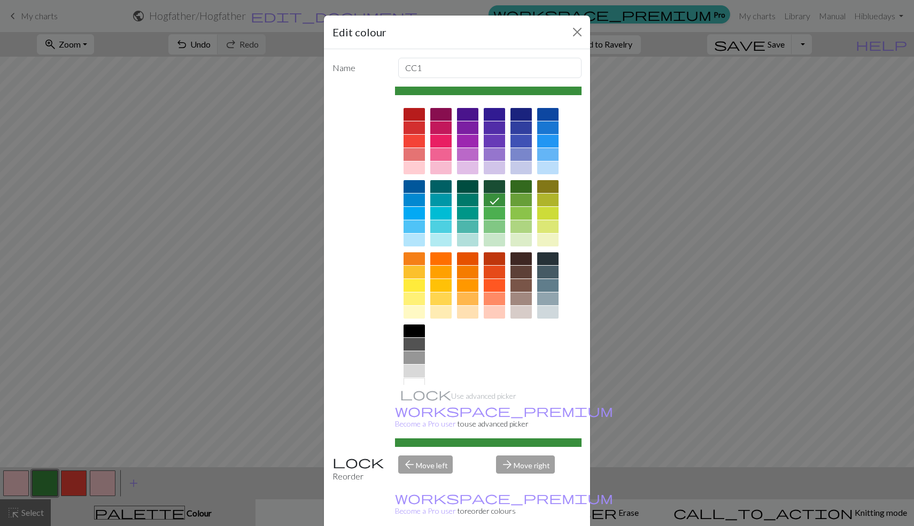
click at [499, 184] on div at bounding box center [494, 186] width 21 height 13
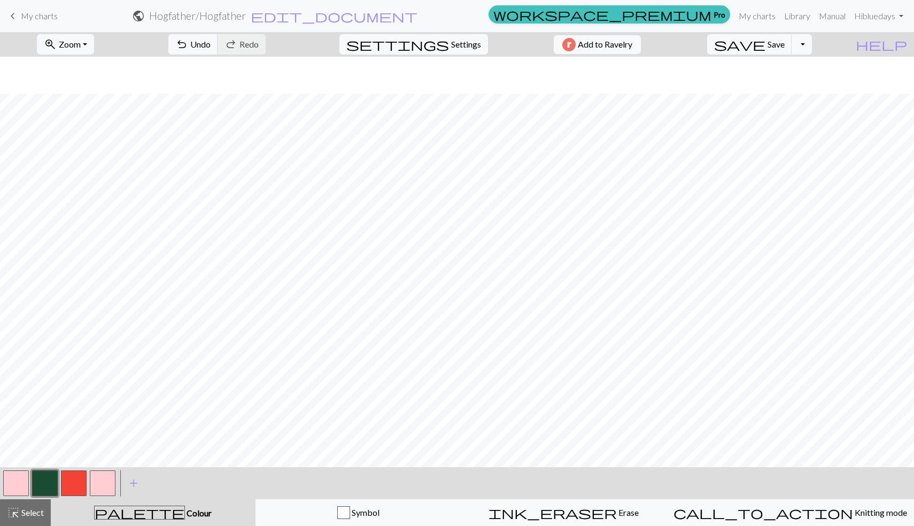
scroll to position [931, 0]
click at [765, 37] on span "save" at bounding box center [739, 44] width 51 height 15
click at [101, 483] on button "button" at bounding box center [103, 483] width 26 height 26
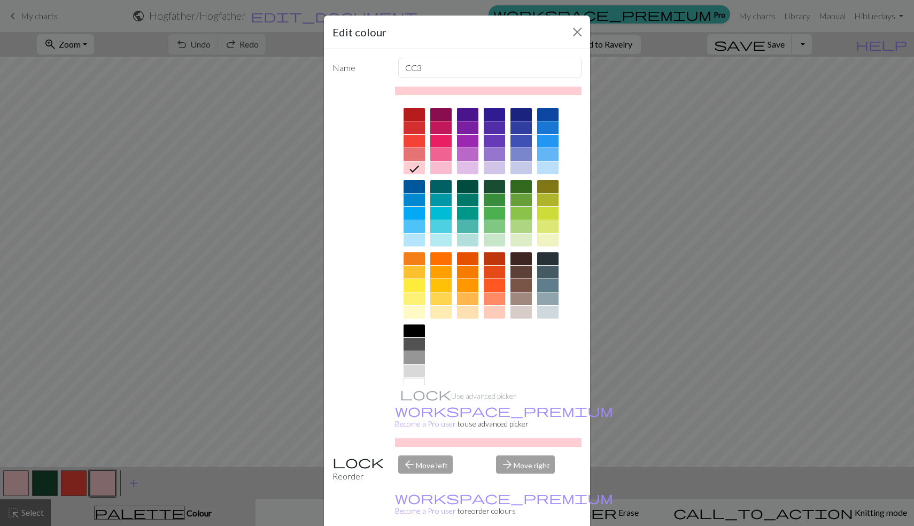
scroll to position [18, 0]
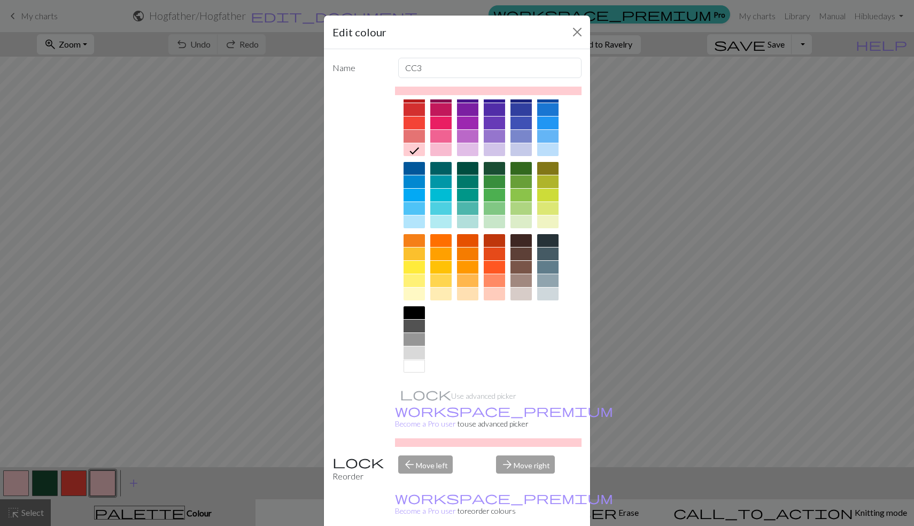
click at [417, 370] on div at bounding box center [414, 366] width 21 height 13
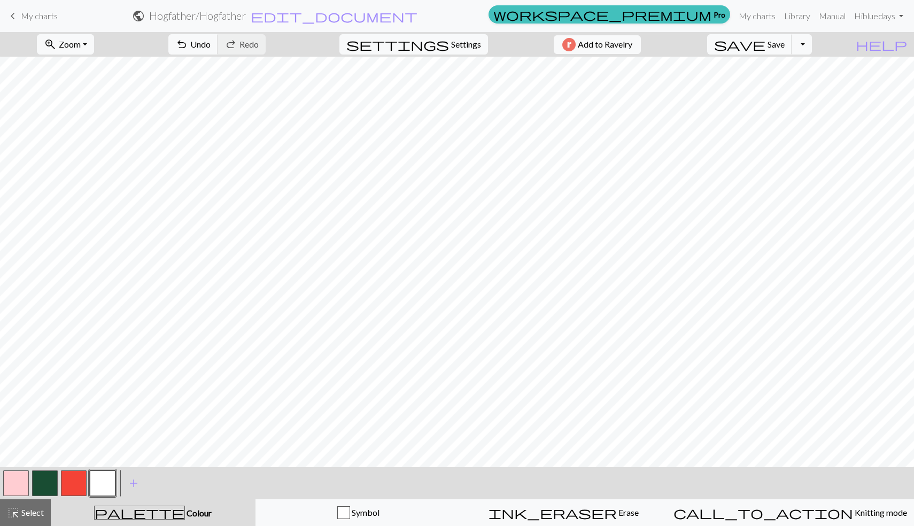
click at [4, 490] on button "button" at bounding box center [16, 483] width 26 height 26
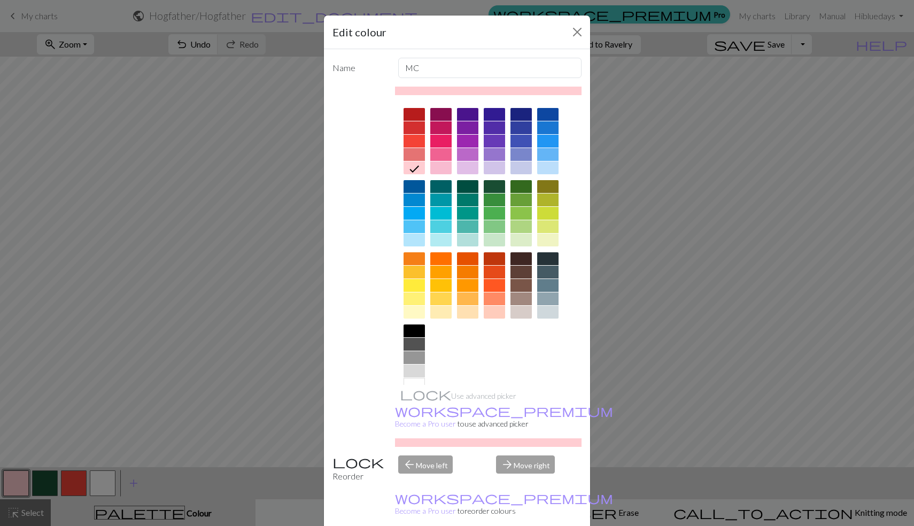
click at [417, 383] on div at bounding box center [414, 384] width 21 height 13
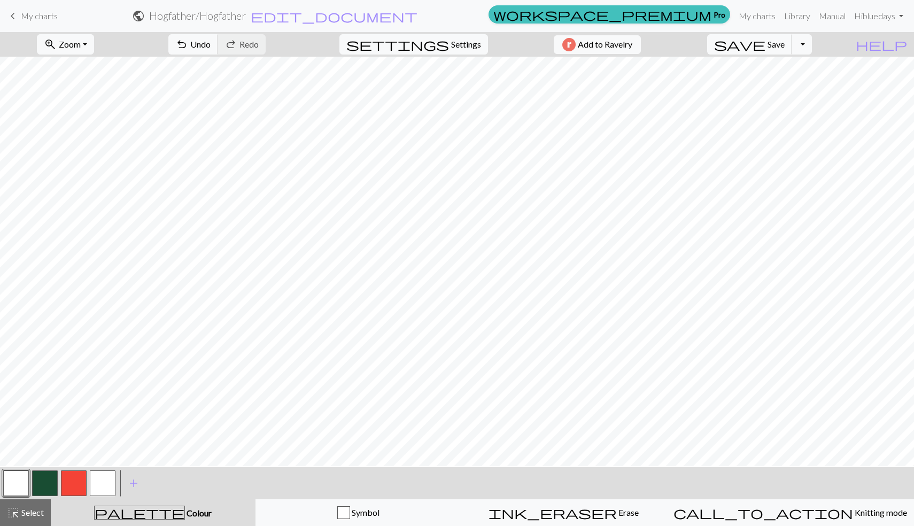
scroll to position [76, 0]
click at [792, 51] on button "save Save Save" at bounding box center [749, 44] width 85 height 20
click at [15, 490] on button "button" at bounding box center [16, 483] width 26 height 26
click at [15, 490] on div "Edit colour Name MC Use advanced picker workspace_premium Become a Pro user to …" at bounding box center [457, 263] width 914 height 526
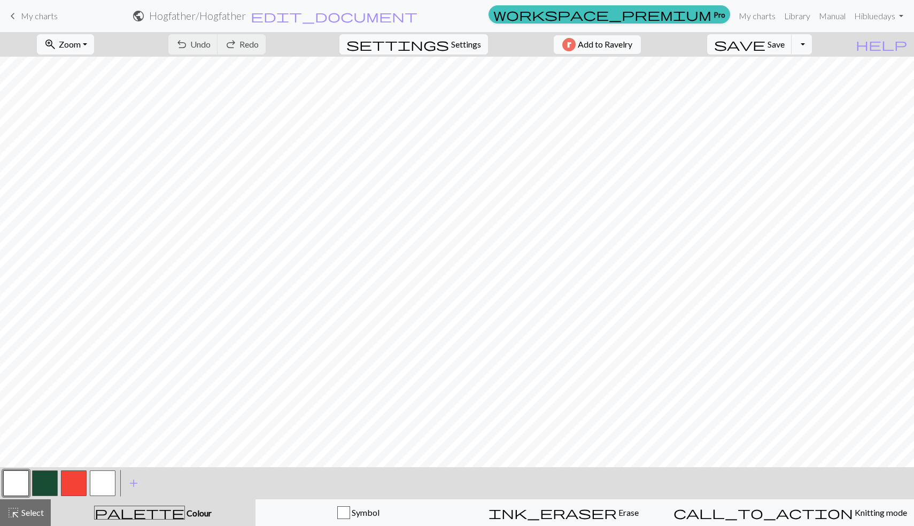
click at [18, 479] on button "button" at bounding box center [16, 483] width 26 height 26
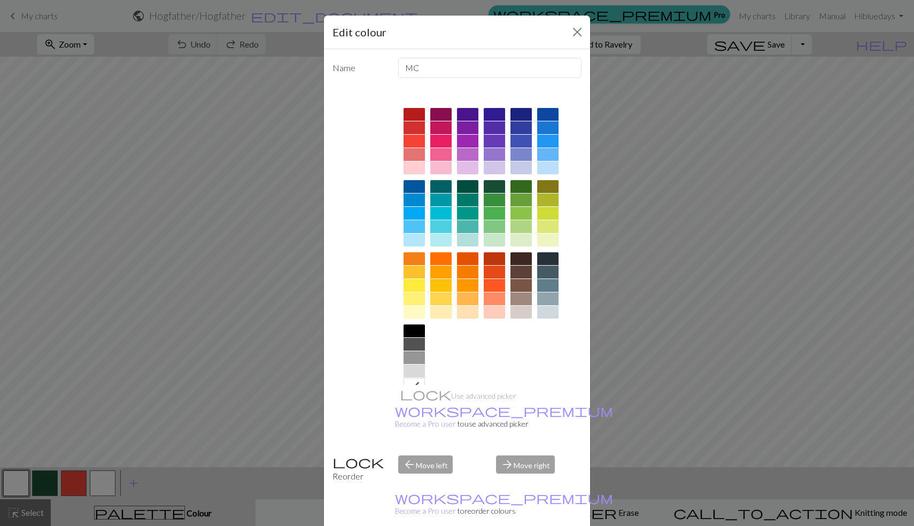
click at [419, 168] on div at bounding box center [414, 167] width 21 height 13
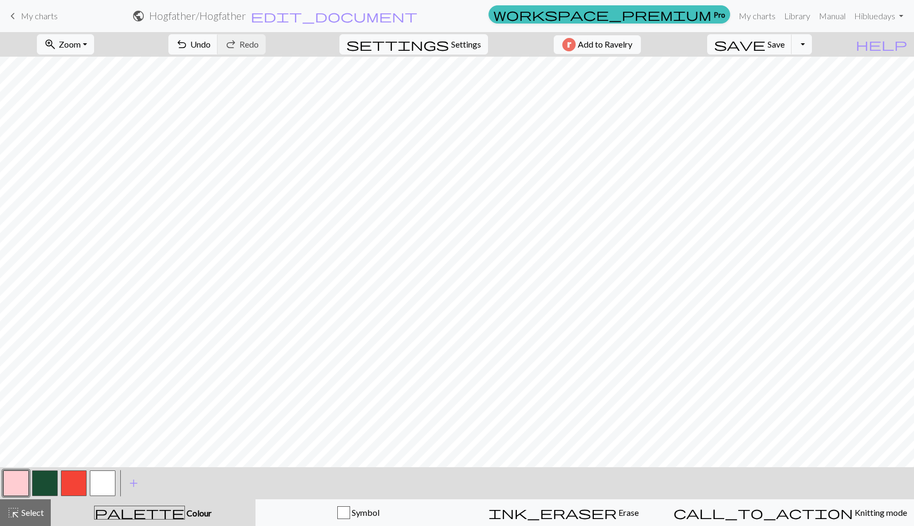
click at [112, 491] on button "button" at bounding box center [103, 483] width 26 height 26
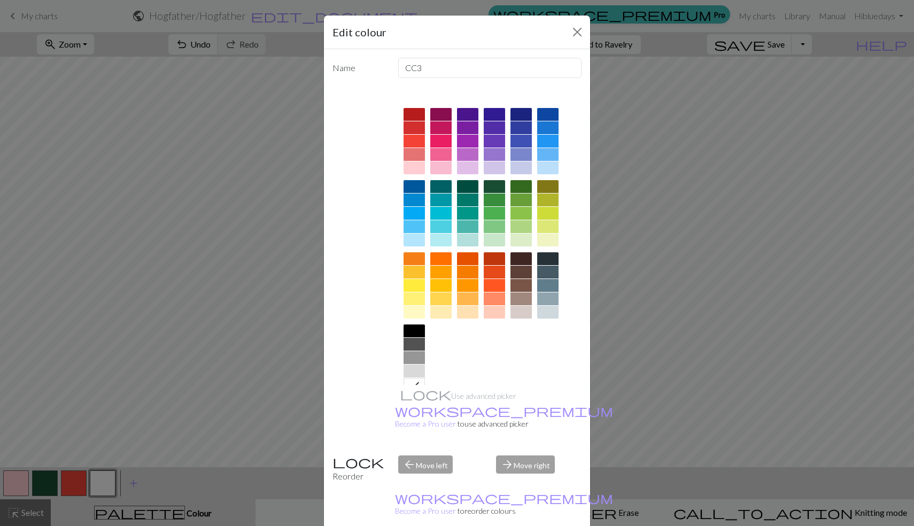
click at [408, 169] on div at bounding box center [414, 167] width 21 height 13
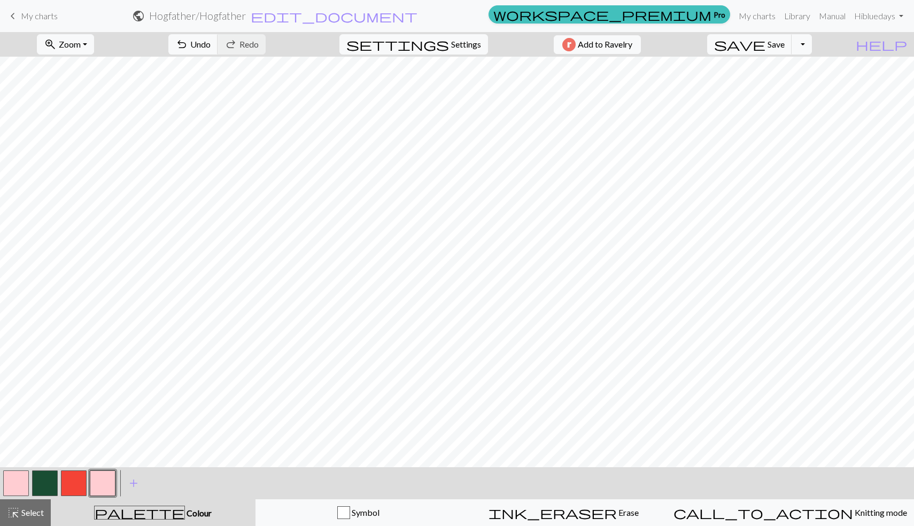
click at [80, 486] on button "button" at bounding box center [74, 483] width 26 height 26
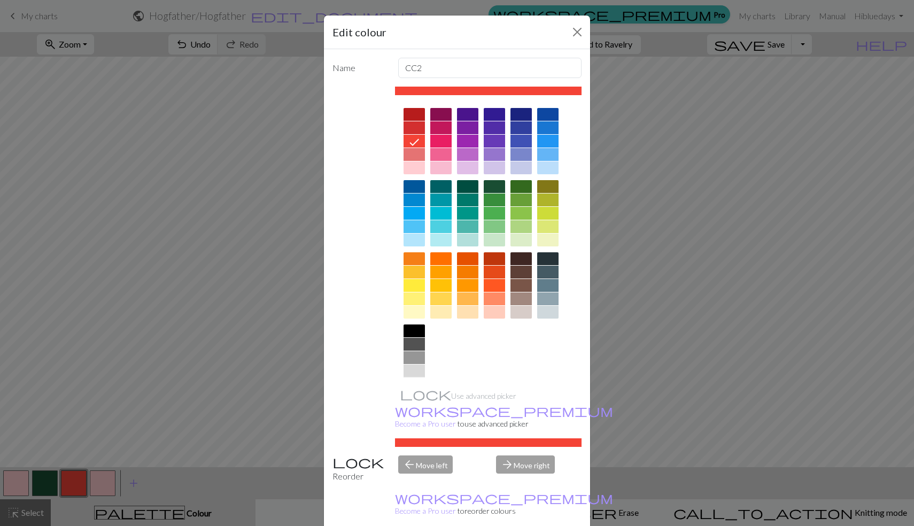
click at [413, 383] on div at bounding box center [414, 384] width 21 height 13
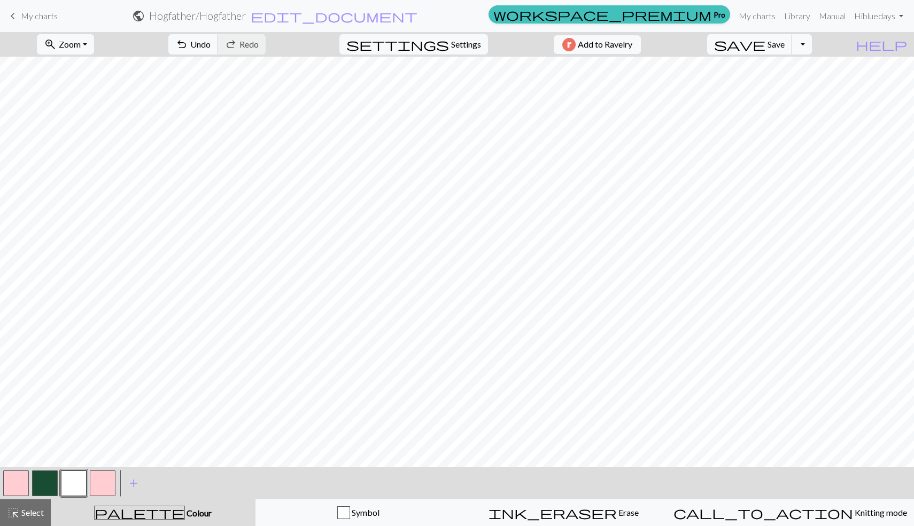
click at [11, 485] on button "button" at bounding box center [16, 483] width 26 height 26
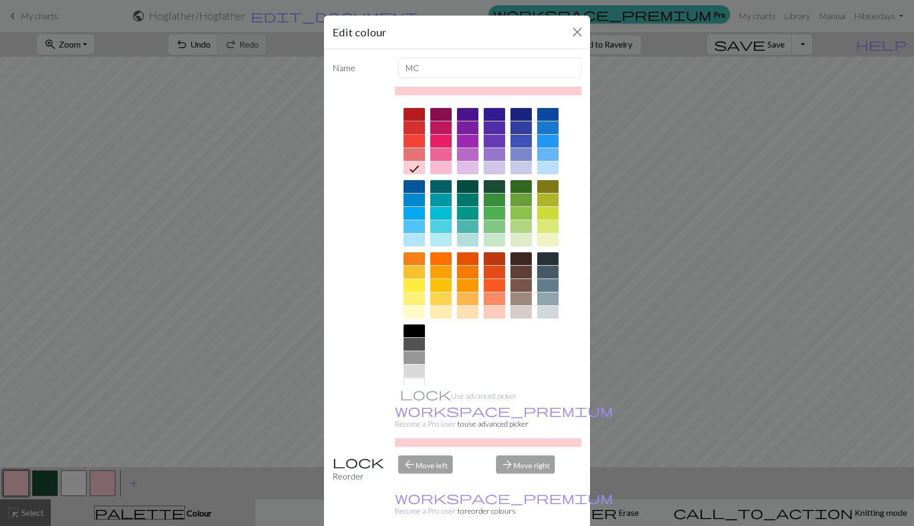
click at [413, 133] on div at bounding box center [414, 127] width 21 height 13
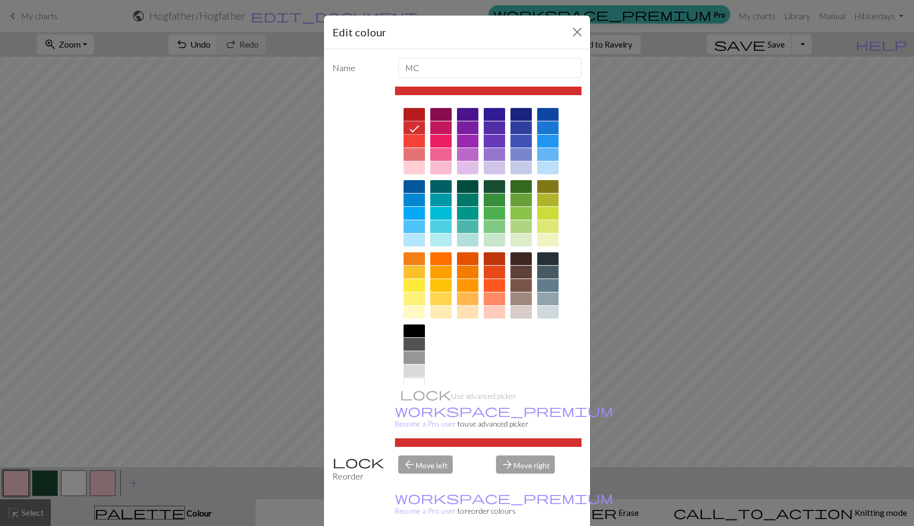
click at [413, 136] on div at bounding box center [414, 141] width 21 height 13
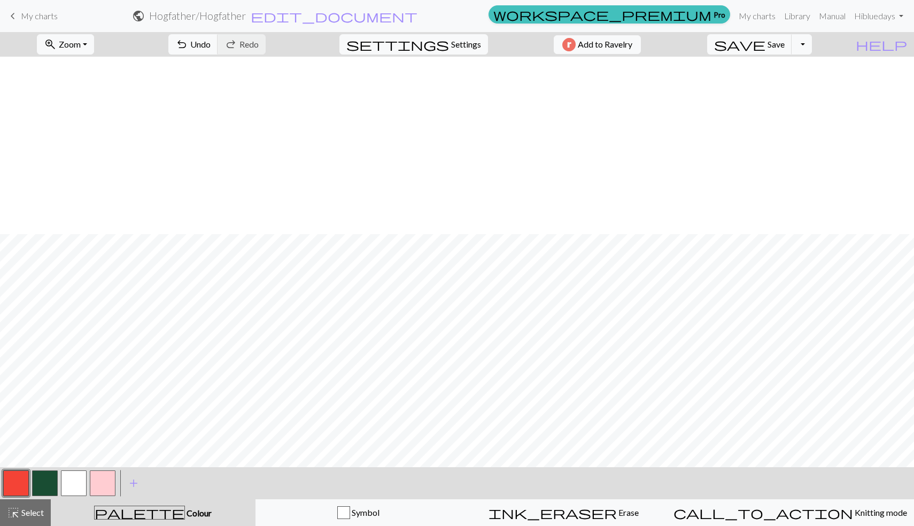
scroll to position [177, 0]
click at [188, 51] on span "undo" at bounding box center [181, 44] width 13 height 15
click at [765, 48] on span "save" at bounding box center [739, 44] width 51 height 15
